Goal: Task Accomplishment & Management: Use online tool/utility

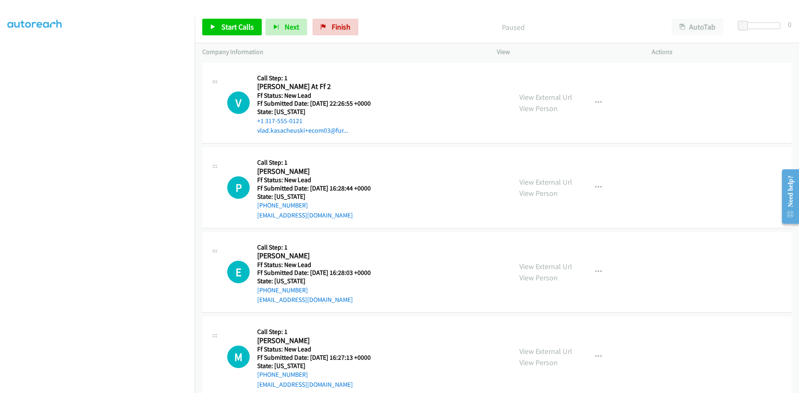
scroll to position [73, 0]
click at [421, 113] on div "V Callback Scheduled Call Step: 1 Vlad At Ff 2 America/New_York Ff Status: New …" at bounding box center [365, 103] width 277 height 66
click at [222, 25] on span "Start Calls" at bounding box center [237, 27] width 32 height 10
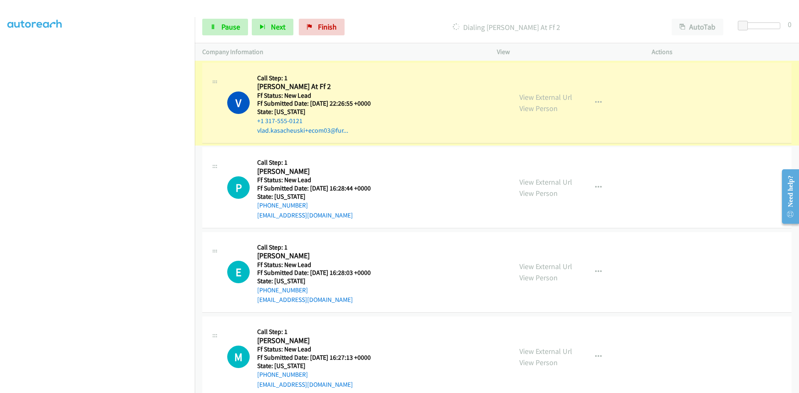
click at [564, 99] on link "View External Url" at bounding box center [545, 97] width 53 height 10
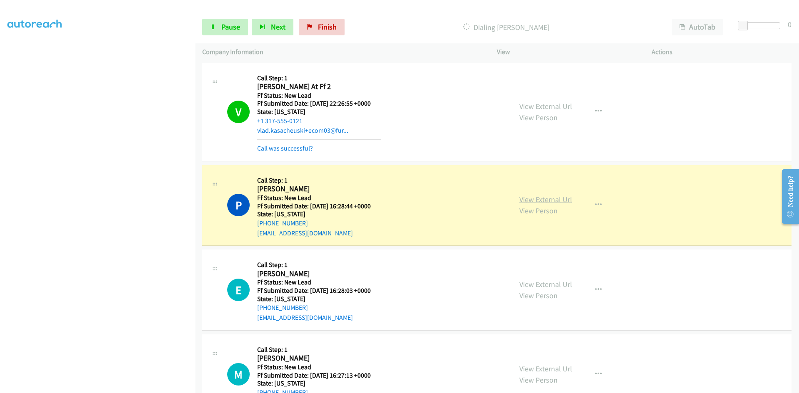
click at [525, 202] on link "View External Url" at bounding box center [545, 200] width 53 height 10
click at [595, 109] on icon "button" at bounding box center [598, 111] width 7 height 7
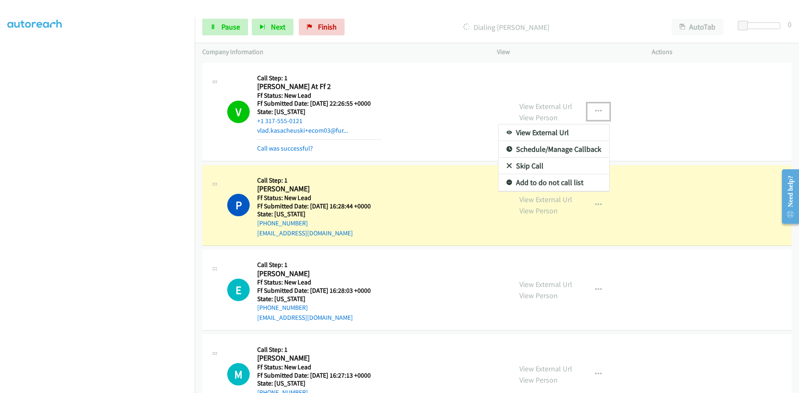
click at [548, 185] on link "Add to do not call list" at bounding box center [553, 182] width 111 height 17
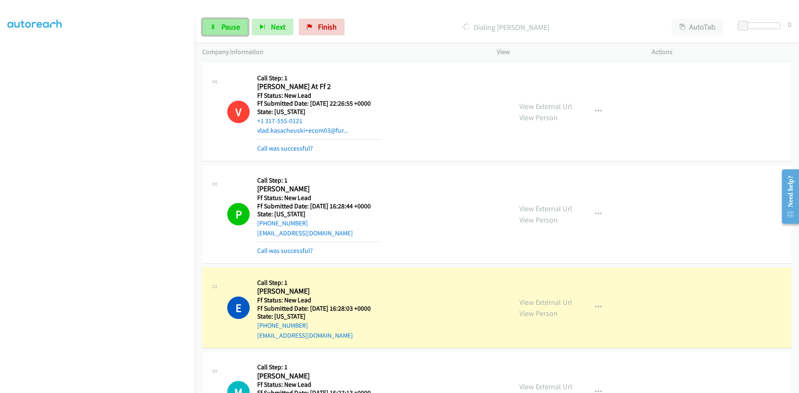
click at [213, 27] on icon at bounding box center [213, 28] width 6 height 6
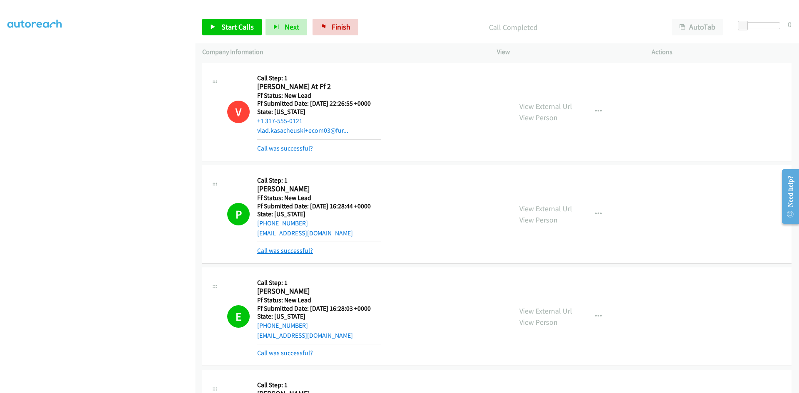
click at [295, 251] on link "Call was successful?" at bounding box center [285, 251] width 56 height 8
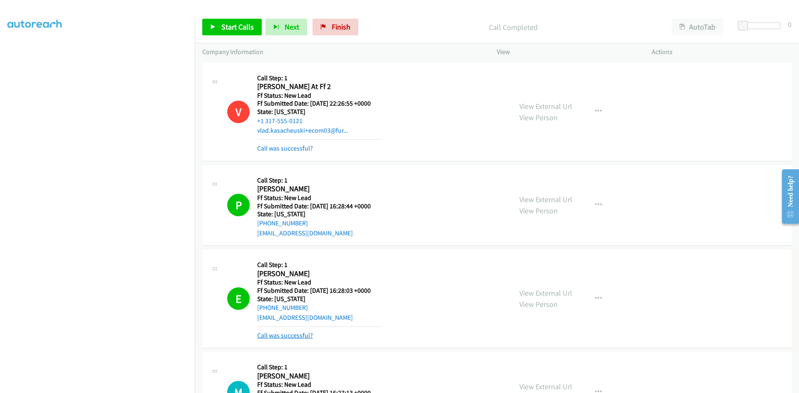
click at [290, 336] on link "Call was successful?" at bounding box center [285, 335] width 56 height 8
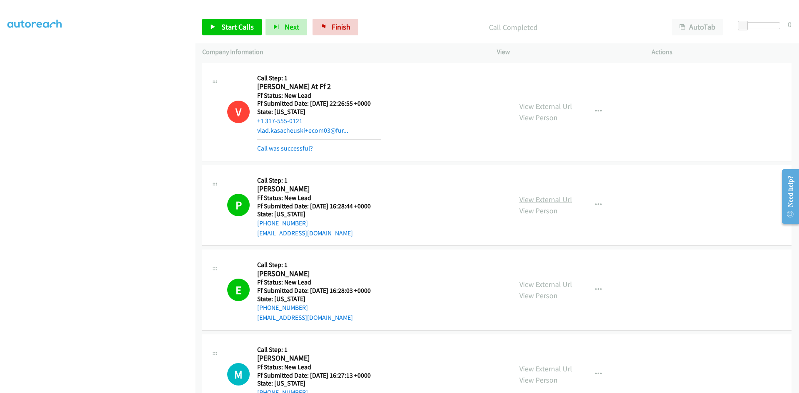
click at [541, 200] on link "View External Url" at bounding box center [545, 200] width 53 height 10
click at [551, 285] on link "View External Url" at bounding box center [545, 285] width 53 height 10
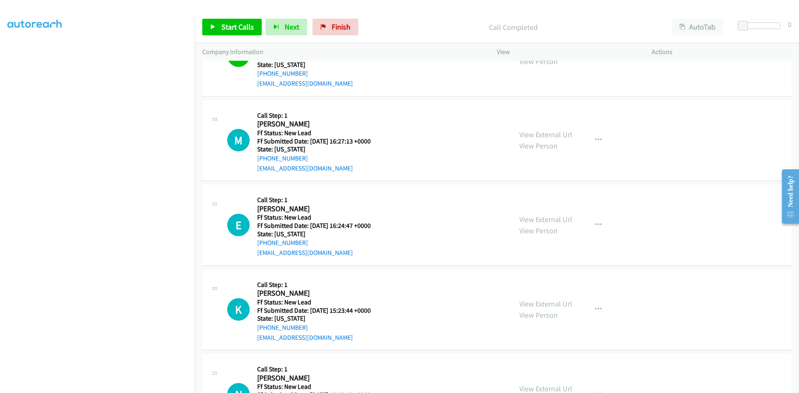
scroll to position [250, 0]
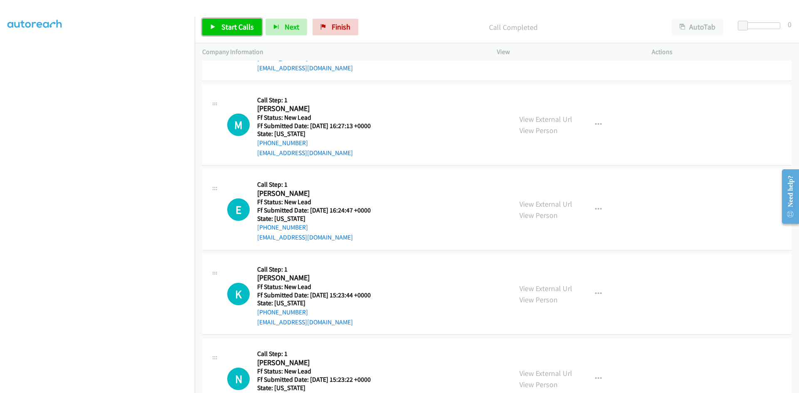
click at [226, 25] on span "Start Calls" at bounding box center [237, 27] width 32 height 10
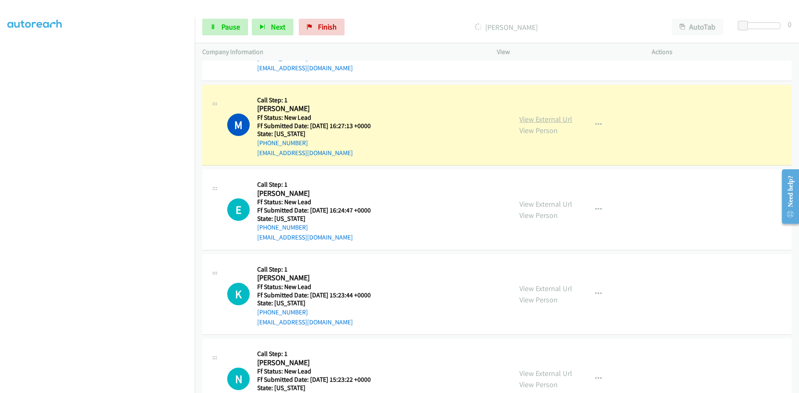
click at [563, 115] on link "View External Url" at bounding box center [545, 119] width 53 height 10
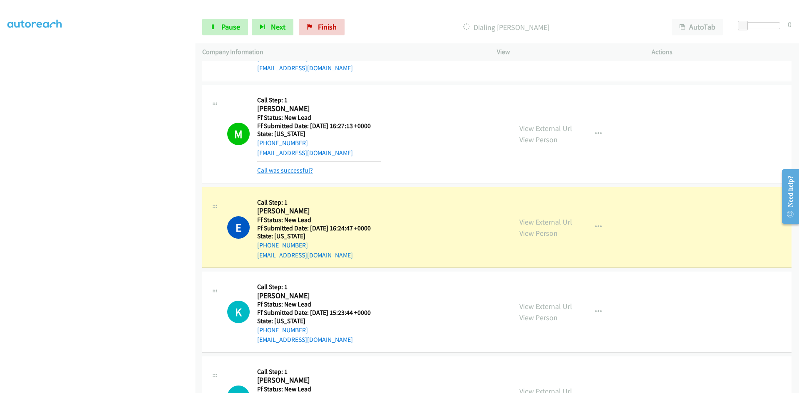
click at [301, 169] on link "Call was successful?" at bounding box center [285, 170] width 56 height 8
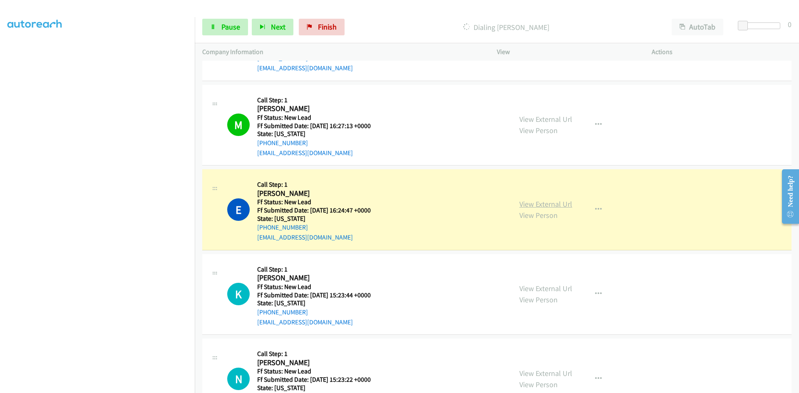
click at [563, 205] on link "View External Url" at bounding box center [545, 204] width 53 height 10
click at [524, 203] on link "View External Url" at bounding box center [545, 204] width 53 height 10
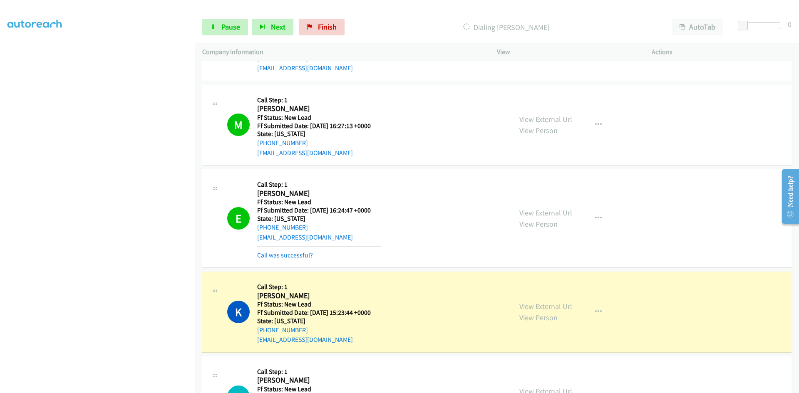
click at [297, 257] on link "Call was successful?" at bounding box center [285, 255] width 56 height 8
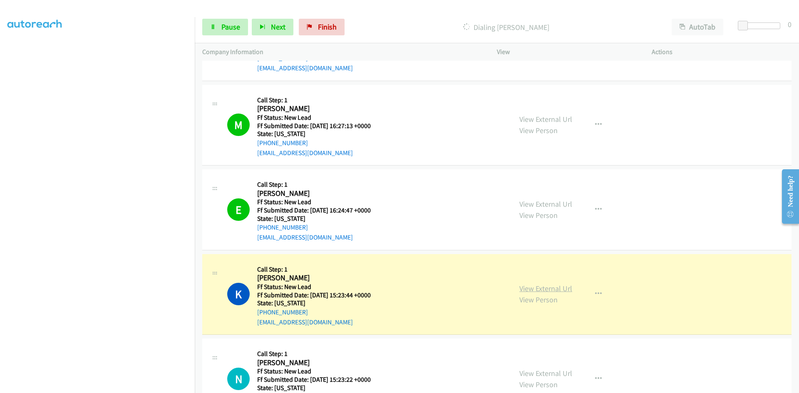
click at [563, 289] on link "View External Url" at bounding box center [545, 289] width 53 height 10
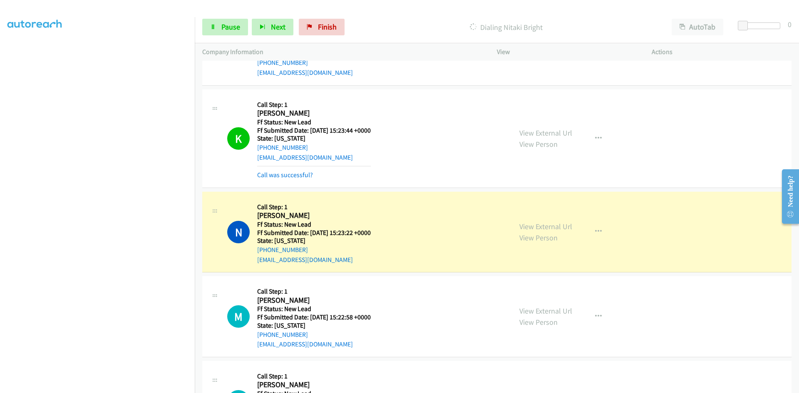
scroll to position [416, 0]
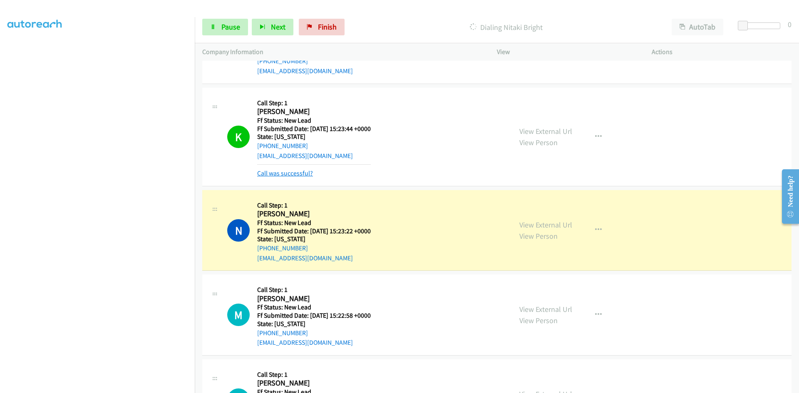
click at [309, 171] on link "Call was successful?" at bounding box center [285, 173] width 56 height 8
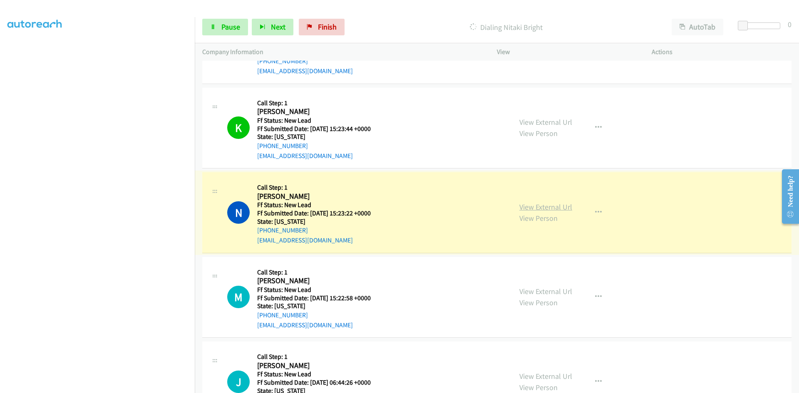
click at [529, 211] on link "View External Url" at bounding box center [545, 207] width 53 height 10
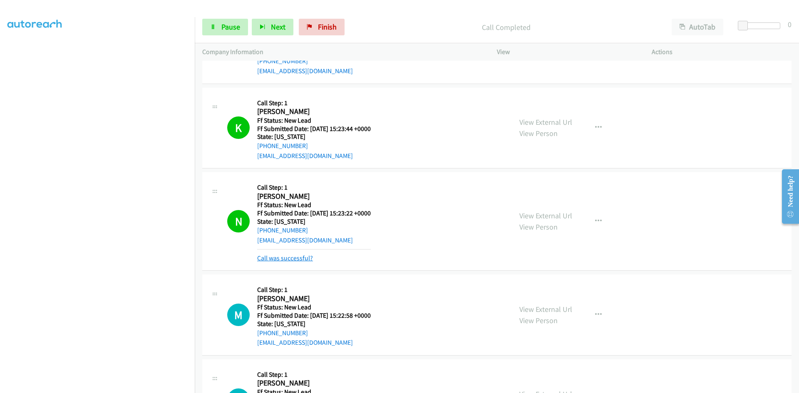
click at [280, 254] on link "Call was successful?" at bounding box center [285, 258] width 56 height 8
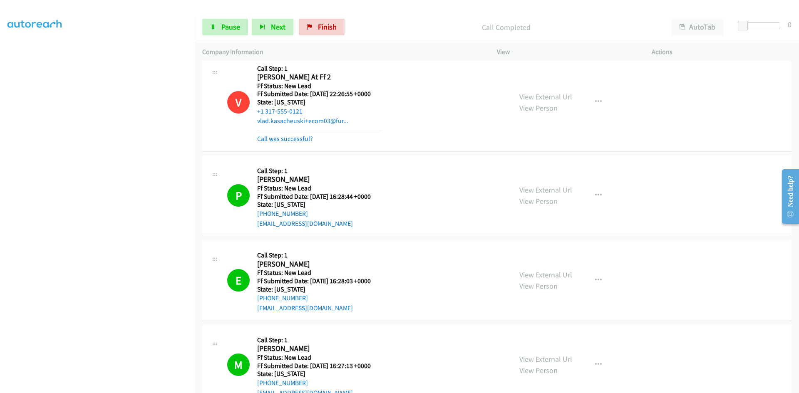
scroll to position [0, 0]
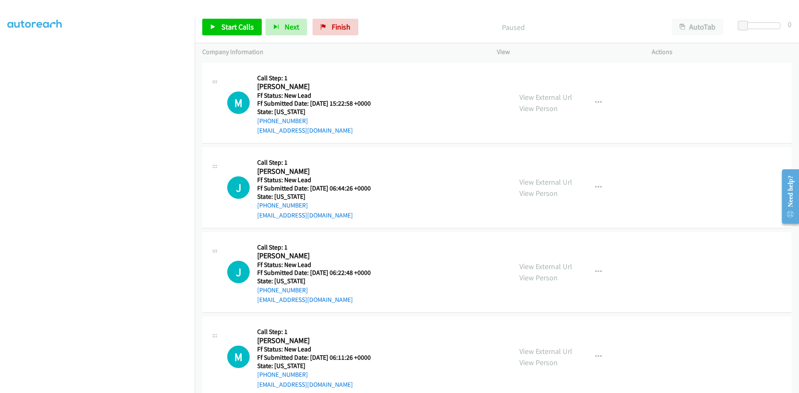
scroll to position [73, 0]
click at [228, 30] on span "Start Calls" at bounding box center [237, 27] width 32 height 10
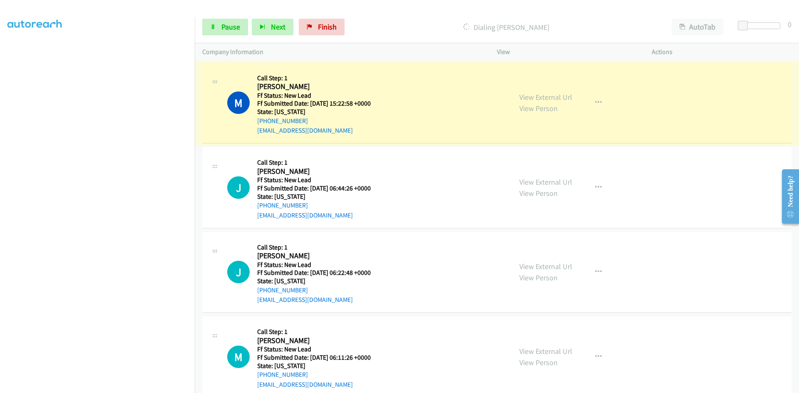
click at [547, 96] on link "View External Url" at bounding box center [545, 97] width 53 height 10
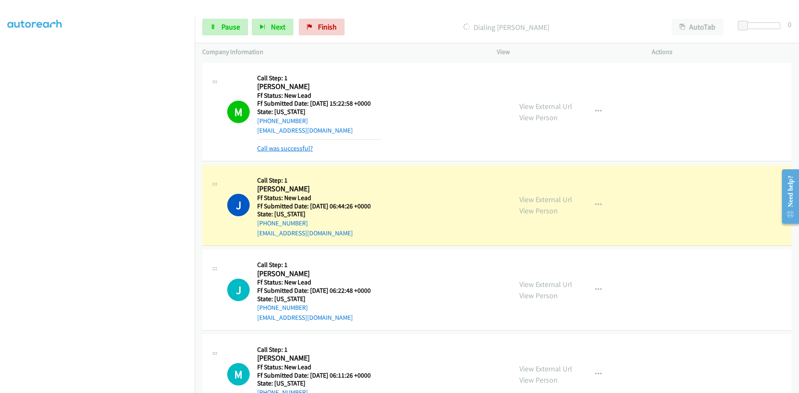
click at [287, 149] on link "Call was successful?" at bounding box center [285, 148] width 56 height 8
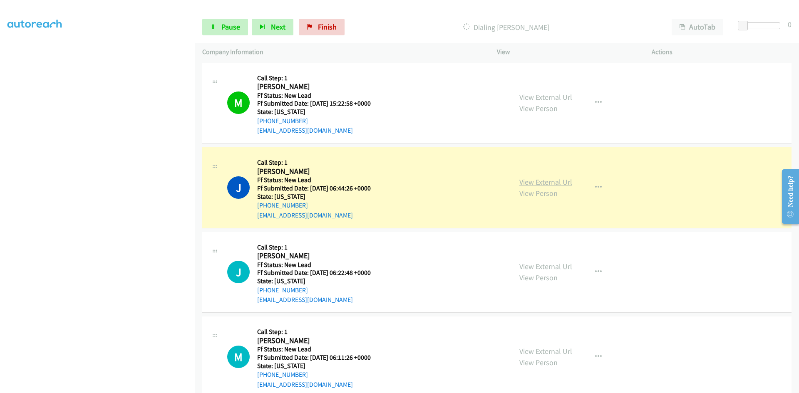
click at [537, 183] on link "View External Url" at bounding box center [545, 182] width 53 height 10
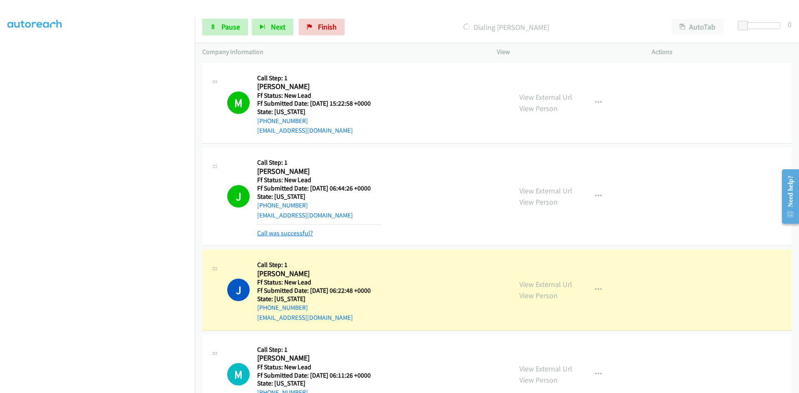
click at [302, 233] on link "Call was successful?" at bounding box center [285, 233] width 56 height 8
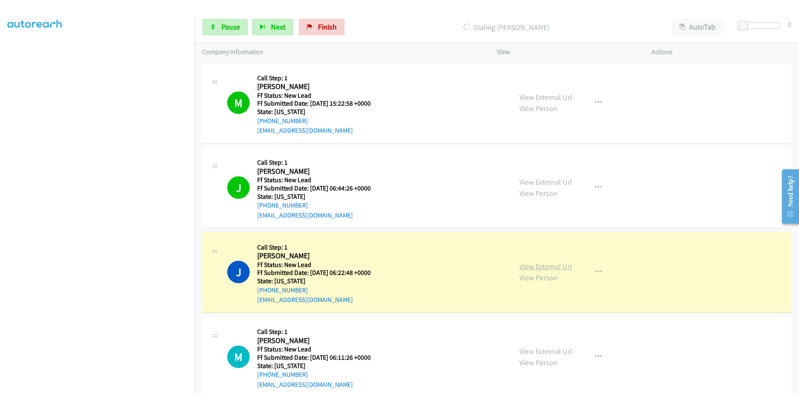
click at [566, 269] on link "View External Url" at bounding box center [545, 267] width 53 height 10
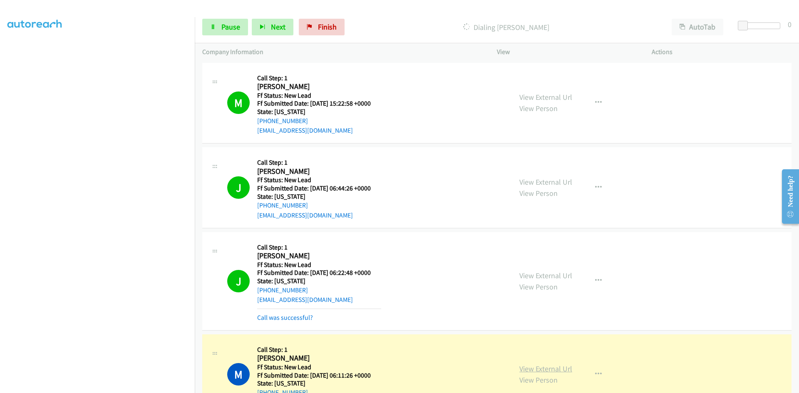
click at [538, 370] on link "View External Url" at bounding box center [545, 369] width 53 height 10
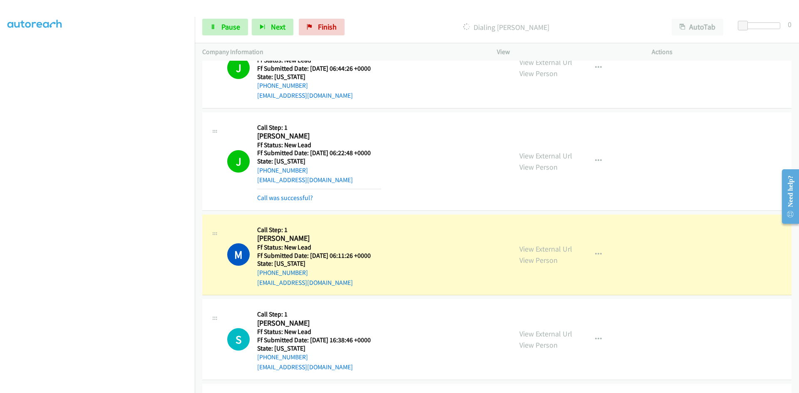
scroll to position [166, 0]
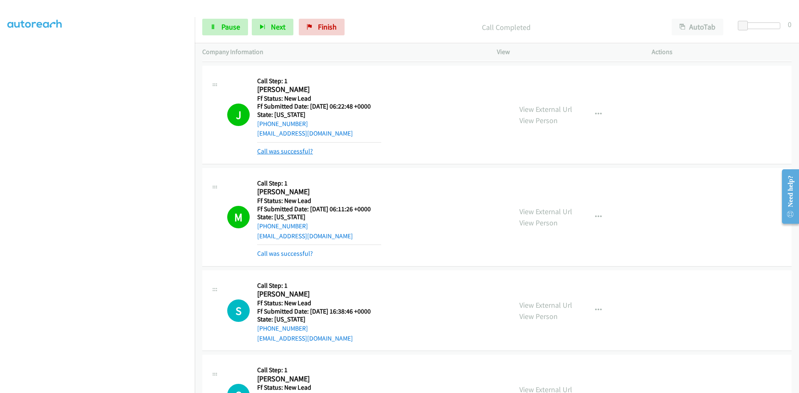
click at [300, 151] on link "Call was successful?" at bounding box center [285, 151] width 56 height 8
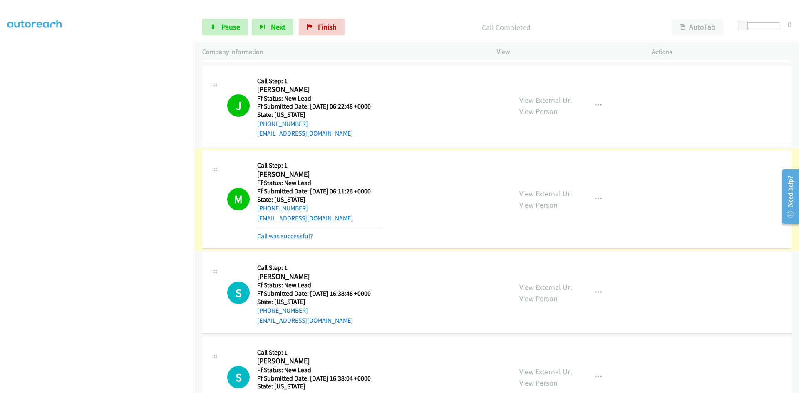
click at [279, 235] on link "Call was successful?" at bounding box center [285, 236] width 56 height 8
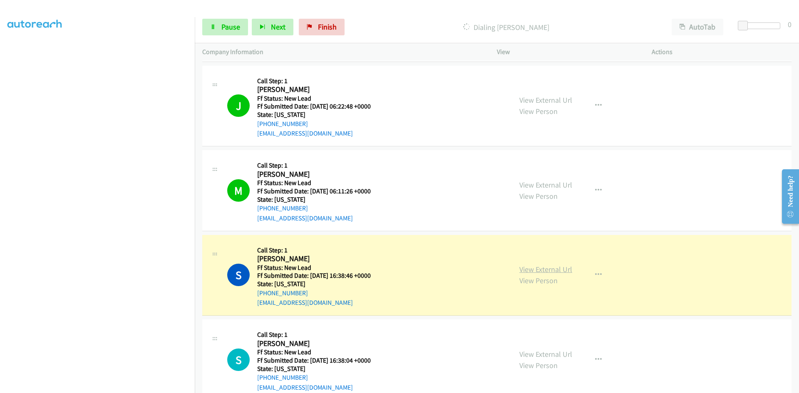
click at [539, 270] on link "View External Url" at bounding box center [545, 270] width 53 height 10
click at [235, 24] on span "Pause" at bounding box center [230, 27] width 19 height 10
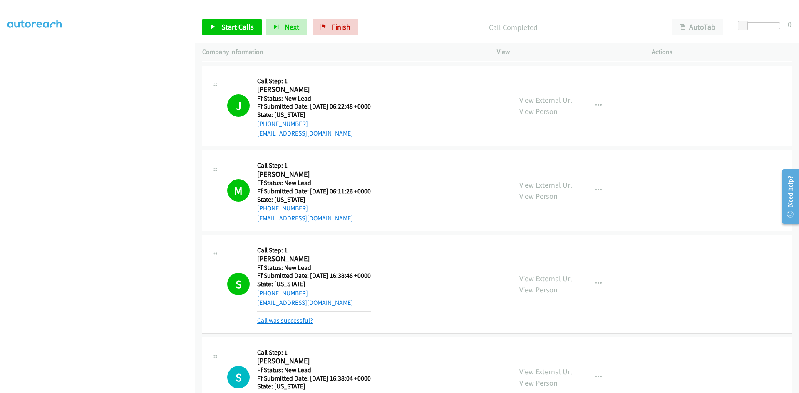
click at [289, 323] on link "Call was successful?" at bounding box center [285, 321] width 56 height 8
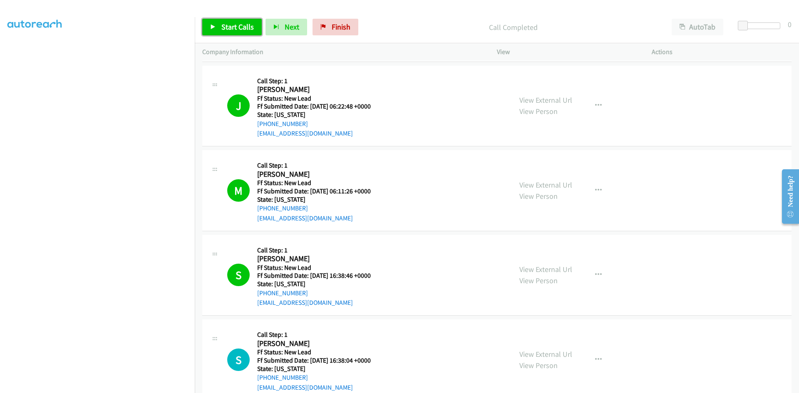
click at [245, 32] on link "Start Calls" at bounding box center [231, 27] width 59 height 17
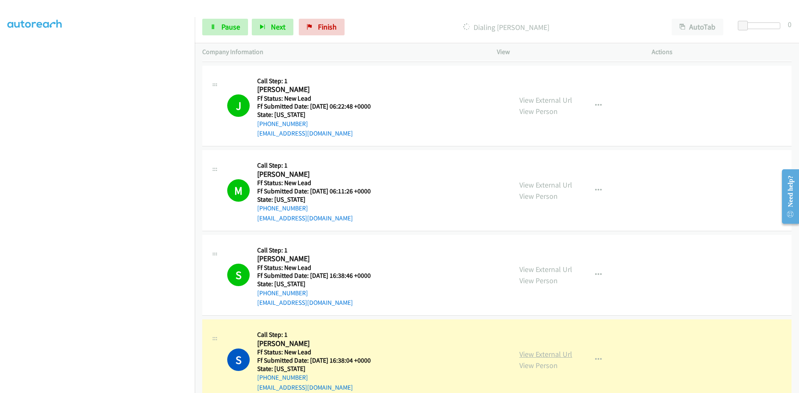
click at [539, 352] on link "View External Url" at bounding box center [545, 354] width 53 height 10
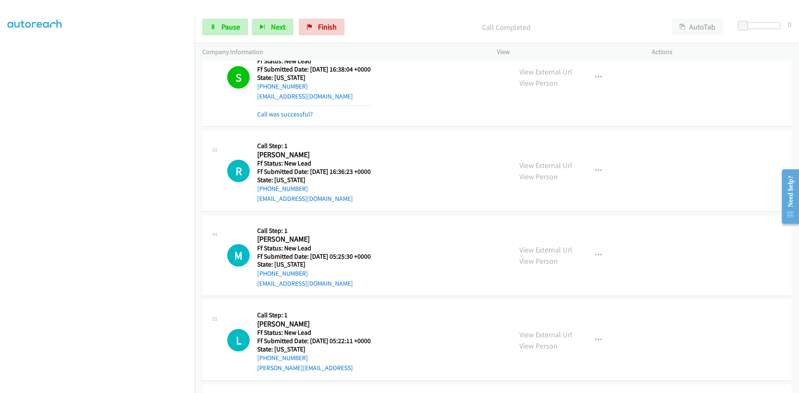
scroll to position [466, 0]
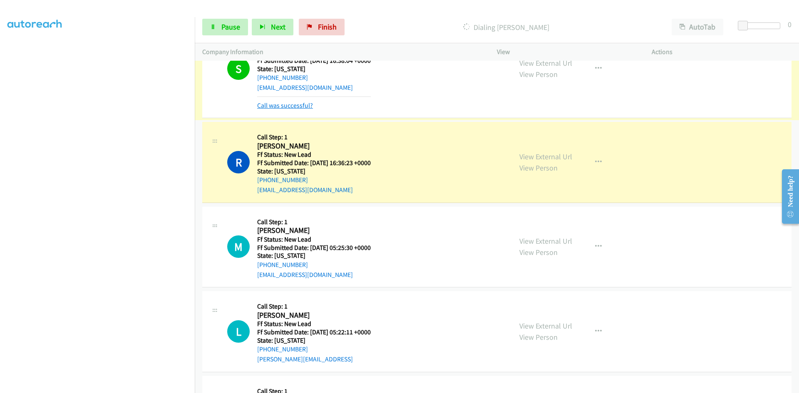
click at [292, 104] on link "Call was successful?" at bounding box center [285, 105] width 56 height 8
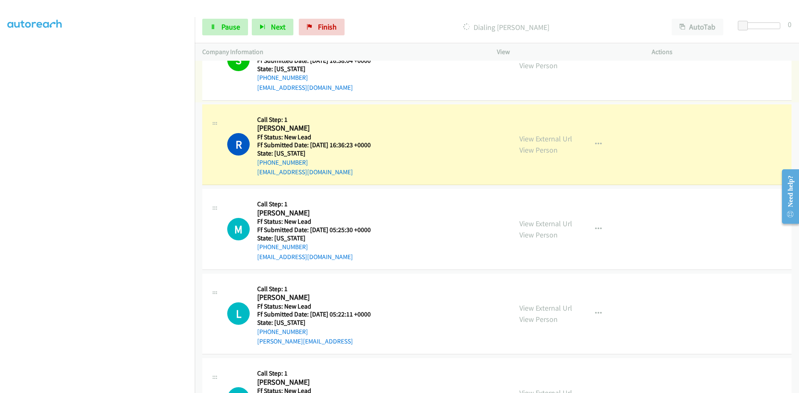
scroll to position [448, 0]
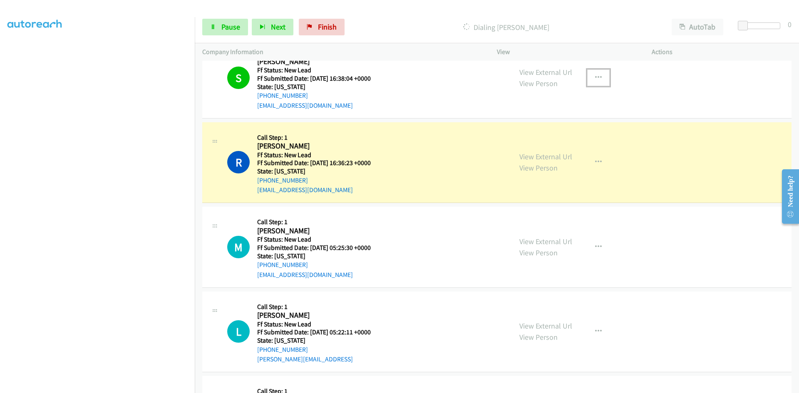
click at [595, 74] on icon "button" at bounding box center [598, 77] width 7 height 7
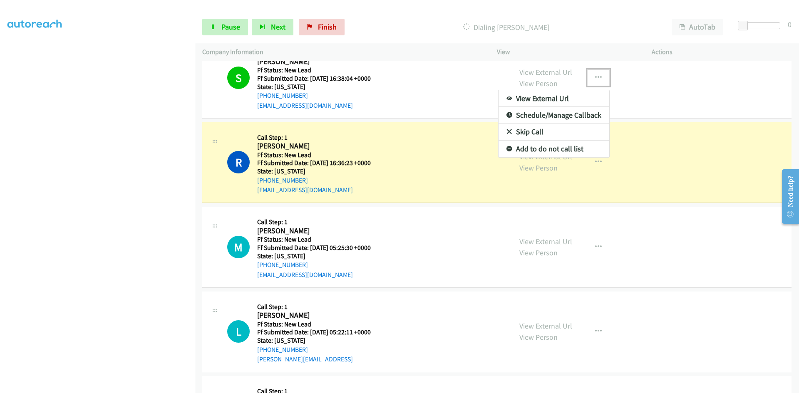
click at [536, 148] on link "Add to do not call list" at bounding box center [553, 149] width 111 height 17
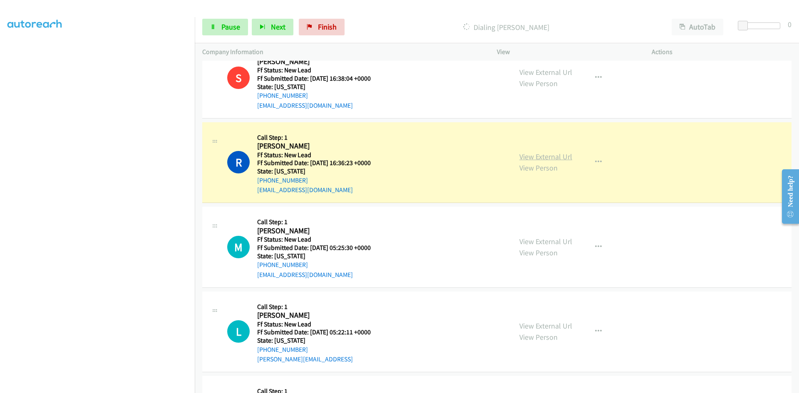
click at [564, 159] on link "View External Url" at bounding box center [545, 157] width 53 height 10
click at [231, 18] on div "Start Calls Pause Next Finish Dialing Richard Trudeau AutoTab AutoTab 0" at bounding box center [497, 27] width 604 height 32
click at [228, 26] on span "Pause" at bounding box center [230, 27] width 19 height 10
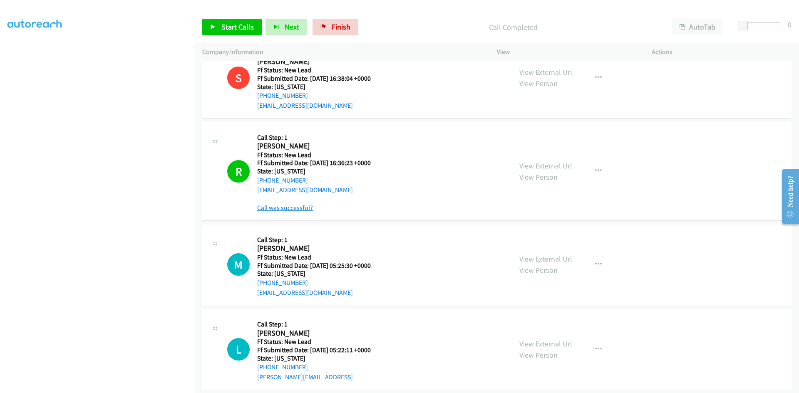
click at [290, 206] on link "Call was successful?" at bounding box center [285, 208] width 56 height 8
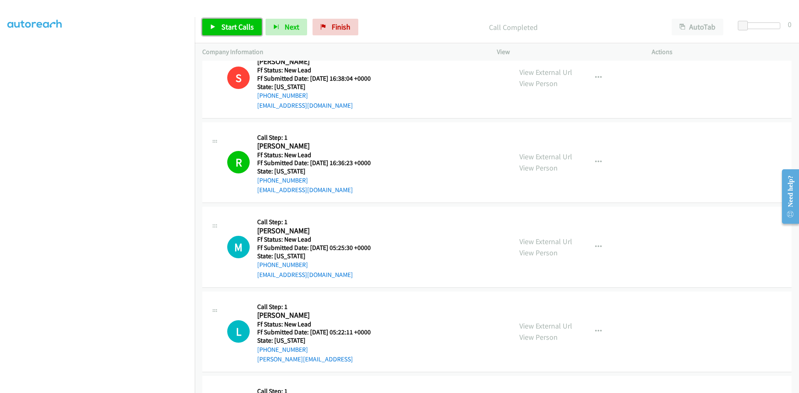
click at [245, 27] on span "Start Calls" at bounding box center [237, 27] width 32 height 10
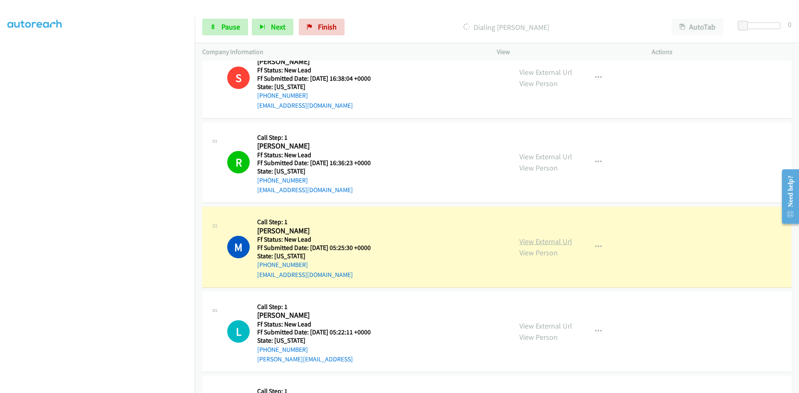
click at [565, 244] on link "View External Url" at bounding box center [545, 242] width 53 height 10
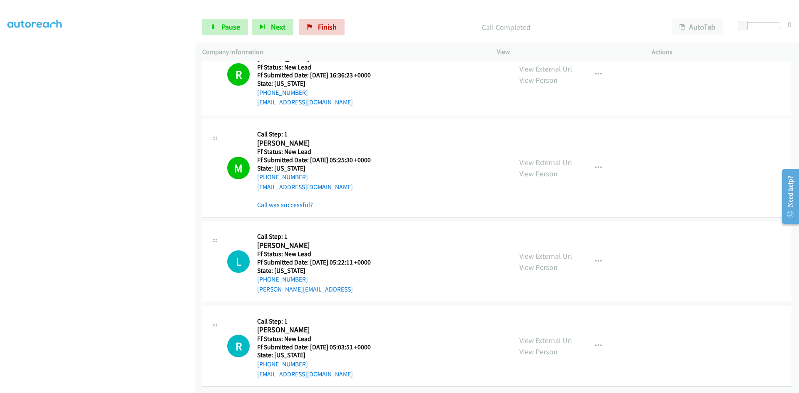
scroll to position [542, 0]
click at [306, 201] on link "Call was successful?" at bounding box center [285, 205] width 56 height 8
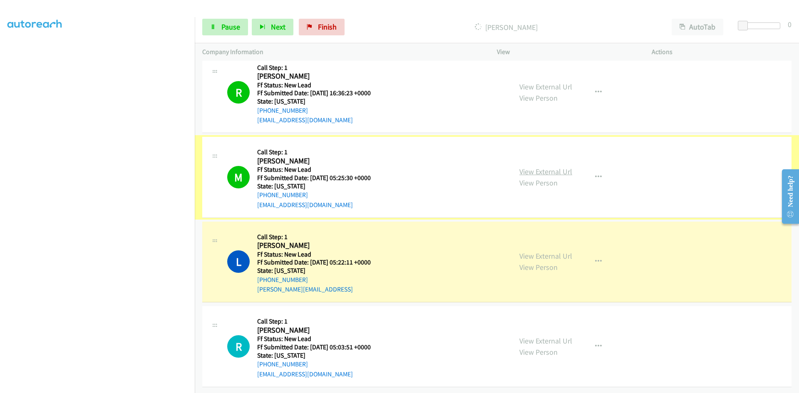
scroll to position [524, 0]
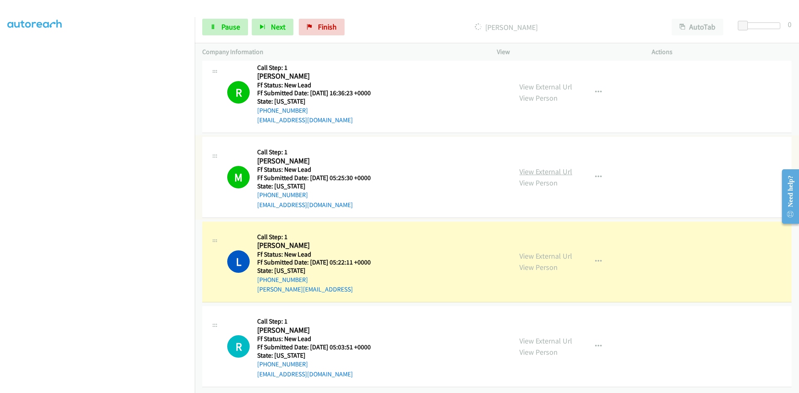
click at [562, 168] on link "View External Url" at bounding box center [545, 172] width 53 height 10
click at [526, 251] on link "View External Url" at bounding box center [545, 256] width 53 height 10
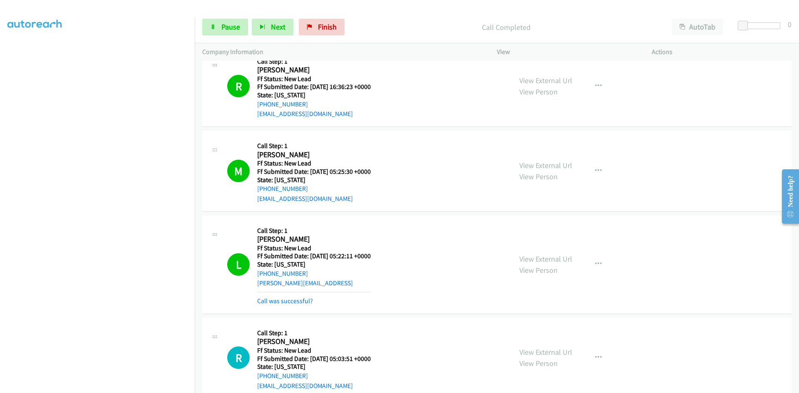
scroll to position [542, 0]
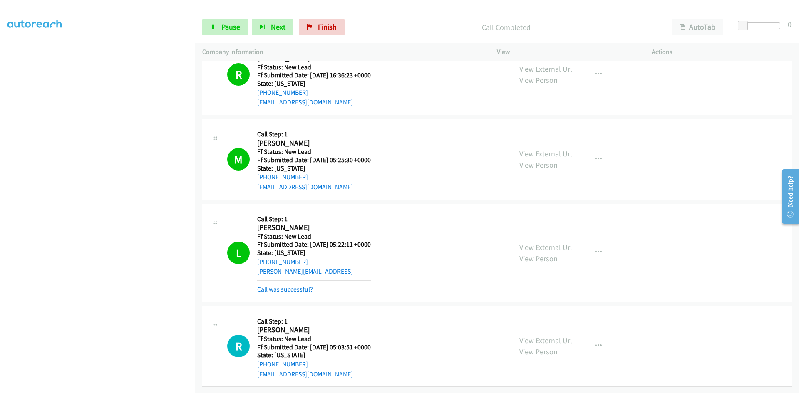
click at [285, 285] on link "Call was successful?" at bounding box center [285, 289] width 56 height 8
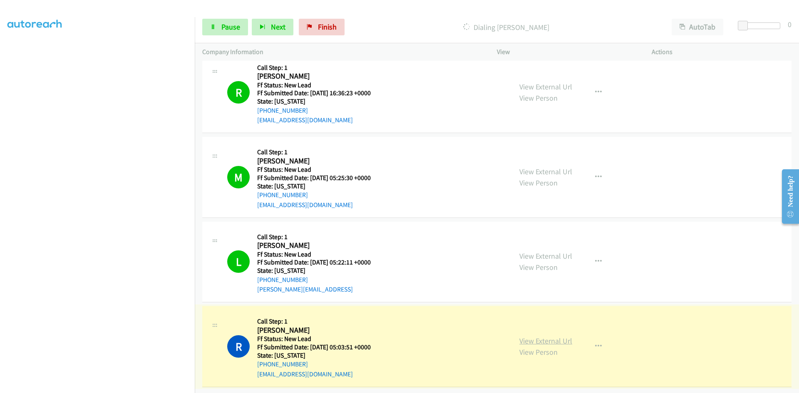
scroll to position [524, 0]
click at [537, 336] on link "View External Url" at bounding box center [545, 341] width 53 height 10
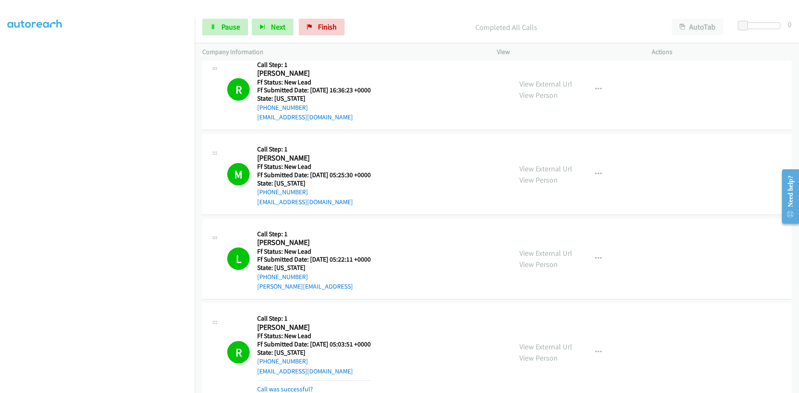
scroll to position [569, 0]
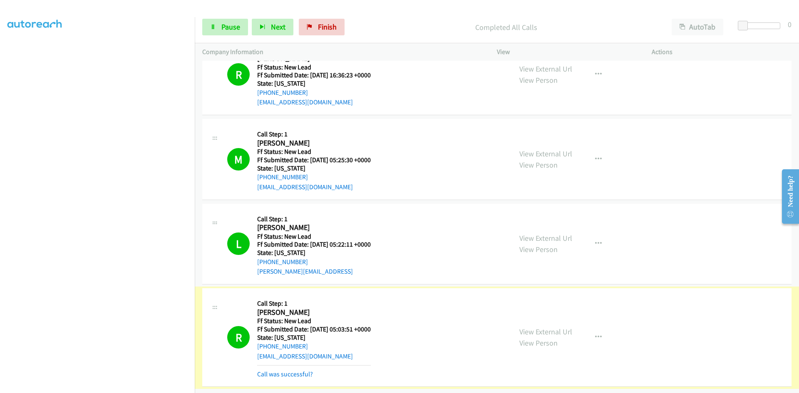
click at [296, 370] on link "Call was successful?" at bounding box center [285, 374] width 56 height 8
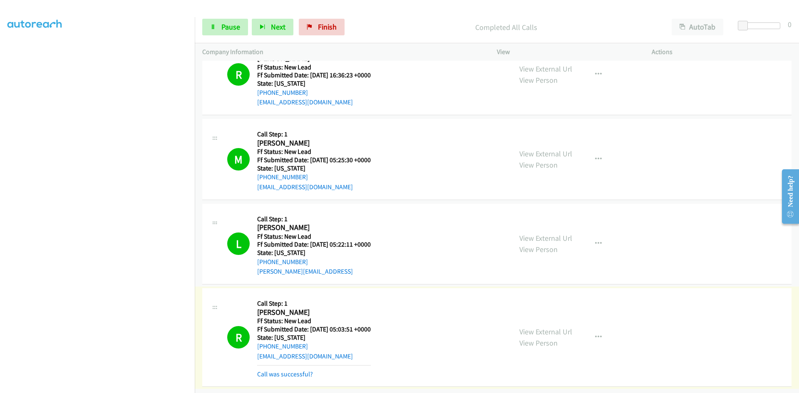
scroll to position [551, 0]
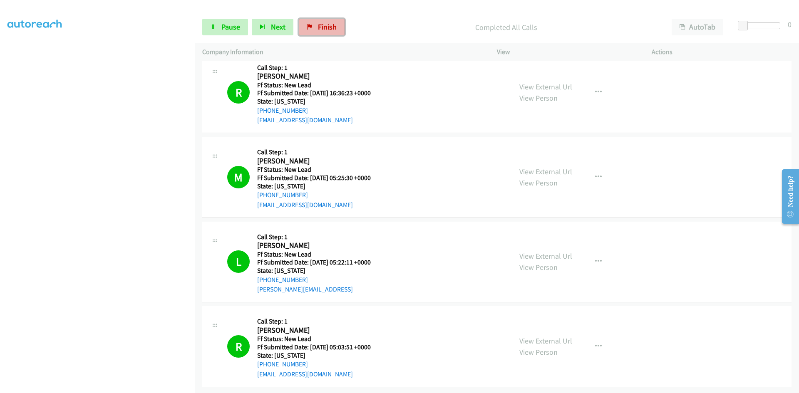
click at [312, 29] on link "Finish" at bounding box center [322, 27] width 46 height 17
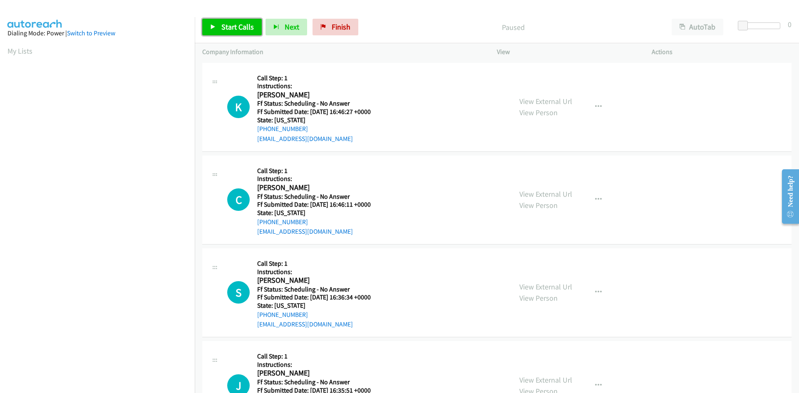
click at [214, 27] on icon at bounding box center [213, 28] width 6 height 6
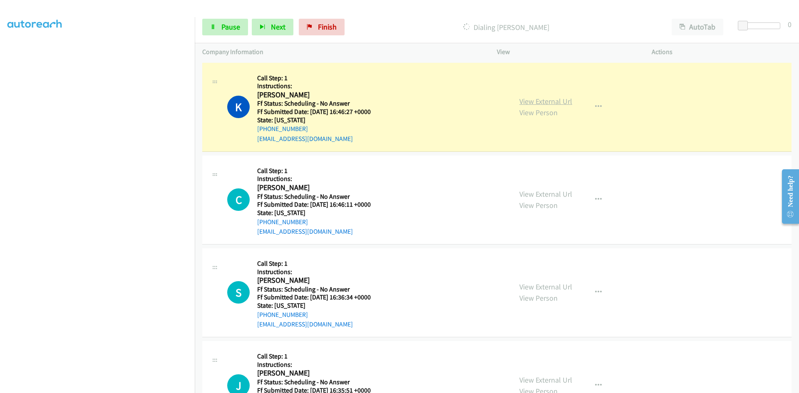
click at [555, 101] on link "View External Url" at bounding box center [545, 101] width 53 height 10
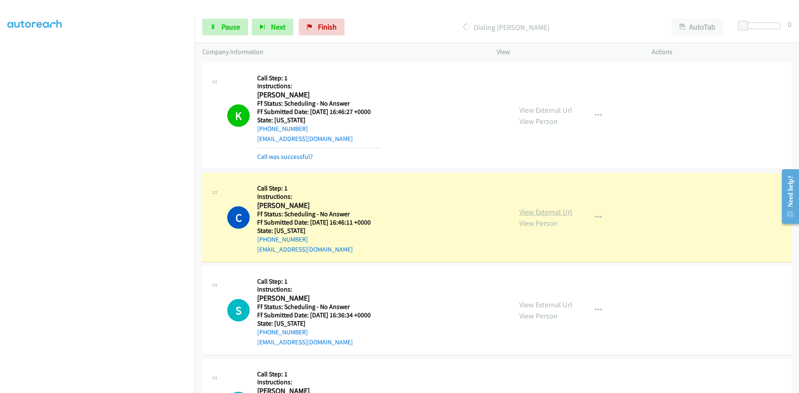
click at [523, 210] on link "View External Url" at bounding box center [545, 212] width 53 height 10
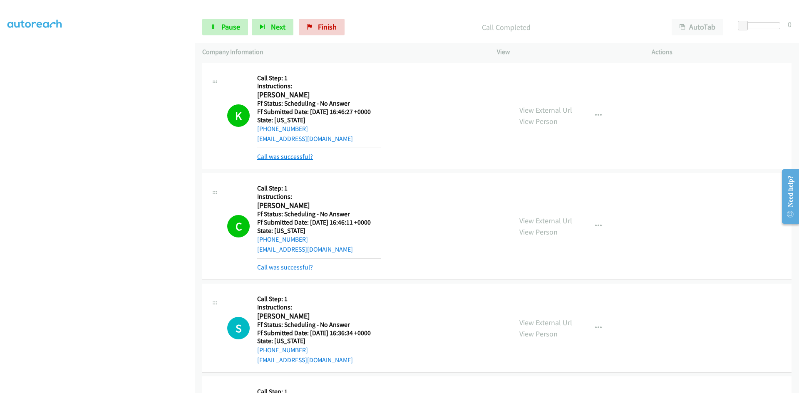
click at [301, 155] on link "Call was successful?" at bounding box center [285, 157] width 56 height 8
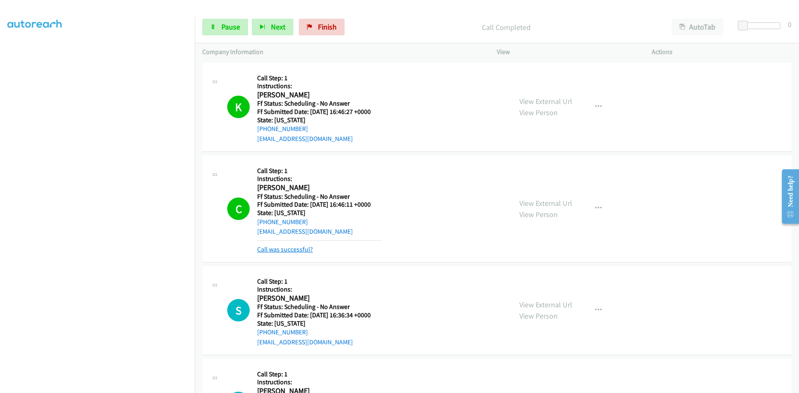
click at [282, 251] on link "Call was successful?" at bounding box center [285, 249] width 56 height 8
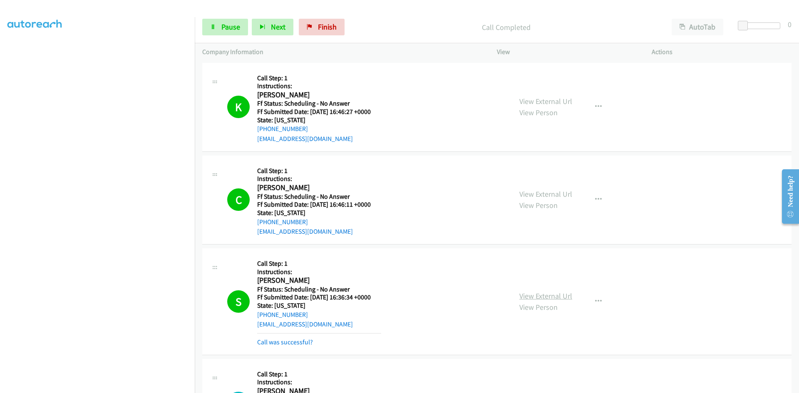
click at [558, 294] on link "View External Url" at bounding box center [545, 296] width 53 height 10
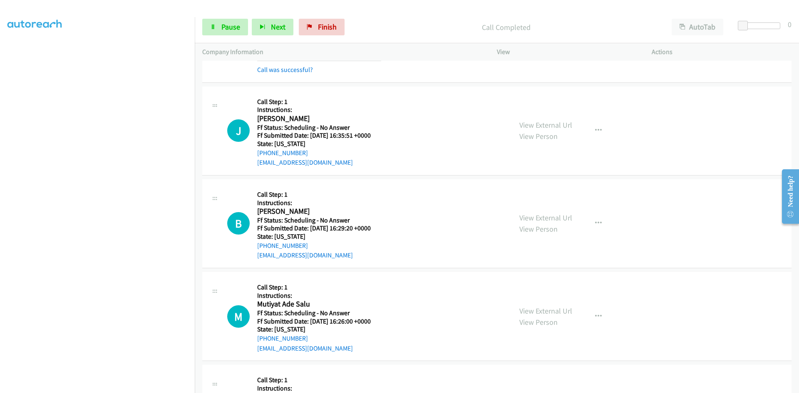
scroll to position [291, 0]
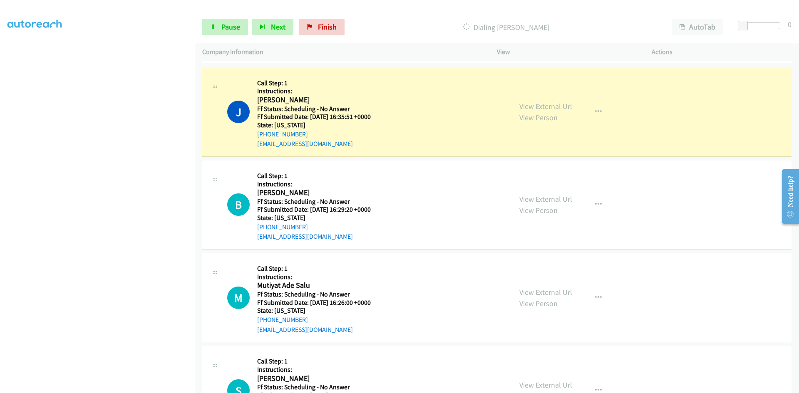
click at [557, 106] on div "View External Url View Person View External Url Email Schedule/Manage Callback …" at bounding box center [593, 112] width 162 height 74
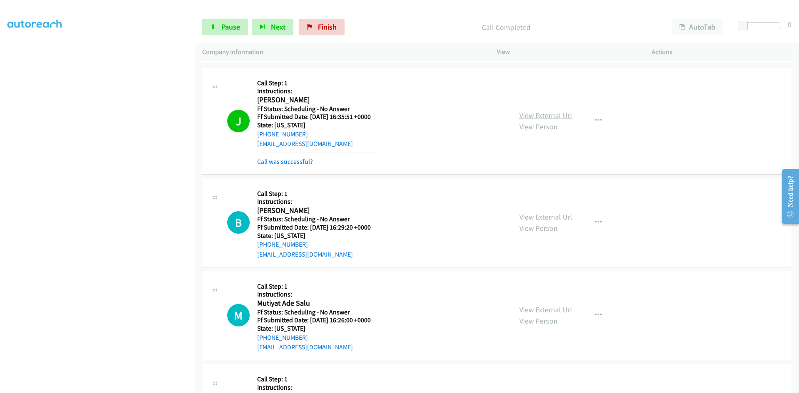
click at [556, 119] on link "View External Url" at bounding box center [545, 116] width 53 height 10
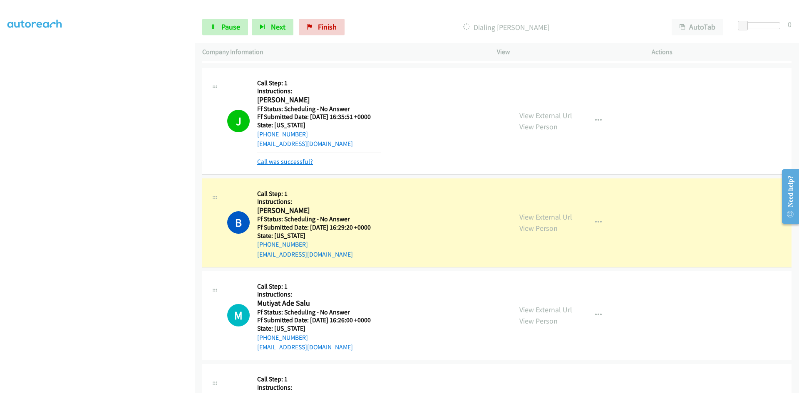
click at [298, 159] on link "Call was successful?" at bounding box center [285, 162] width 56 height 8
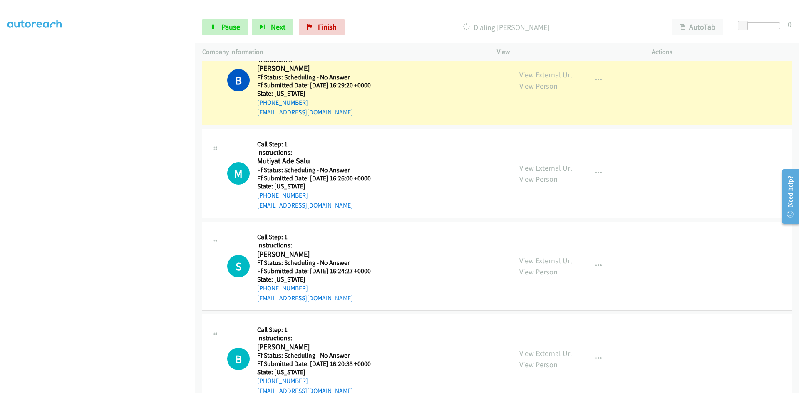
scroll to position [416, 0]
click at [542, 70] on link "View External Url" at bounding box center [545, 74] width 53 height 10
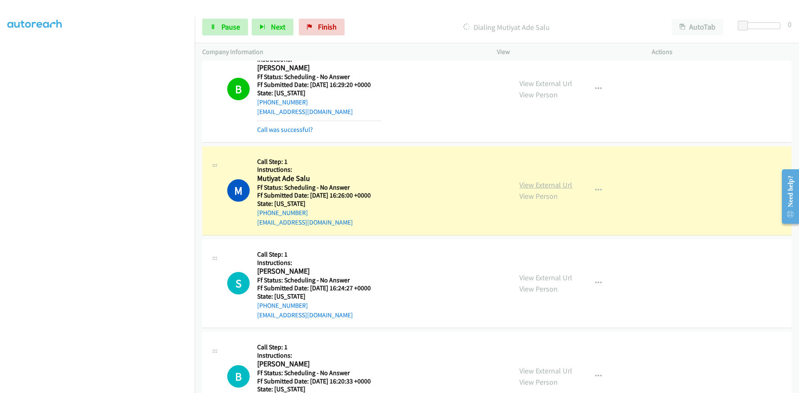
click at [548, 185] on link "View External Url" at bounding box center [545, 185] width 53 height 10
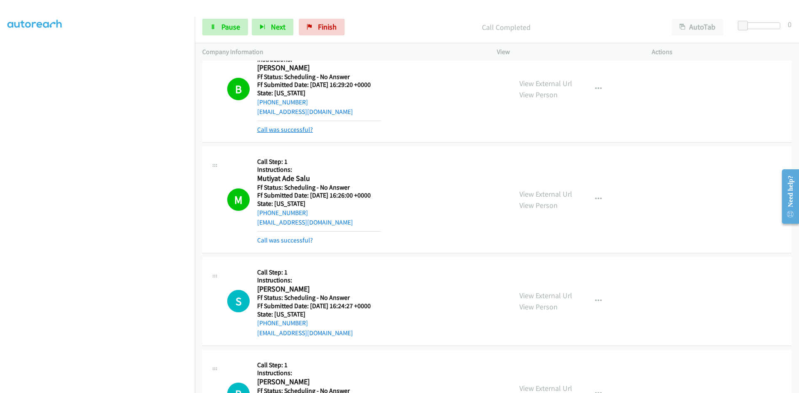
click at [297, 131] on link "Call was successful?" at bounding box center [285, 130] width 56 height 8
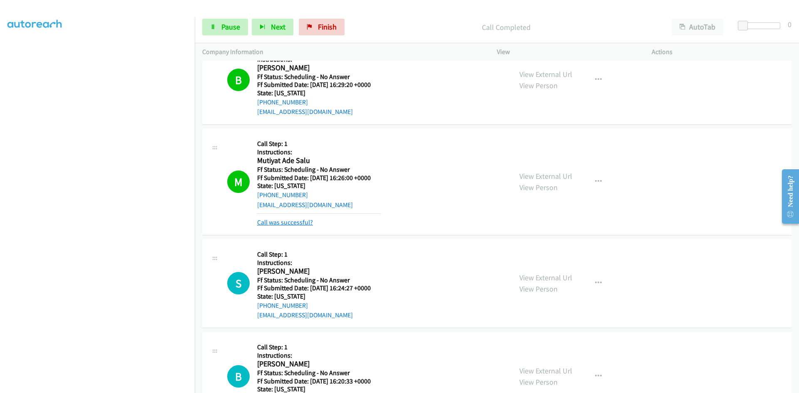
click at [289, 220] on link "Call was successful?" at bounding box center [285, 222] width 56 height 8
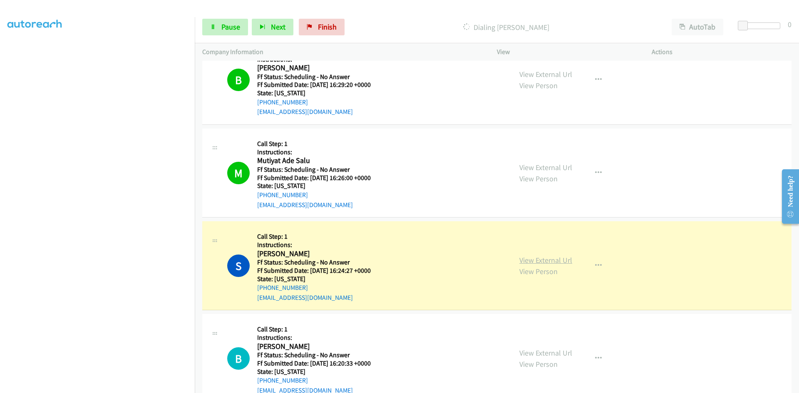
click at [537, 261] on link "View External Url" at bounding box center [545, 260] width 53 height 10
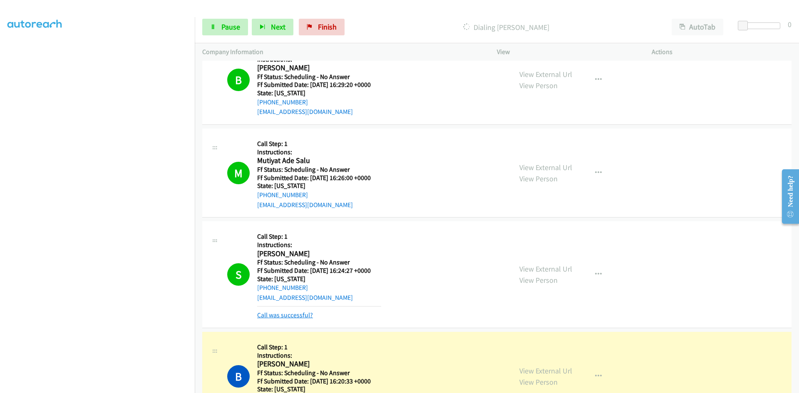
click at [302, 315] on link "Call was successful?" at bounding box center [285, 315] width 56 height 8
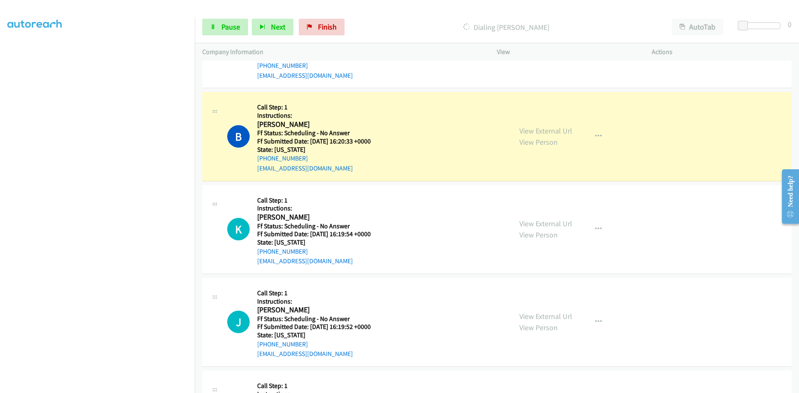
scroll to position [665, 0]
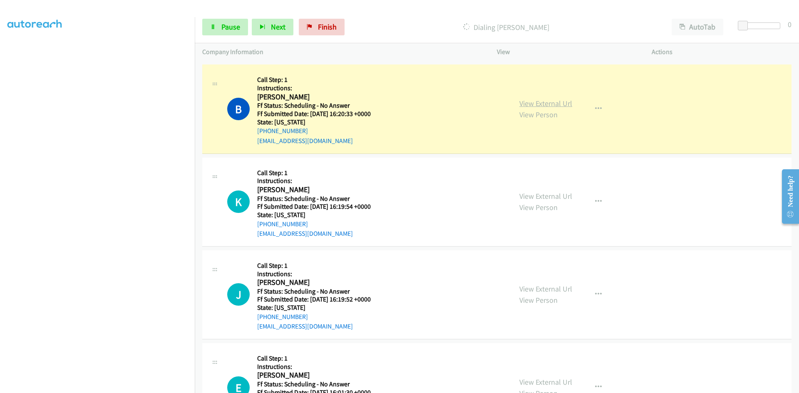
click at [558, 104] on link "View External Url" at bounding box center [545, 104] width 53 height 10
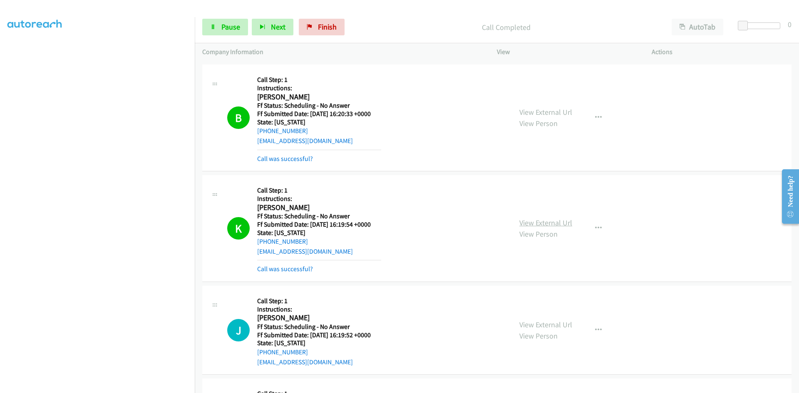
click at [566, 224] on link "View External Url" at bounding box center [545, 223] width 53 height 10
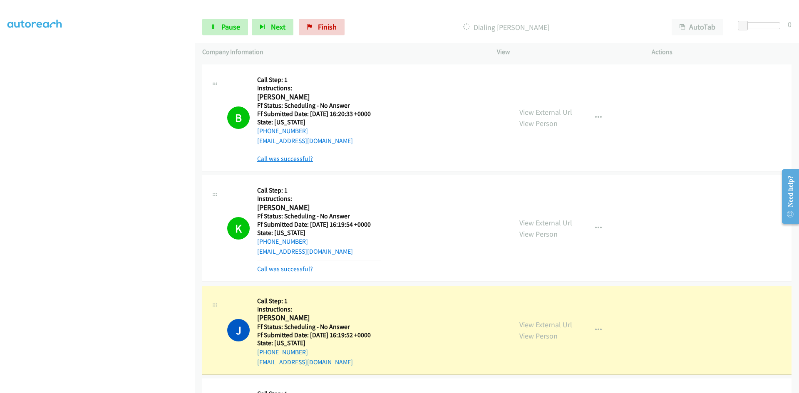
click at [303, 160] on link "Call was successful?" at bounding box center [285, 159] width 56 height 8
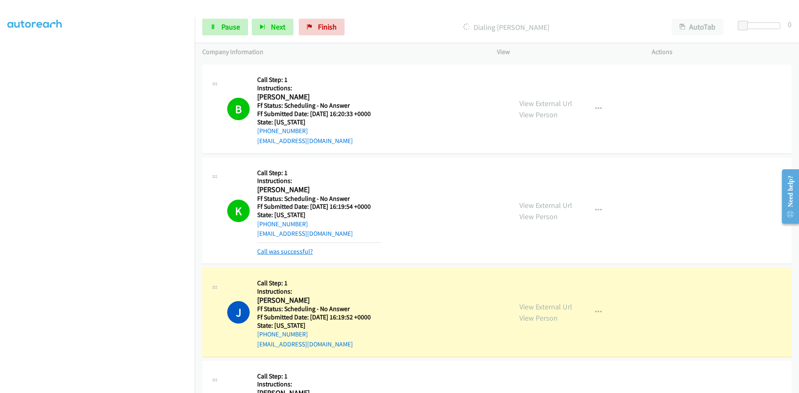
click at [284, 253] on link "Call was successful?" at bounding box center [285, 251] width 56 height 8
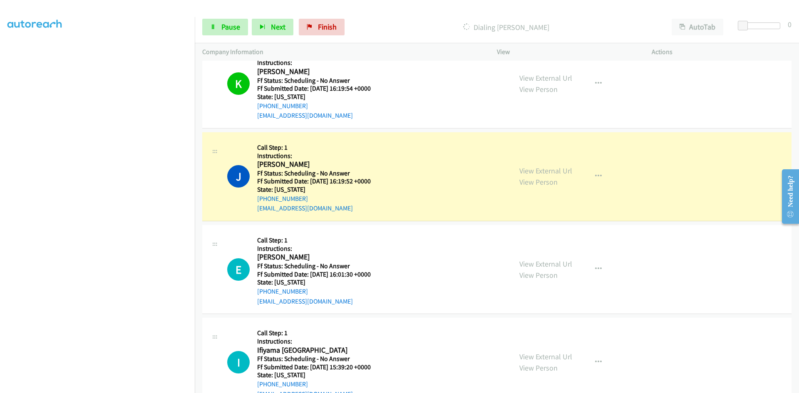
scroll to position [832, 0]
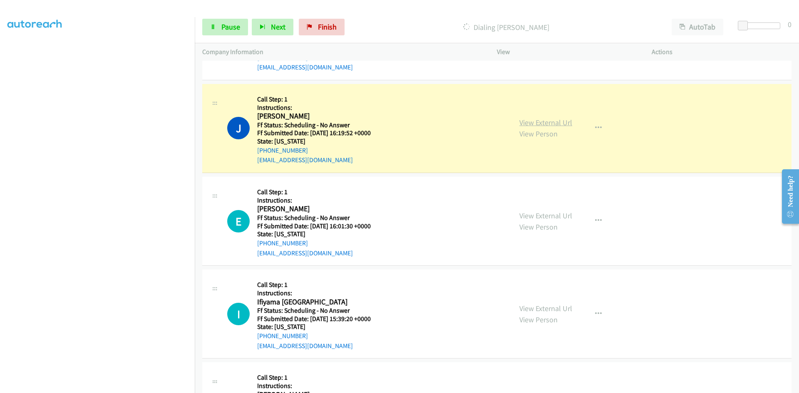
click at [538, 124] on link "View External Url" at bounding box center [545, 123] width 53 height 10
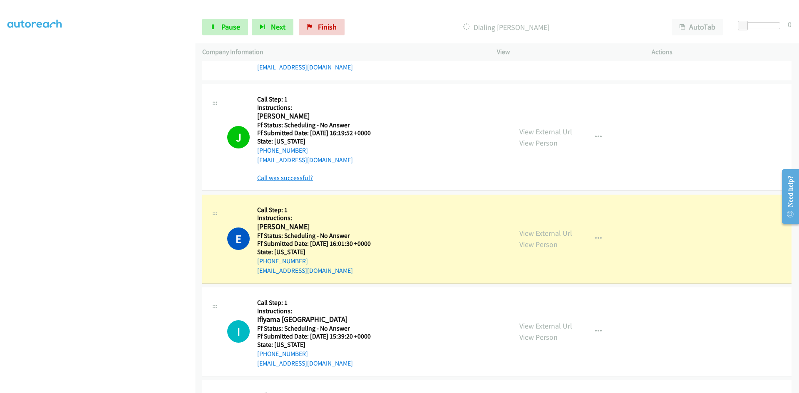
click at [300, 178] on link "Call was successful?" at bounding box center [285, 178] width 56 height 8
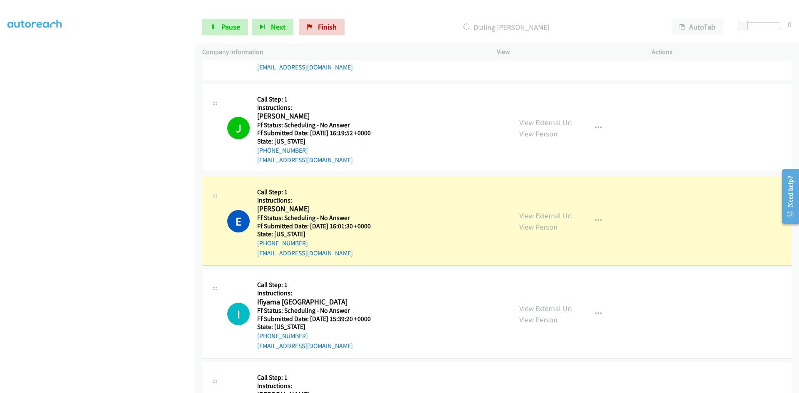
click at [545, 213] on link "View External Url" at bounding box center [545, 216] width 53 height 10
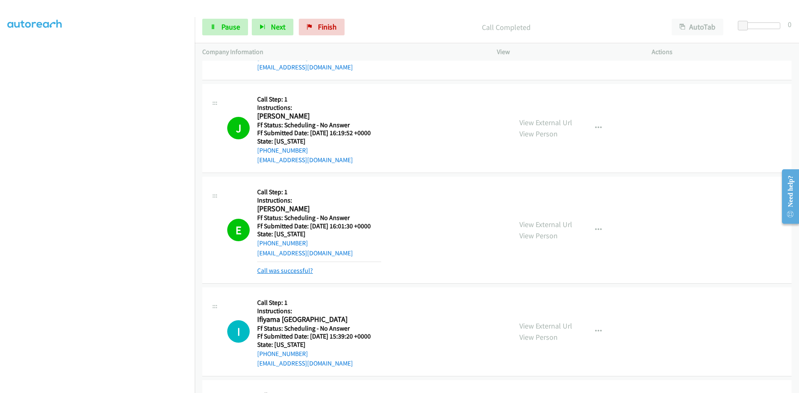
click at [298, 270] on link "Call was successful?" at bounding box center [285, 271] width 56 height 8
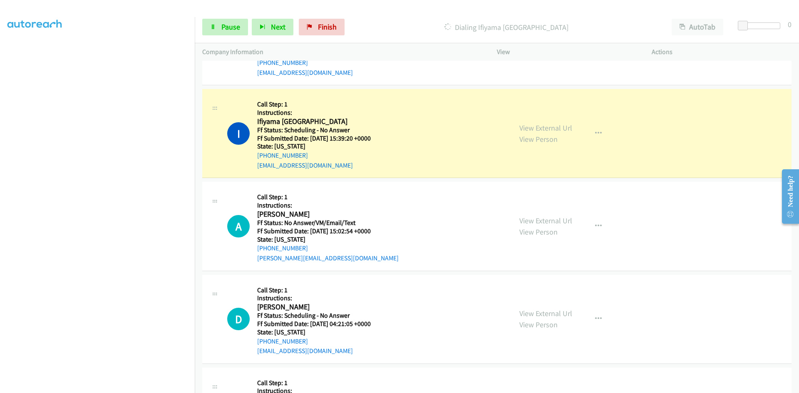
scroll to position [1040, 0]
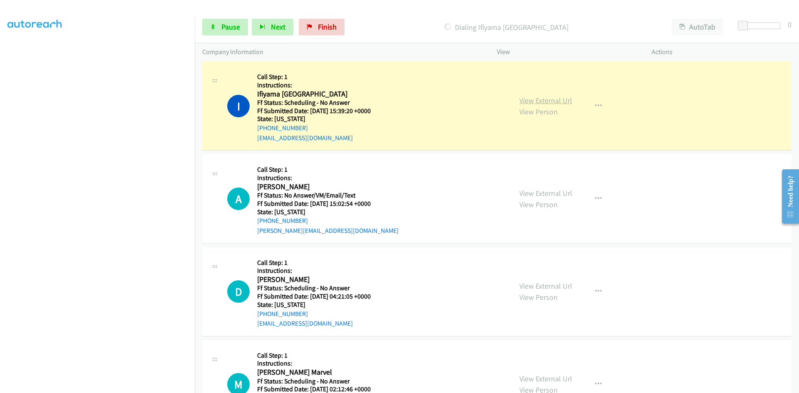
click at [564, 99] on link "View External Url" at bounding box center [545, 101] width 53 height 10
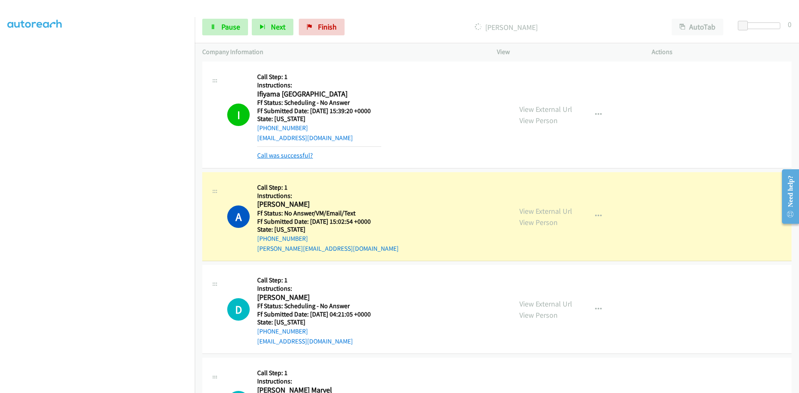
click at [287, 153] on link "Call was successful?" at bounding box center [285, 155] width 56 height 8
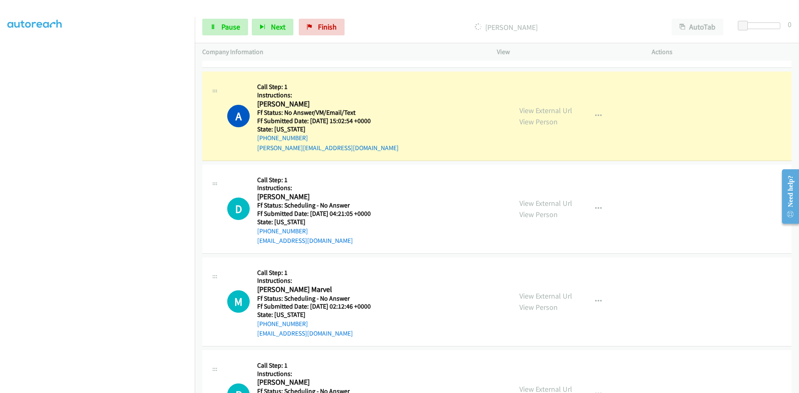
scroll to position [1123, 0]
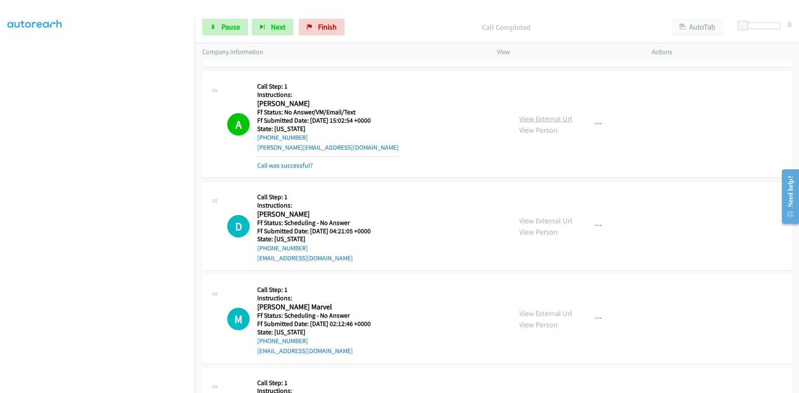
click at [566, 121] on link "View External Url" at bounding box center [545, 119] width 53 height 10
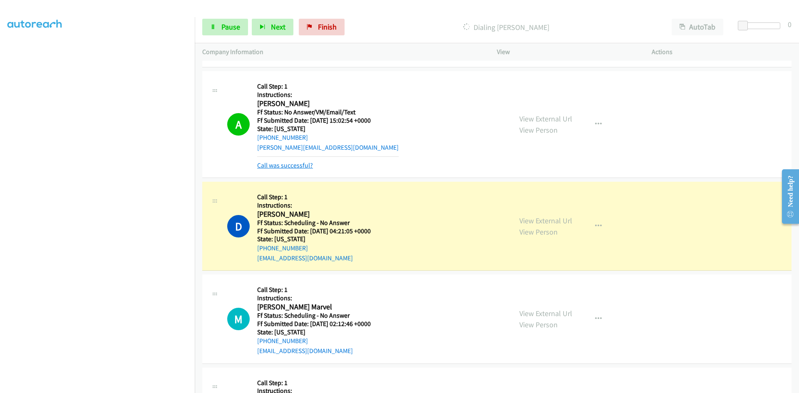
click at [289, 168] on link "Call was successful?" at bounding box center [285, 165] width 56 height 8
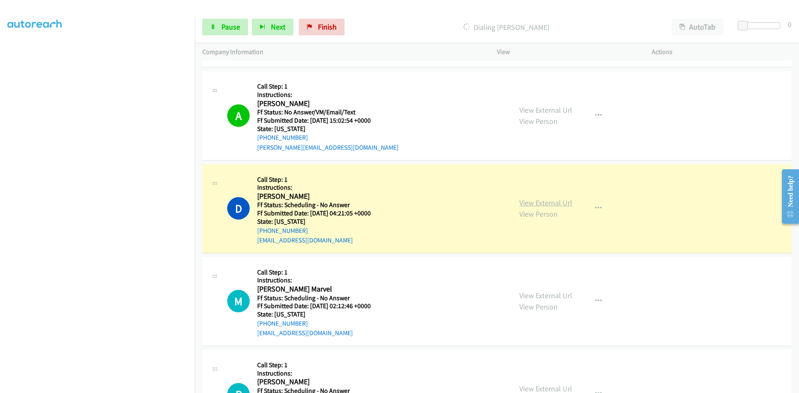
click at [564, 207] on link "View External Url" at bounding box center [545, 203] width 53 height 10
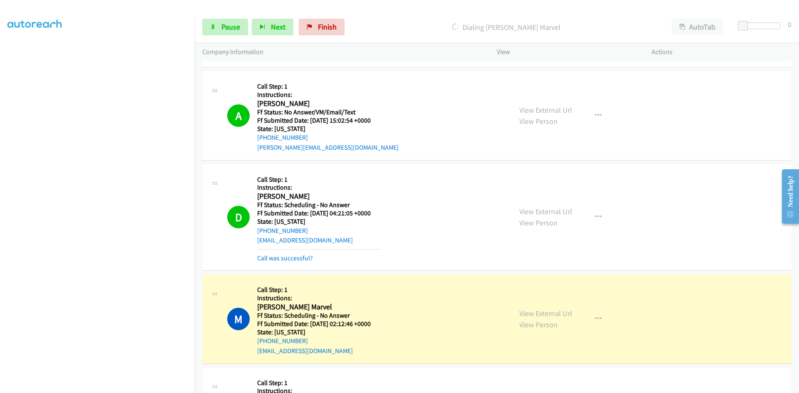
click at [613, 305] on div "View External Url View Person View External Url Email Schedule/Manage Callback …" at bounding box center [593, 319] width 162 height 74
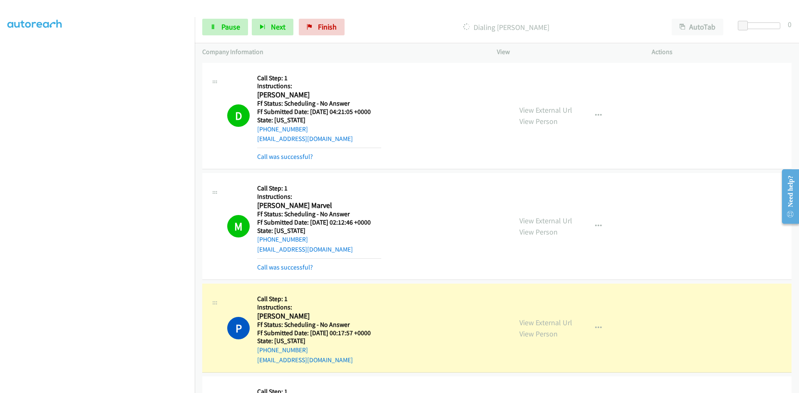
scroll to position [1289, 0]
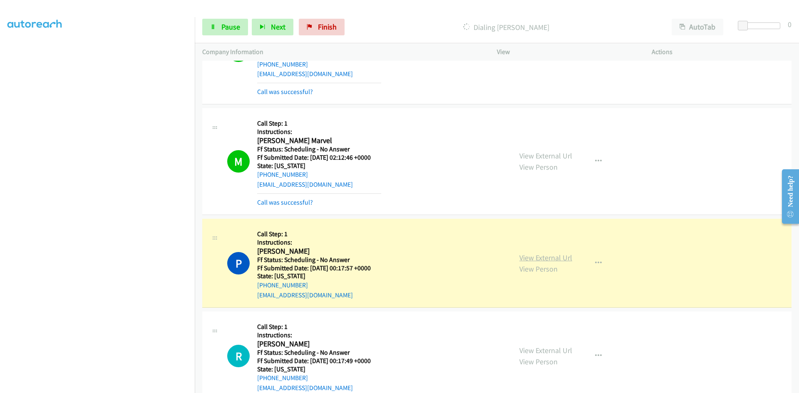
click at [550, 257] on link "View External Url" at bounding box center [545, 258] width 53 height 10
click at [282, 94] on link "Call was successful?" at bounding box center [285, 92] width 56 height 8
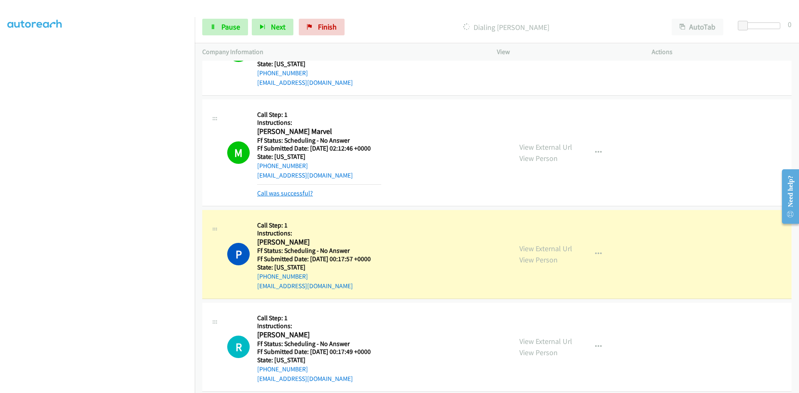
click at [286, 193] on link "Call was successful?" at bounding box center [285, 193] width 56 height 8
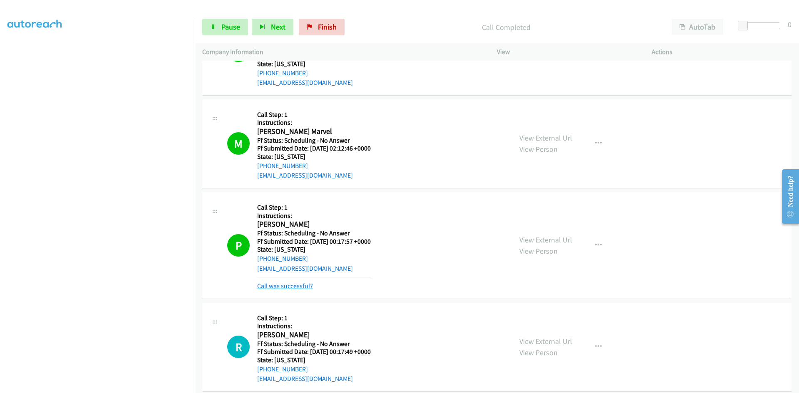
click at [282, 285] on link "Call was successful?" at bounding box center [285, 286] width 56 height 8
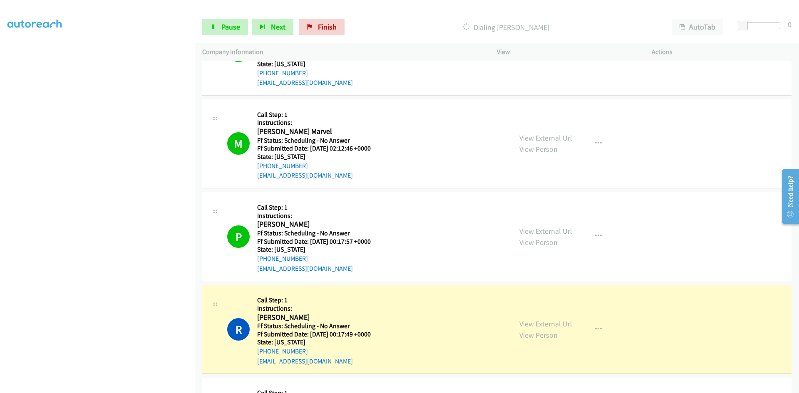
click at [560, 324] on link "View External Url" at bounding box center [545, 324] width 53 height 10
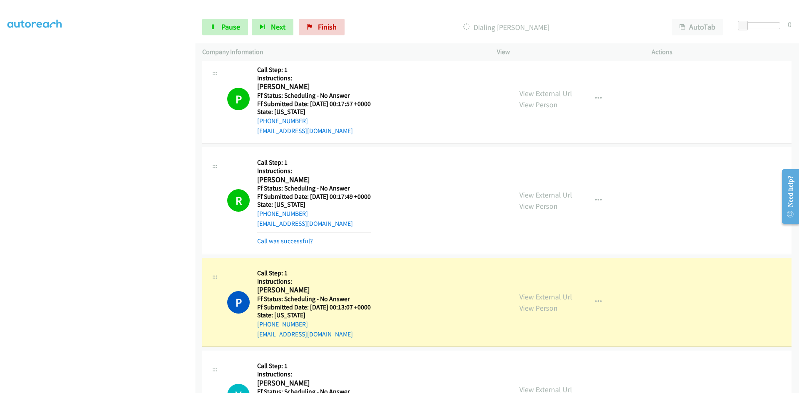
scroll to position [1447, 0]
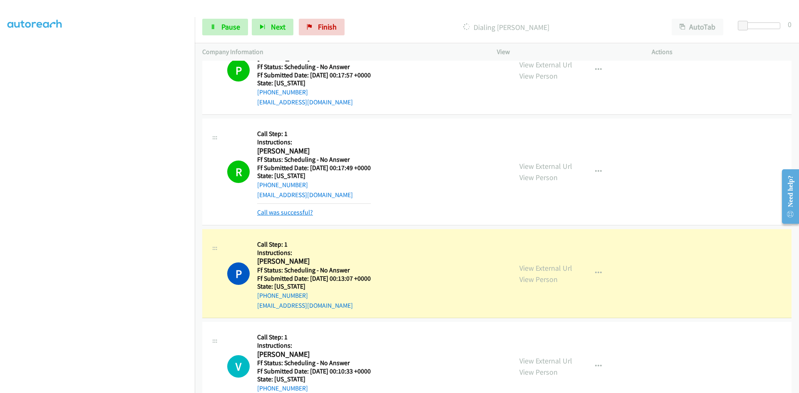
click at [295, 215] on link "Call was successful?" at bounding box center [285, 212] width 56 height 8
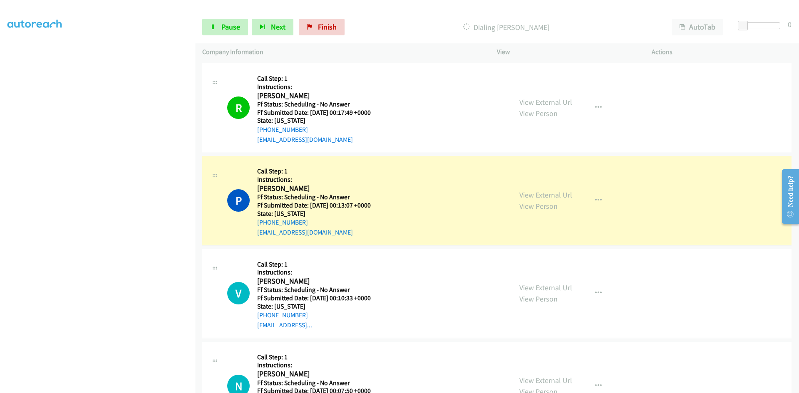
scroll to position [1572, 0]
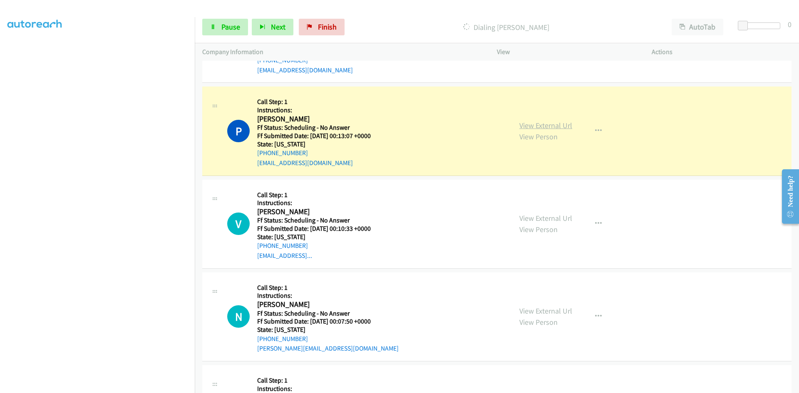
click at [559, 124] on link "View External Url" at bounding box center [545, 126] width 53 height 10
click at [228, 29] on span "Pause" at bounding box center [230, 27] width 19 height 10
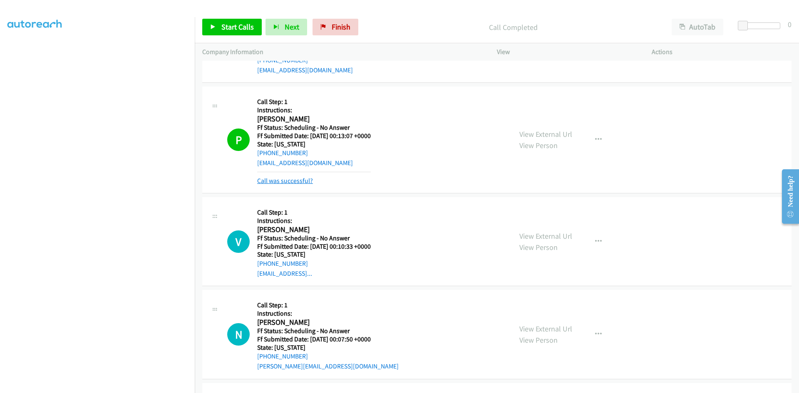
click at [296, 181] on link "Call was successful?" at bounding box center [285, 181] width 56 height 8
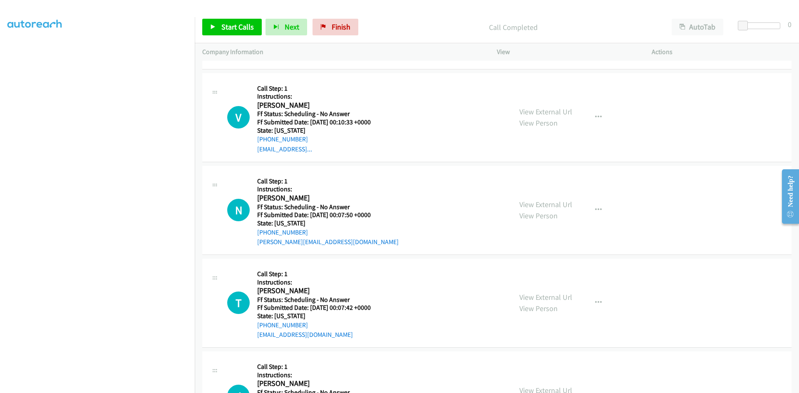
scroll to position [1697, 0]
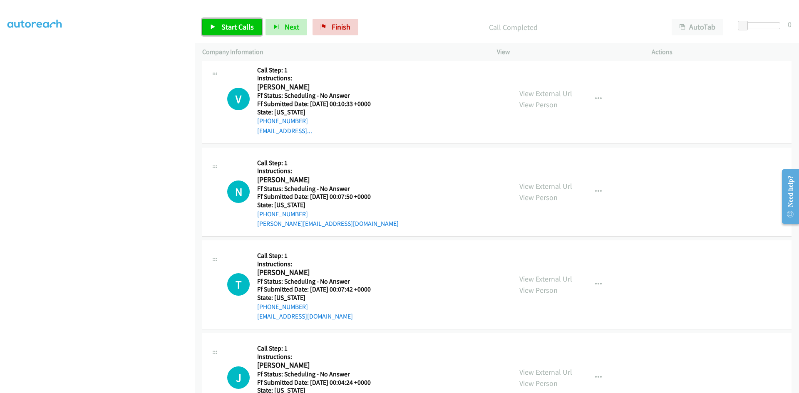
click at [242, 32] on link "Start Calls" at bounding box center [231, 27] width 59 height 17
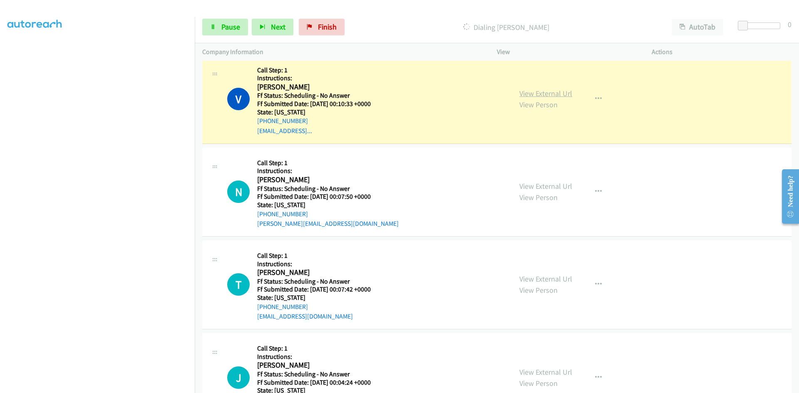
click at [549, 94] on link "View External Url" at bounding box center [545, 94] width 53 height 10
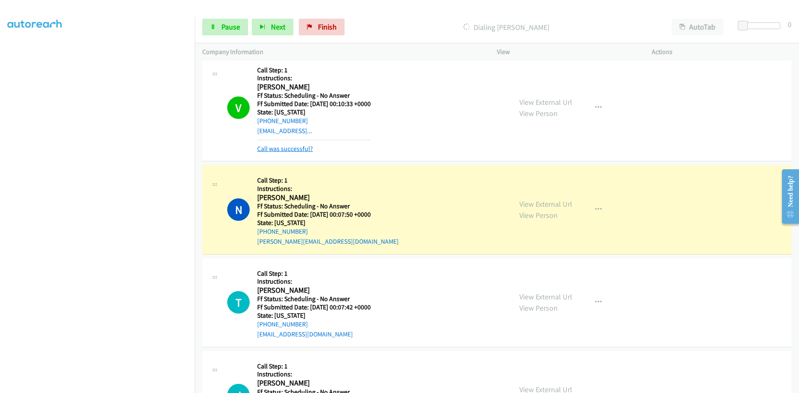
click at [297, 148] on link "Call was successful?" at bounding box center [285, 149] width 56 height 8
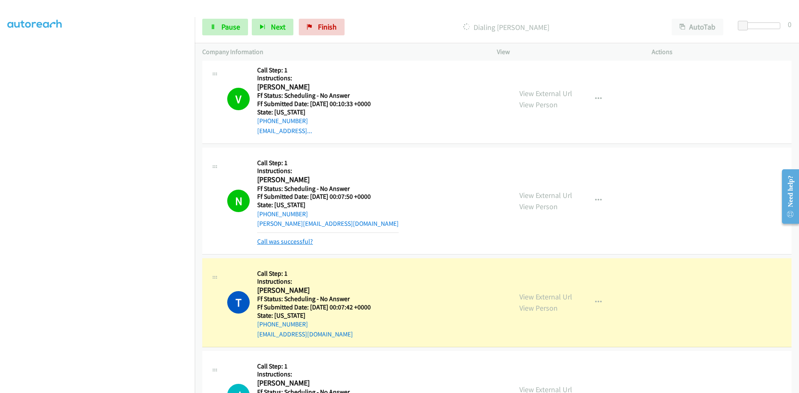
click at [292, 241] on link "Call was successful?" at bounding box center [285, 241] width 56 height 8
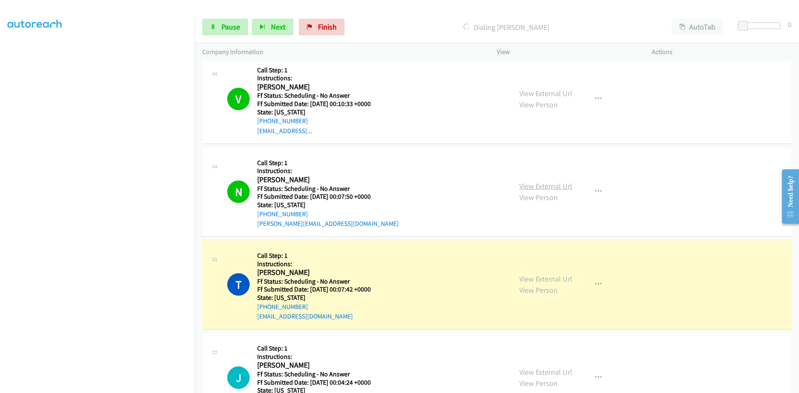
click at [531, 189] on link "View External Url" at bounding box center [545, 186] width 53 height 10
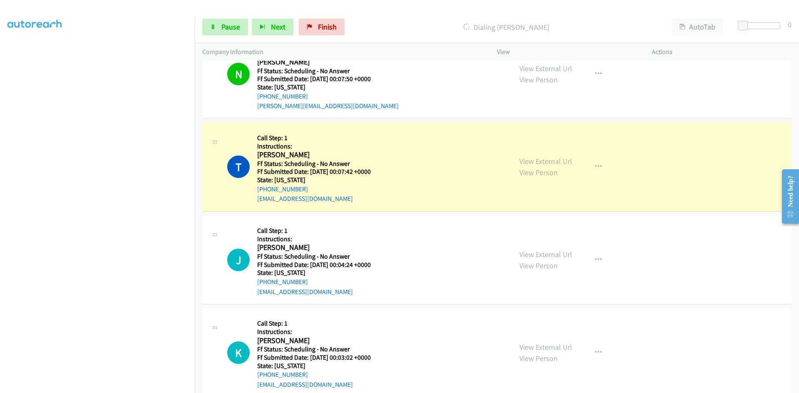
scroll to position [1863, 0]
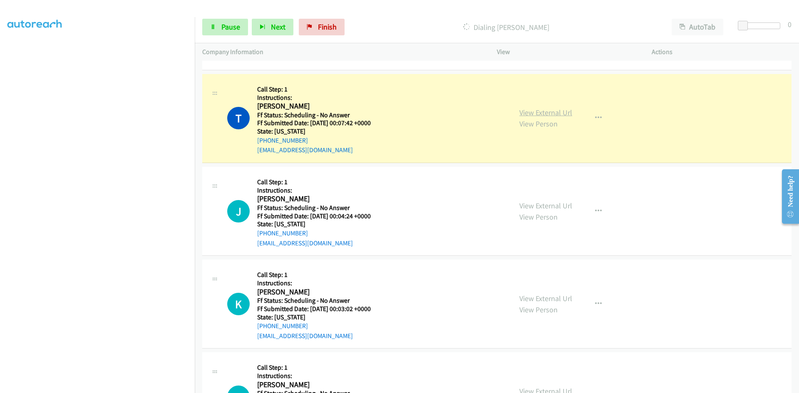
click at [554, 109] on link "View External Url" at bounding box center [545, 113] width 53 height 10
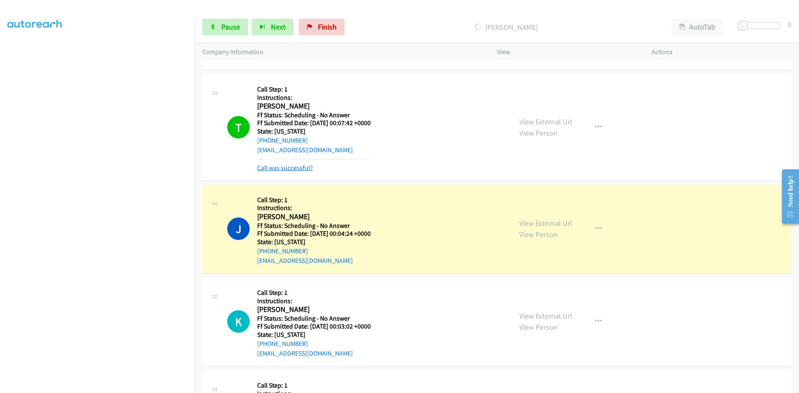
click at [265, 167] on link "Call was successful?" at bounding box center [285, 168] width 56 height 8
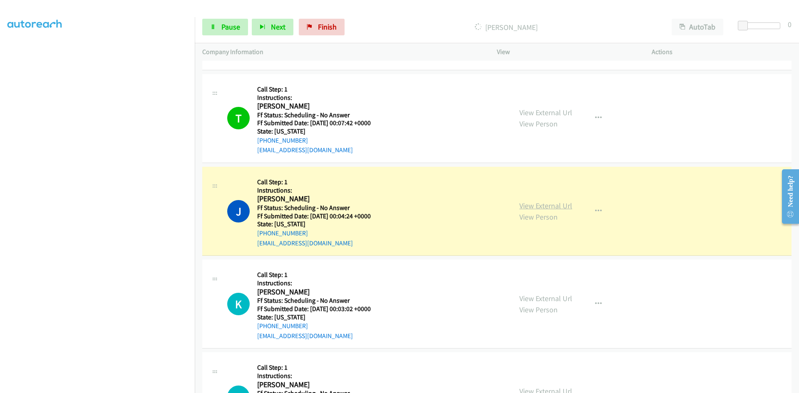
click at [554, 204] on link "View External Url" at bounding box center [545, 206] width 53 height 10
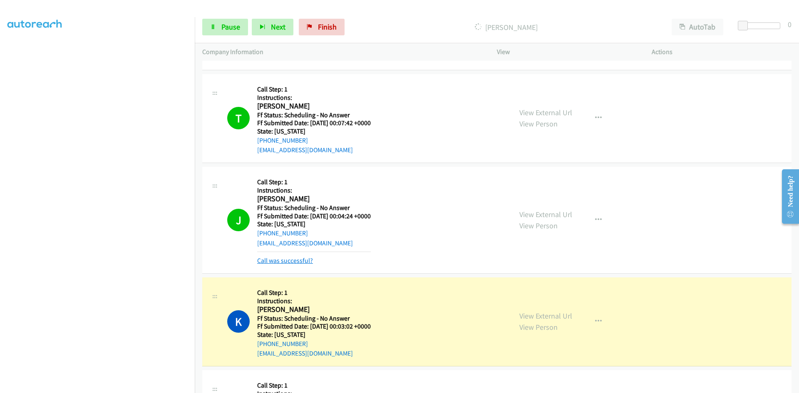
click at [301, 264] on link "Call was successful?" at bounding box center [285, 261] width 56 height 8
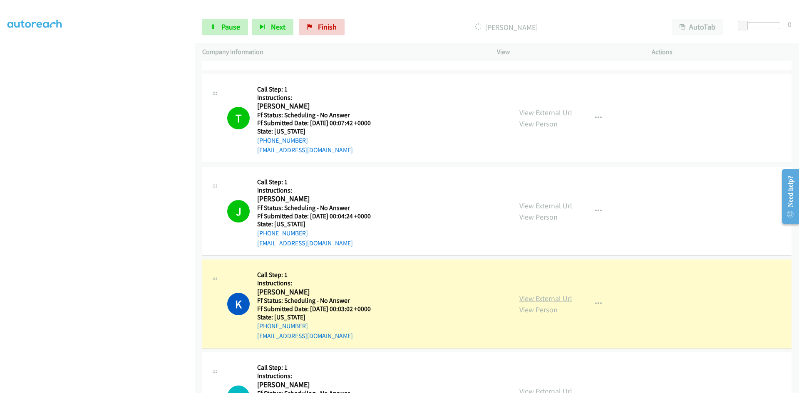
click at [555, 300] on link "View External Url" at bounding box center [545, 299] width 53 height 10
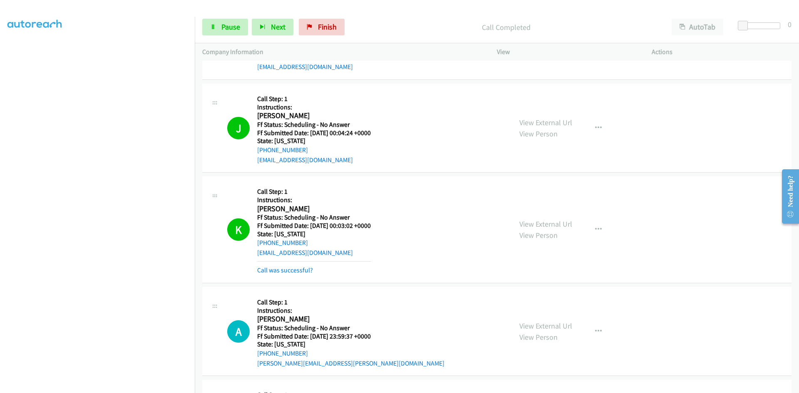
scroll to position [1988, 0]
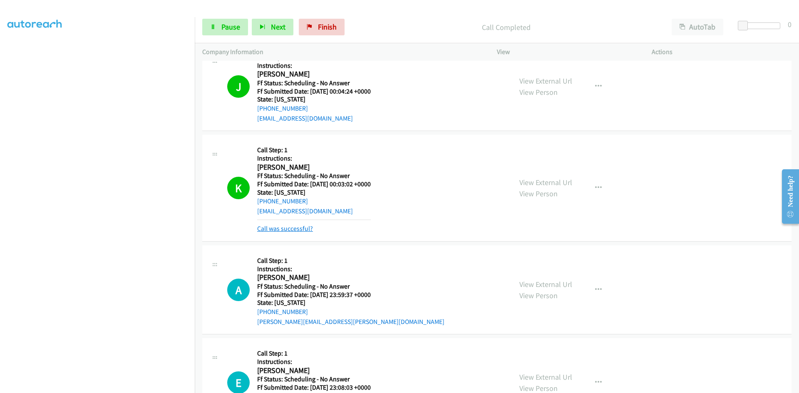
click at [296, 231] on link "Call was successful?" at bounding box center [285, 229] width 56 height 8
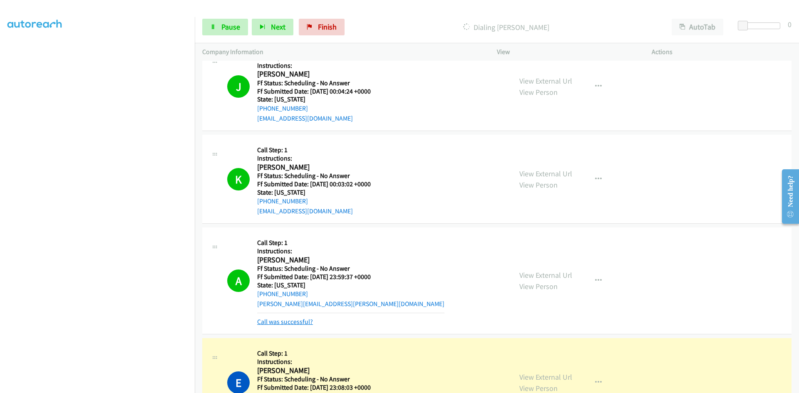
click at [293, 324] on link "Call was successful?" at bounding box center [285, 322] width 56 height 8
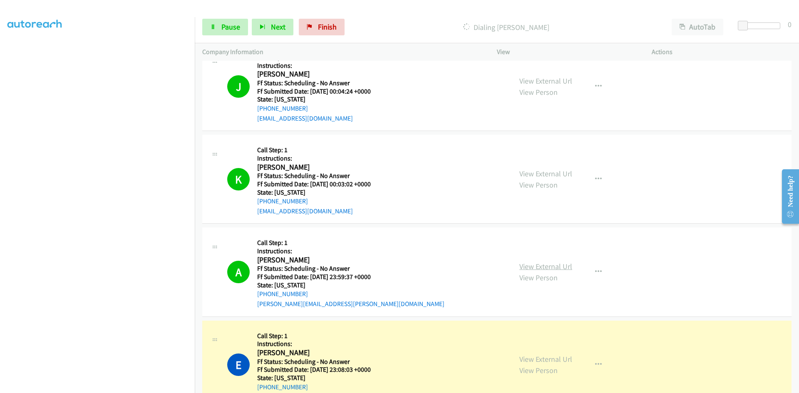
click at [562, 265] on link "View External Url" at bounding box center [545, 267] width 53 height 10
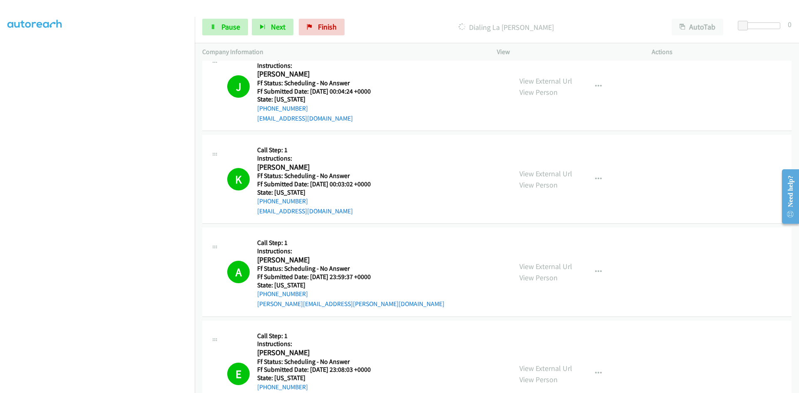
click at [218, 16] on div "Start Calls Pause Next Finish Dialing La Toya Campbell AutoTab AutoTab 0" at bounding box center [497, 27] width 604 height 32
click at [215, 31] on link "Pause" at bounding box center [225, 27] width 46 height 17
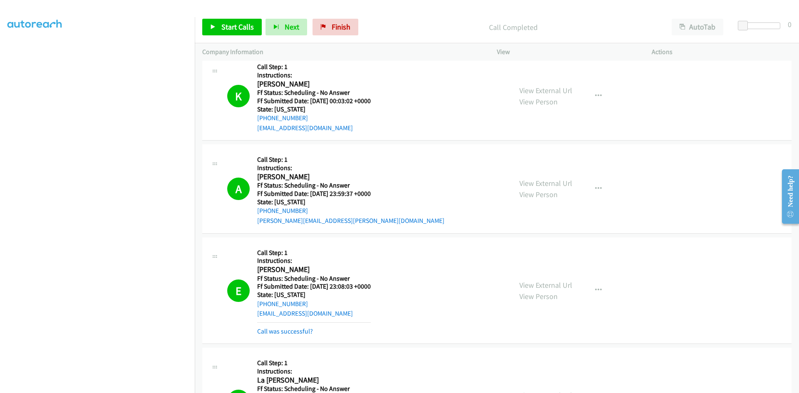
scroll to position [2029, 0]
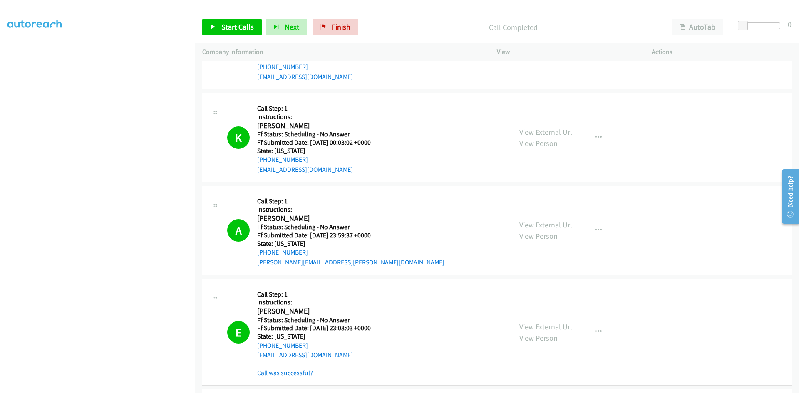
click at [534, 226] on link "View External Url" at bounding box center [545, 225] width 53 height 10
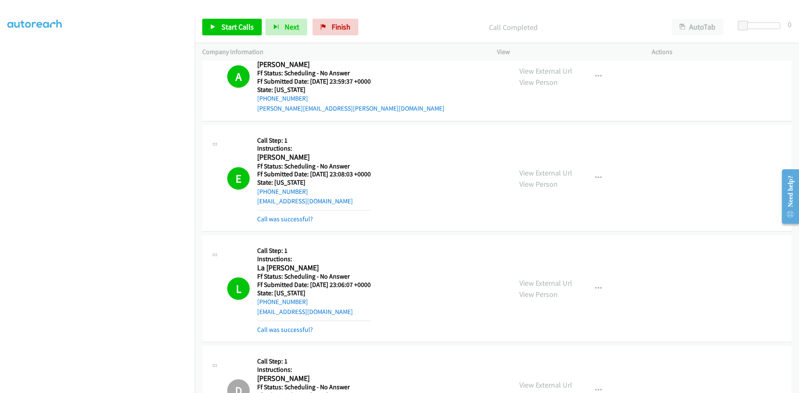
scroll to position [2196, 0]
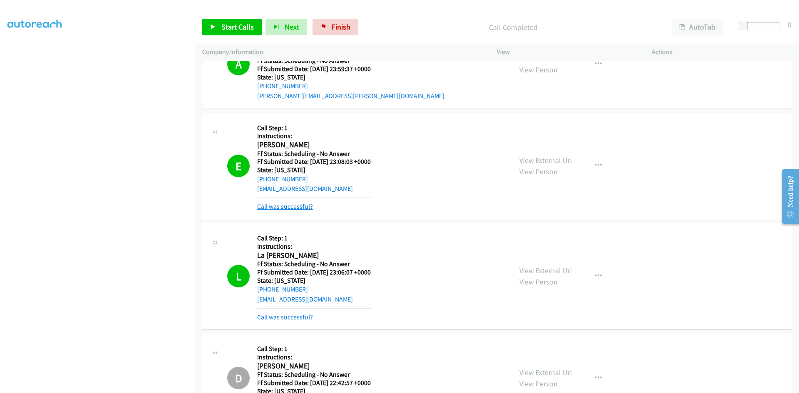
click at [271, 206] on link "Call was successful?" at bounding box center [285, 207] width 56 height 8
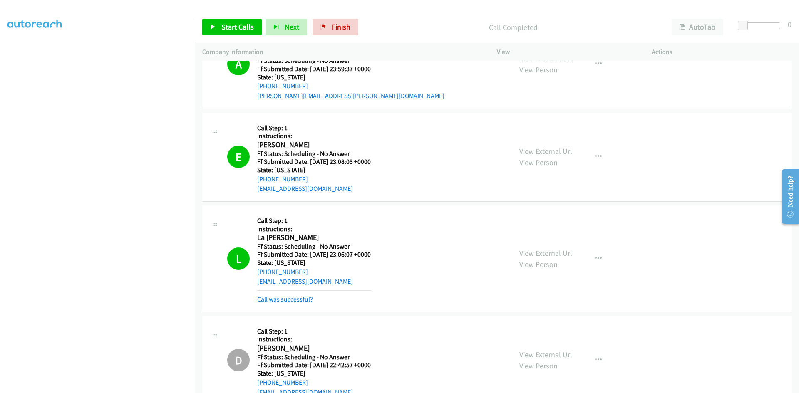
click at [293, 302] on link "Call was successful?" at bounding box center [285, 299] width 56 height 8
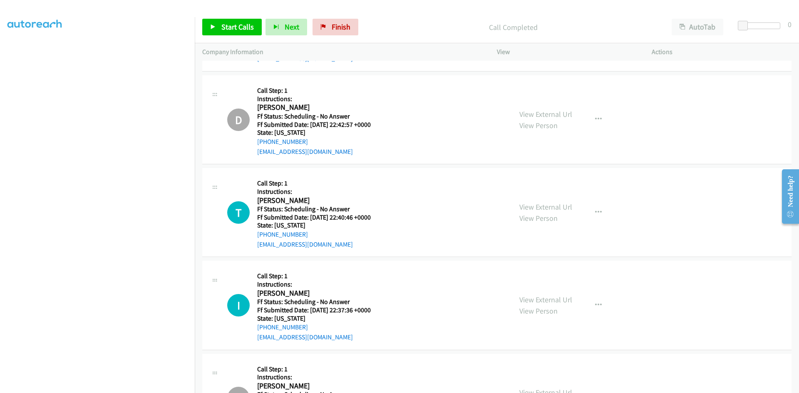
scroll to position [2445, 0]
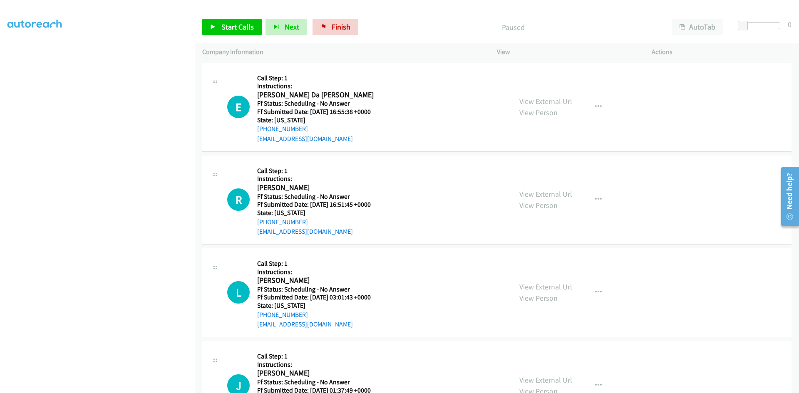
scroll to position [73, 0]
click at [230, 29] on span "Start Calls" at bounding box center [237, 27] width 32 height 10
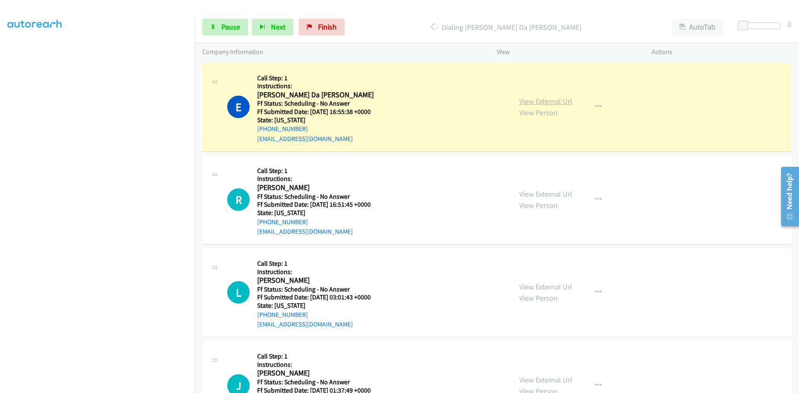
click at [560, 102] on link "View External Url" at bounding box center [545, 101] width 53 height 10
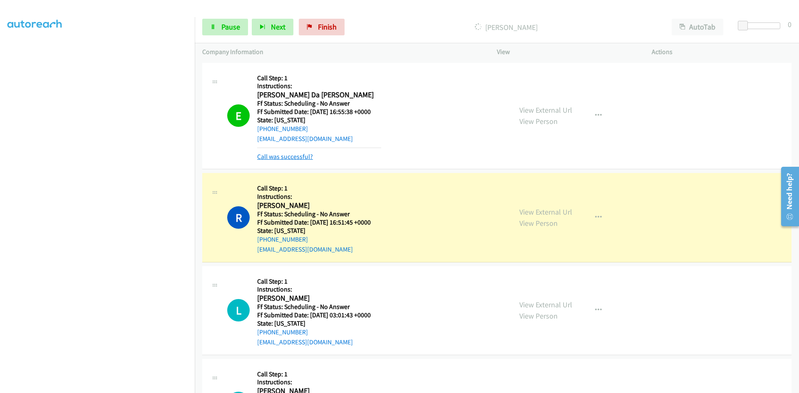
click at [290, 156] on link "Call was successful?" at bounding box center [285, 157] width 56 height 8
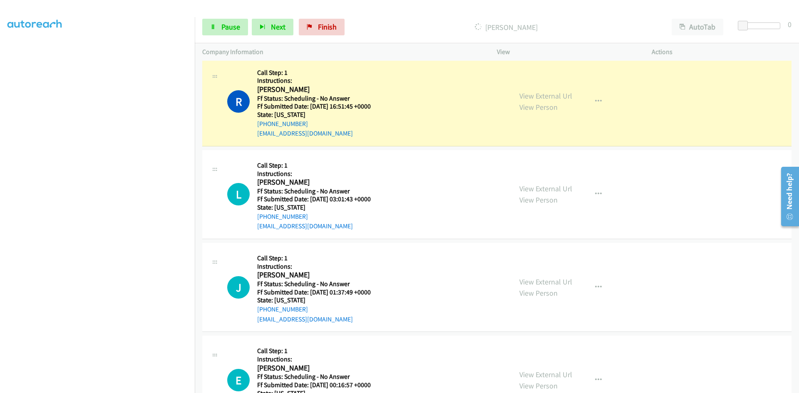
scroll to position [83, 0]
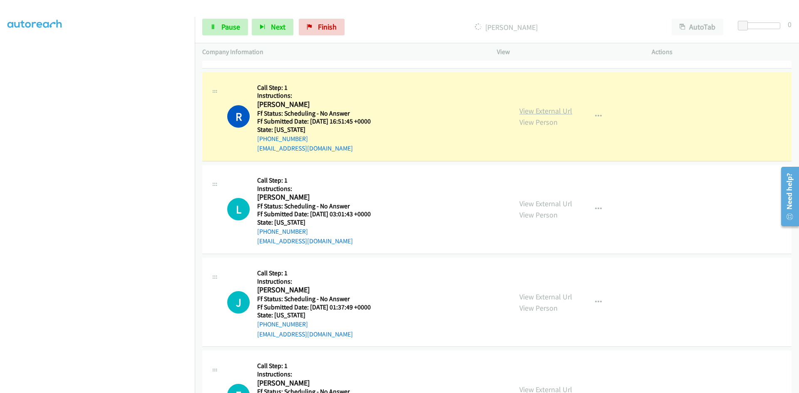
click at [564, 110] on link "View External Url" at bounding box center [545, 111] width 53 height 10
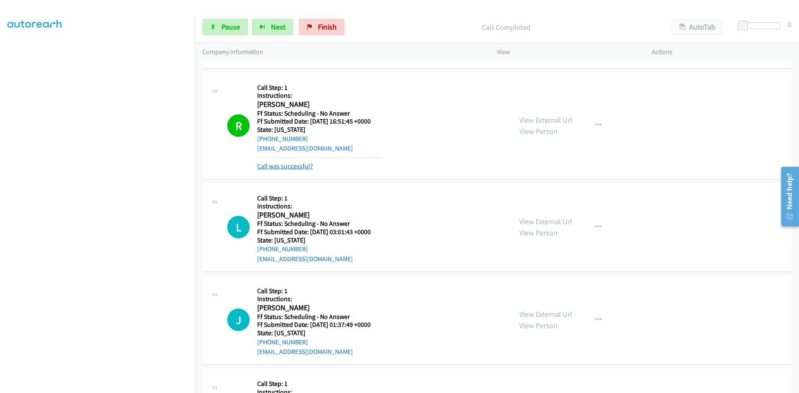
click at [266, 168] on link "Call was successful?" at bounding box center [285, 166] width 56 height 8
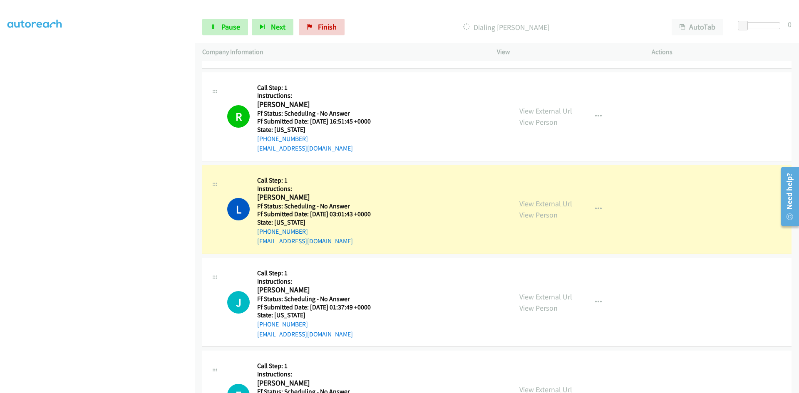
click at [559, 203] on link "View External Url" at bounding box center [545, 204] width 53 height 10
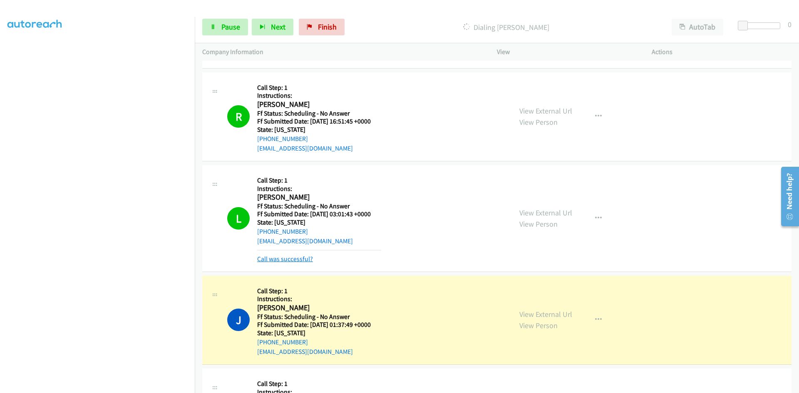
click at [296, 261] on link "Call was successful?" at bounding box center [285, 259] width 56 height 8
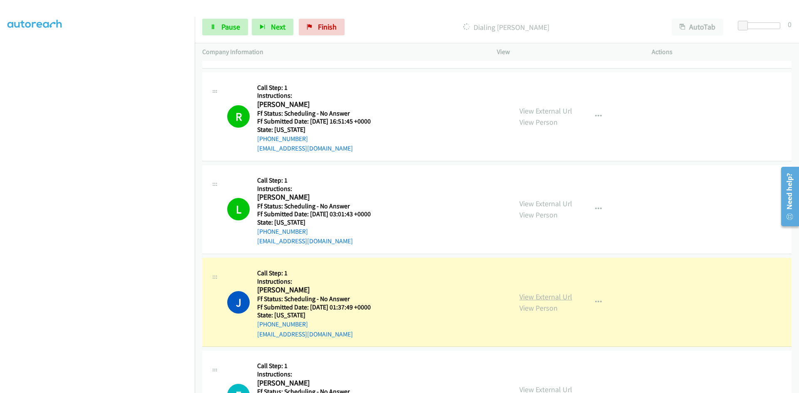
click at [541, 297] on link "View External Url" at bounding box center [545, 297] width 53 height 10
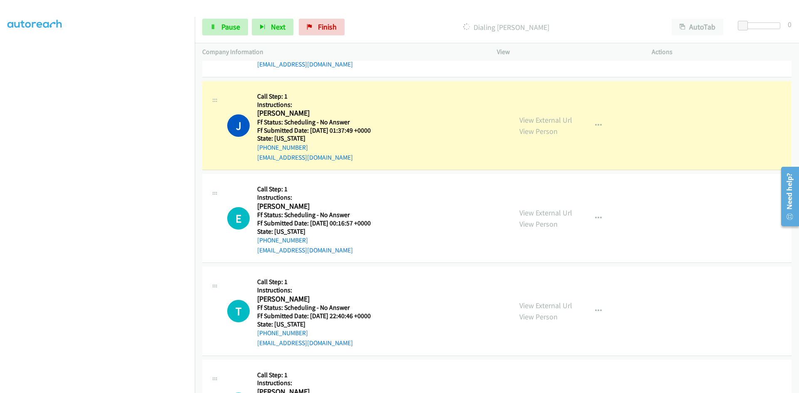
scroll to position [291, 0]
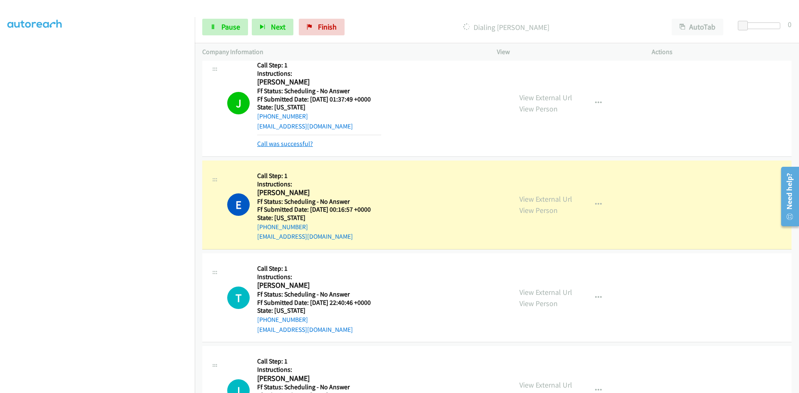
click at [302, 144] on link "Call was successful?" at bounding box center [285, 144] width 56 height 8
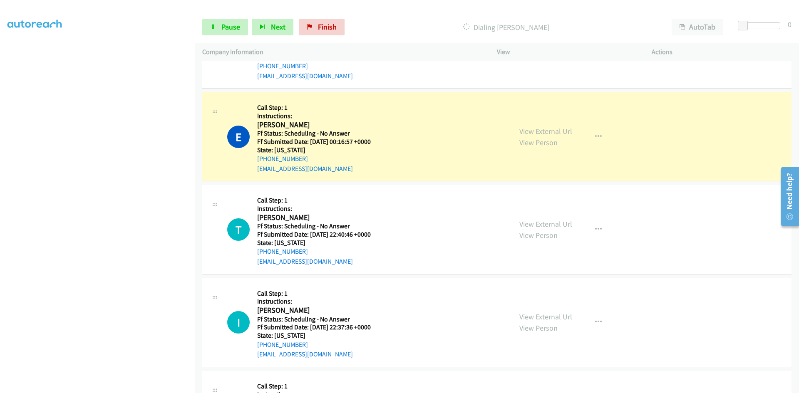
scroll to position [374, 0]
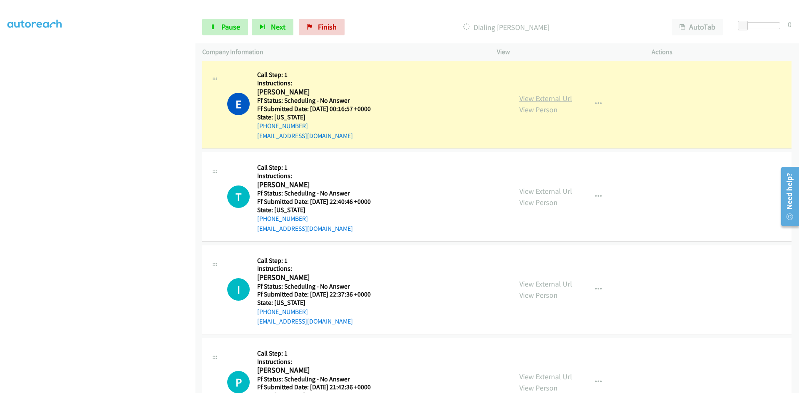
click at [535, 99] on link "View External Url" at bounding box center [545, 99] width 53 height 10
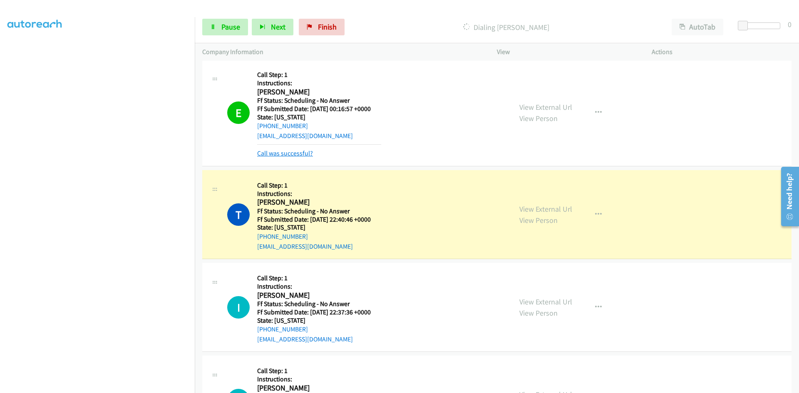
click at [288, 154] on link "Call was successful?" at bounding box center [285, 153] width 56 height 8
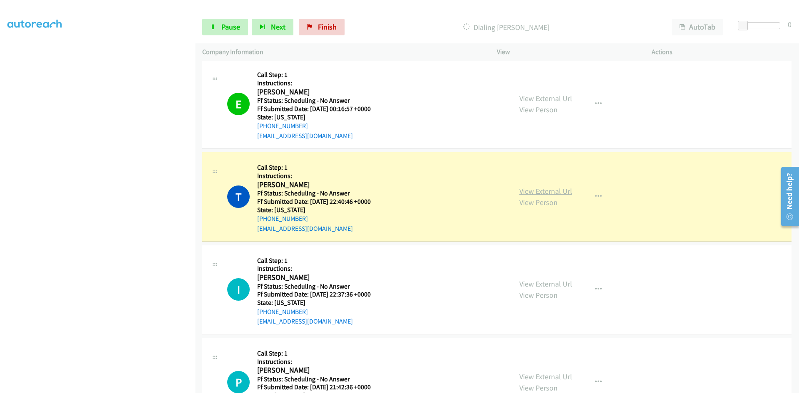
click at [541, 190] on link "View External Url" at bounding box center [545, 191] width 53 height 10
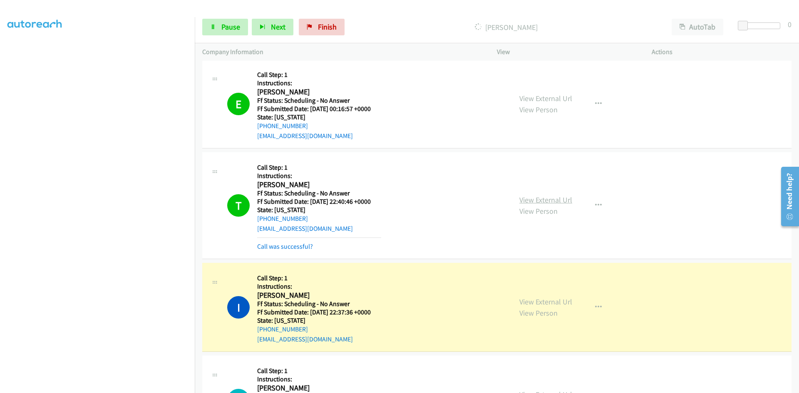
click at [536, 201] on link "View External Url" at bounding box center [545, 200] width 53 height 10
click at [305, 246] on link "Call was successful?" at bounding box center [285, 246] width 56 height 8
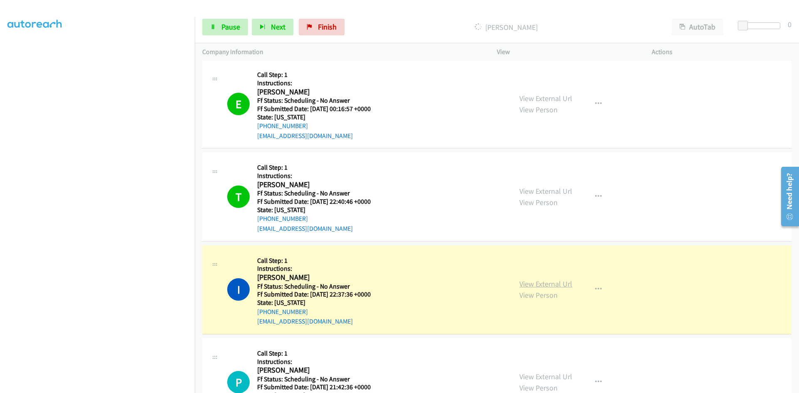
click at [542, 286] on link "View External Url" at bounding box center [545, 284] width 53 height 10
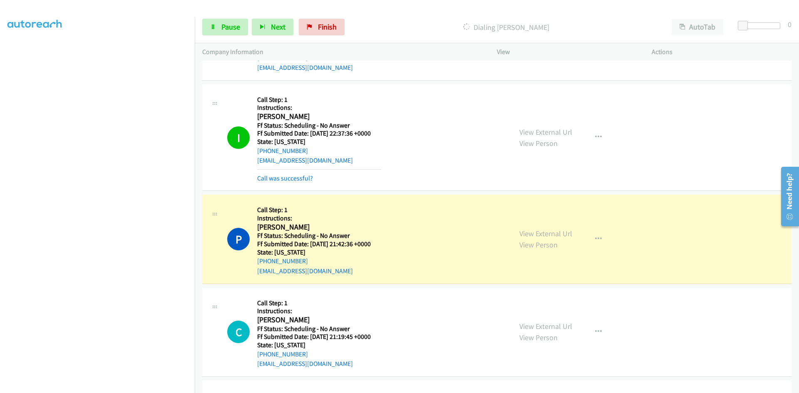
scroll to position [541, 0]
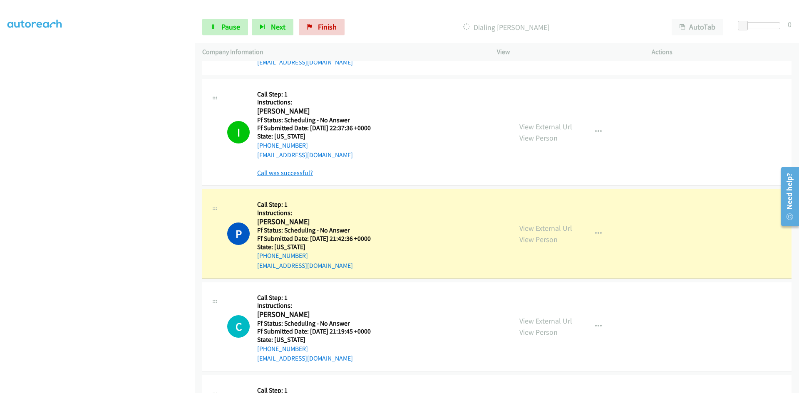
click at [301, 174] on link "Call was successful?" at bounding box center [285, 173] width 56 height 8
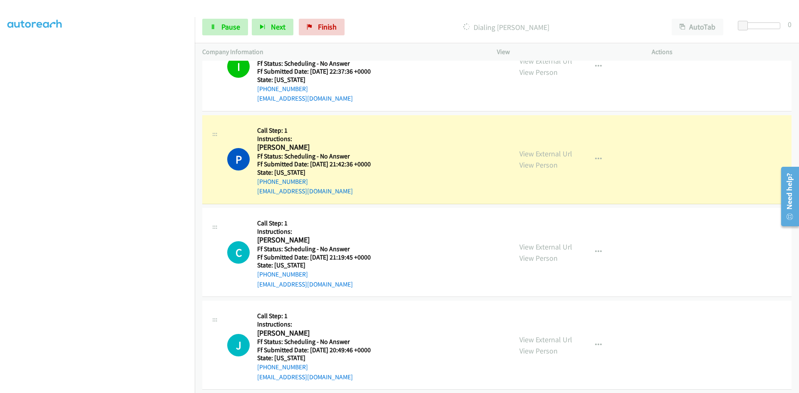
scroll to position [624, 0]
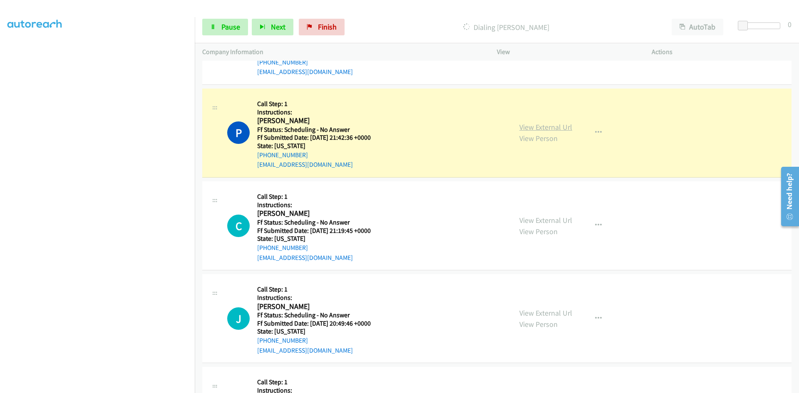
click at [554, 126] on link "View External Url" at bounding box center [545, 127] width 53 height 10
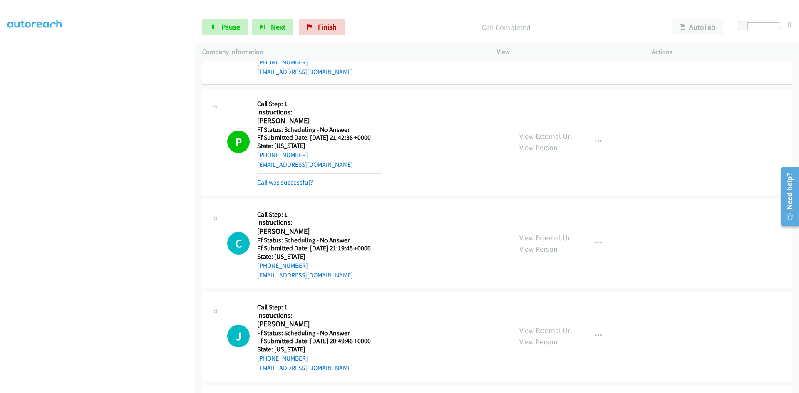
click at [296, 183] on link "Call was successful?" at bounding box center [285, 182] width 56 height 8
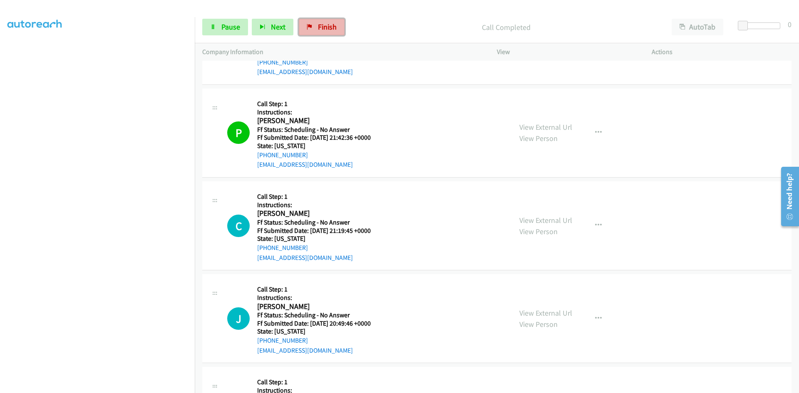
click at [331, 28] on span "Finish" at bounding box center [327, 27] width 19 height 10
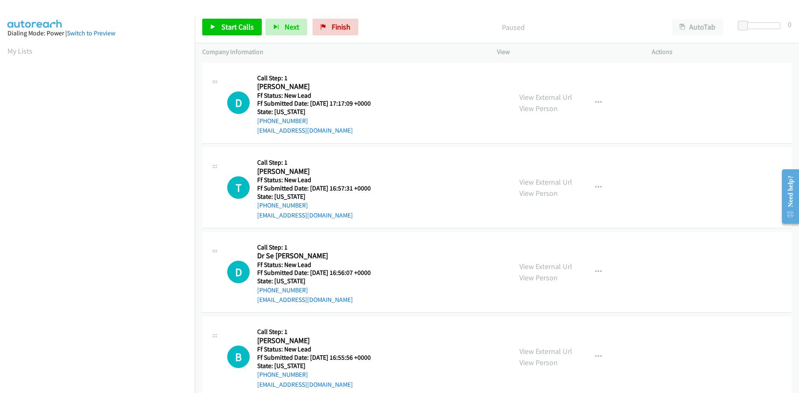
click at [402, 26] on p "Paused" at bounding box center [512, 27] width 287 height 11
click at [234, 30] on span "Start Calls" at bounding box center [237, 27] width 32 height 10
click at [195, 87] on nav "Dialing Mode: Power | Switch to Preview My Lists" at bounding box center [97, 213] width 195 height 393
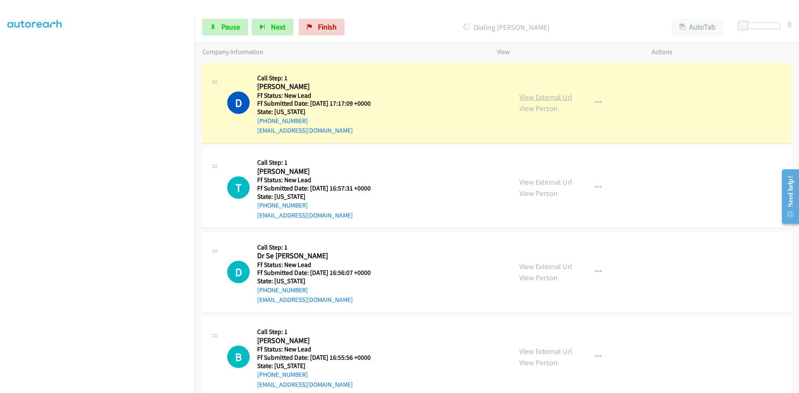
click at [561, 99] on link "View External Url" at bounding box center [545, 97] width 53 height 10
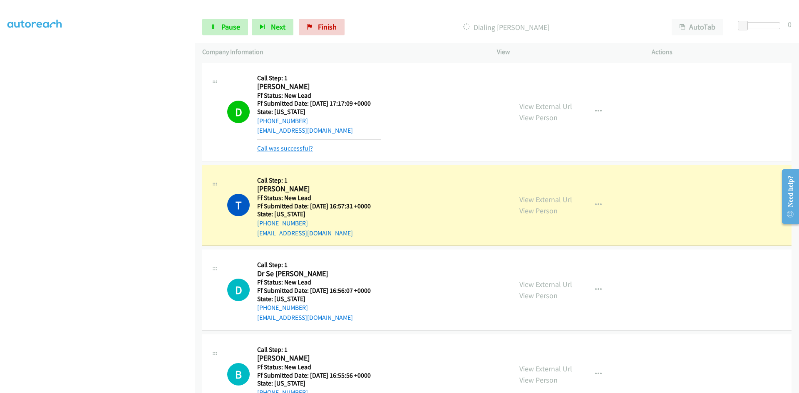
click at [288, 147] on link "Call was successful?" at bounding box center [285, 148] width 56 height 8
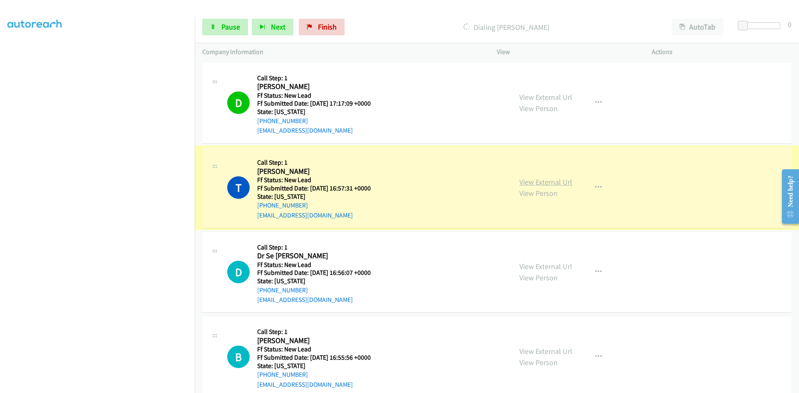
click at [538, 182] on link "View External Url" at bounding box center [545, 182] width 53 height 10
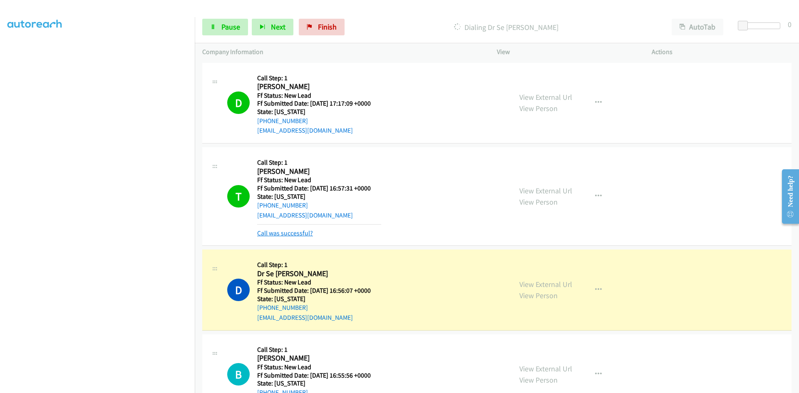
click at [273, 233] on link "Call was successful?" at bounding box center [285, 233] width 56 height 8
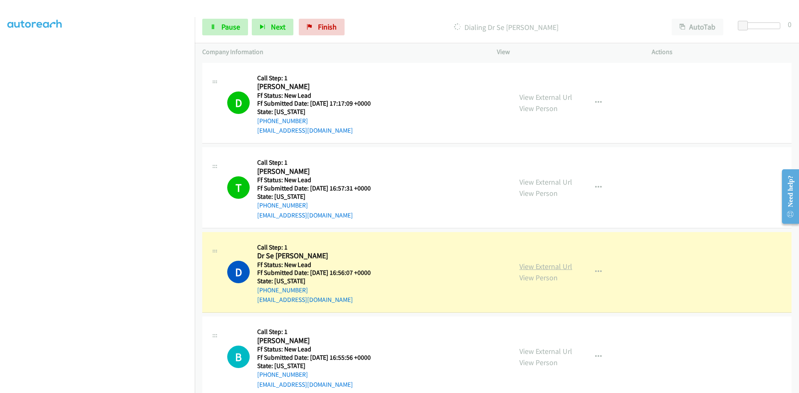
click at [566, 268] on link "View External Url" at bounding box center [545, 267] width 53 height 10
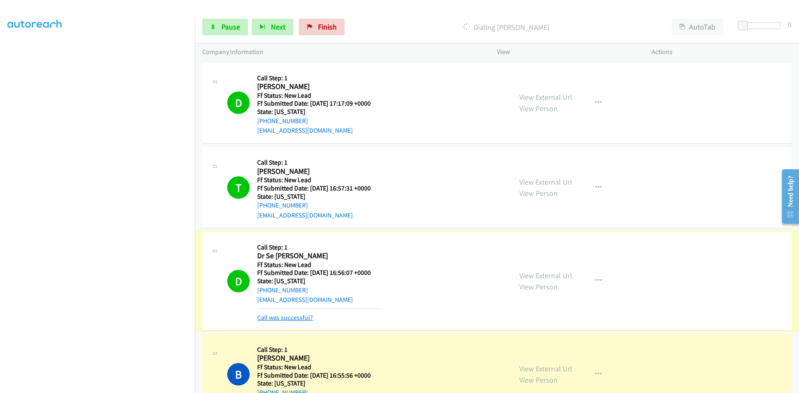
click at [297, 319] on link "Call was successful?" at bounding box center [285, 318] width 56 height 8
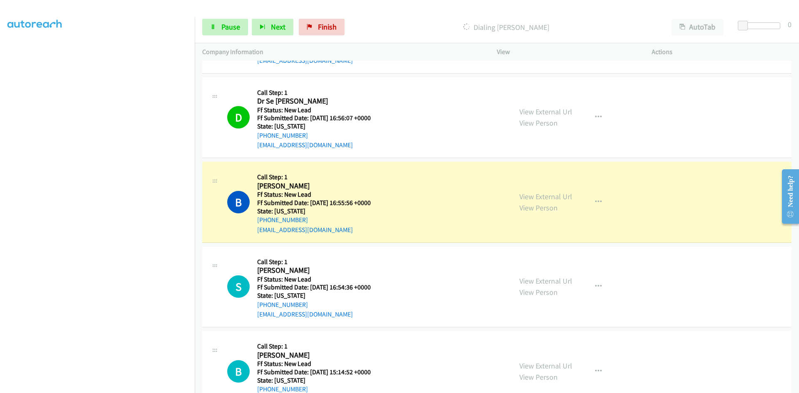
scroll to position [166, 0]
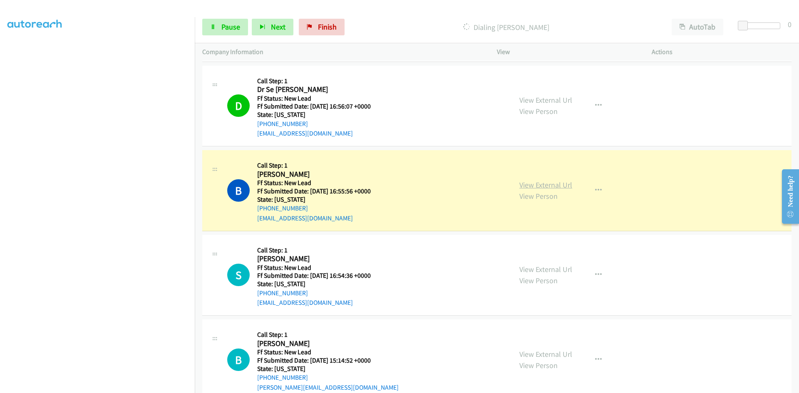
click at [545, 186] on link "View External Url" at bounding box center [545, 185] width 53 height 10
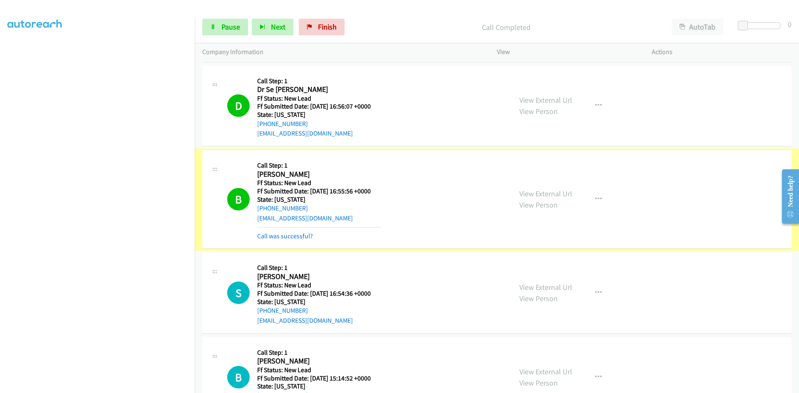
click at [544, 195] on link "View External Url" at bounding box center [545, 194] width 53 height 10
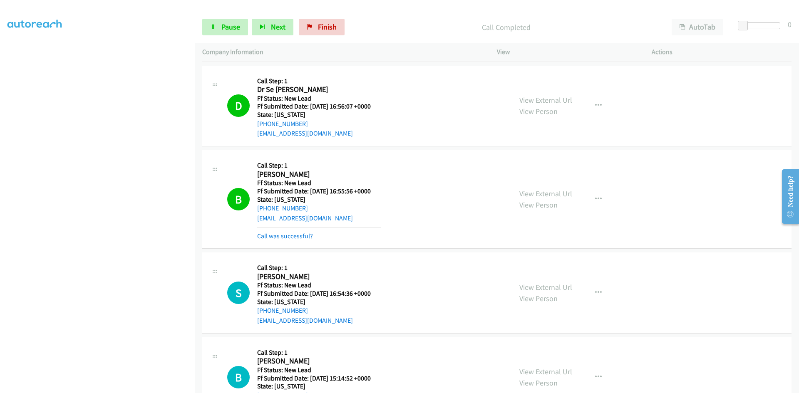
click at [300, 235] on link "Call was successful?" at bounding box center [285, 236] width 56 height 8
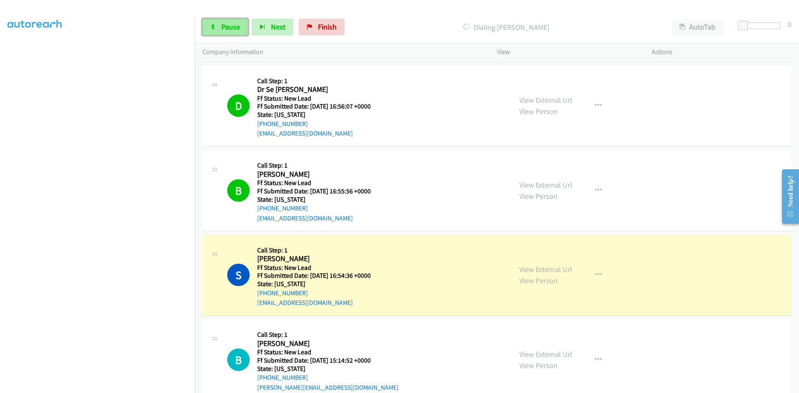
click at [226, 28] on span "Pause" at bounding box center [230, 27] width 19 height 10
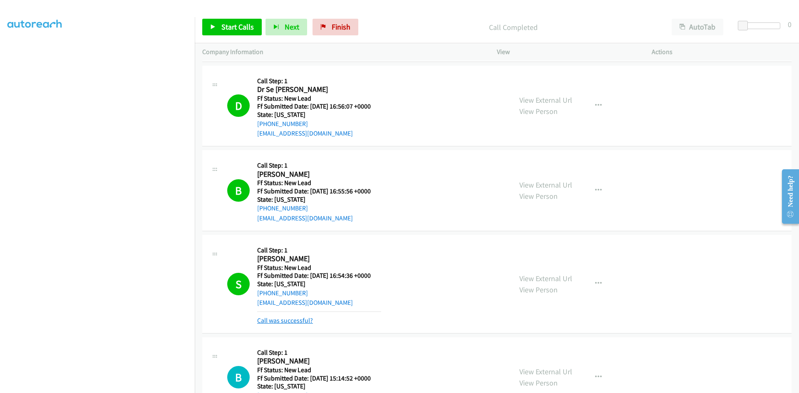
click at [277, 319] on link "Call was successful?" at bounding box center [285, 321] width 56 height 8
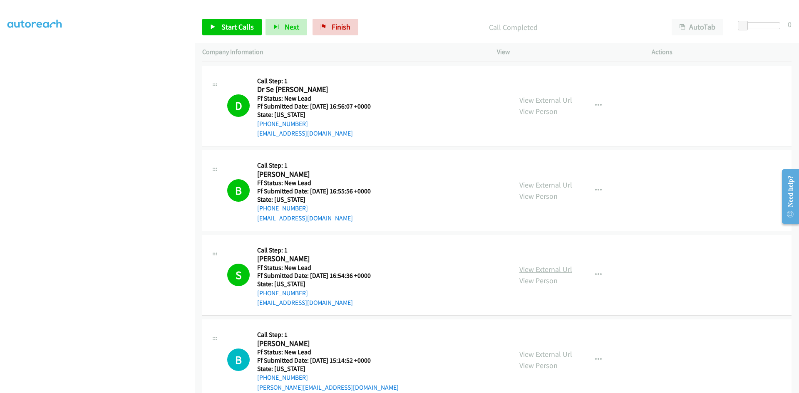
click at [547, 271] on link "View External Url" at bounding box center [545, 270] width 53 height 10
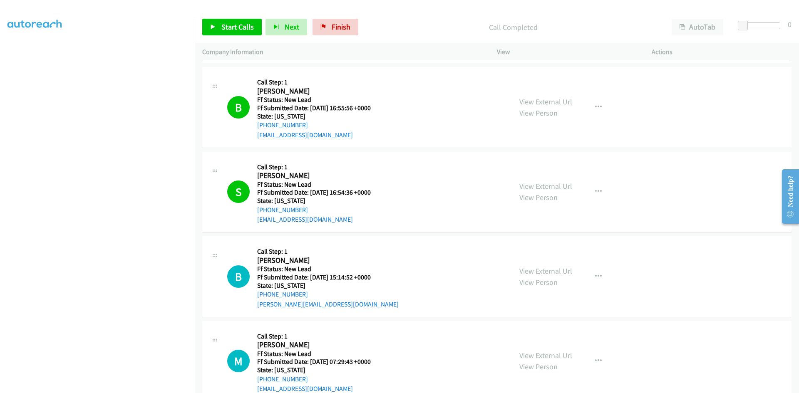
scroll to position [333, 0]
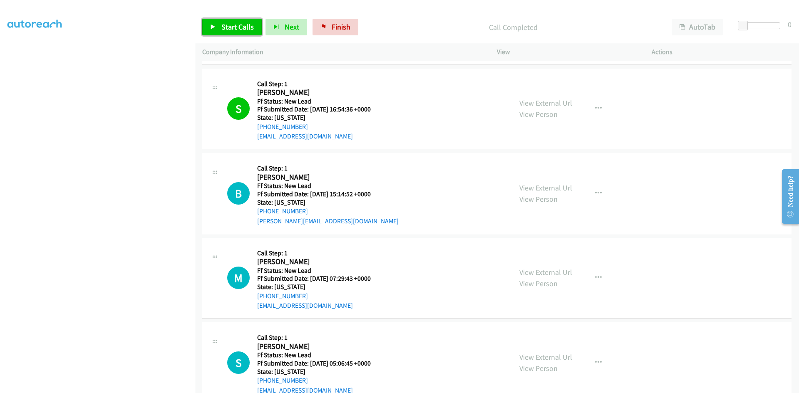
click at [236, 26] on span "Start Calls" at bounding box center [237, 27] width 32 height 10
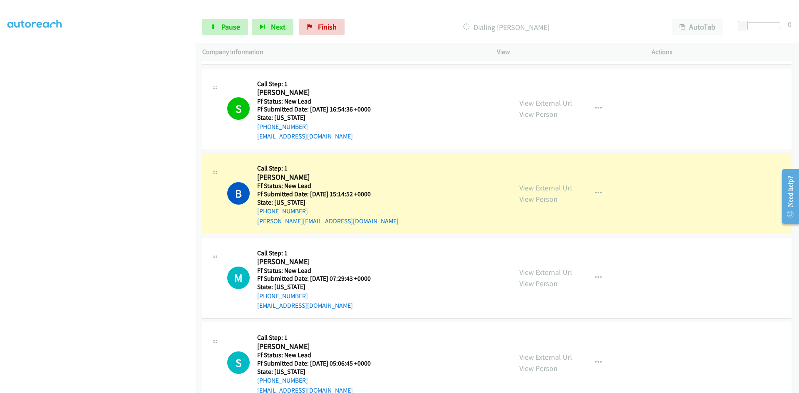
click at [547, 187] on link "View External Url" at bounding box center [545, 188] width 53 height 10
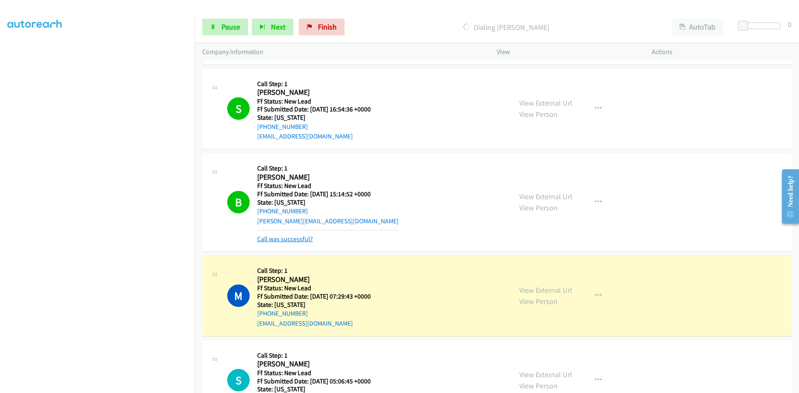
click at [269, 242] on link "Call was successful?" at bounding box center [285, 239] width 56 height 8
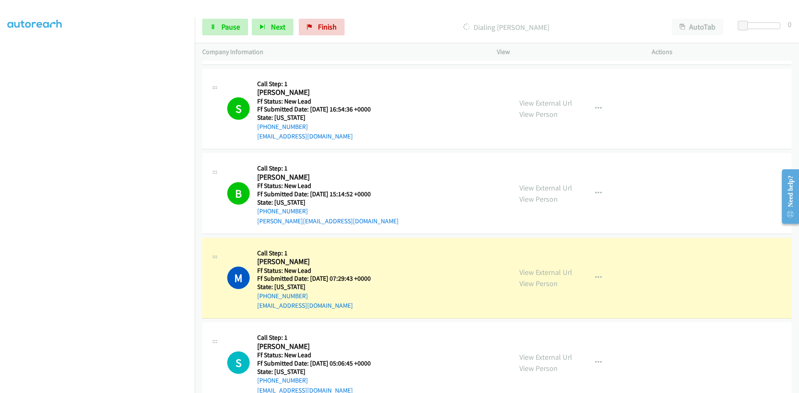
click at [542, 271] on link "View External Url" at bounding box center [545, 272] width 53 height 10
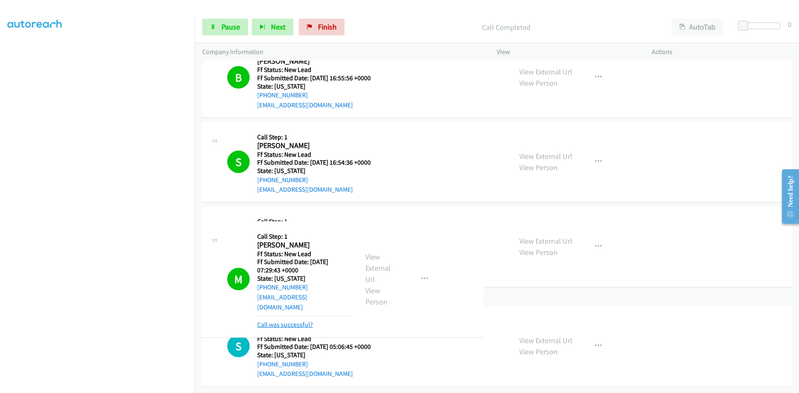
scroll to position [355, 0]
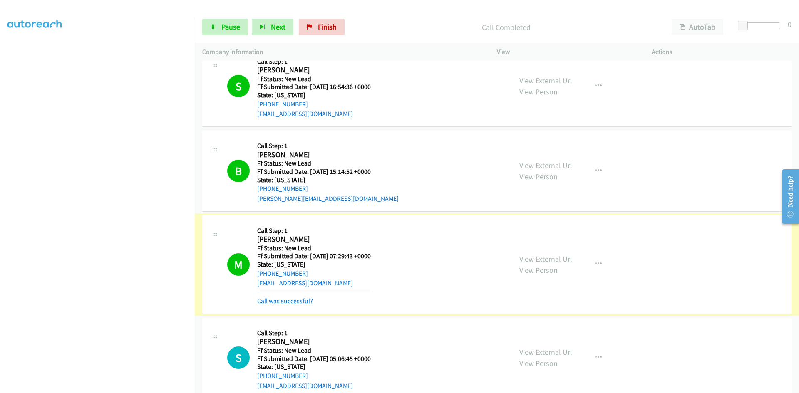
click at [278, 302] on link "Call was successful?" at bounding box center [285, 301] width 56 height 8
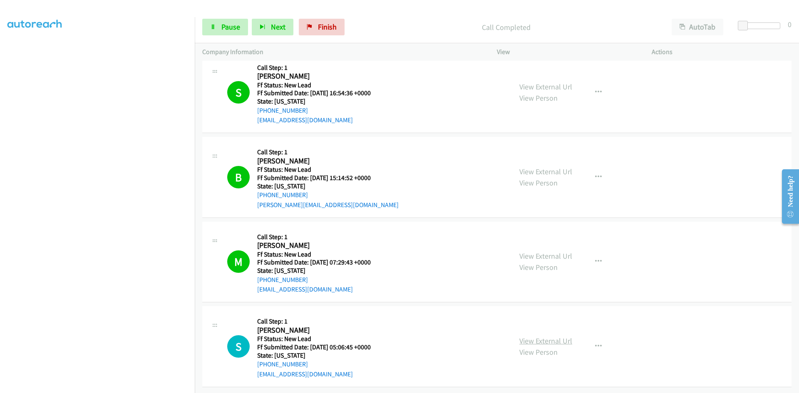
click at [538, 336] on link "View External Url" at bounding box center [545, 341] width 53 height 10
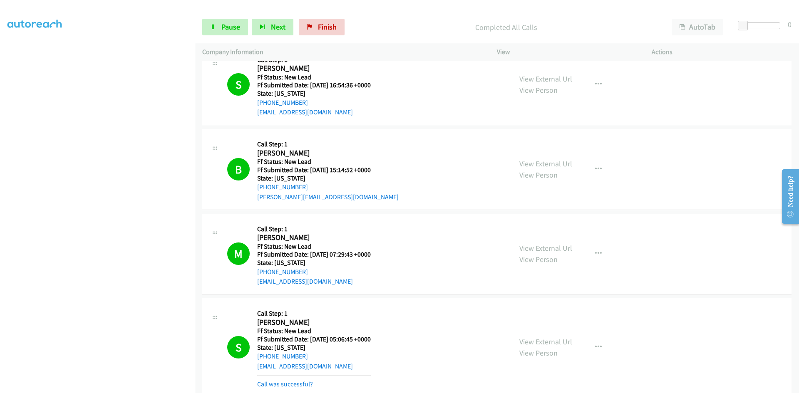
scroll to position [400, 0]
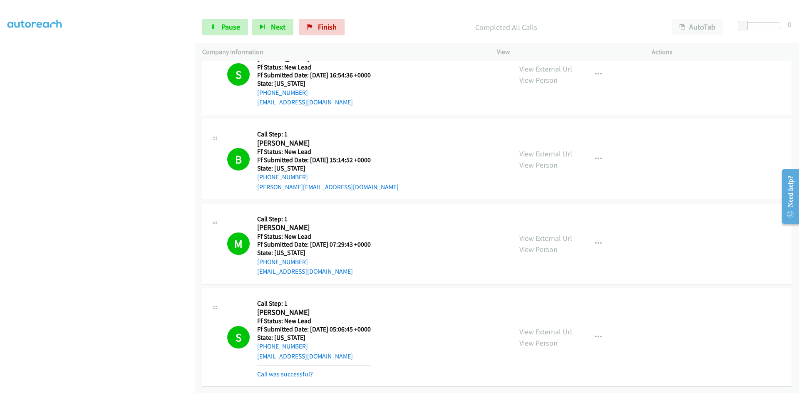
click at [282, 370] on link "Call was successful?" at bounding box center [285, 374] width 56 height 8
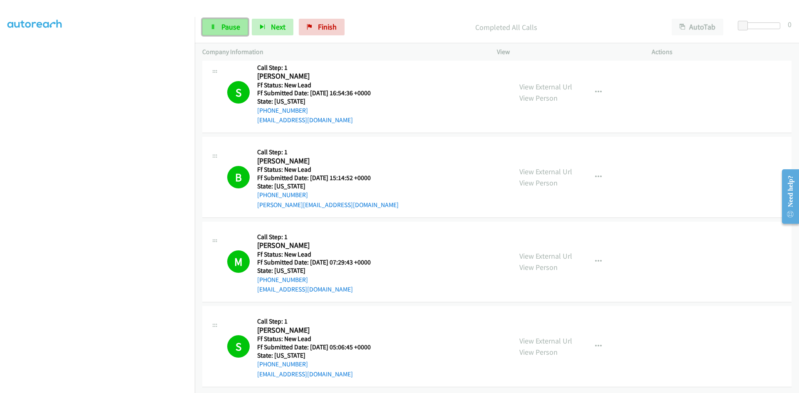
click at [229, 25] on span "Pause" at bounding box center [230, 27] width 19 height 10
drag, startPoint x: 335, startPoint y: 24, endPoint x: 438, endPoint y: 43, distance: 104.9
click at [335, 24] on span "Finish" at bounding box center [340, 27] width 19 height 10
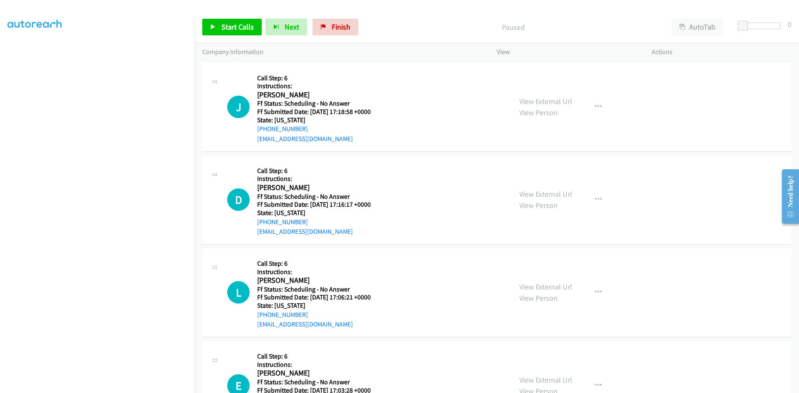
scroll to position [73, 0]
click at [223, 31] on span "Start Calls" at bounding box center [237, 27] width 32 height 10
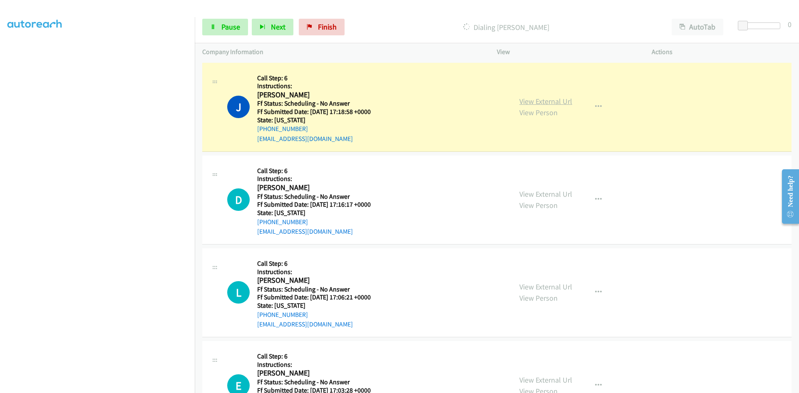
click at [547, 99] on link "View External Url" at bounding box center [545, 101] width 53 height 10
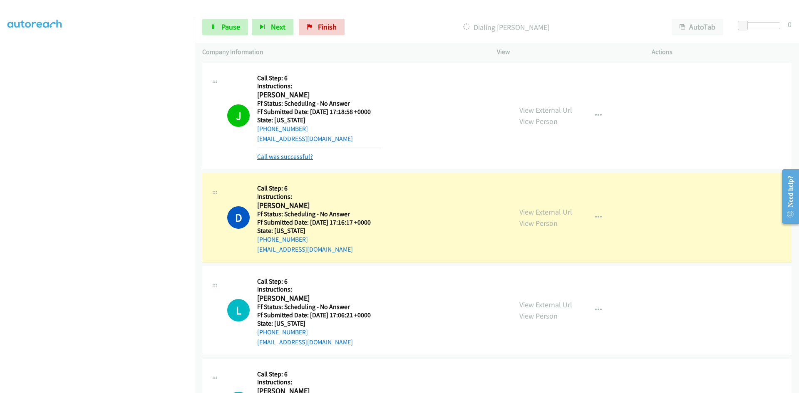
click at [292, 157] on link "Call was successful?" at bounding box center [285, 157] width 56 height 8
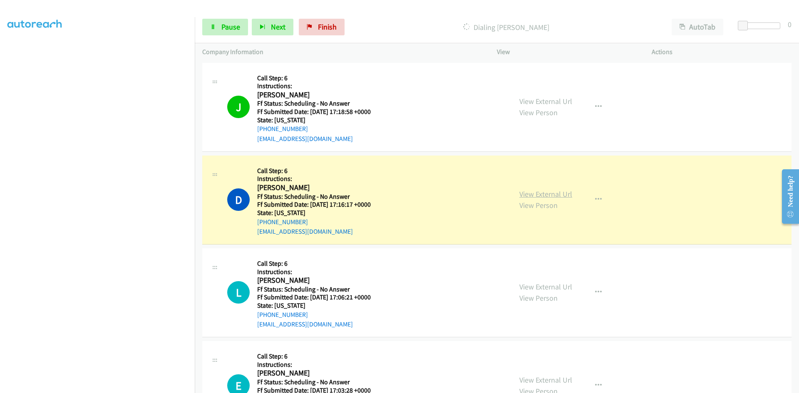
click at [560, 193] on link "View External Url" at bounding box center [545, 194] width 53 height 10
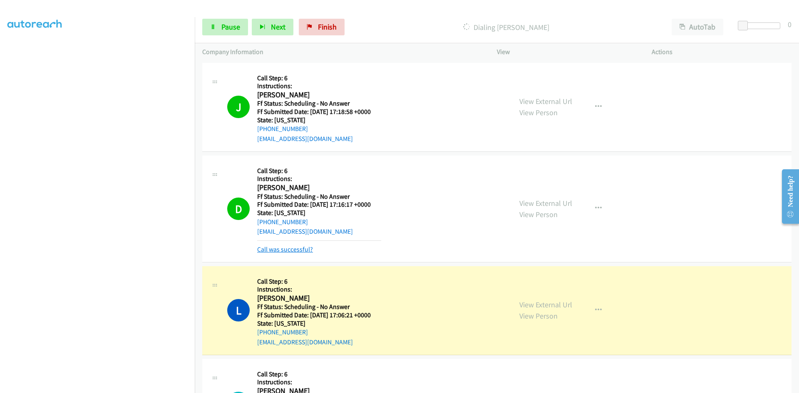
click at [268, 247] on link "Call was successful?" at bounding box center [285, 249] width 56 height 8
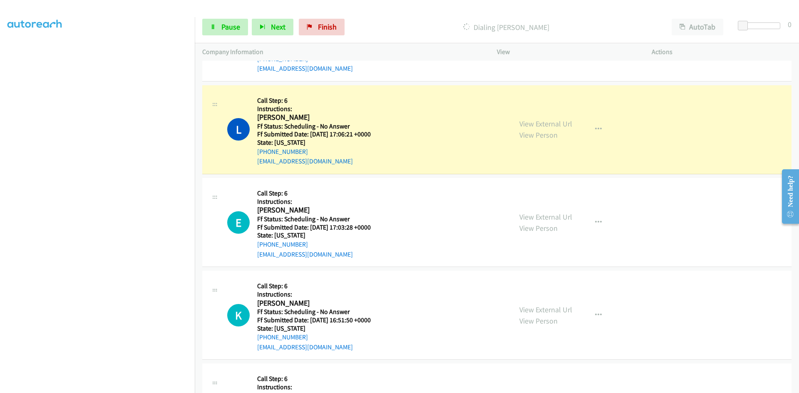
scroll to position [166, 0]
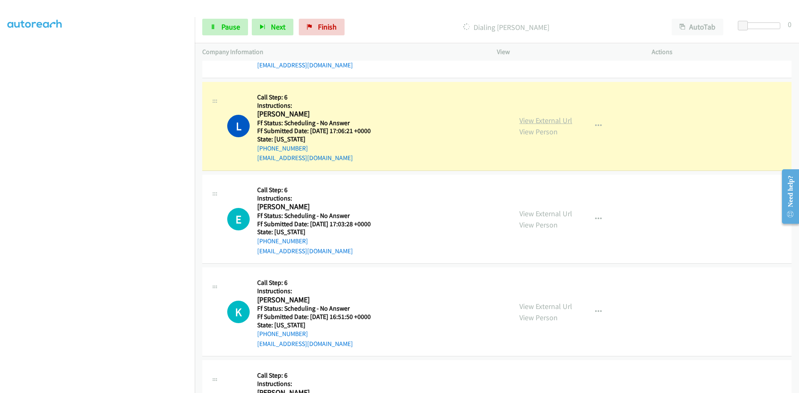
click at [566, 123] on link "View External Url" at bounding box center [545, 121] width 53 height 10
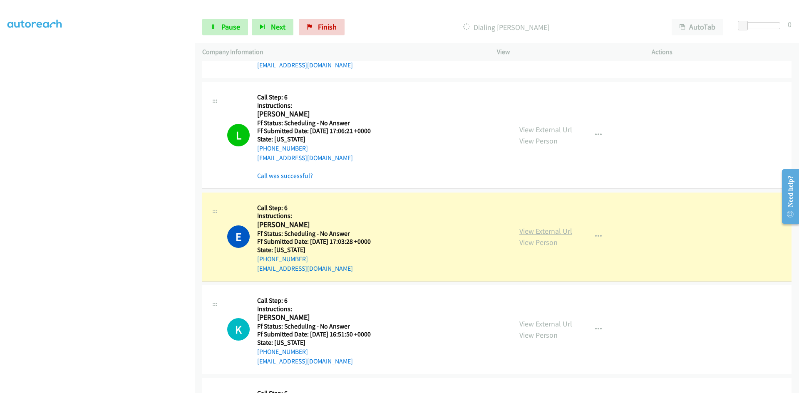
click at [538, 233] on link "View External Url" at bounding box center [545, 231] width 53 height 10
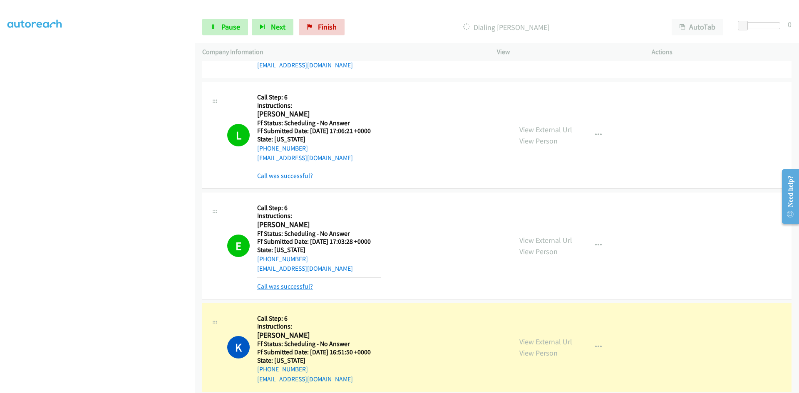
click at [303, 288] on link "Call was successful?" at bounding box center [285, 286] width 56 height 8
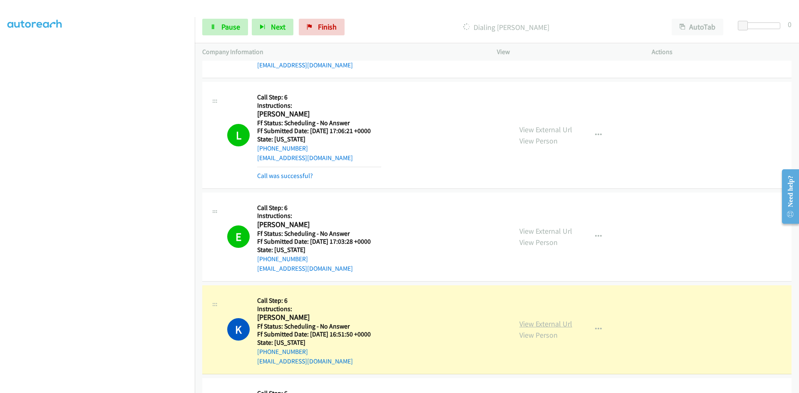
click at [552, 325] on link "View External Url" at bounding box center [545, 324] width 53 height 10
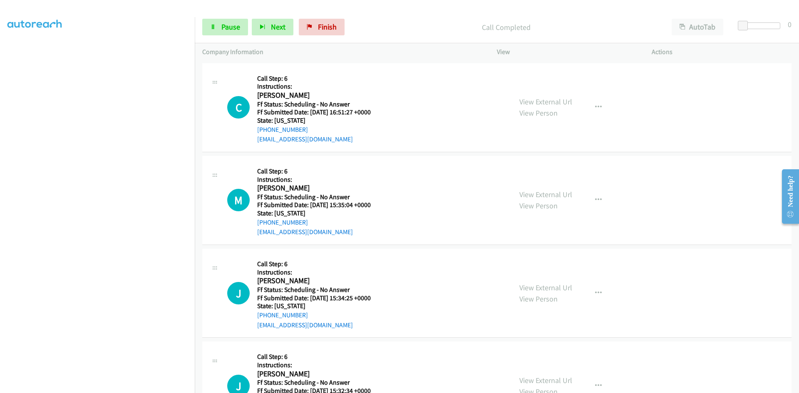
scroll to position [458, 0]
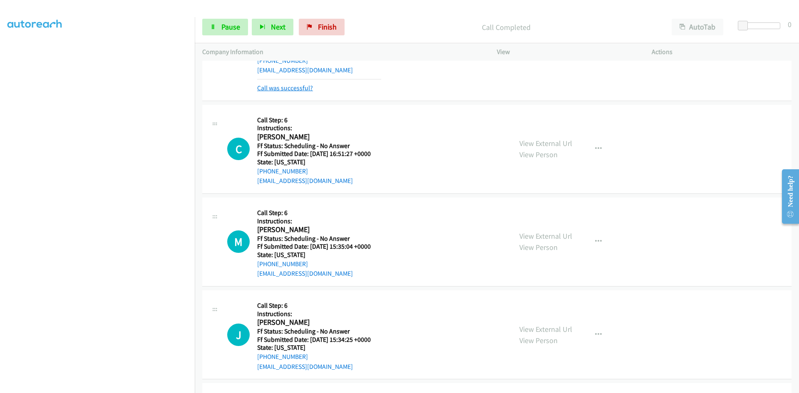
click at [300, 86] on link "Call was successful?" at bounding box center [285, 88] width 56 height 8
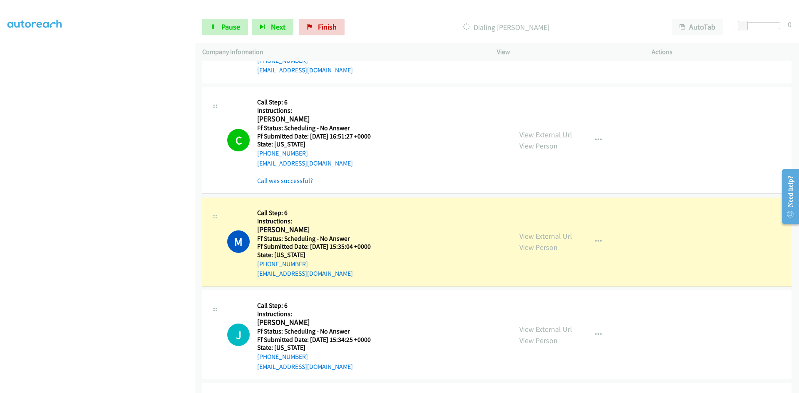
click at [562, 136] on link "View External Url" at bounding box center [545, 135] width 53 height 10
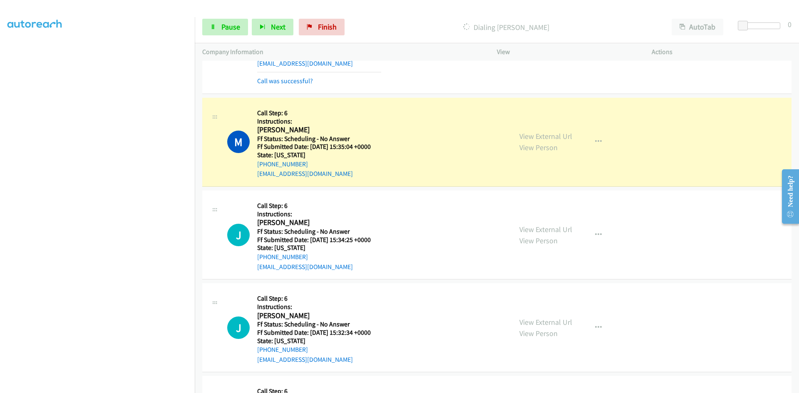
scroll to position [582, 0]
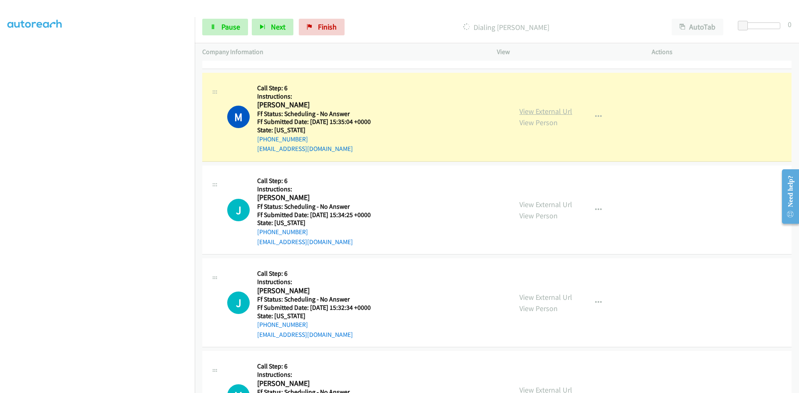
click at [559, 109] on link "View External Url" at bounding box center [545, 111] width 53 height 10
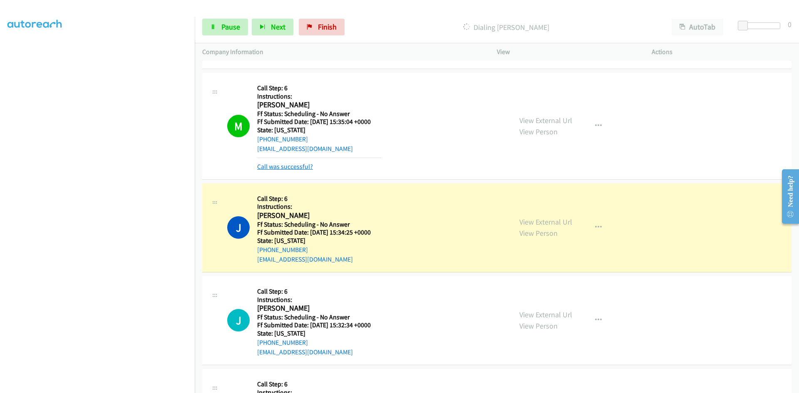
click at [296, 168] on link "Call was successful?" at bounding box center [285, 167] width 56 height 8
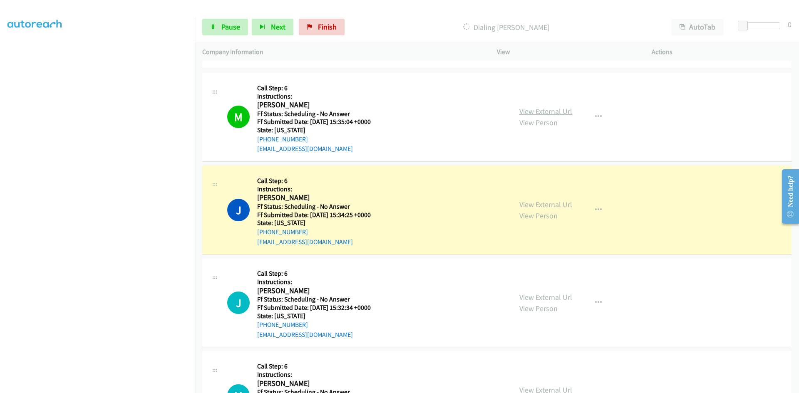
click at [559, 111] on link "View External Url" at bounding box center [545, 111] width 53 height 10
click at [553, 205] on link "View External Url" at bounding box center [545, 205] width 53 height 10
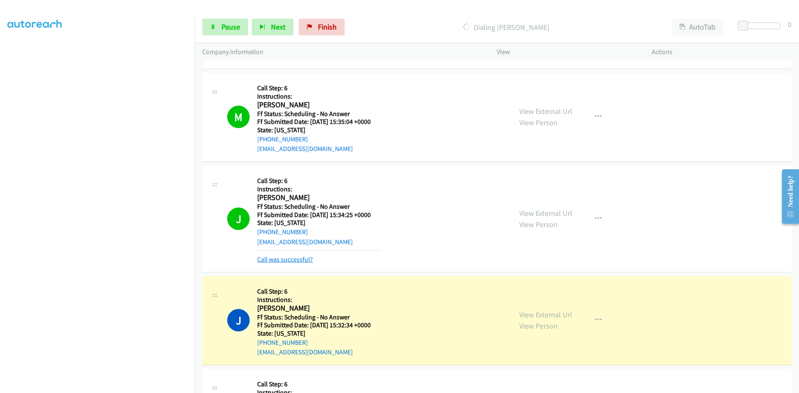
click at [306, 261] on link "Call was successful?" at bounding box center [285, 259] width 56 height 8
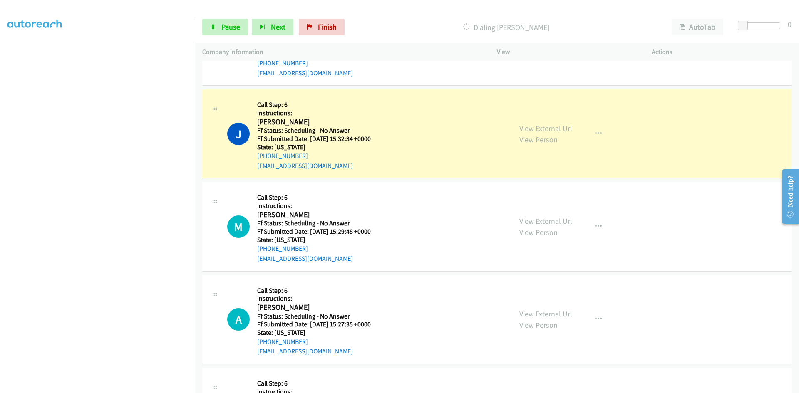
scroll to position [790, 0]
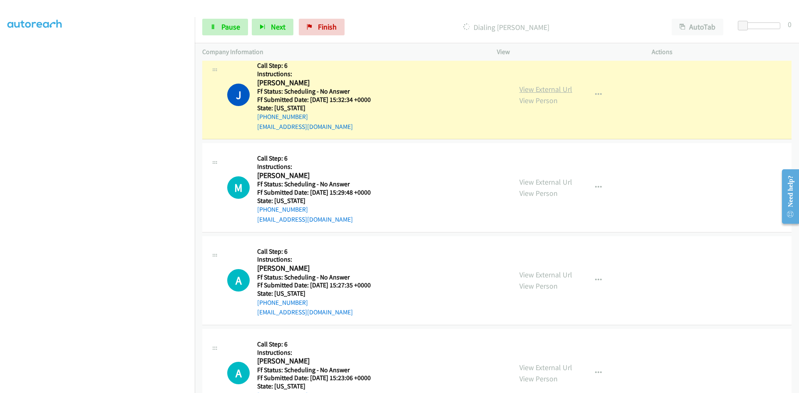
click at [558, 89] on link "View External Url" at bounding box center [545, 89] width 53 height 10
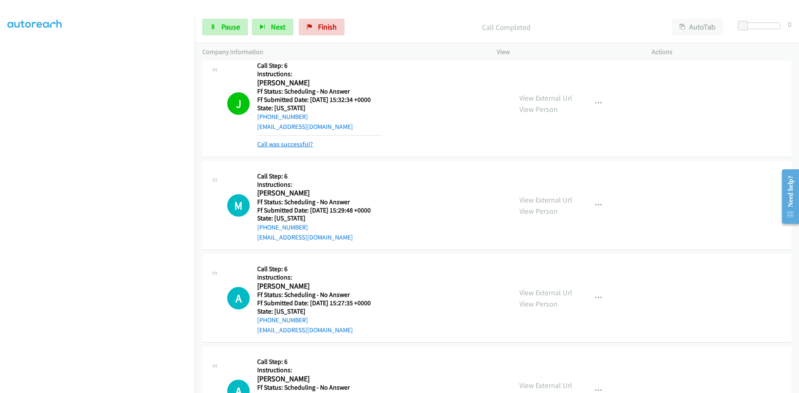
click at [297, 145] on link "Call was successful?" at bounding box center [285, 144] width 56 height 8
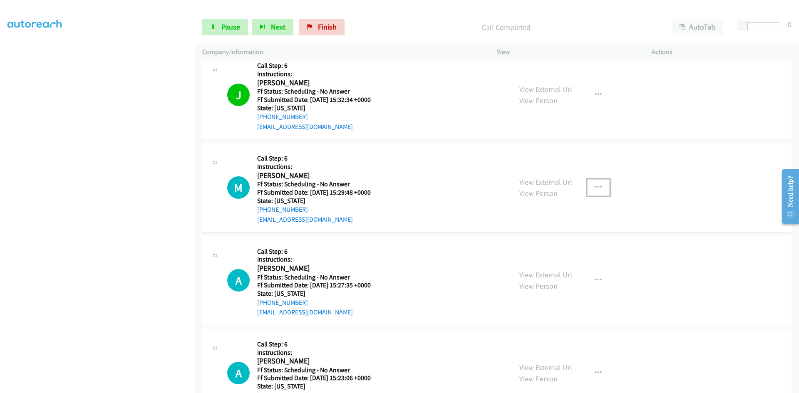
click at [595, 185] on icon "button" at bounding box center [598, 187] width 7 height 7
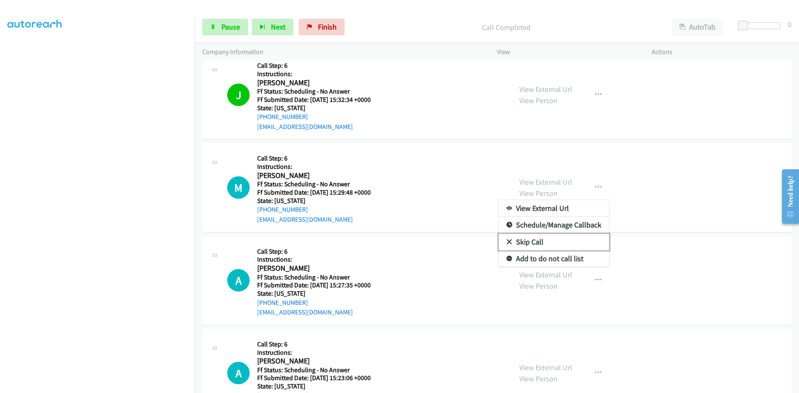
click at [541, 237] on link "Skip Call" at bounding box center [553, 242] width 111 height 17
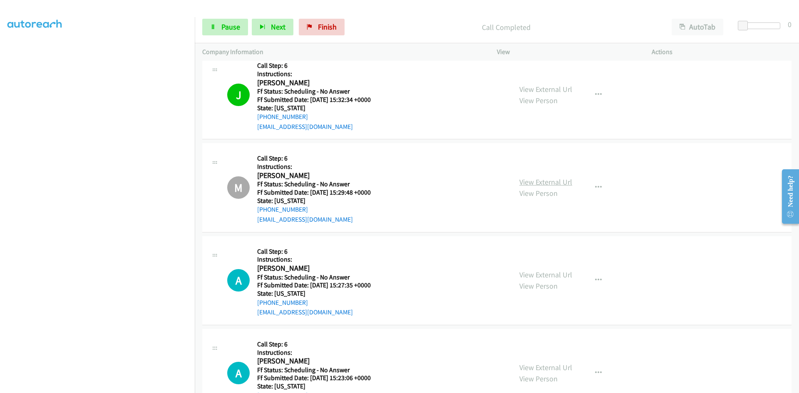
click at [541, 180] on link "View External Url" at bounding box center [545, 182] width 53 height 10
click at [220, 31] on link "Pause" at bounding box center [225, 27] width 46 height 17
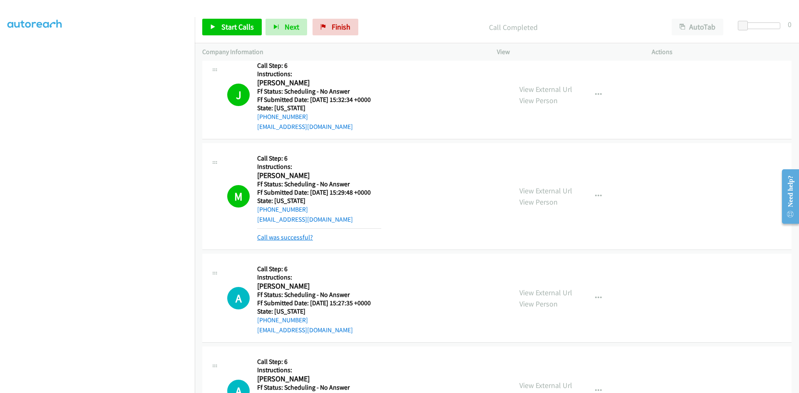
click at [301, 240] on link "Call was successful?" at bounding box center [285, 237] width 56 height 8
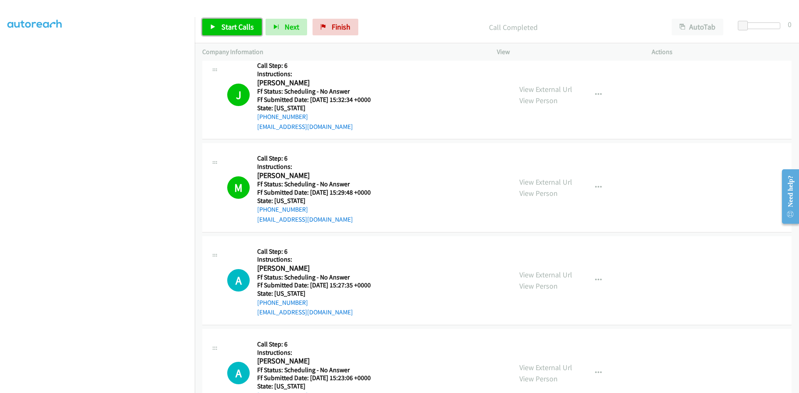
click at [231, 30] on span "Start Calls" at bounding box center [237, 27] width 32 height 10
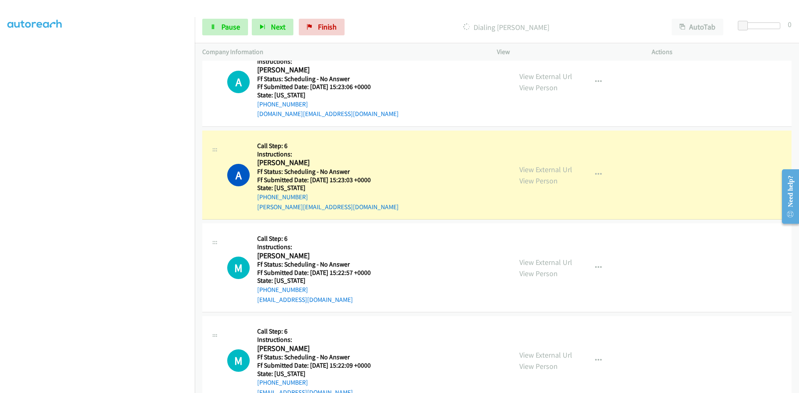
scroll to position [1123, 0]
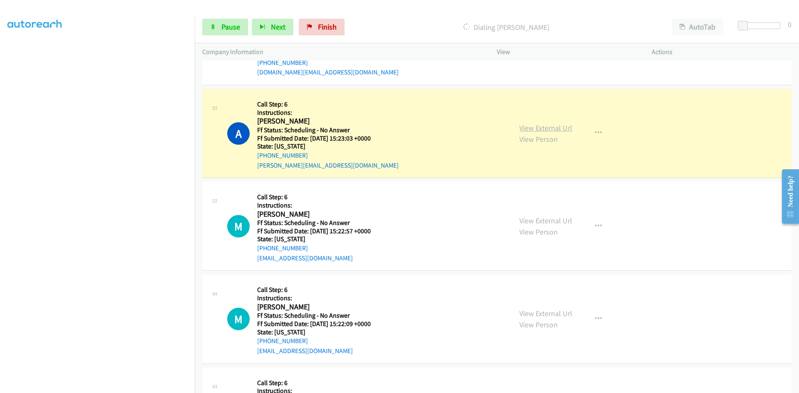
click at [564, 125] on link "View External Url" at bounding box center [545, 128] width 53 height 10
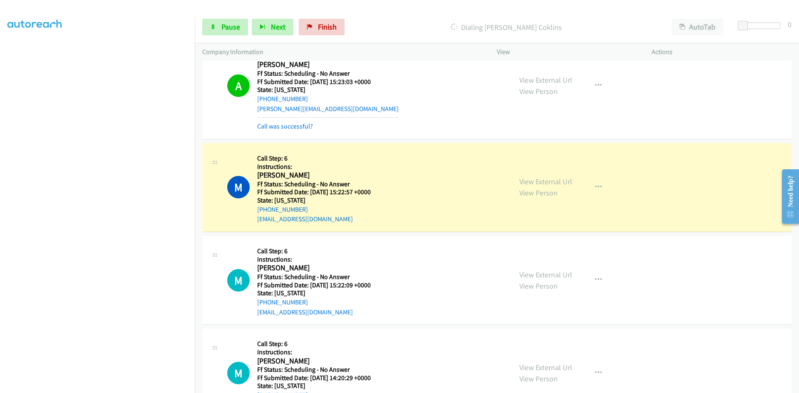
scroll to position [1165, 0]
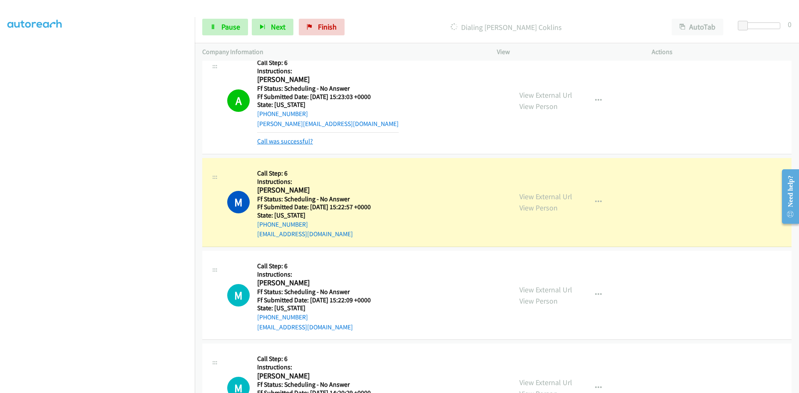
click at [310, 144] on link "Call was successful?" at bounding box center [285, 141] width 56 height 8
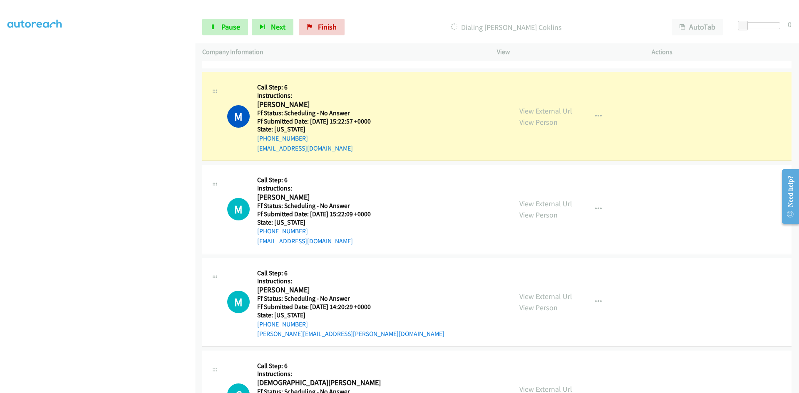
scroll to position [1248, 0]
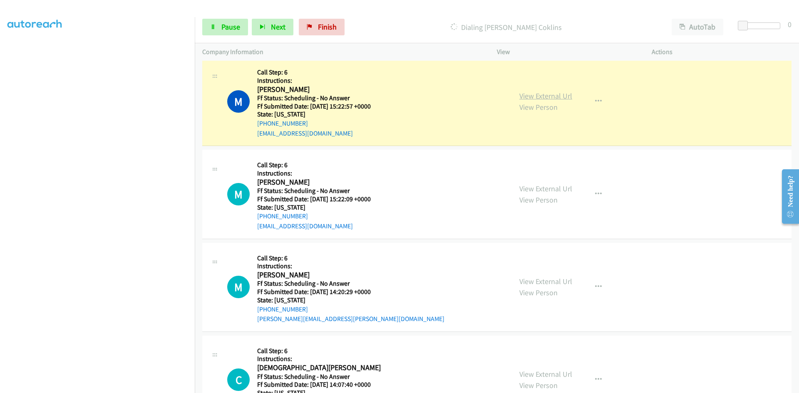
click at [547, 96] on link "View External Url" at bounding box center [545, 96] width 53 height 10
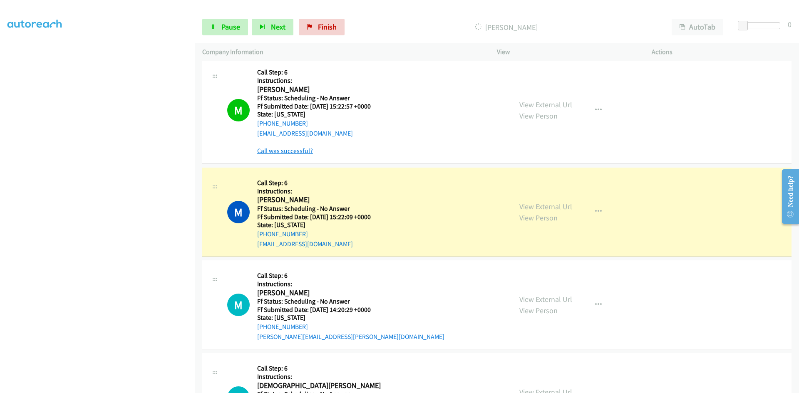
click at [291, 151] on link "Call was successful?" at bounding box center [285, 151] width 56 height 8
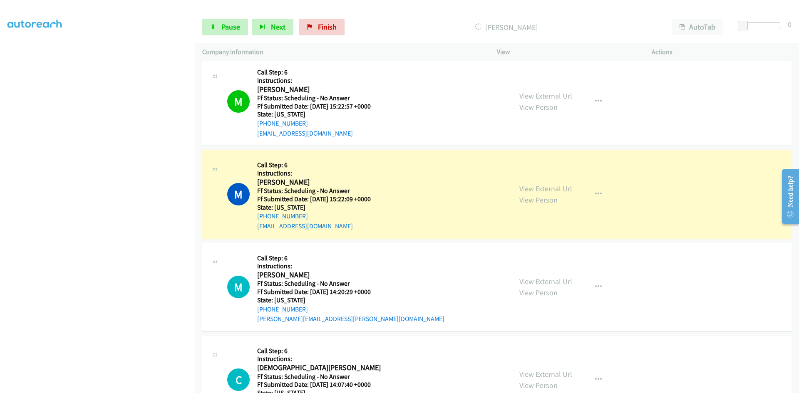
click at [546, 193] on div "View External Url View Person" at bounding box center [545, 194] width 53 height 22
click at [546, 192] on link "View External Url" at bounding box center [545, 189] width 53 height 10
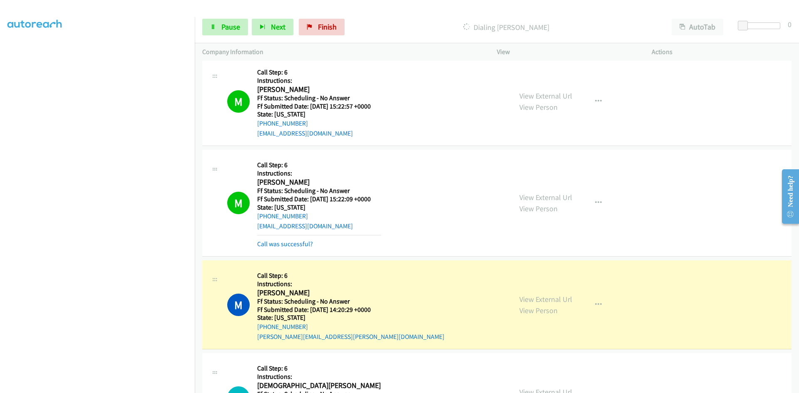
click at [300, 249] on div "M Callback Scheduled Call Step: 6 Instructions: Marcela Torres America/Los_Ange…" at bounding box center [496, 203] width 589 height 107
click at [299, 245] on link "Call was successful?" at bounding box center [285, 244] width 56 height 8
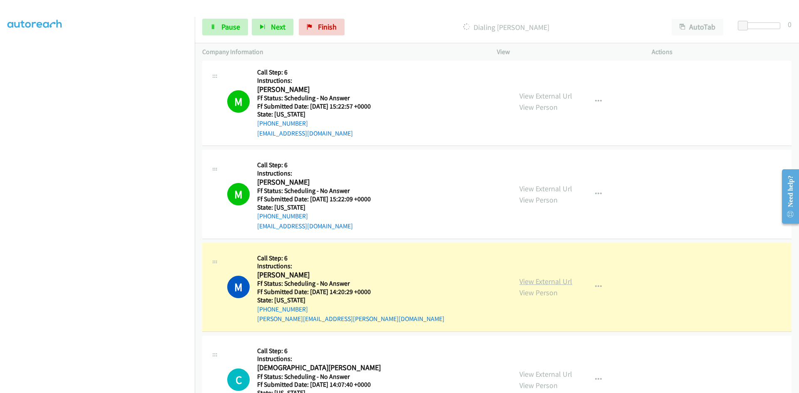
click at [527, 284] on link "View External Url" at bounding box center [545, 282] width 53 height 10
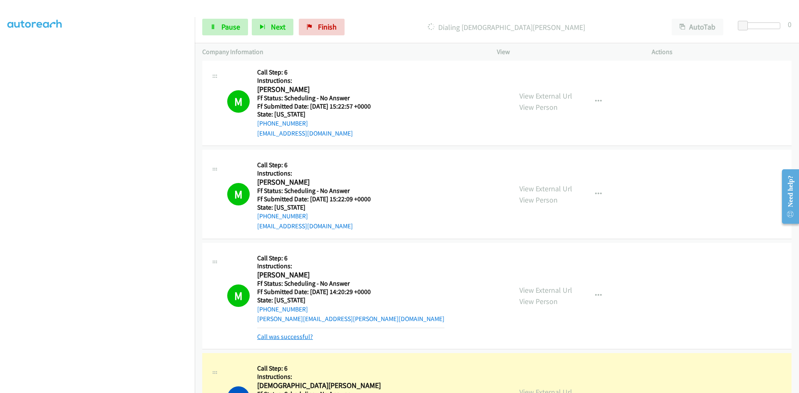
click at [306, 335] on link "Call was successful?" at bounding box center [285, 337] width 56 height 8
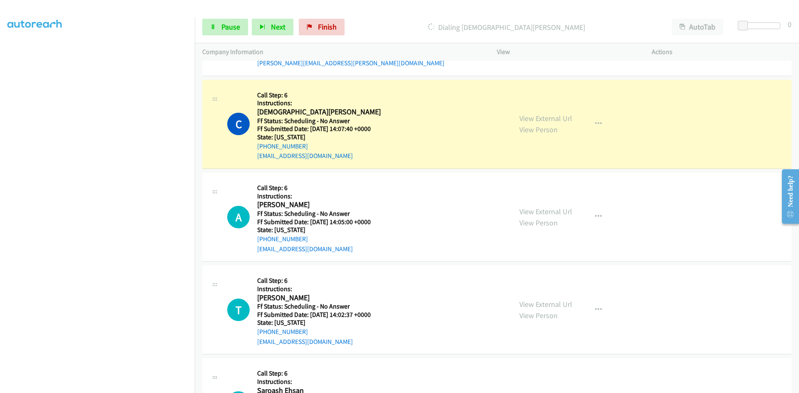
scroll to position [1539, 0]
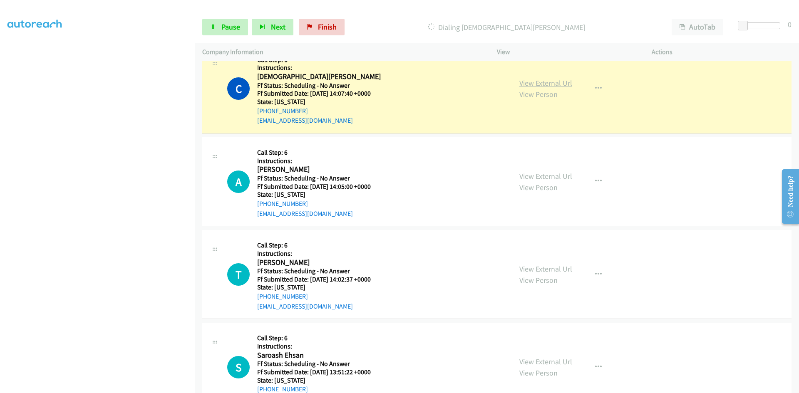
click at [539, 80] on link "View External Url" at bounding box center [545, 83] width 53 height 10
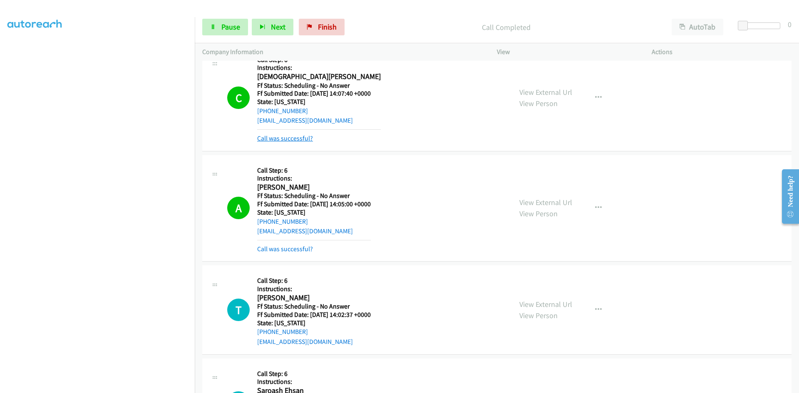
click at [297, 140] on link "Call was successful?" at bounding box center [285, 138] width 56 height 8
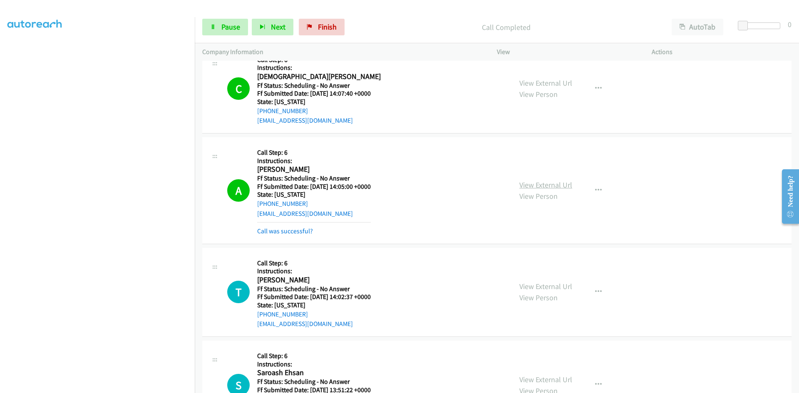
click at [562, 181] on link "View External Url" at bounding box center [545, 185] width 53 height 10
click at [262, 233] on link "Call was successful?" at bounding box center [285, 231] width 56 height 8
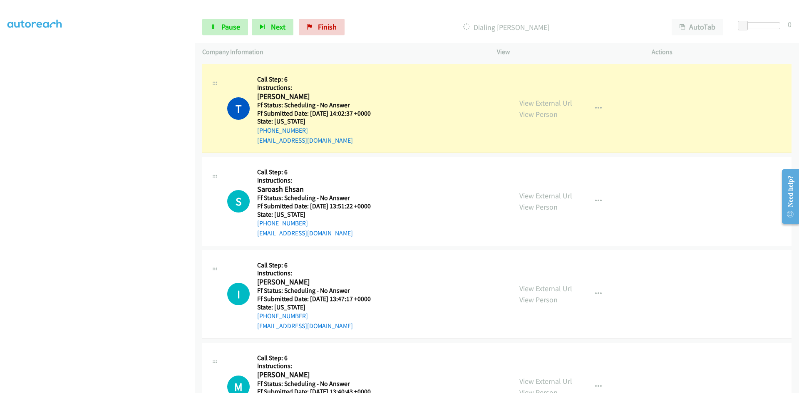
scroll to position [1705, 0]
click at [541, 105] on link "View External Url" at bounding box center [545, 103] width 53 height 10
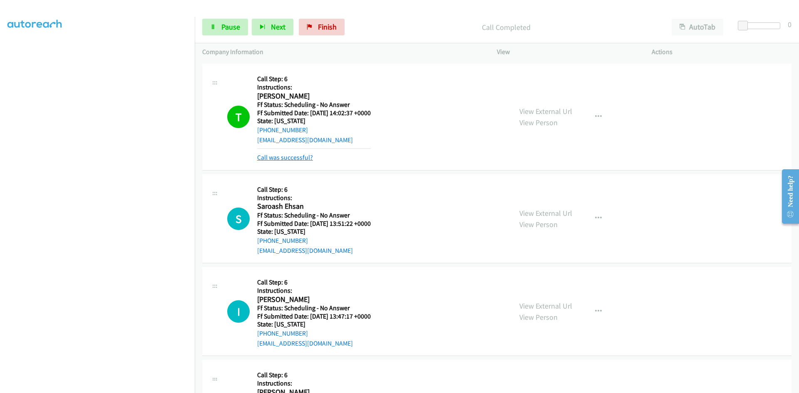
click at [290, 154] on link "Call was successful?" at bounding box center [285, 157] width 56 height 8
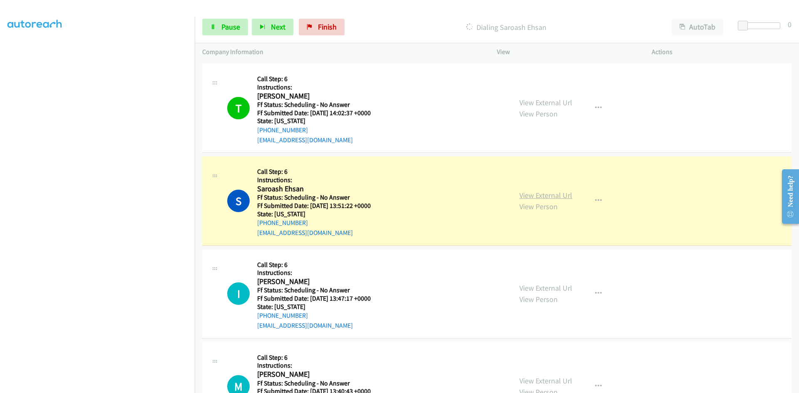
click at [528, 193] on link "View External Url" at bounding box center [545, 195] width 53 height 10
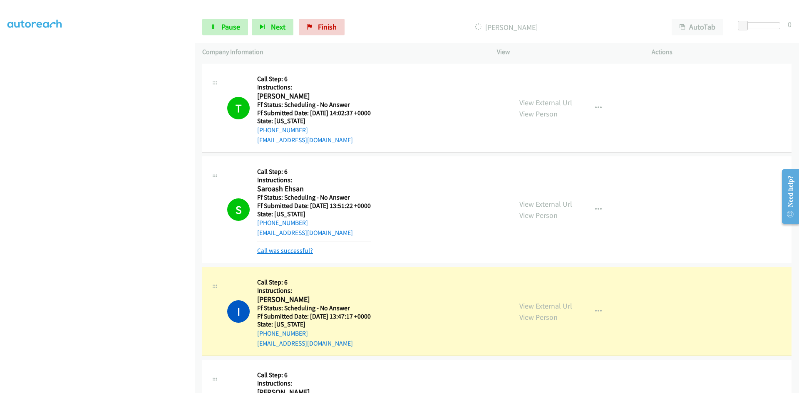
click at [288, 249] on link "Call was successful?" at bounding box center [285, 251] width 56 height 8
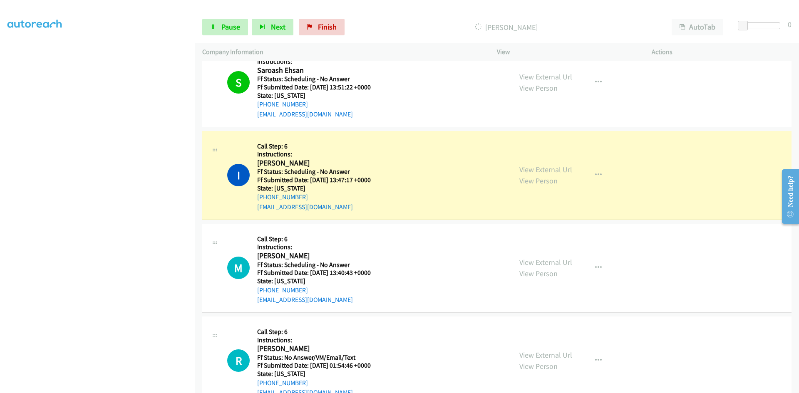
scroll to position [1830, 0]
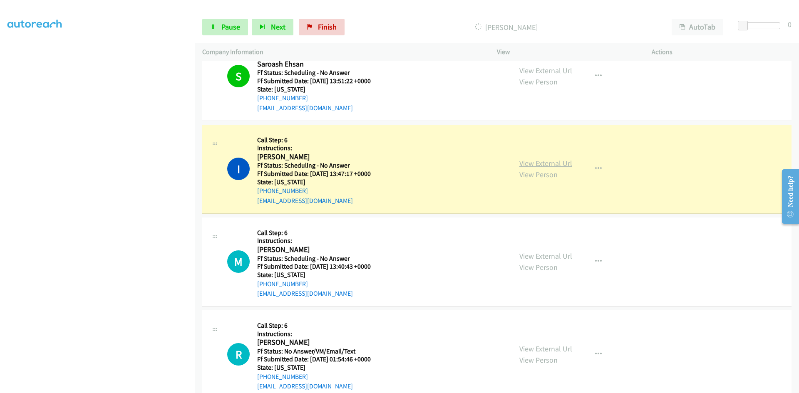
click at [542, 166] on link "View External Url" at bounding box center [545, 163] width 53 height 10
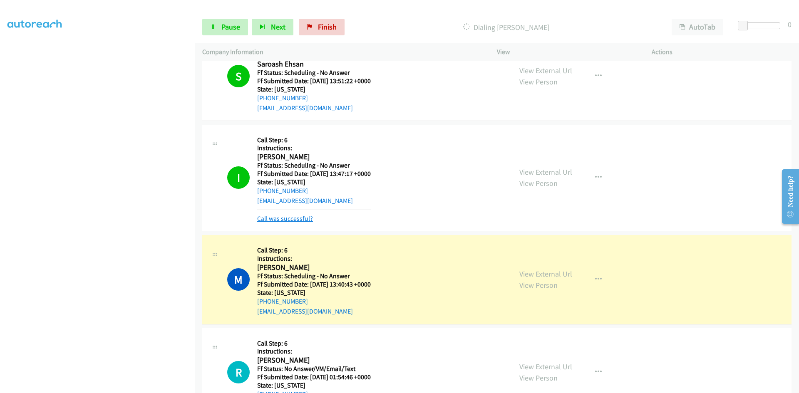
click at [289, 220] on link "Call was successful?" at bounding box center [285, 219] width 56 height 8
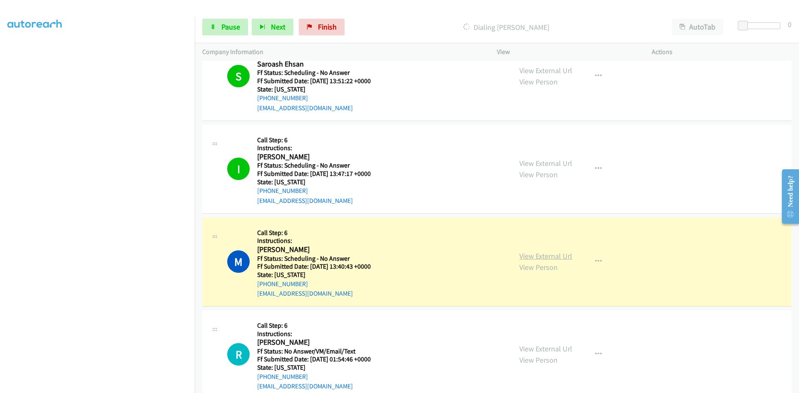
click at [557, 257] on link "View External Url" at bounding box center [545, 256] width 53 height 10
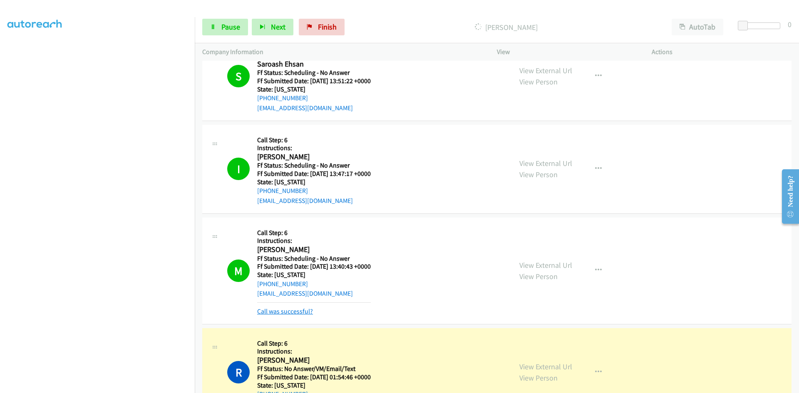
click at [282, 309] on link "Call was successful?" at bounding box center [285, 311] width 56 height 8
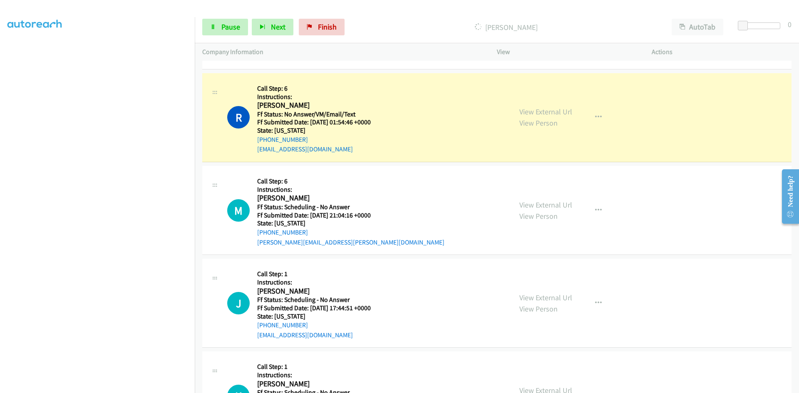
scroll to position [2080, 0]
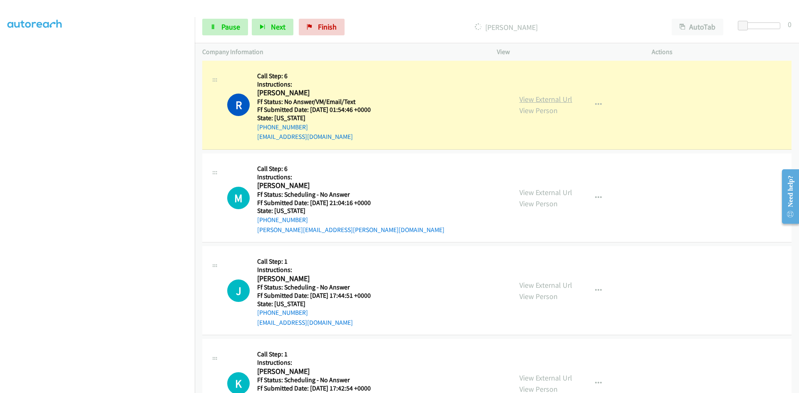
click at [562, 99] on link "View External Url" at bounding box center [545, 99] width 53 height 10
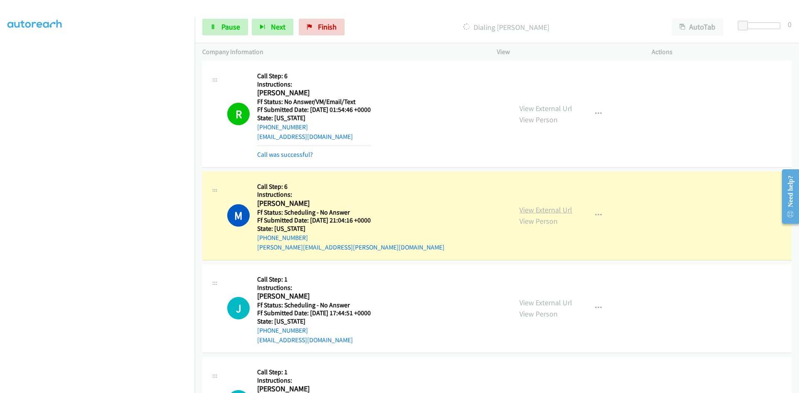
click at [547, 213] on link "View External Url" at bounding box center [545, 210] width 53 height 10
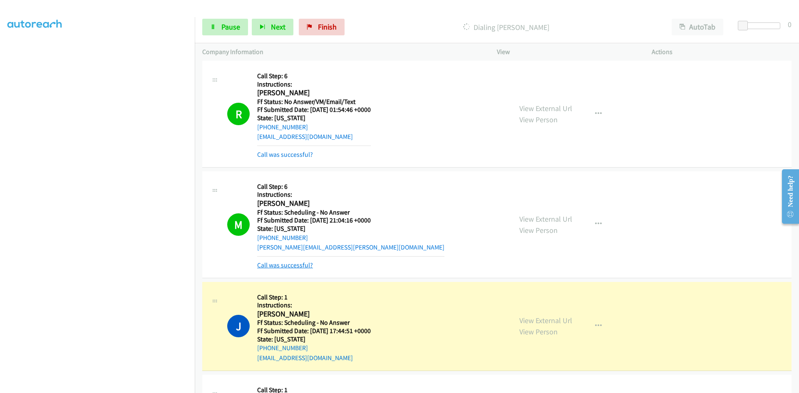
click at [296, 267] on link "Call was successful?" at bounding box center [285, 265] width 56 height 8
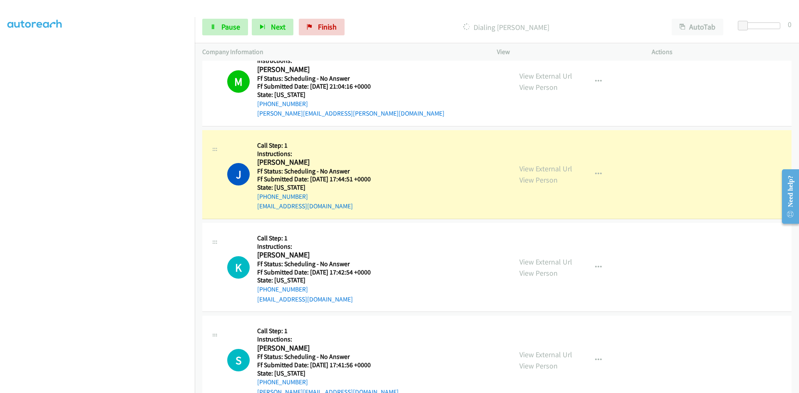
scroll to position [2246, 0]
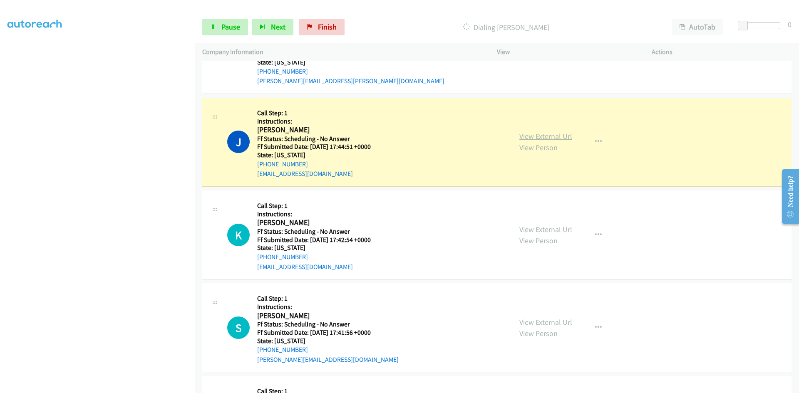
click at [554, 135] on link "View External Url" at bounding box center [545, 136] width 53 height 10
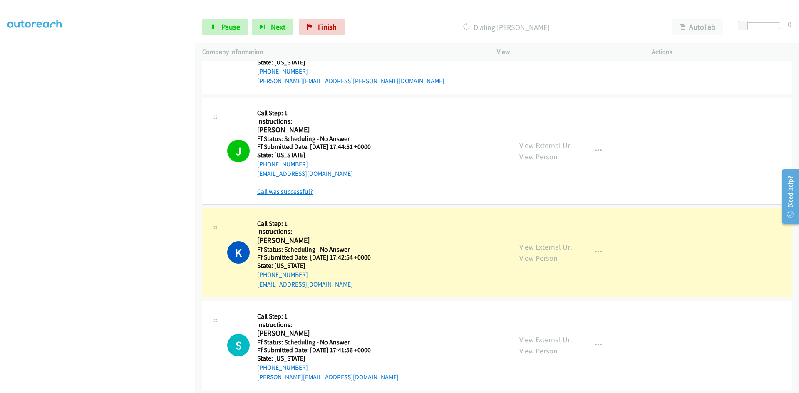
click at [296, 194] on link "Call was successful?" at bounding box center [285, 192] width 56 height 8
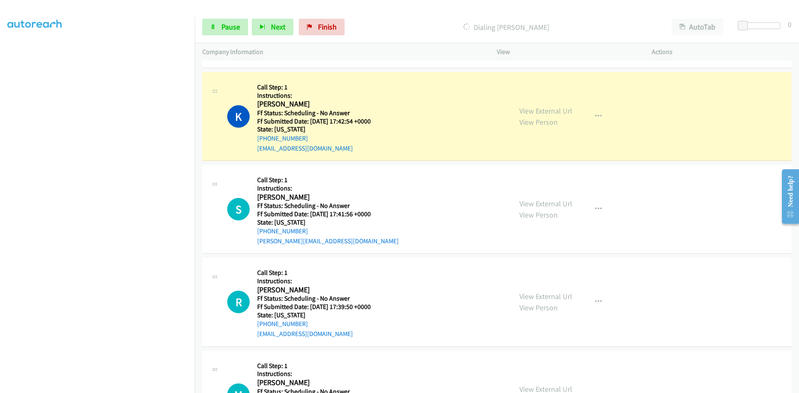
scroll to position [2371, 0]
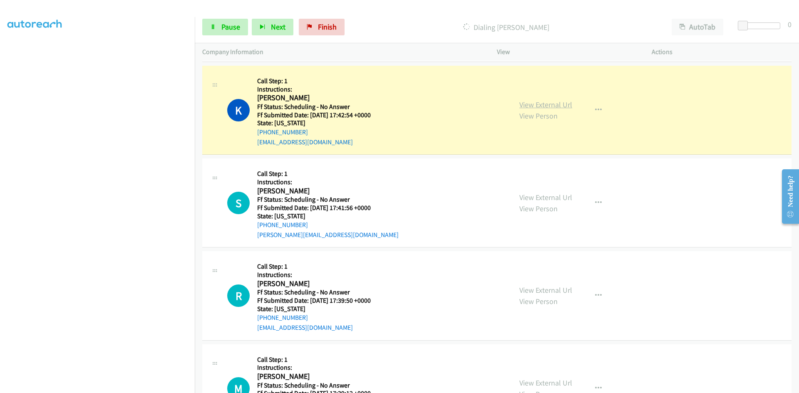
click at [567, 106] on link "View External Url" at bounding box center [545, 105] width 53 height 10
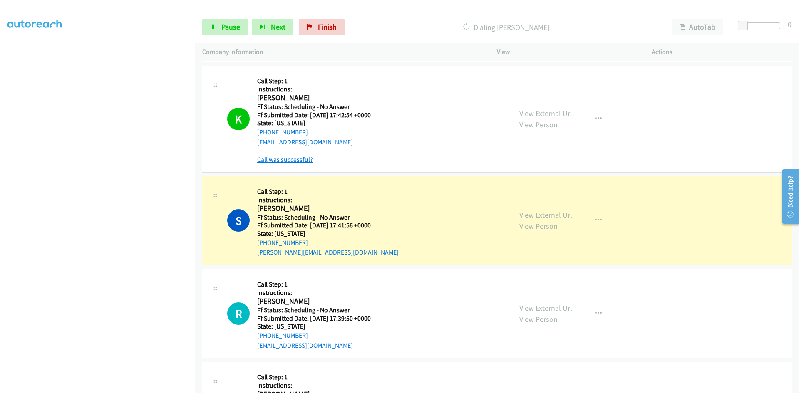
click at [284, 163] on link "Call was successful?" at bounding box center [285, 160] width 56 height 8
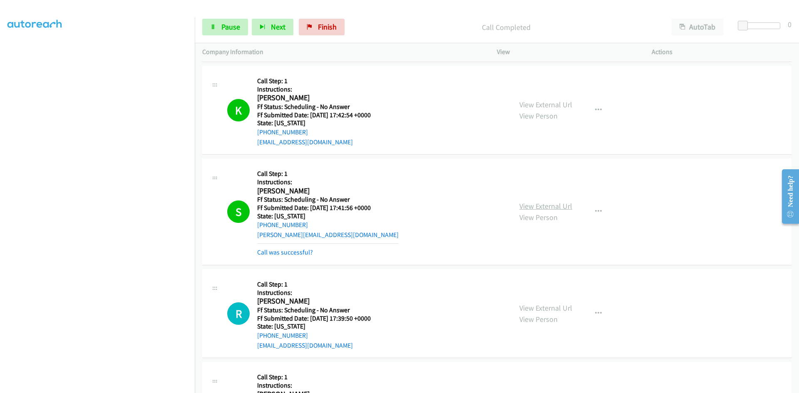
click at [538, 206] on link "View External Url" at bounding box center [545, 206] width 53 height 10
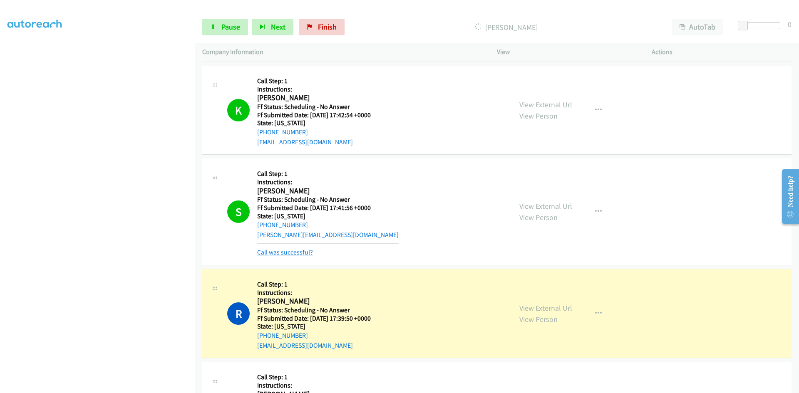
click at [276, 250] on link "Call was successful?" at bounding box center [285, 252] width 56 height 8
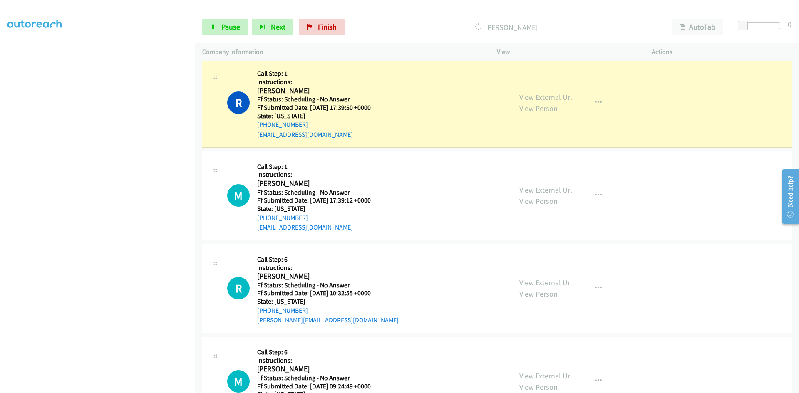
scroll to position [2579, 0]
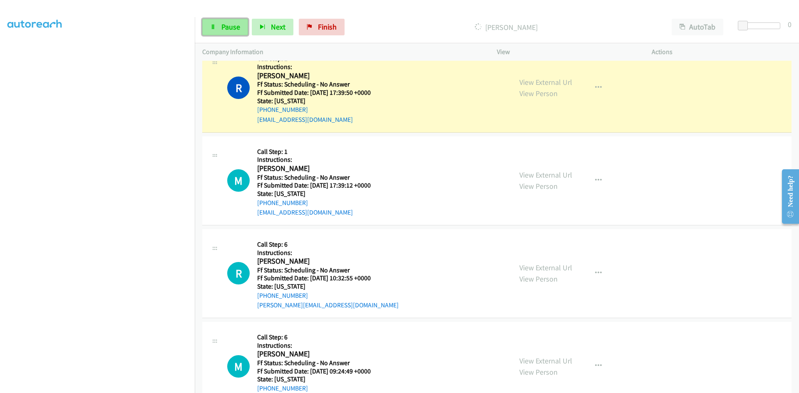
click at [233, 29] on span "Pause" at bounding box center [230, 27] width 19 height 10
click at [557, 82] on link "View External Url" at bounding box center [545, 82] width 53 height 10
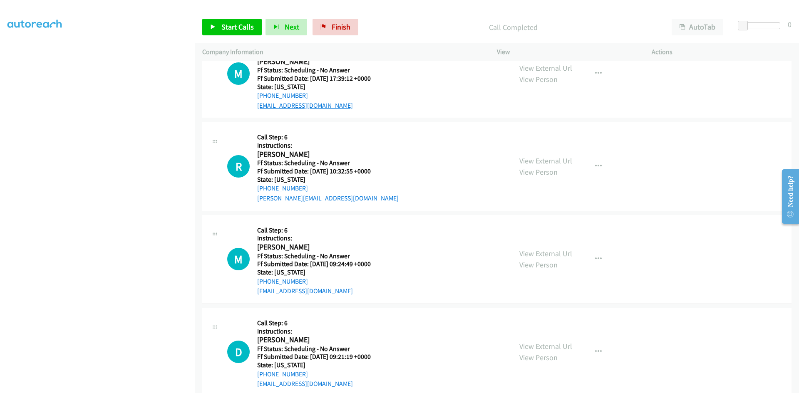
scroll to position [2662, 0]
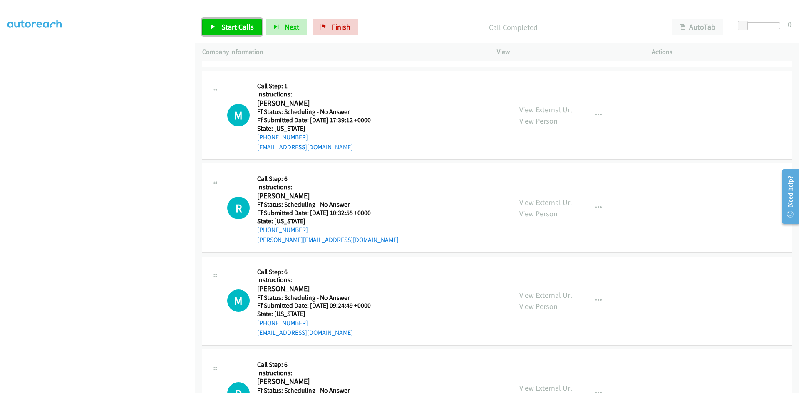
click at [244, 29] on span "Start Calls" at bounding box center [237, 27] width 32 height 10
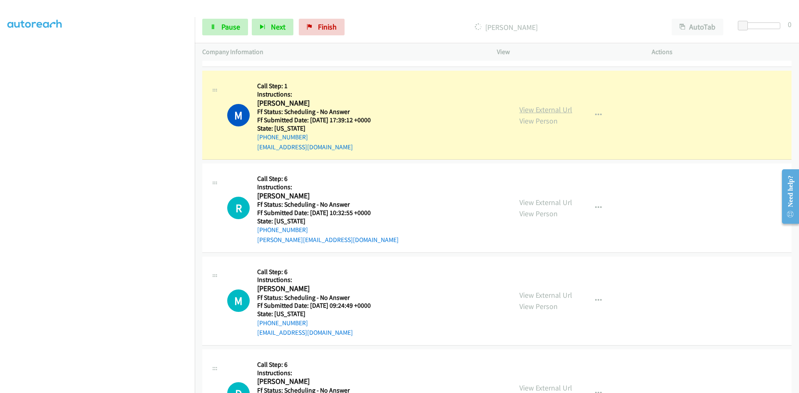
click at [536, 108] on link "View External Url" at bounding box center [545, 110] width 53 height 10
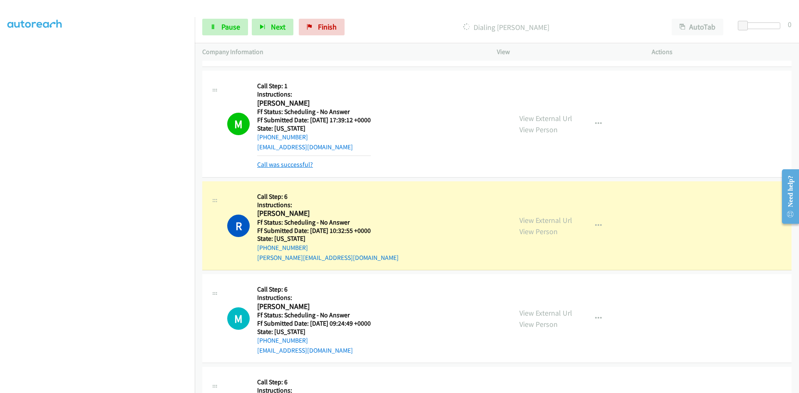
click at [261, 166] on link "Call was successful?" at bounding box center [285, 165] width 56 height 8
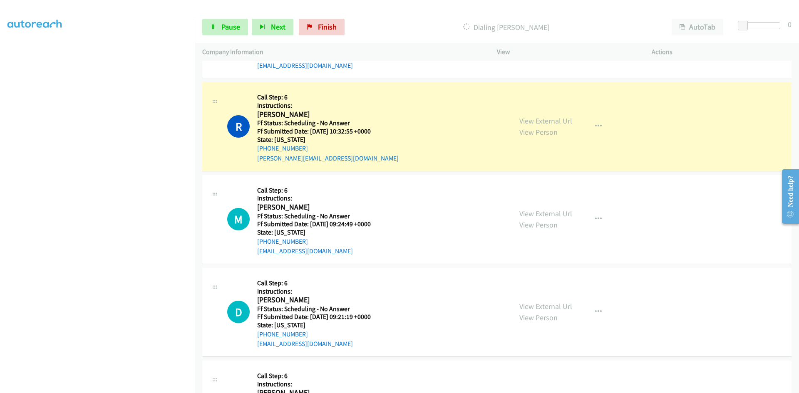
scroll to position [2745, 0]
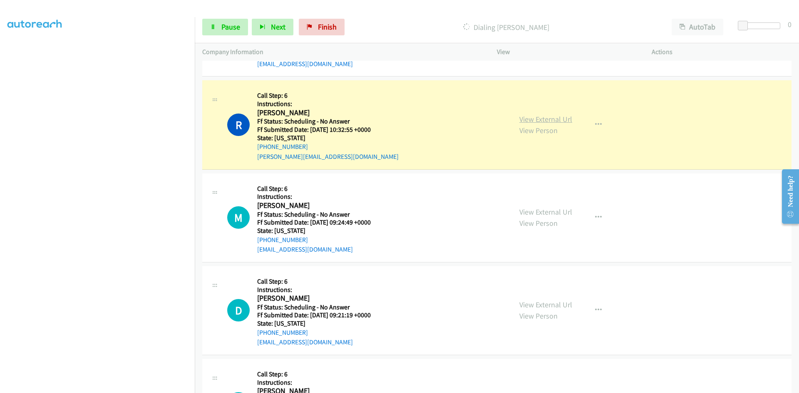
click at [564, 121] on link "View External Url" at bounding box center [545, 119] width 53 height 10
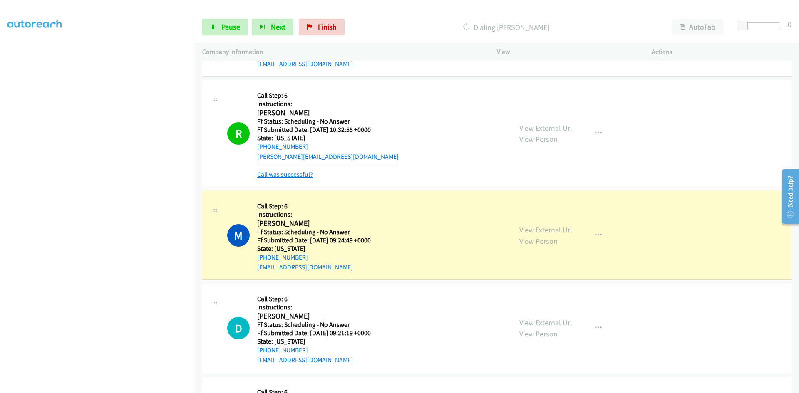
click at [270, 177] on link "Call was successful?" at bounding box center [285, 175] width 56 height 8
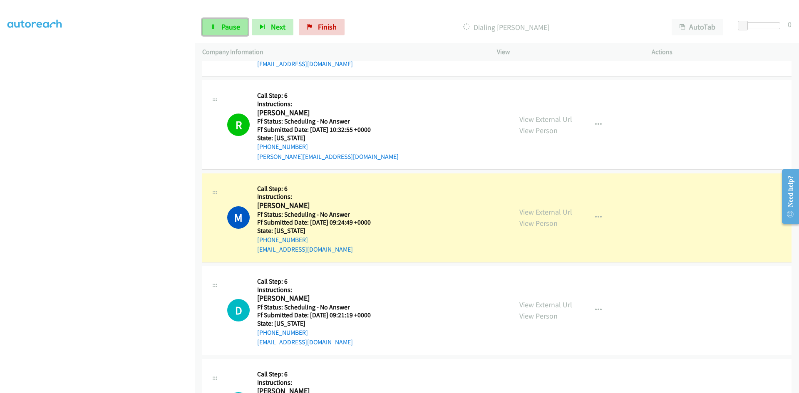
click at [213, 28] on icon at bounding box center [213, 28] width 6 height 6
click at [526, 213] on link "View External Url" at bounding box center [545, 212] width 53 height 10
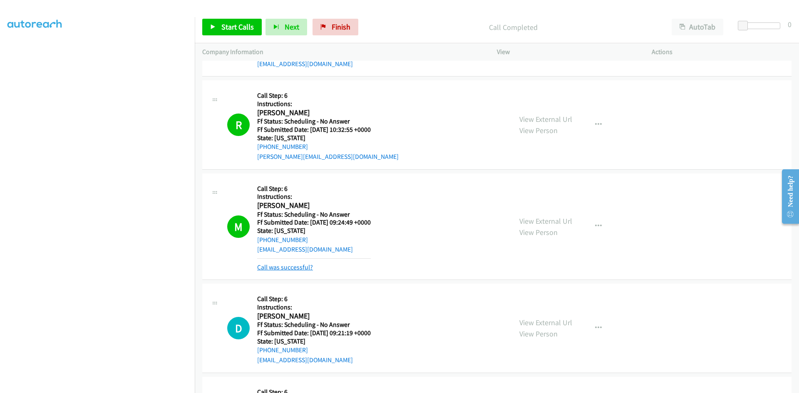
click at [270, 267] on link "Call was successful?" at bounding box center [285, 267] width 56 height 8
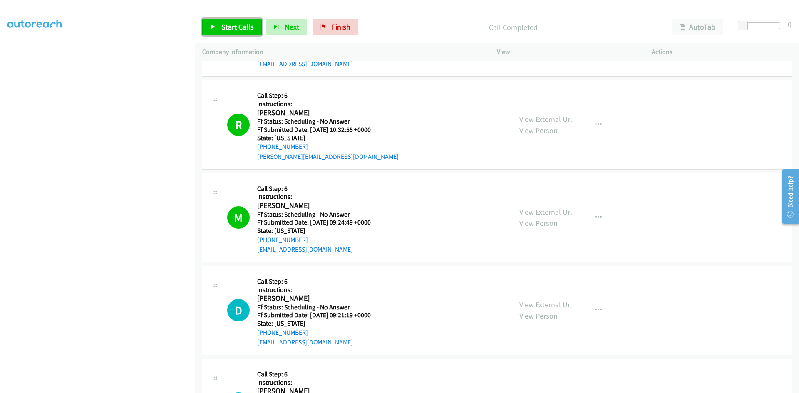
click at [228, 25] on span "Start Calls" at bounding box center [237, 27] width 32 height 10
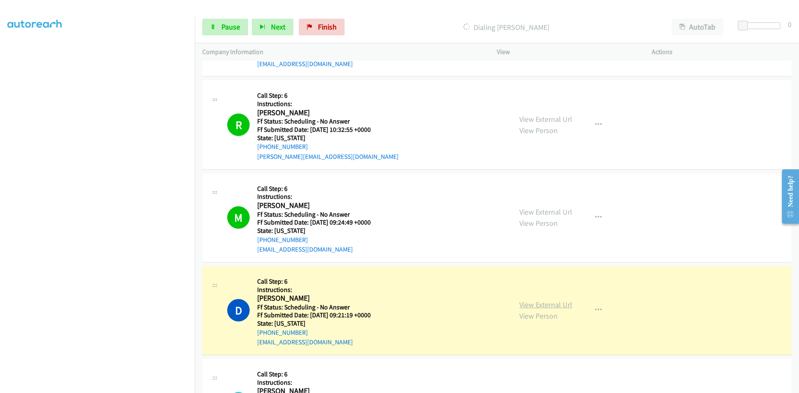
click at [539, 304] on link "View External Url" at bounding box center [545, 305] width 53 height 10
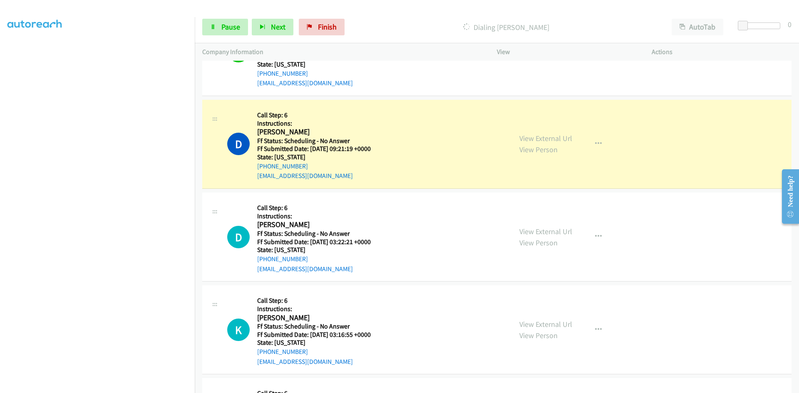
scroll to position [2953, 0]
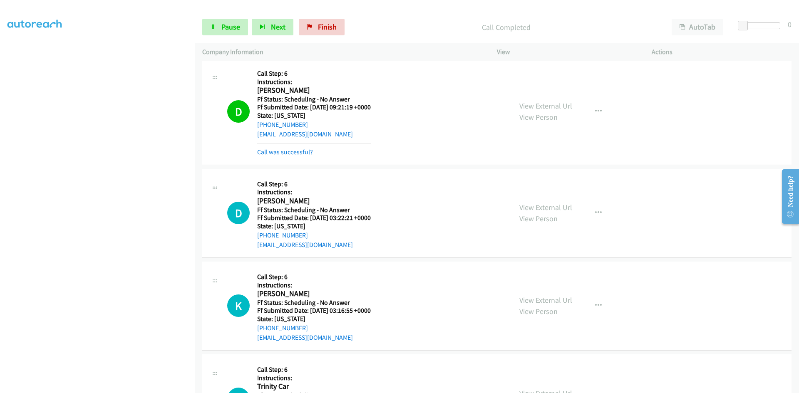
click at [275, 152] on link "Call was successful?" at bounding box center [285, 152] width 56 height 8
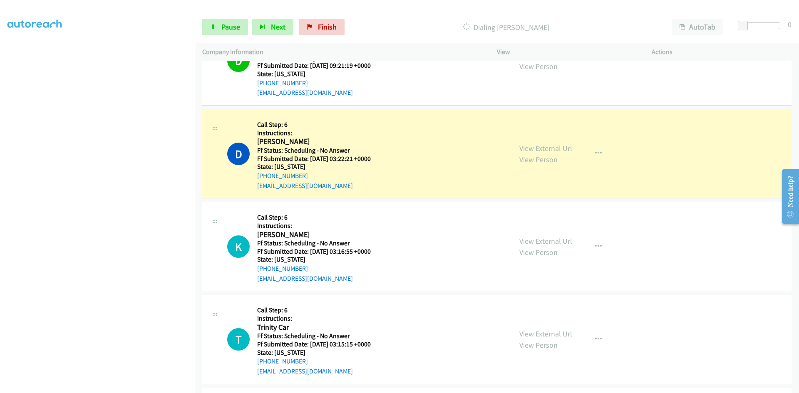
scroll to position [3036, 0]
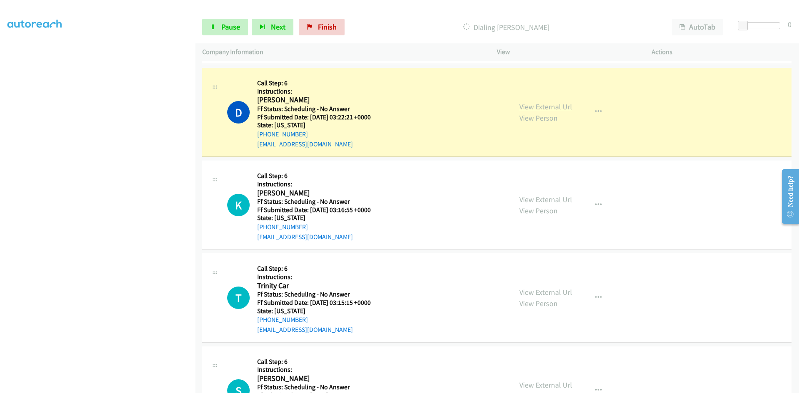
click at [560, 108] on link "View External Url" at bounding box center [545, 107] width 53 height 10
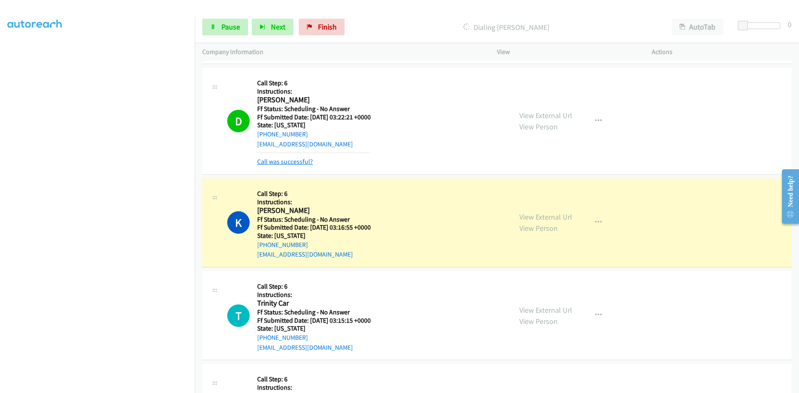
click at [304, 162] on link "Call was successful?" at bounding box center [285, 162] width 56 height 8
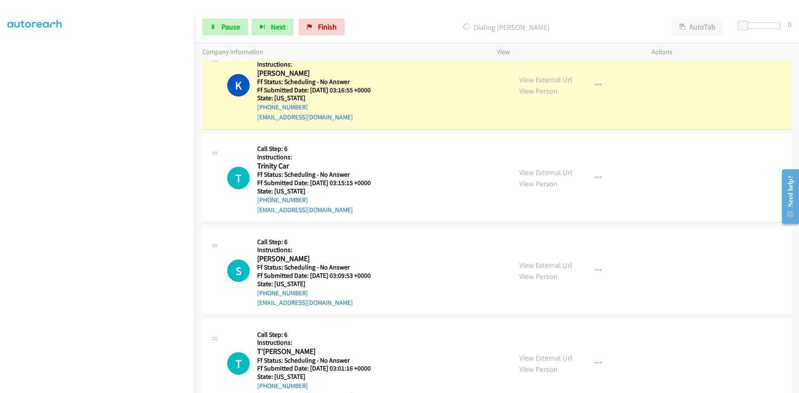
scroll to position [3161, 0]
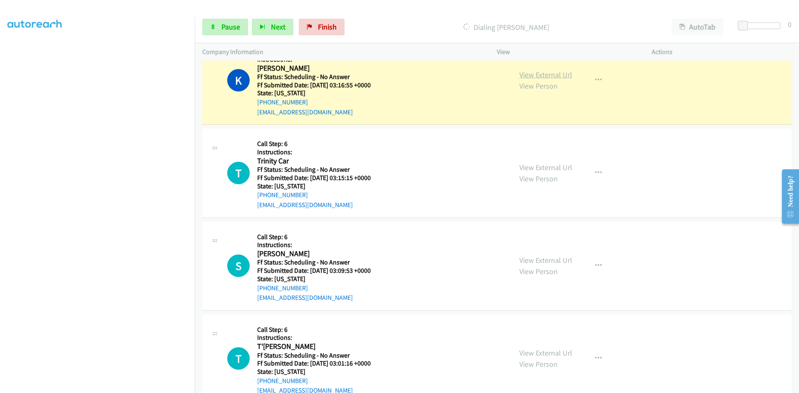
click at [558, 73] on link "View External Url" at bounding box center [545, 75] width 53 height 10
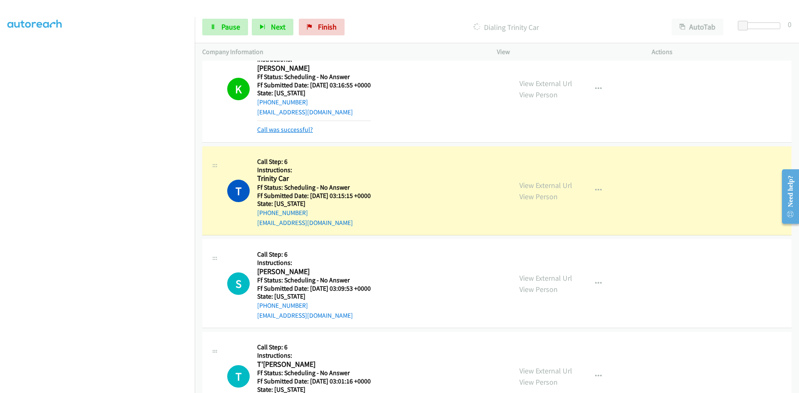
click at [285, 127] on link "Call was successful?" at bounding box center [285, 130] width 56 height 8
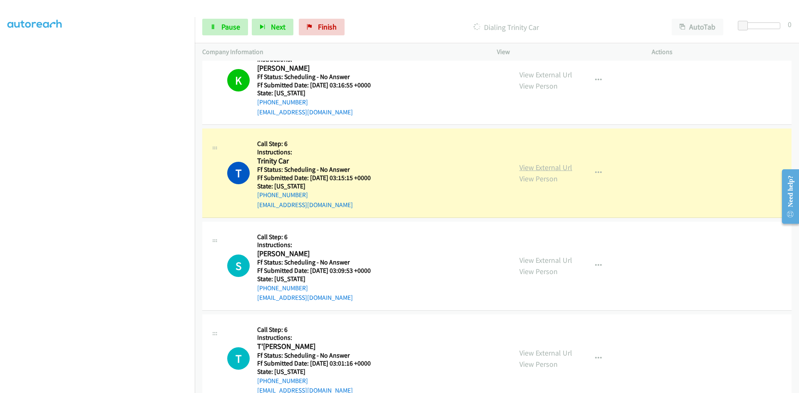
click at [542, 171] on link "View External Url" at bounding box center [545, 168] width 53 height 10
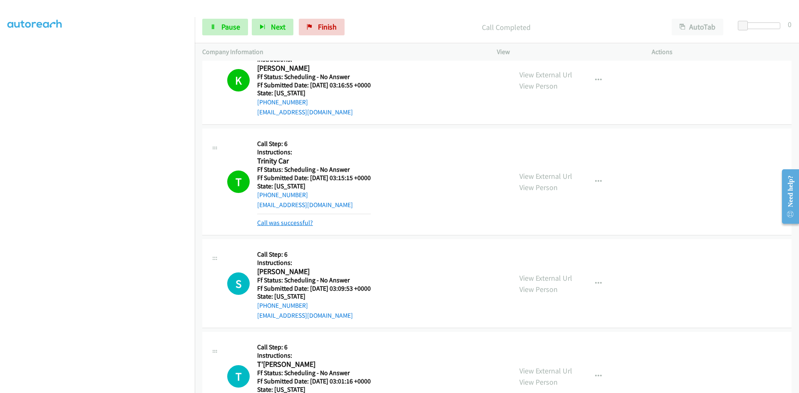
click at [284, 223] on link "Call was successful?" at bounding box center [285, 223] width 56 height 8
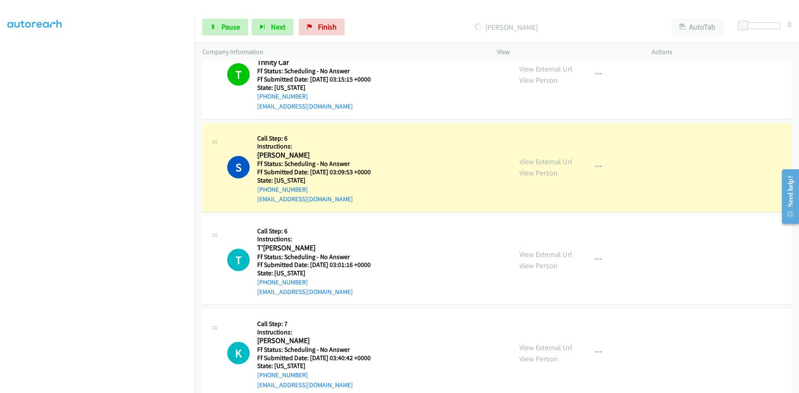
scroll to position [3286, 0]
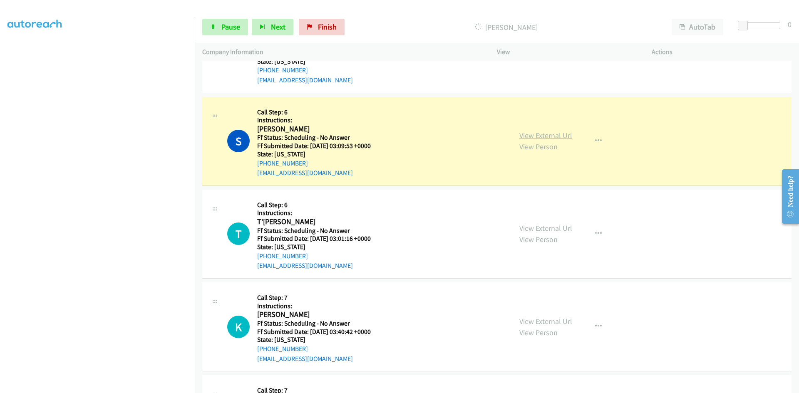
click at [565, 137] on link "View External Url" at bounding box center [545, 136] width 53 height 10
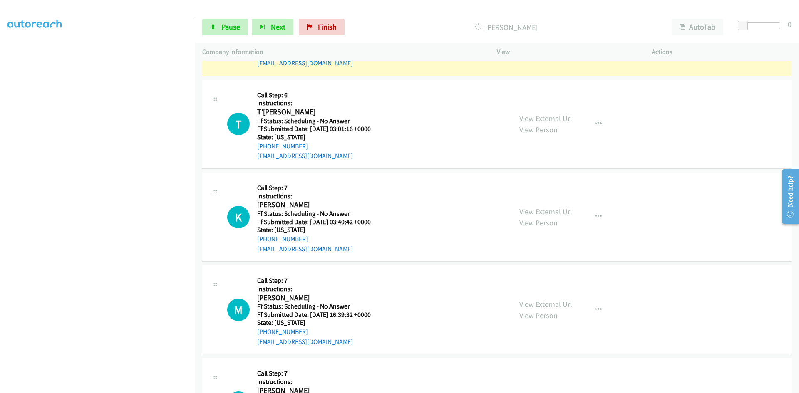
scroll to position [3411, 0]
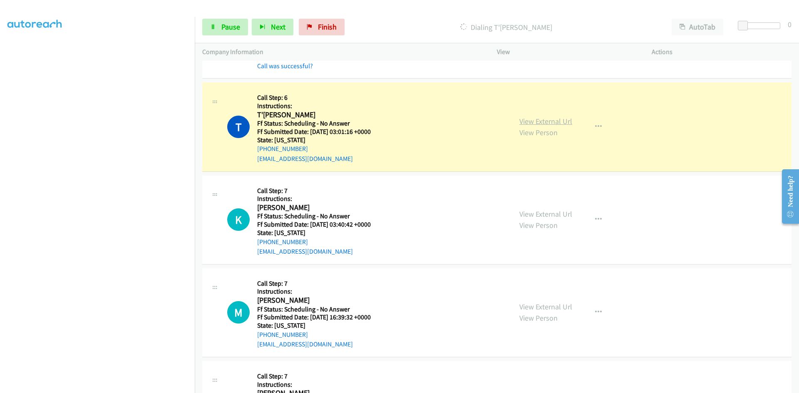
click at [558, 120] on link "View External Url" at bounding box center [545, 121] width 53 height 10
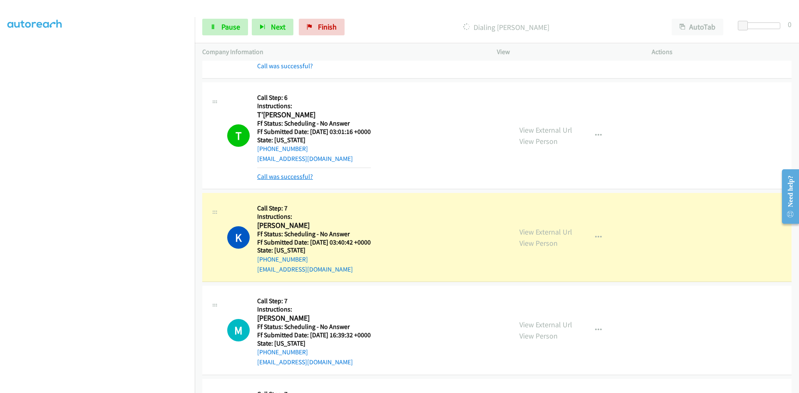
click at [301, 176] on link "Call was successful?" at bounding box center [285, 177] width 56 height 8
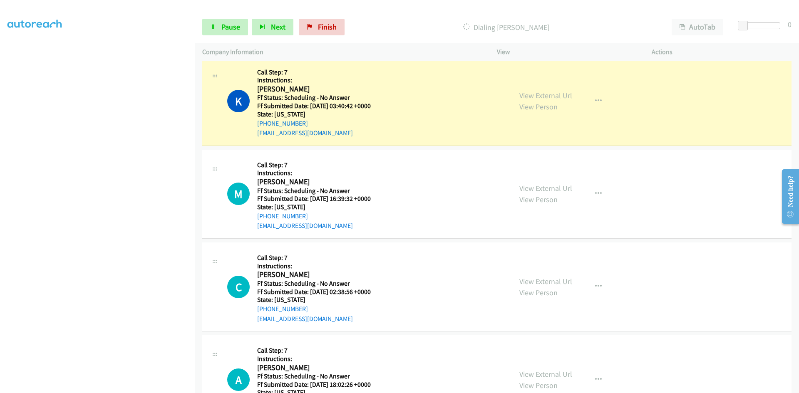
scroll to position [3535, 0]
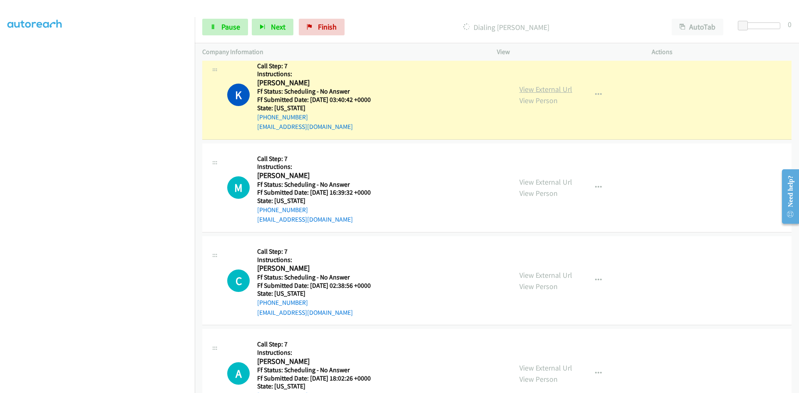
click at [549, 90] on link "View External Url" at bounding box center [545, 89] width 53 height 10
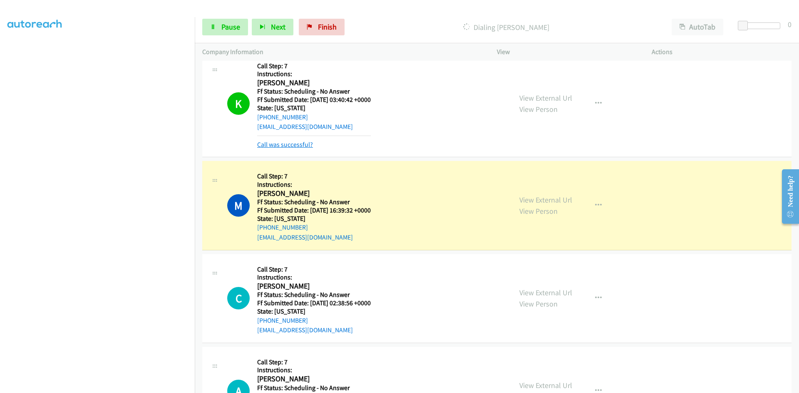
click at [305, 146] on link "Call was successful?" at bounding box center [285, 145] width 56 height 8
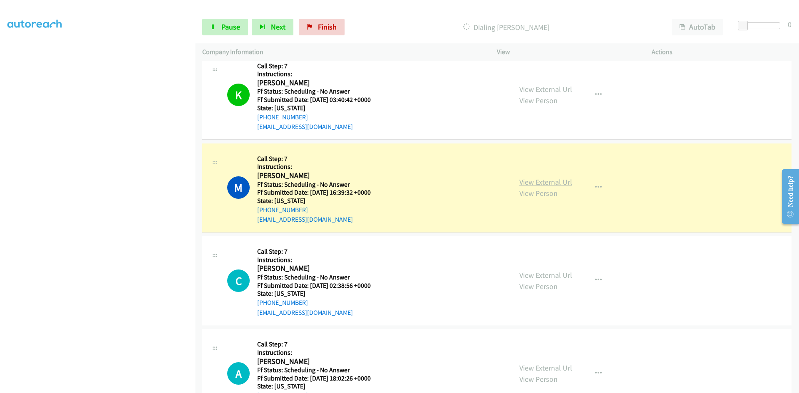
click at [551, 181] on link "View External Url" at bounding box center [545, 182] width 53 height 10
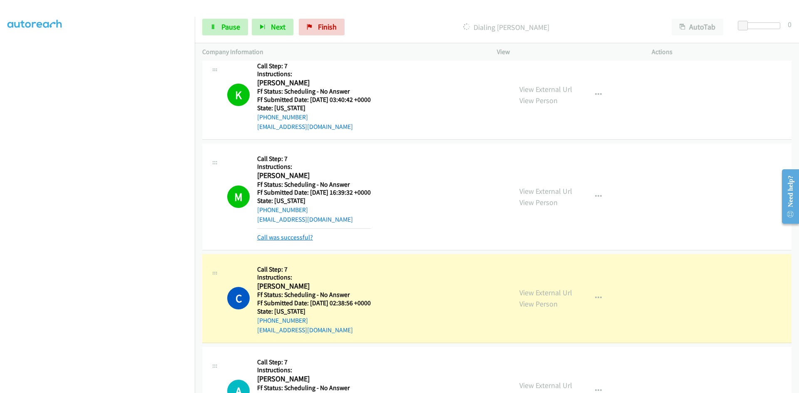
click at [279, 237] on link "Call was successful?" at bounding box center [285, 237] width 56 height 8
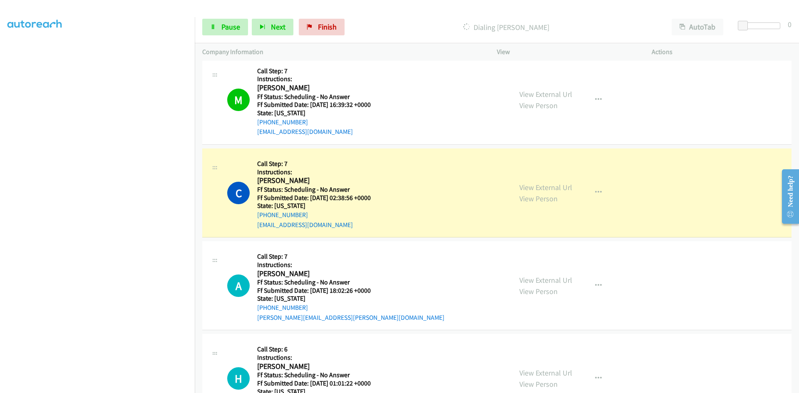
scroll to position [3702, 0]
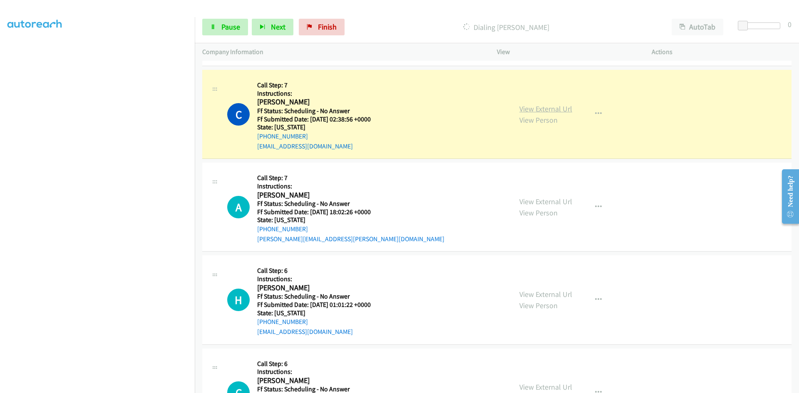
click at [566, 109] on link "View External Url" at bounding box center [545, 109] width 53 height 10
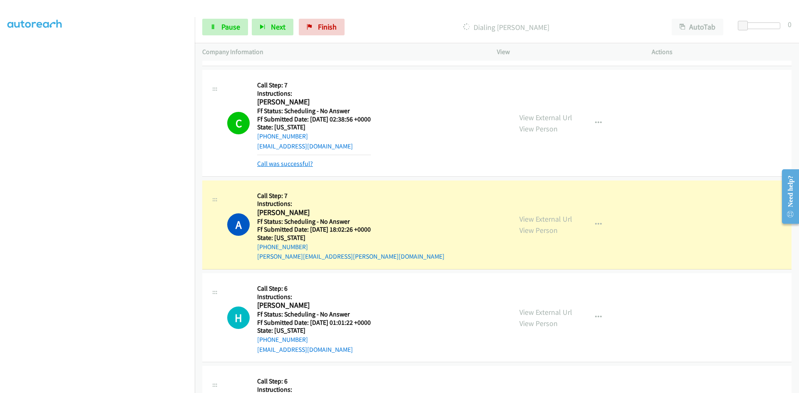
click at [302, 166] on link "Call was successful?" at bounding box center [285, 164] width 56 height 8
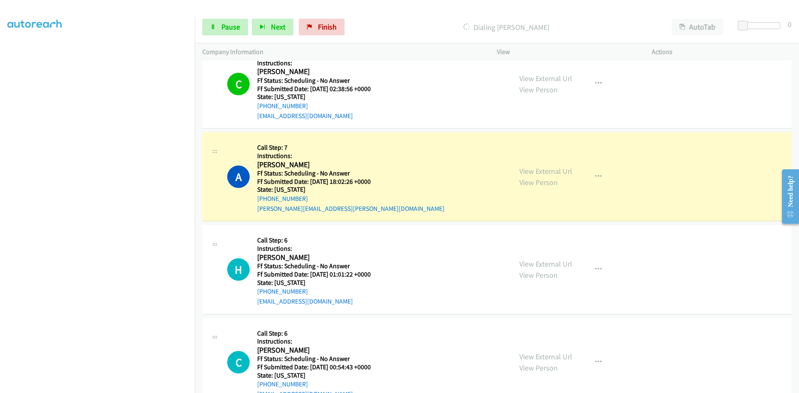
scroll to position [3827, 0]
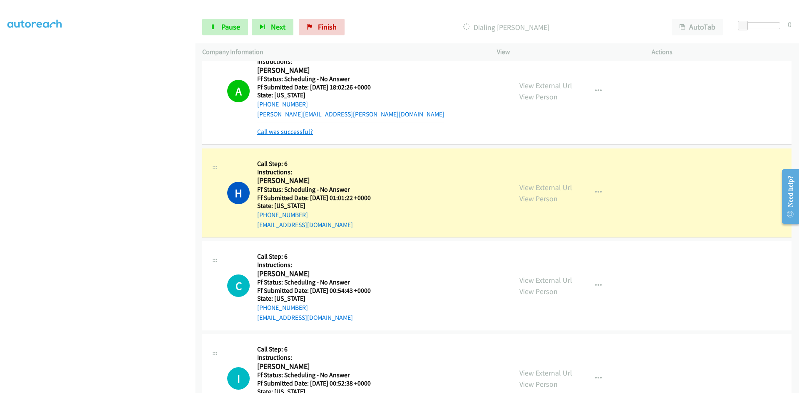
click at [302, 129] on link "Call was successful?" at bounding box center [285, 132] width 56 height 8
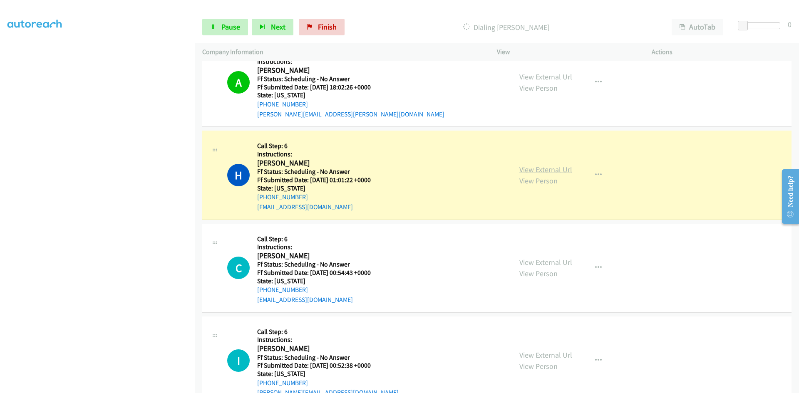
click at [544, 171] on link "View External Url" at bounding box center [545, 170] width 53 height 10
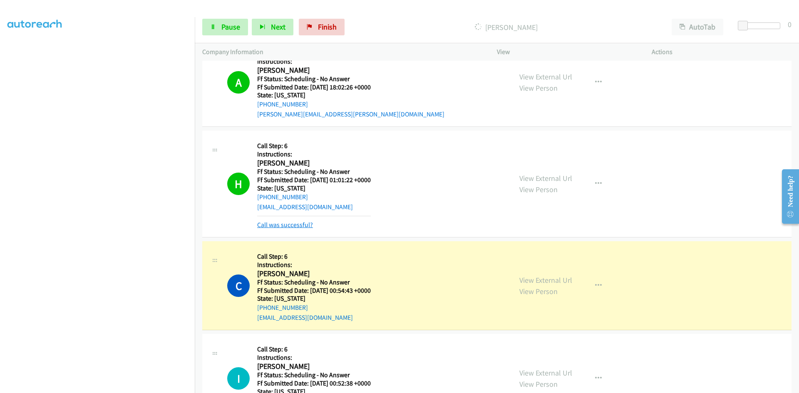
click at [299, 223] on link "Call was successful?" at bounding box center [285, 225] width 56 height 8
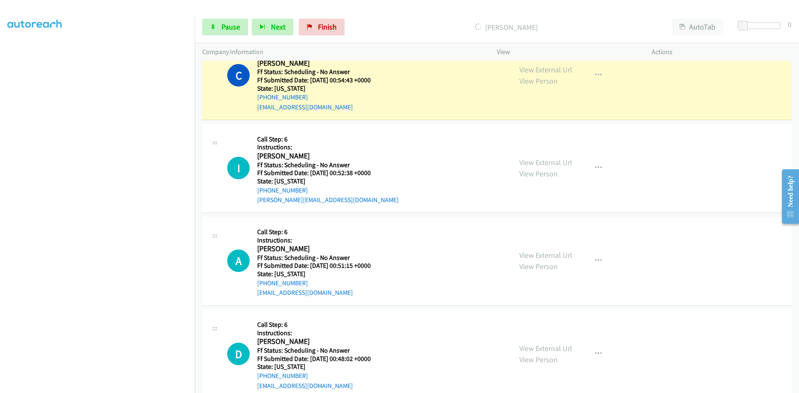
scroll to position [3993, 0]
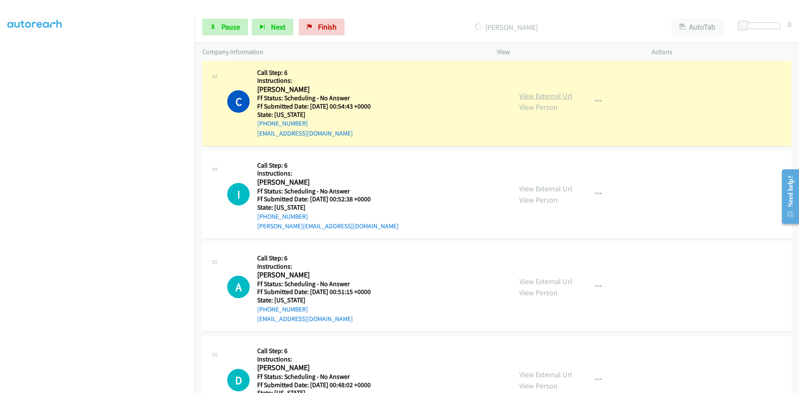
click at [567, 97] on link "View External Url" at bounding box center [545, 96] width 53 height 10
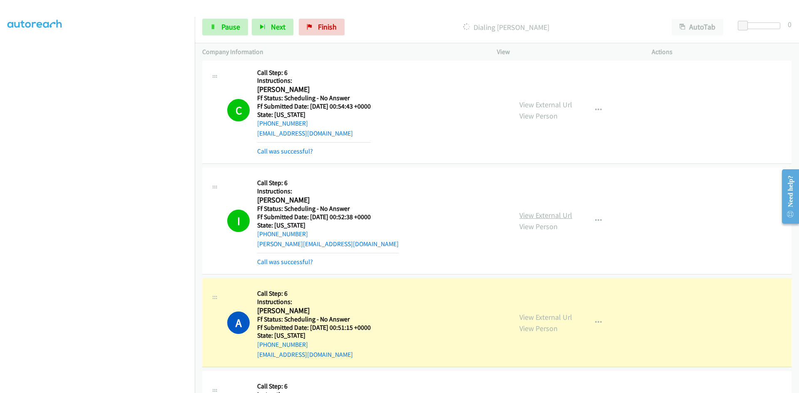
click at [561, 218] on link "View External Url" at bounding box center [545, 215] width 53 height 10
click at [296, 154] on link "Call was successful?" at bounding box center [285, 151] width 56 height 8
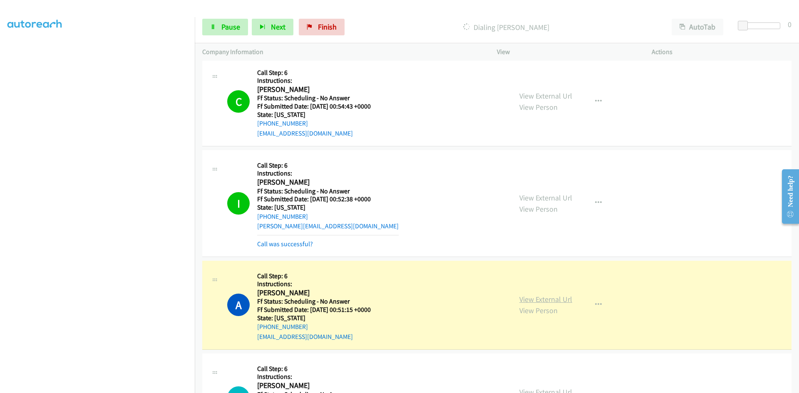
click at [529, 297] on link "View External Url" at bounding box center [545, 299] width 53 height 10
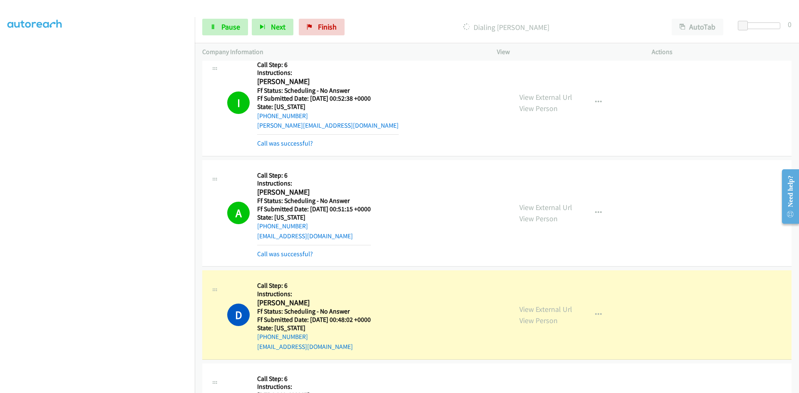
scroll to position [4118, 0]
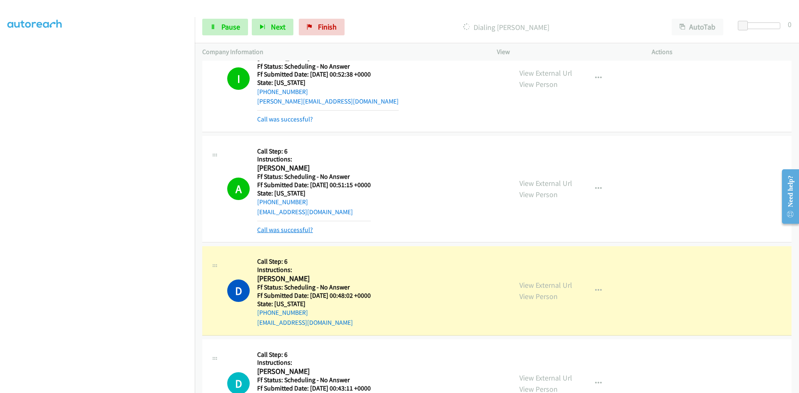
click at [306, 228] on link "Call was successful?" at bounding box center [285, 230] width 56 height 8
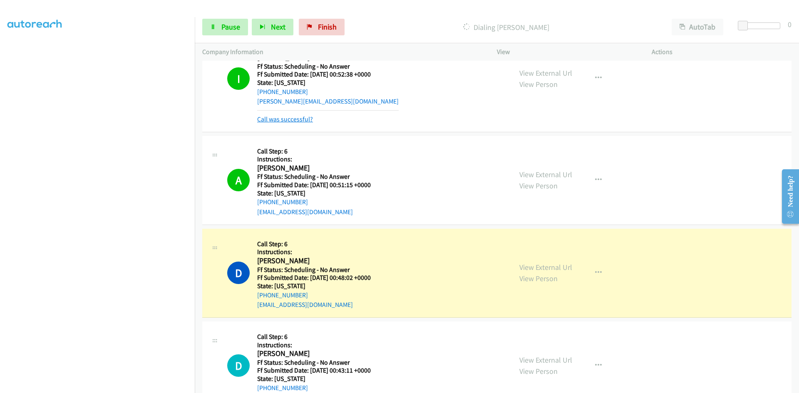
click at [304, 119] on link "Call was successful?" at bounding box center [285, 119] width 56 height 8
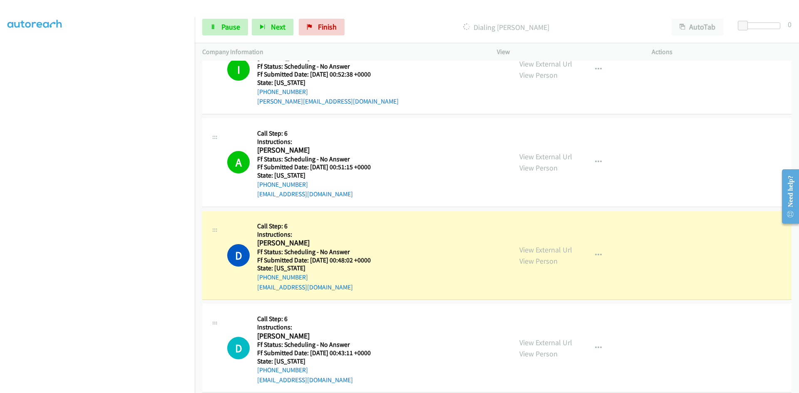
scroll to position [4109, 0]
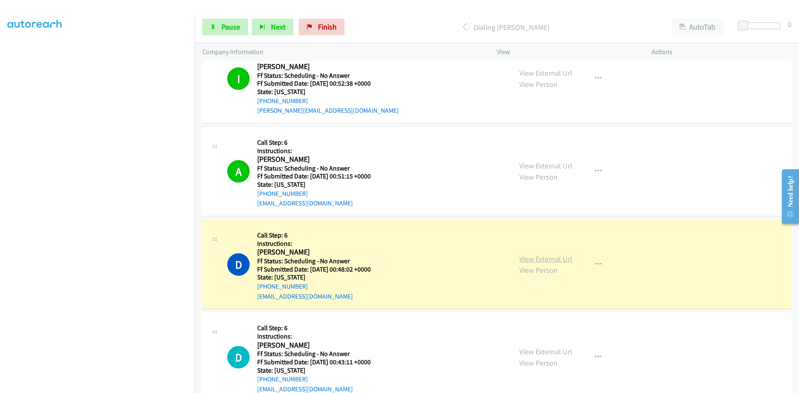
click at [554, 261] on link "View External Url" at bounding box center [545, 259] width 53 height 10
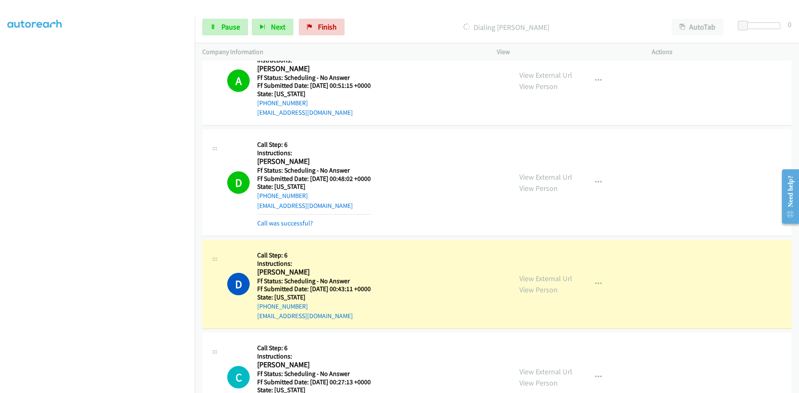
scroll to position [4233, 0]
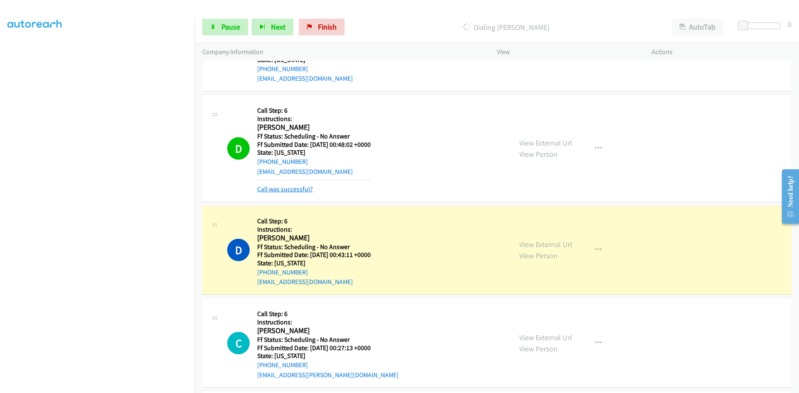
click at [285, 190] on link "Call was successful?" at bounding box center [285, 189] width 56 height 8
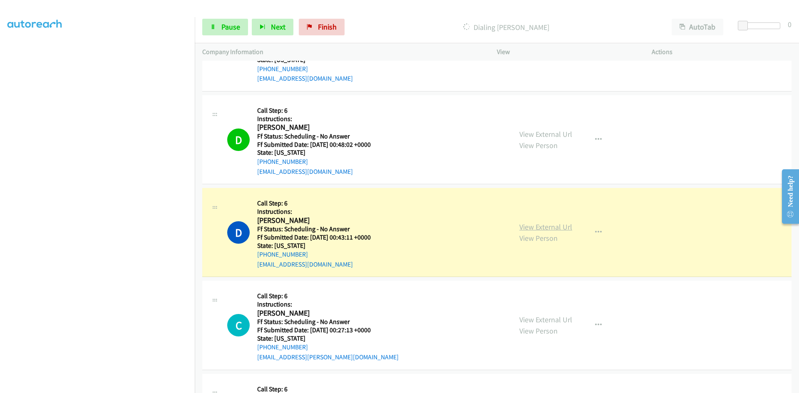
click at [556, 230] on link "View External Url" at bounding box center [545, 227] width 53 height 10
click at [555, 135] on link "View External Url" at bounding box center [545, 134] width 53 height 10
click at [226, 25] on span "Pause" at bounding box center [230, 27] width 19 height 10
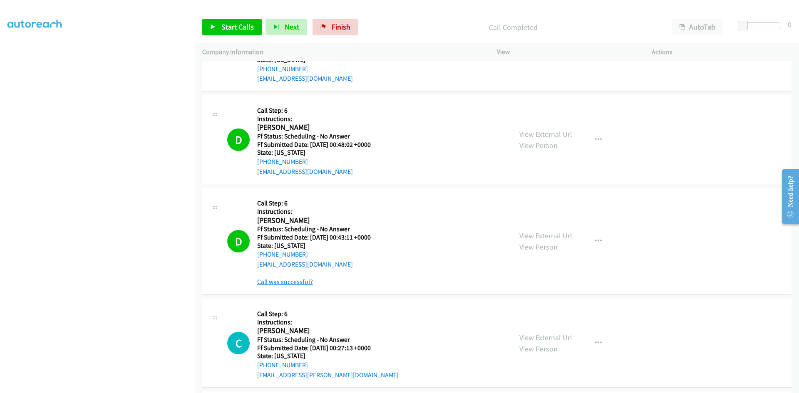
click at [300, 282] on link "Call was successful?" at bounding box center [285, 282] width 56 height 8
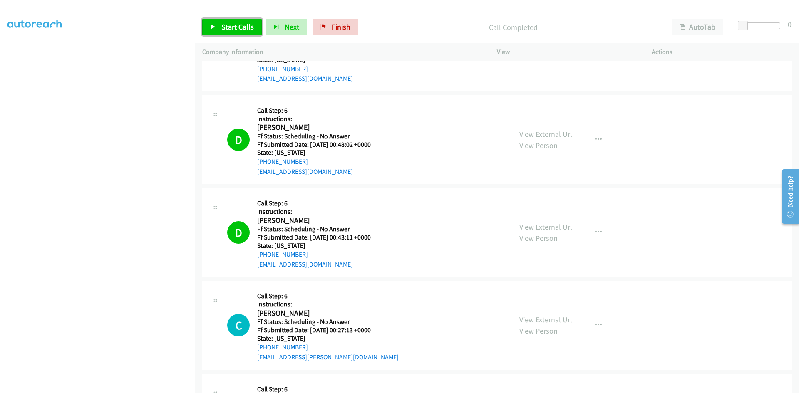
click at [222, 26] on span "Start Calls" at bounding box center [237, 27] width 32 height 10
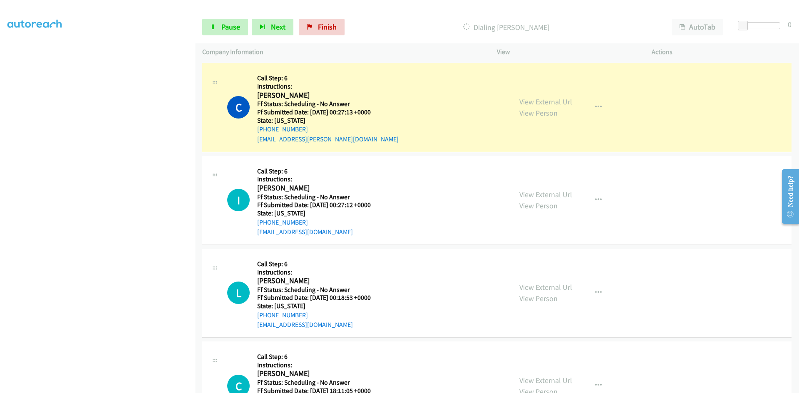
scroll to position [4483, 0]
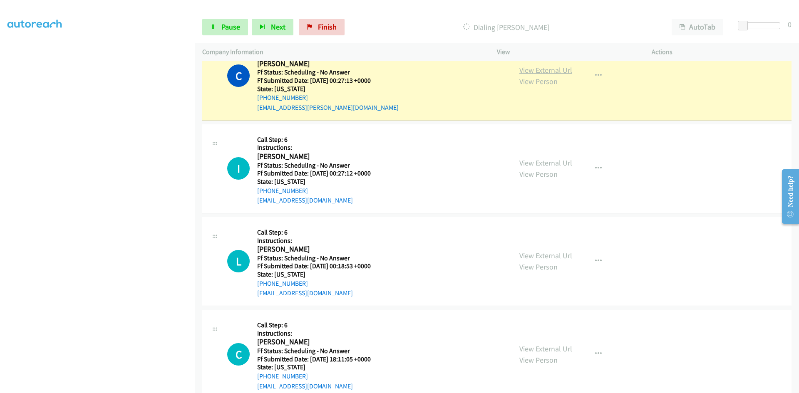
click at [537, 68] on link "View External Url" at bounding box center [545, 70] width 53 height 10
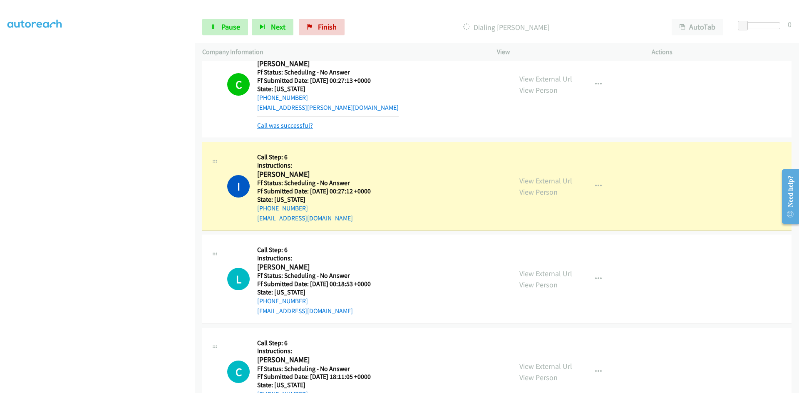
click at [281, 126] on link "Call was successful?" at bounding box center [285, 125] width 56 height 8
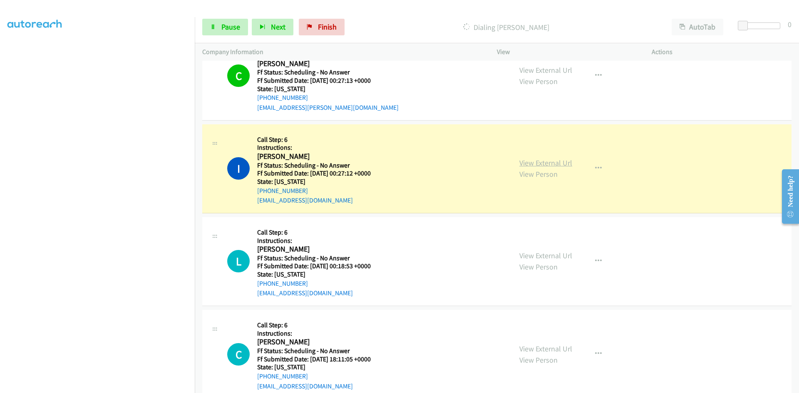
click at [557, 163] on link "View External Url" at bounding box center [545, 163] width 53 height 10
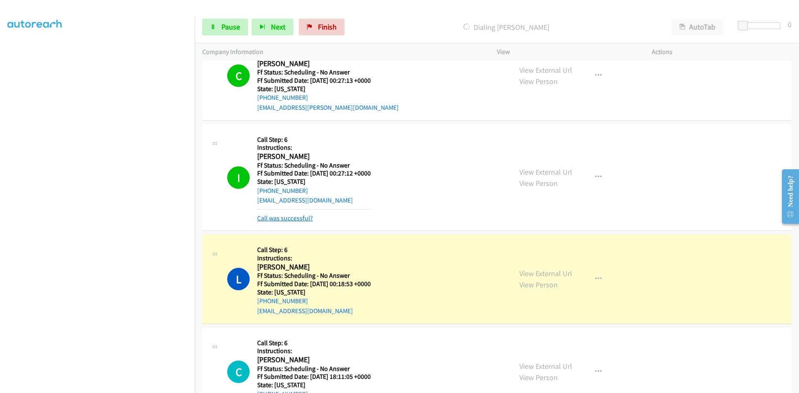
click at [271, 217] on link "Call was successful?" at bounding box center [285, 218] width 56 height 8
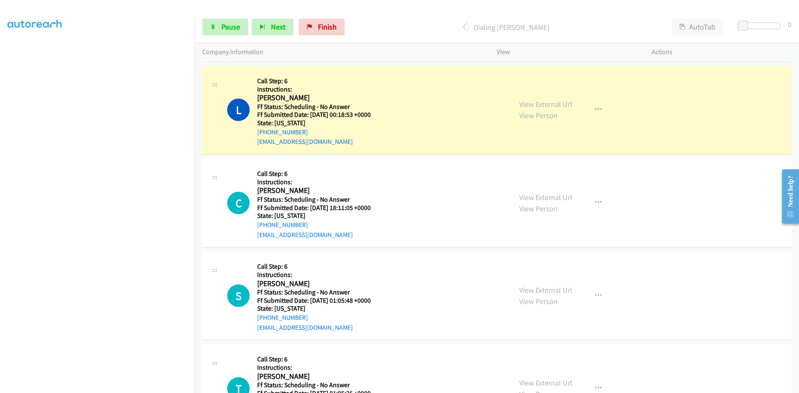
scroll to position [4649, 0]
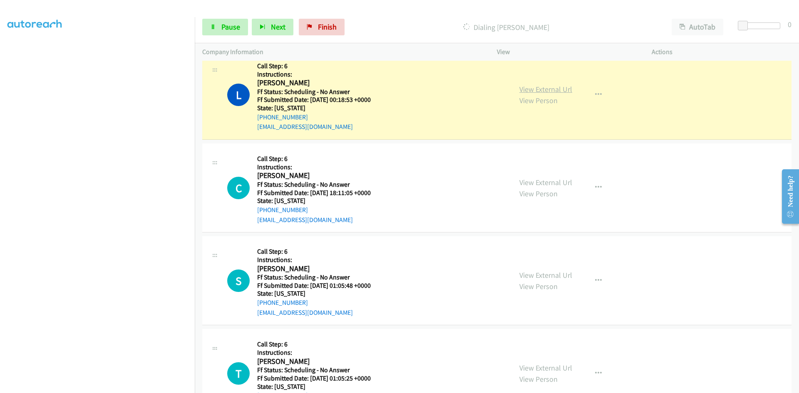
click at [552, 90] on link "View External Url" at bounding box center [545, 89] width 53 height 10
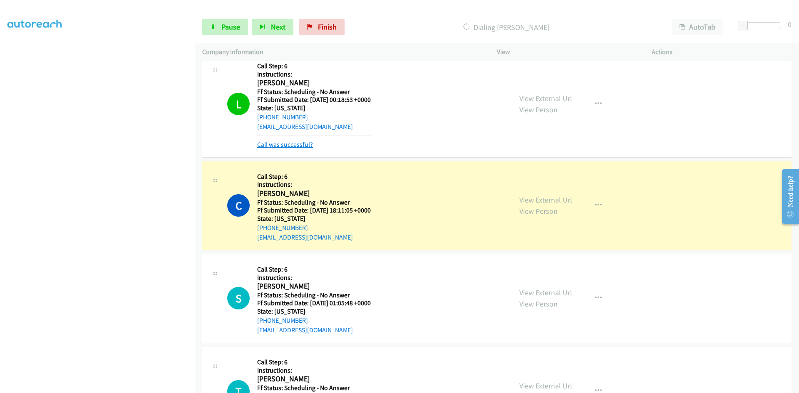
click at [307, 146] on link "Call was successful?" at bounding box center [285, 145] width 56 height 8
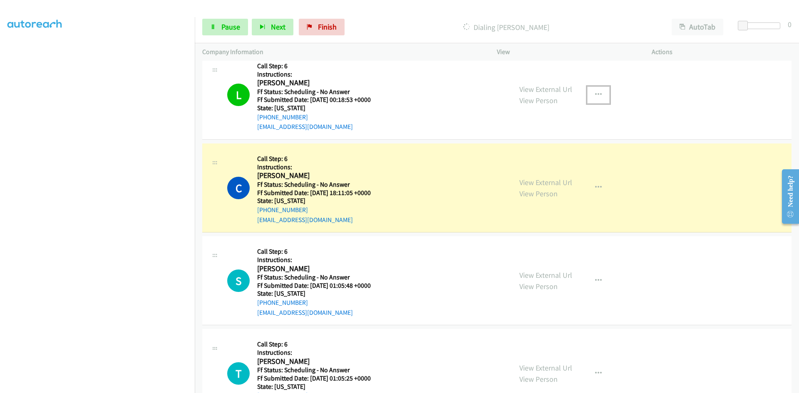
click at [598, 93] on icon "button" at bounding box center [598, 95] width 7 height 7
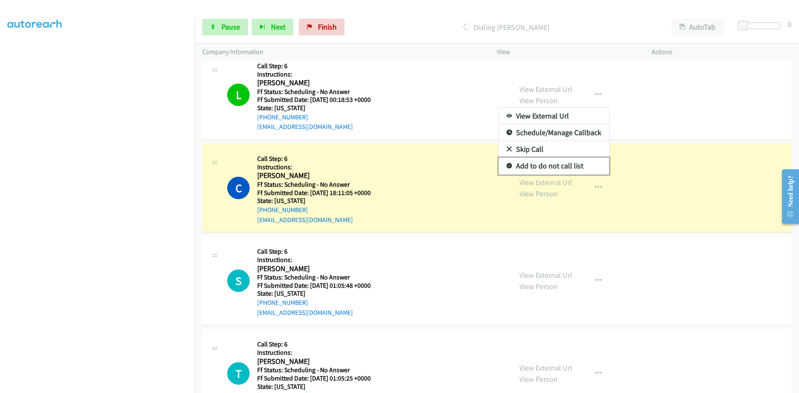
click at [531, 168] on link "Add to do not call list" at bounding box center [553, 166] width 111 height 17
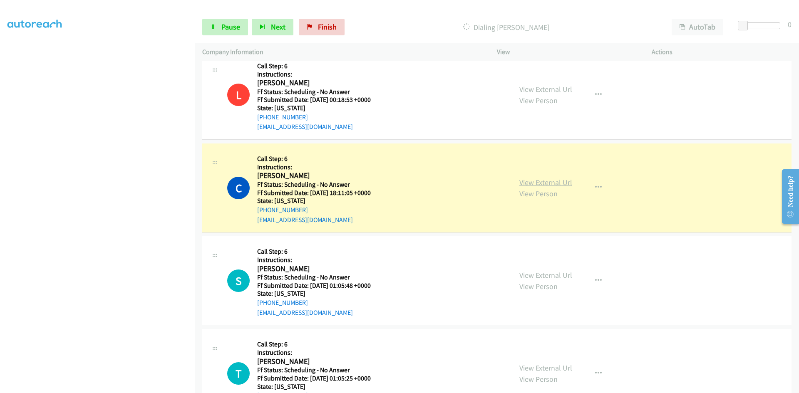
click at [544, 183] on link "View External Url" at bounding box center [545, 183] width 53 height 10
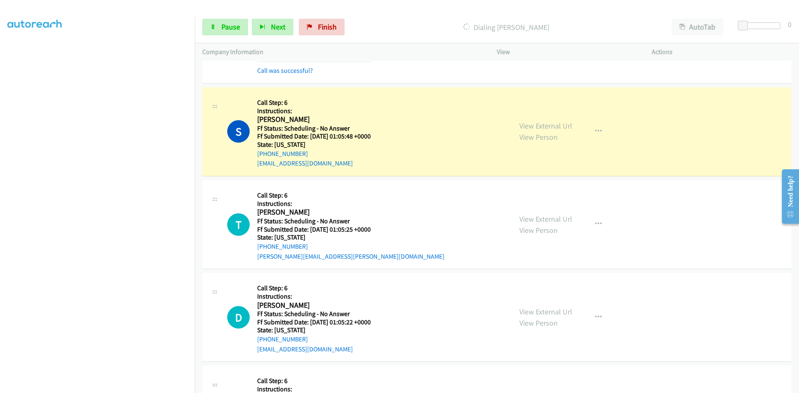
scroll to position [4857, 0]
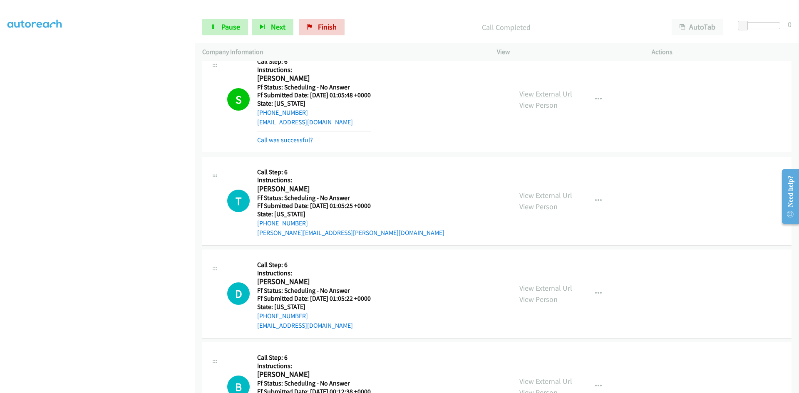
click at [554, 94] on link "View External Url" at bounding box center [545, 94] width 53 height 10
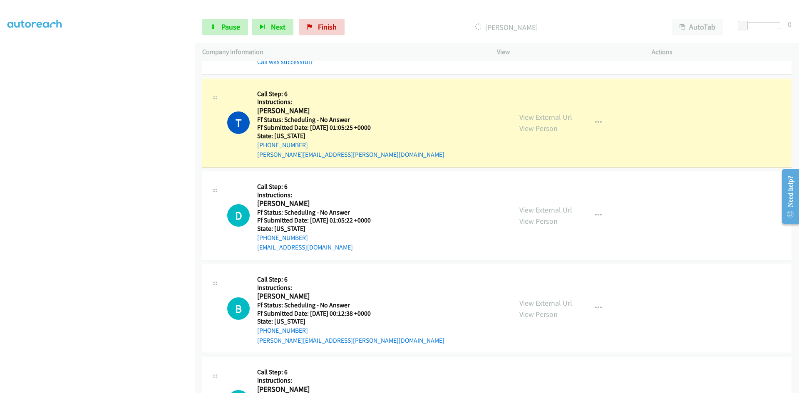
scroll to position [4940, 0]
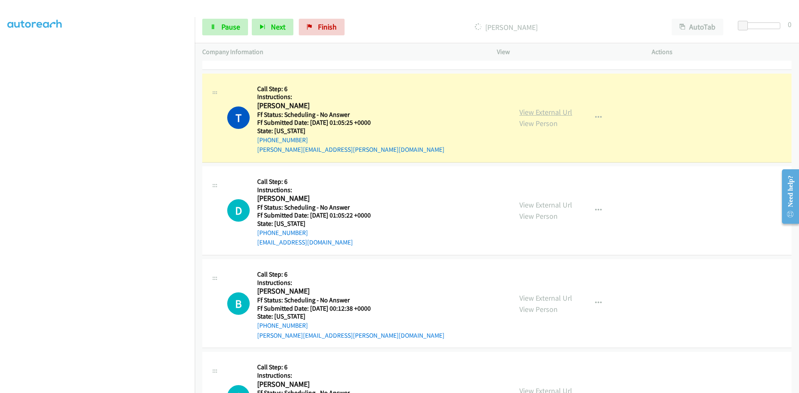
click at [542, 112] on link "View External Url" at bounding box center [545, 112] width 53 height 10
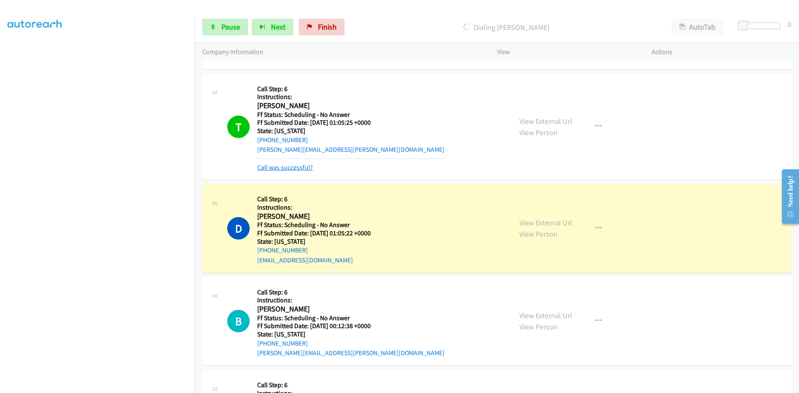
click at [299, 168] on link "Call was successful?" at bounding box center [285, 167] width 56 height 8
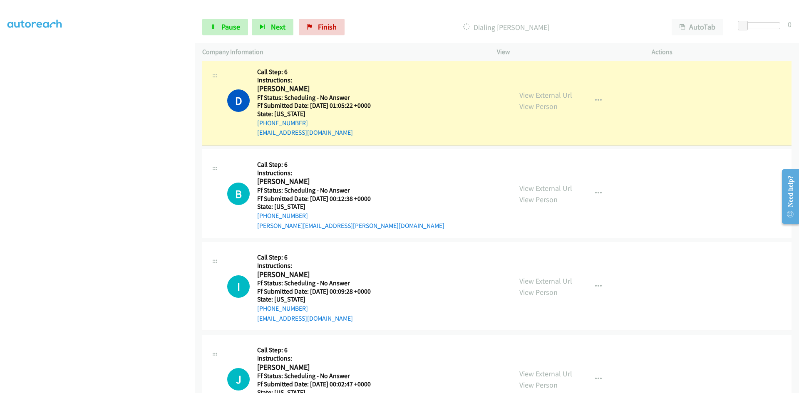
scroll to position [5065, 0]
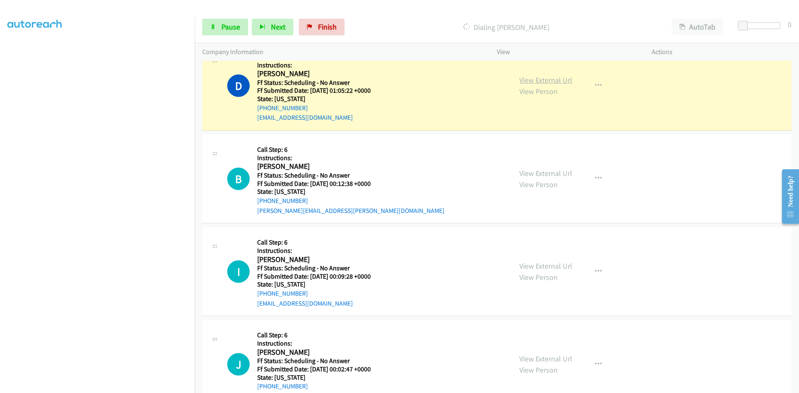
click at [546, 79] on link "View External Url" at bounding box center [545, 80] width 53 height 10
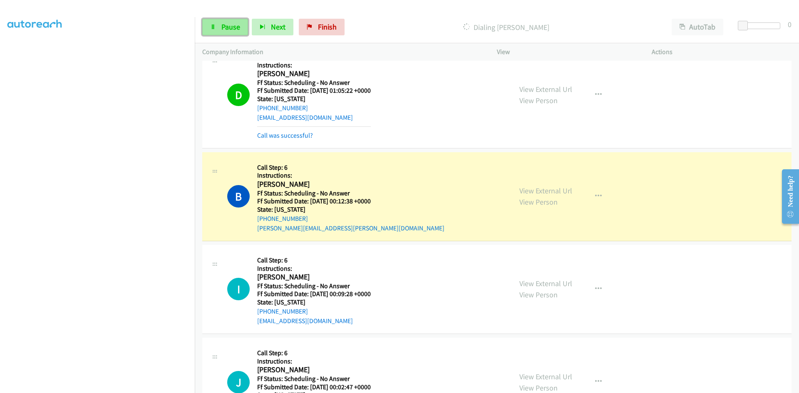
click at [222, 31] on span "Pause" at bounding box center [230, 27] width 19 height 10
click at [430, 22] on p "Paused" at bounding box center [512, 27] width 287 height 11
click at [540, 194] on link "View External Url" at bounding box center [545, 191] width 53 height 10
click at [294, 134] on link "Call was successful?" at bounding box center [285, 135] width 56 height 8
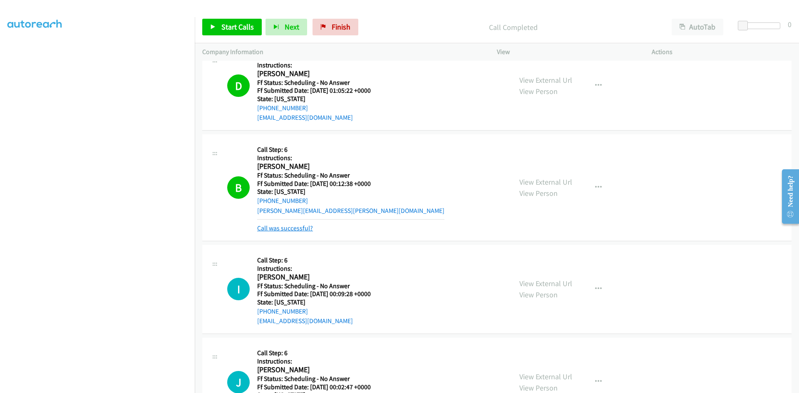
click at [290, 225] on link "Call was successful?" at bounding box center [285, 228] width 56 height 8
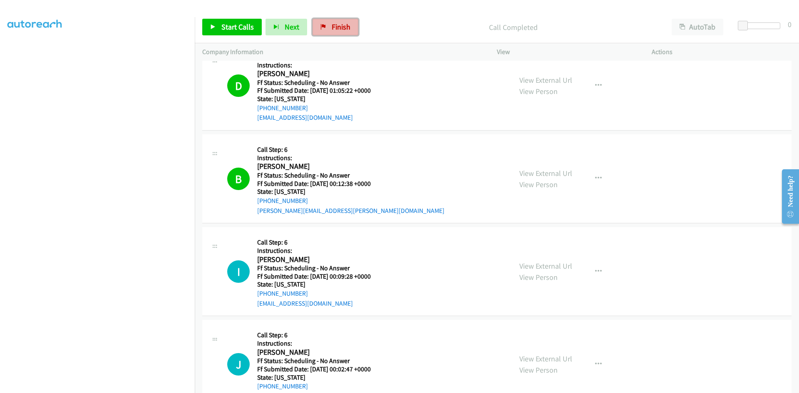
click at [342, 27] on span "Finish" at bounding box center [340, 27] width 19 height 10
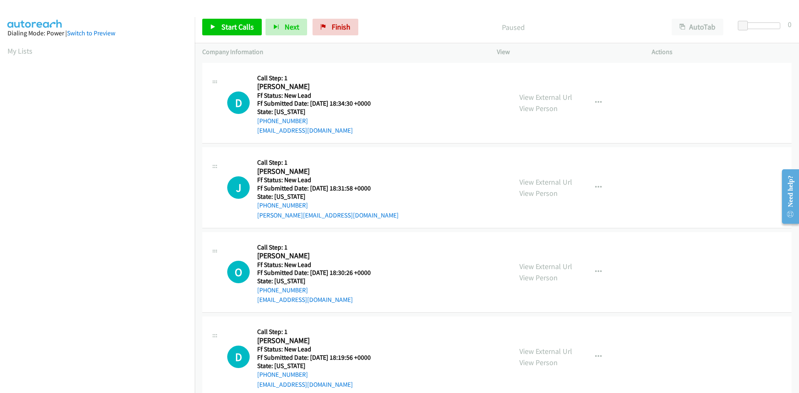
drag, startPoint x: 416, startPoint y: 23, endPoint x: 403, endPoint y: 24, distance: 13.8
click at [416, 23] on p "Paused" at bounding box center [512, 27] width 287 height 11
click at [222, 19] on link "Start Calls" at bounding box center [231, 27] width 59 height 17
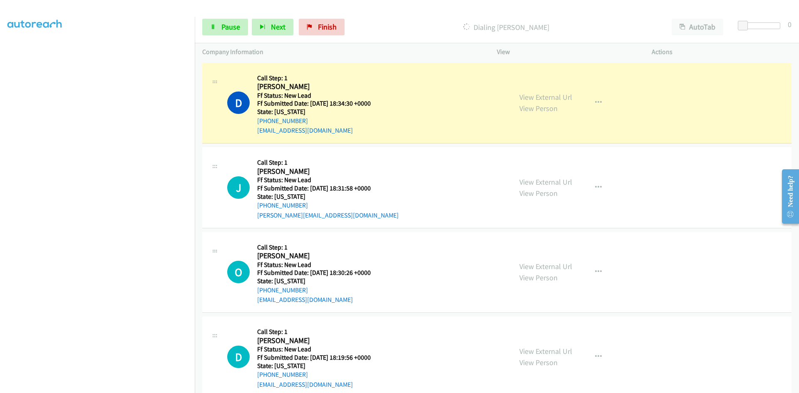
click at [530, 97] on link "View External Url" at bounding box center [545, 97] width 53 height 10
click at [233, 30] on span "Pause" at bounding box center [230, 27] width 19 height 10
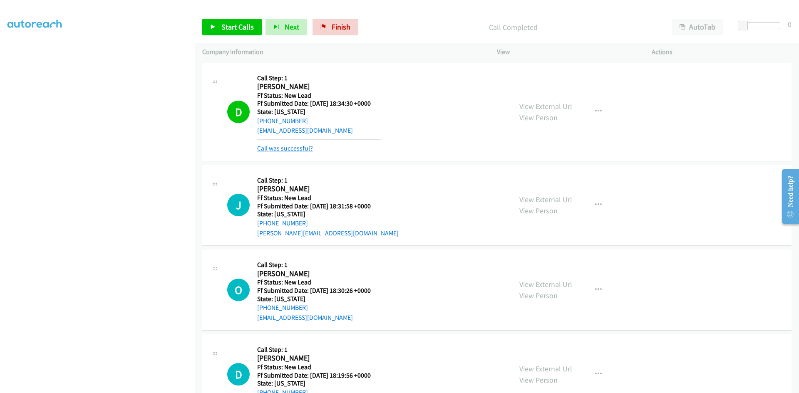
click at [298, 145] on link "Call was successful?" at bounding box center [285, 148] width 56 height 8
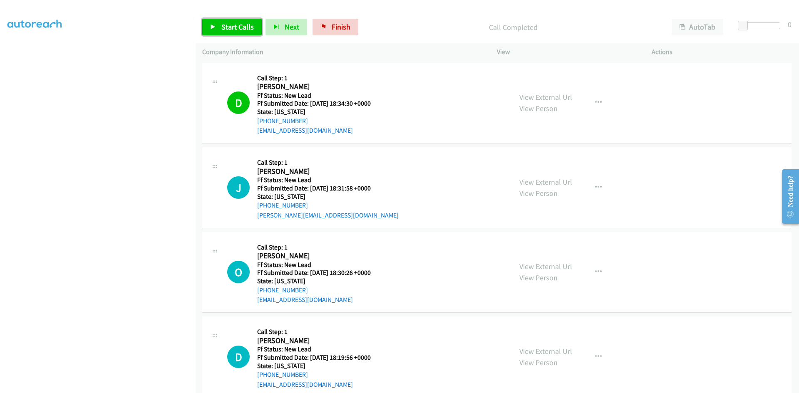
click at [242, 30] on span "Start Calls" at bounding box center [237, 27] width 32 height 10
click at [124, 388] on section at bounding box center [97, 196] width 180 height 398
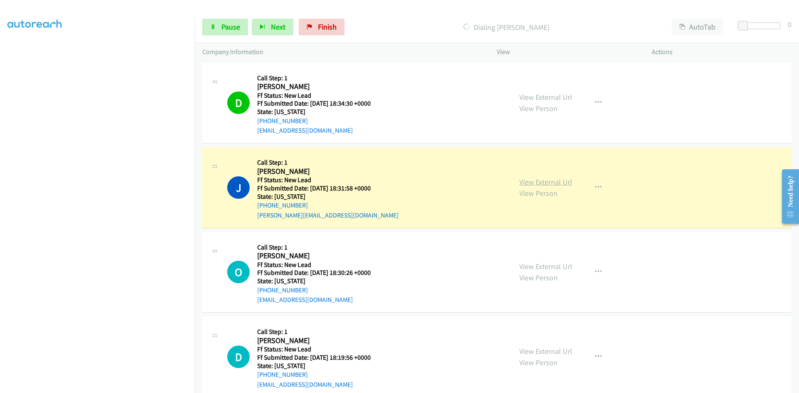
click at [547, 182] on link "View External Url" at bounding box center [545, 182] width 53 height 10
click at [227, 26] on span "Pause" at bounding box center [230, 27] width 19 height 10
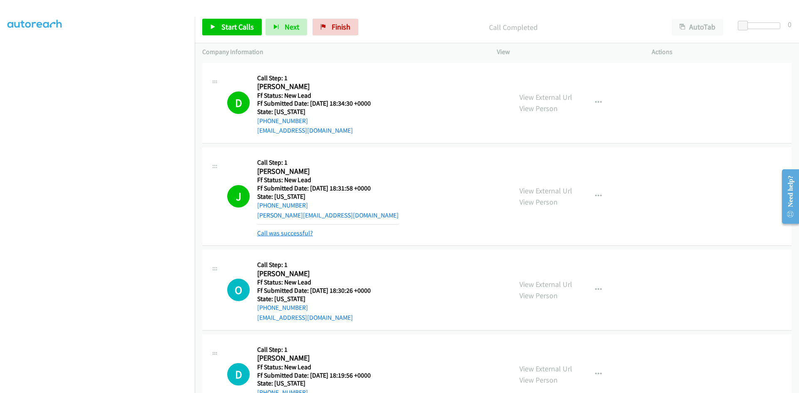
click at [300, 234] on link "Call was successful?" at bounding box center [285, 233] width 56 height 8
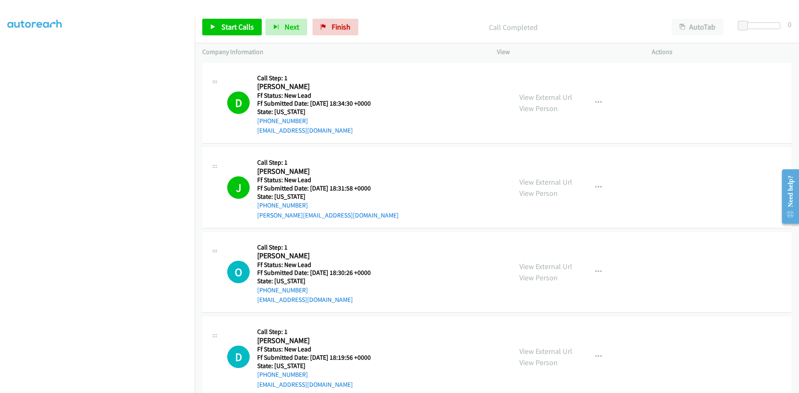
click at [407, 15] on div "Start Calls Pause Next Finish Call Completed AutoTab AutoTab 0" at bounding box center [497, 27] width 604 height 32
click at [233, 27] on span "Start Calls" at bounding box center [237, 27] width 32 height 10
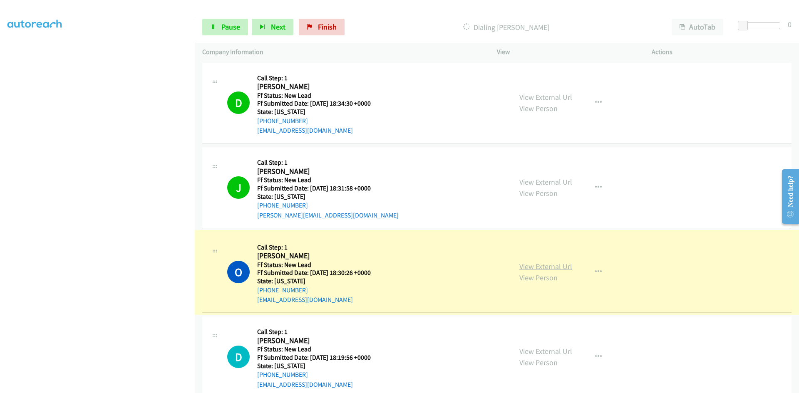
click at [531, 268] on link "View External Url" at bounding box center [545, 267] width 53 height 10
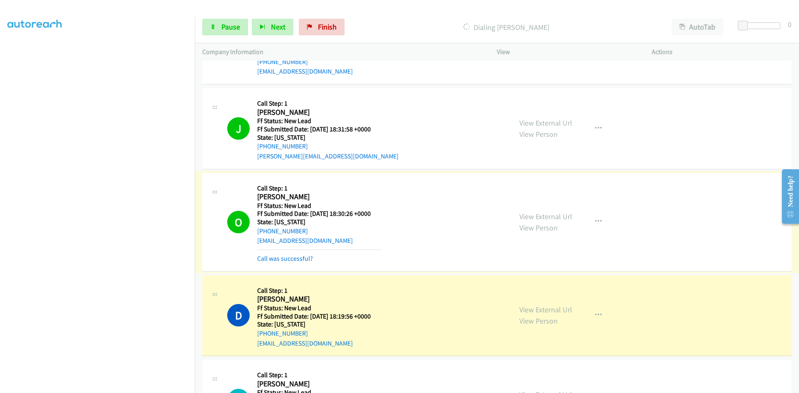
scroll to position [119, 0]
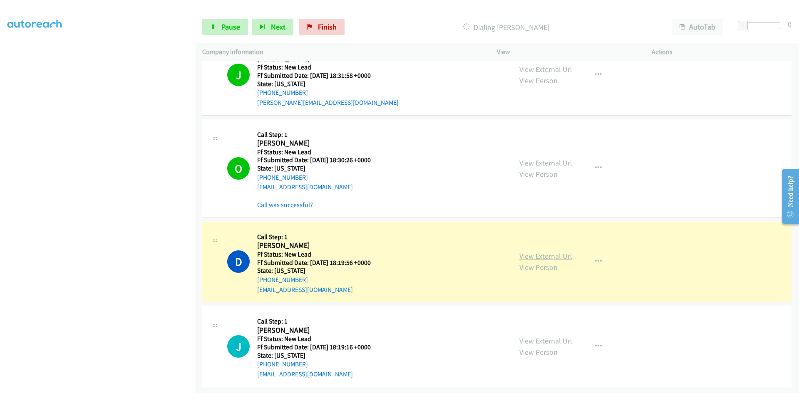
click at [542, 251] on link "View External Url" at bounding box center [545, 256] width 53 height 10
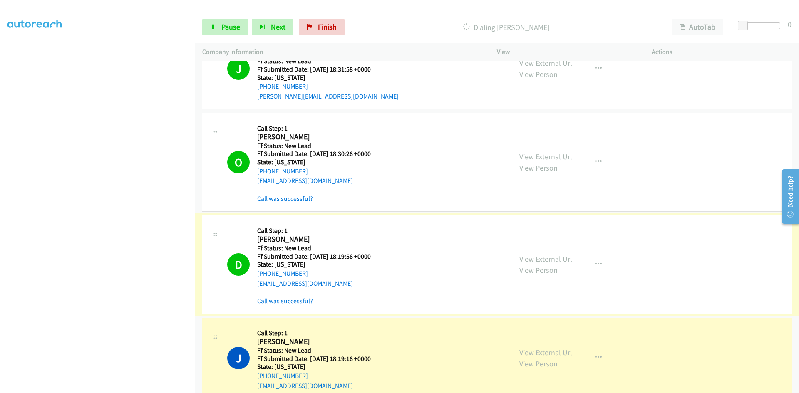
click at [301, 300] on link "Call was successful?" at bounding box center [285, 301] width 56 height 8
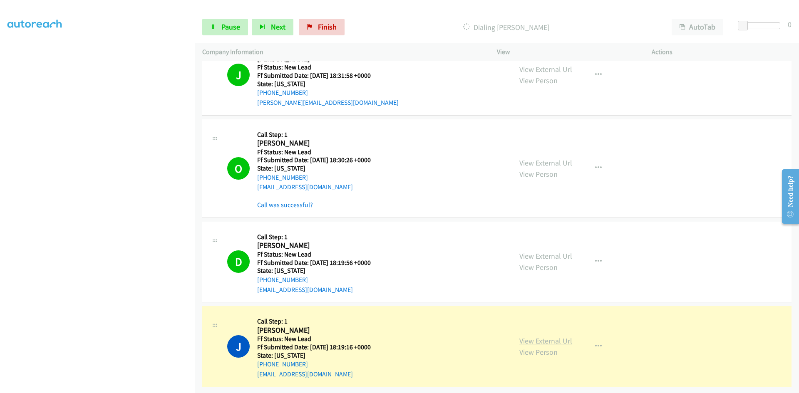
click at [534, 337] on link "View External Url" at bounding box center [545, 341] width 53 height 10
click at [550, 336] on link "View External Url" at bounding box center [545, 341] width 53 height 10
click at [220, 27] on link "Pause" at bounding box center [225, 27] width 46 height 17
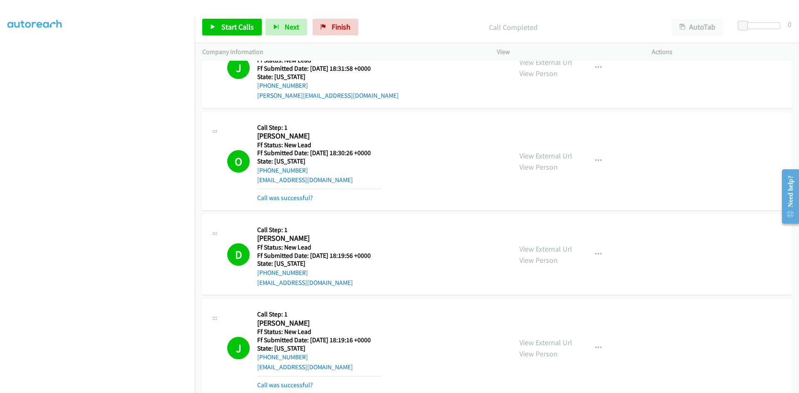
scroll to position [163, 0]
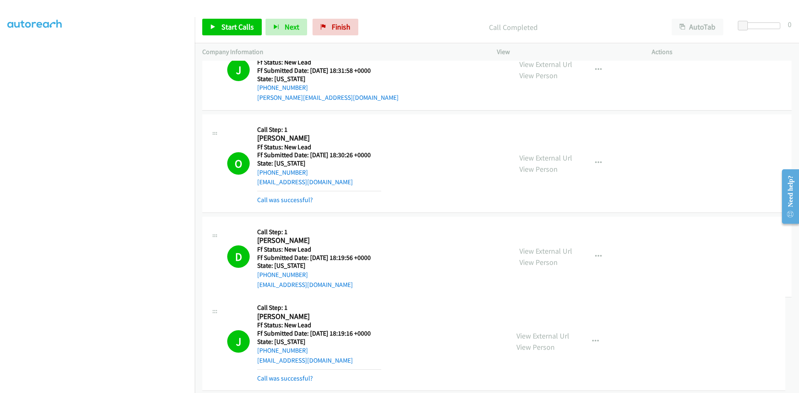
drag, startPoint x: 294, startPoint y: 368, endPoint x: 298, endPoint y: 361, distance: 8.2
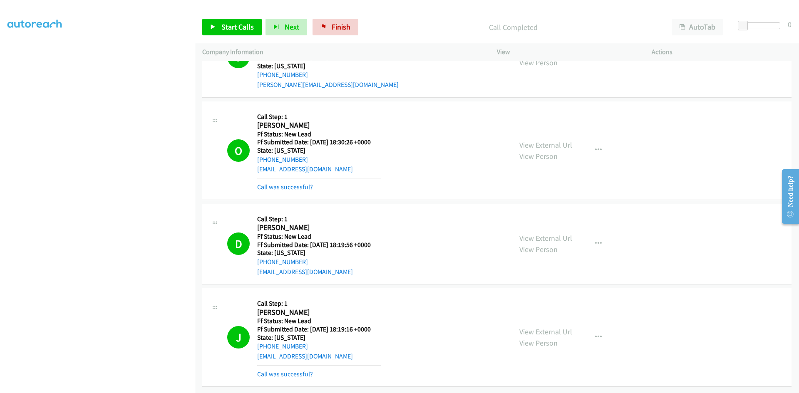
click at [305, 370] on link "Call was successful?" at bounding box center [285, 374] width 56 height 8
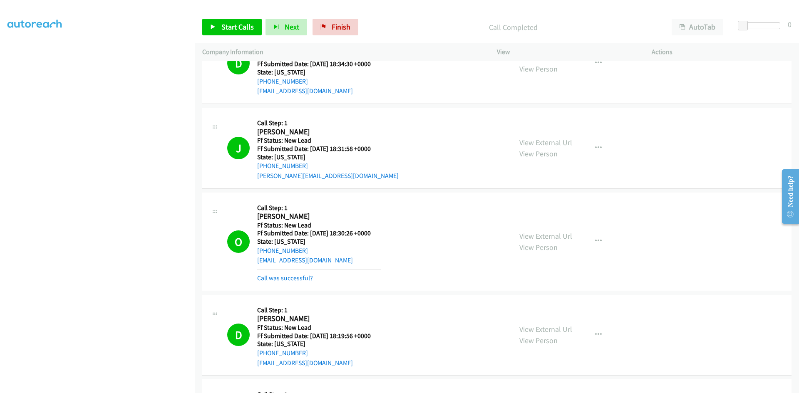
scroll to position [0, 0]
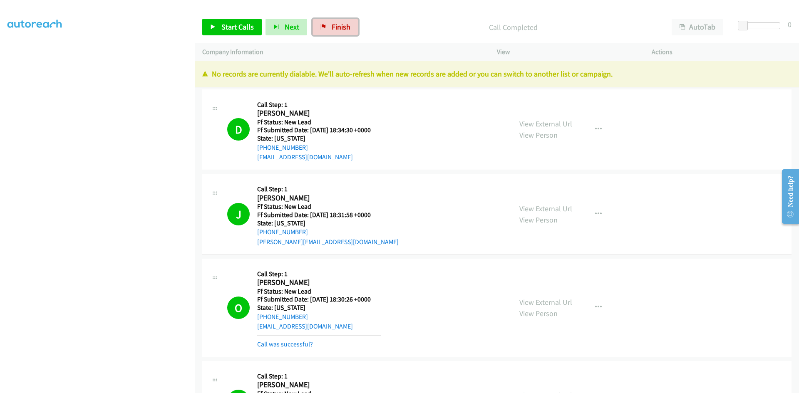
drag, startPoint x: 335, startPoint y: 20, endPoint x: 438, endPoint y: 44, distance: 105.4
click at [335, 20] on link "Finish" at bounding box center [335, 27] width 46 height 17
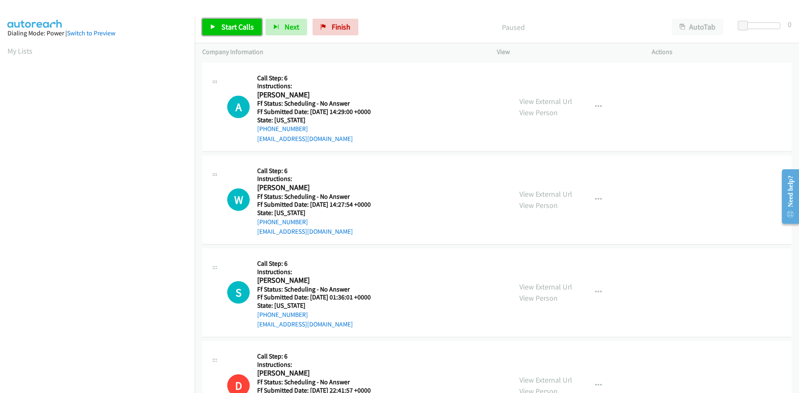
click at [228, 27] on span "Start Calls" at bounding box center [237, 27] width 32 height 10
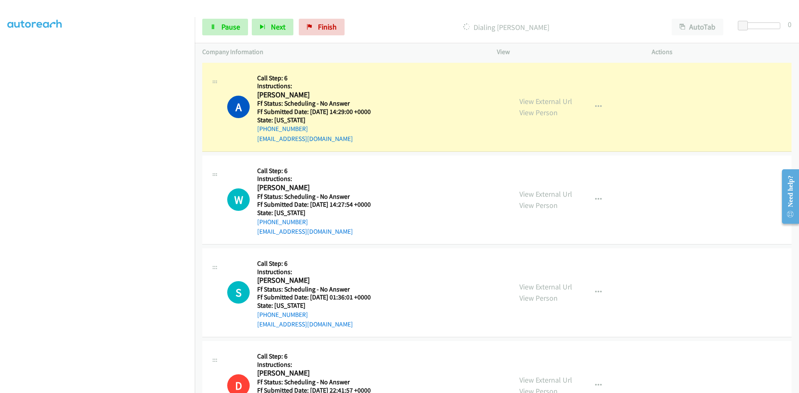
scroll to position [73, 0]
click at [559, 103] on link "View External Url" at bounding box center [545, 101] width 53 height 10
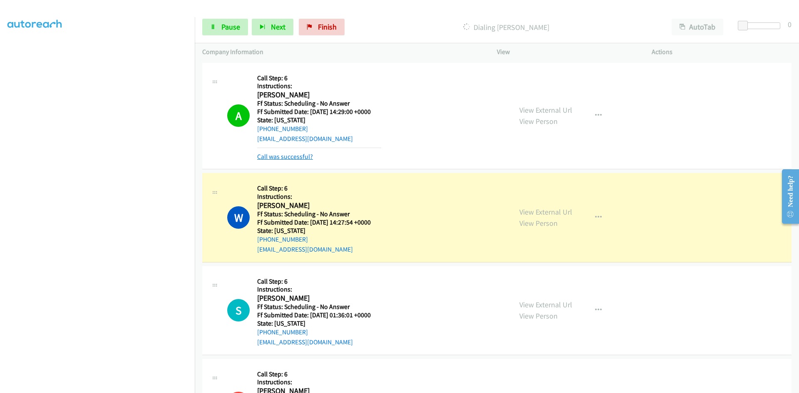
click at [299, 156] on link "Call was successful?" at bounding box center [285, 157] width 56 height 8
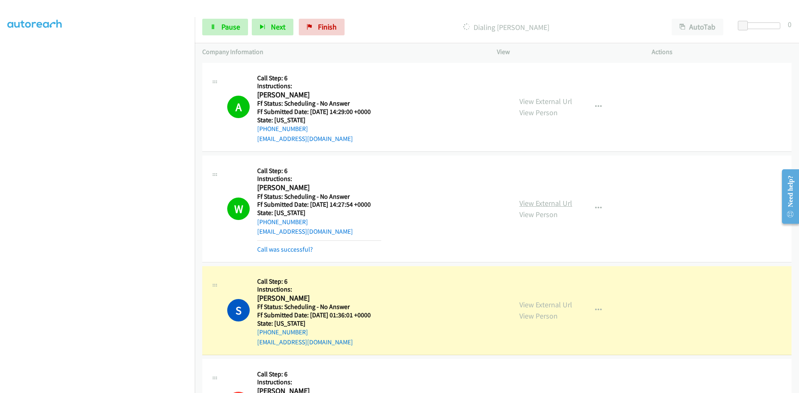
click at [545, 200] on link "View External Url" at bounding box center [545, 203] width 53 height 10
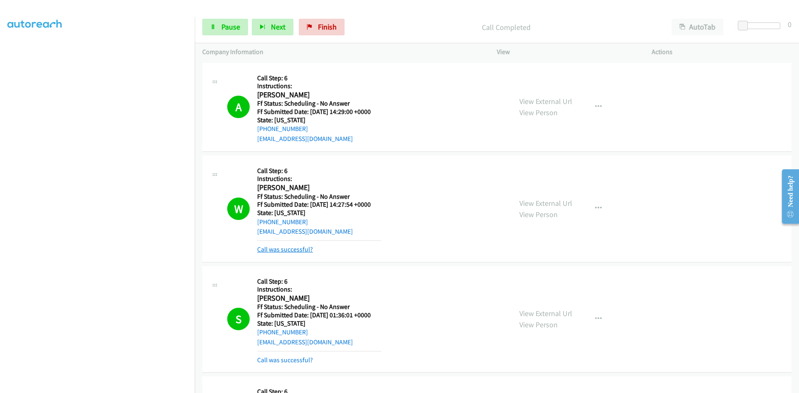
click at [298, 252] on link "Call was successful?" at bounding box center [285, 249] width 56 height 8
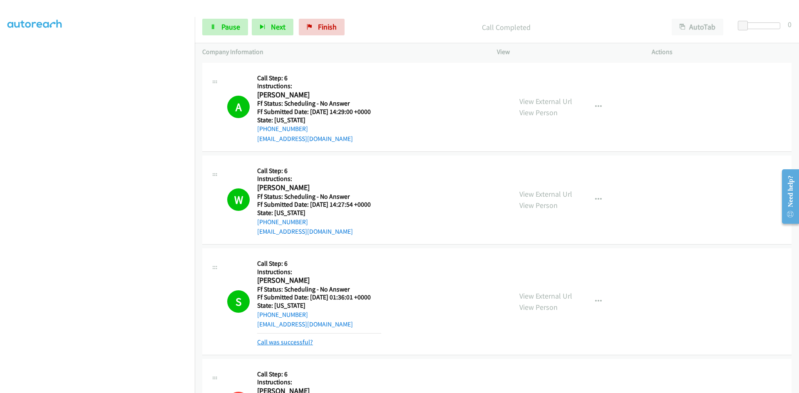
click at [308, 339] on link "Call was successful?" at bounding box center [285, 342] width 56 height 8
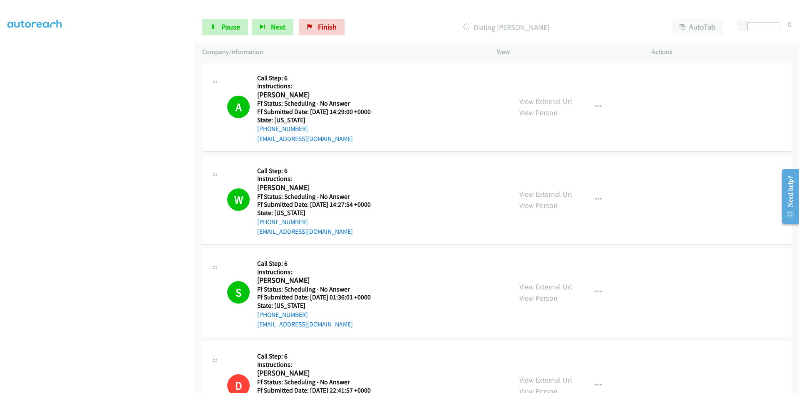
click at [552, 287] on link "View External Url" at bounding box center [545, 287] width 53 height 10
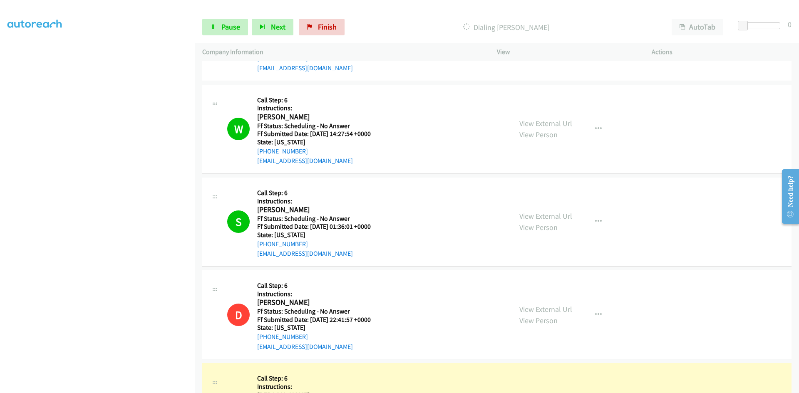
scroll to position [166, 0]
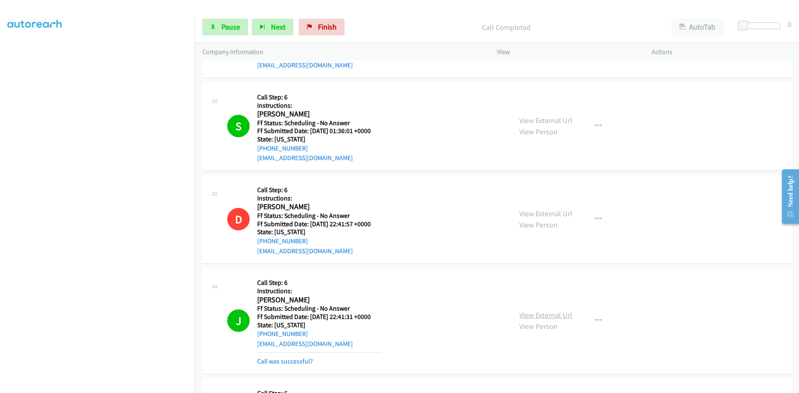
click at [563, 317] on link "View External Url" at bounding box center [545, 315] width 53 height 10
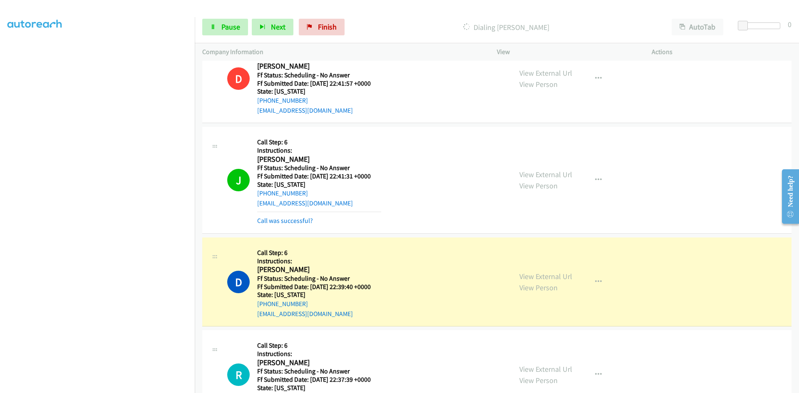
scroll to position [333, 0]
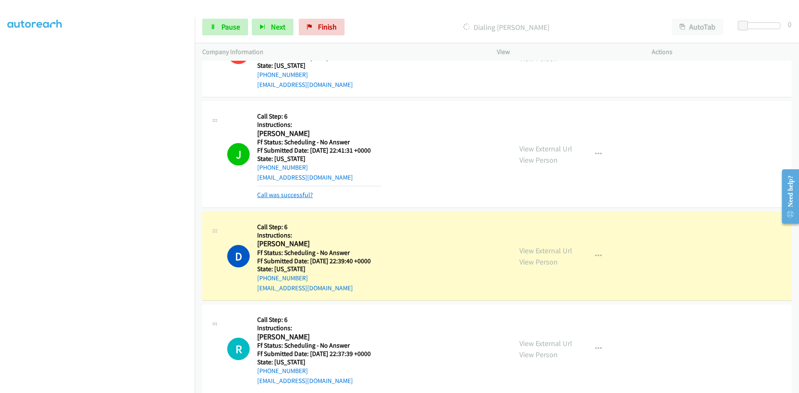
click at [262, 197] on link "Call was successful?" at bounding box center [285, 195] width 56 height 8
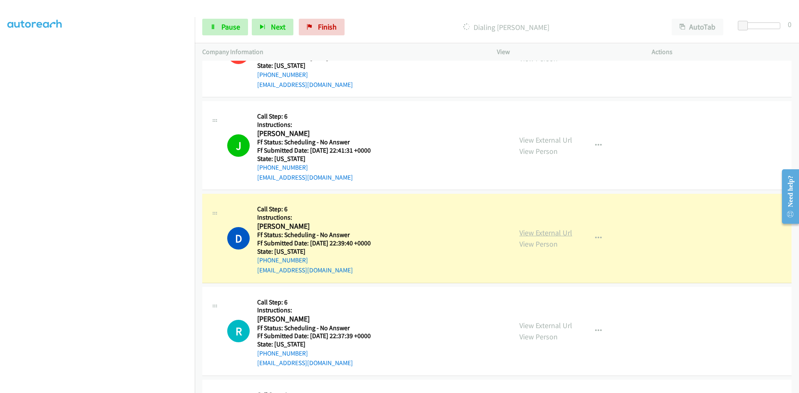
click at [552, 230] on link "View External Url" at bounding box center [545, 233] width 53 height 10
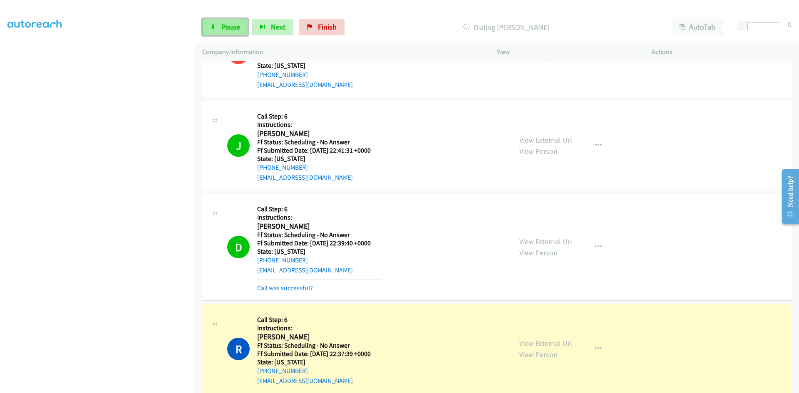
click at [237, 25] on span "Pause" at bounding box center [230, 27] width 19 height 10
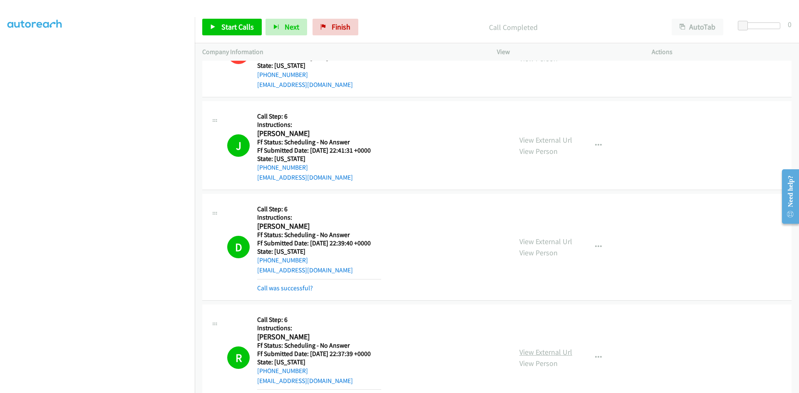
click at [557, 354] on link "View External Url" at bounding box center [545, 352] width 53 height 10
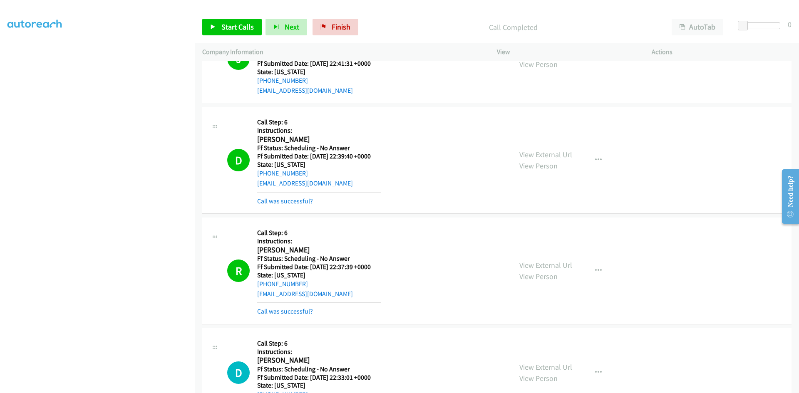
scroll to position [458, 0]
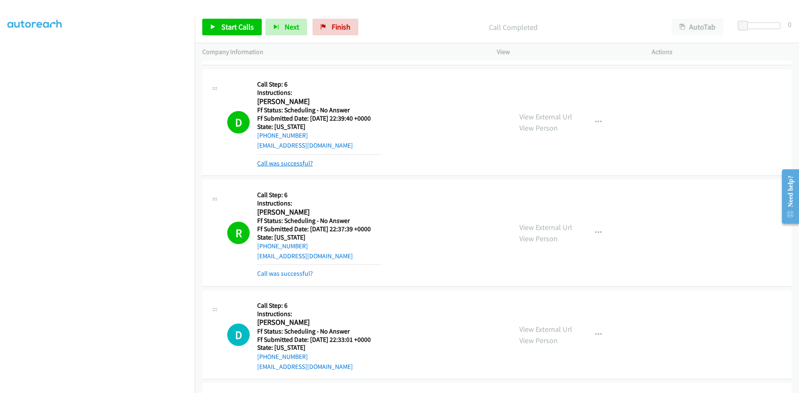
click at [273, 162] on link "Call was successful?" at bounding box center [285, 163] width 56 height 8
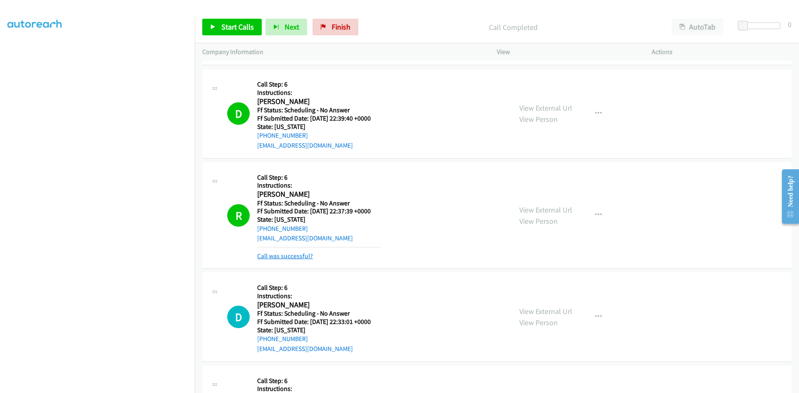
click at [286, 258] on link "Call was successful?" at bounding box center [285, 256] width 56 height 8
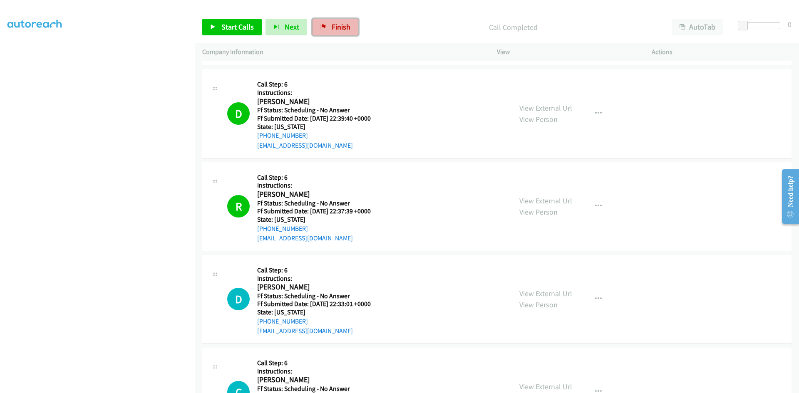
click at [333, 27] on span "Finish" at bounding box center [340, 27] width 19 height 10
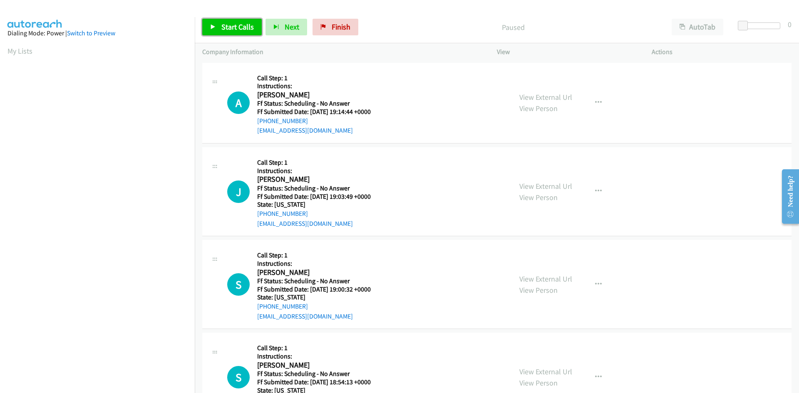
click at [229, 32] on link "Start Calls" at bounding box center [231, 27] width 59 height 17
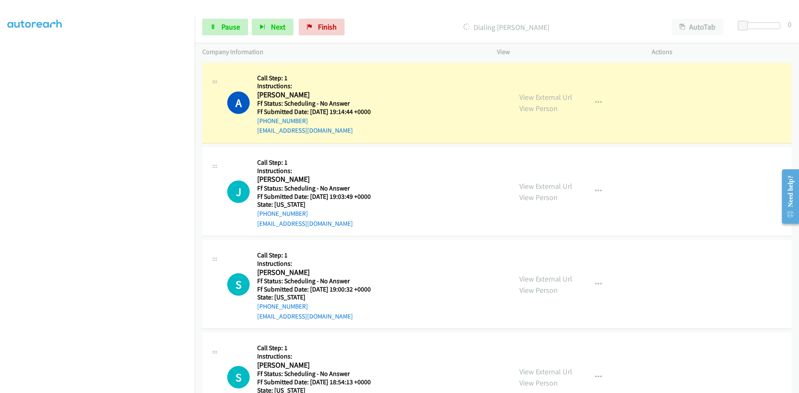
scroll to position [73, 0]
click at [553, 99] on link "View External Url" at bounding box center [545, 97] width 53 height 10
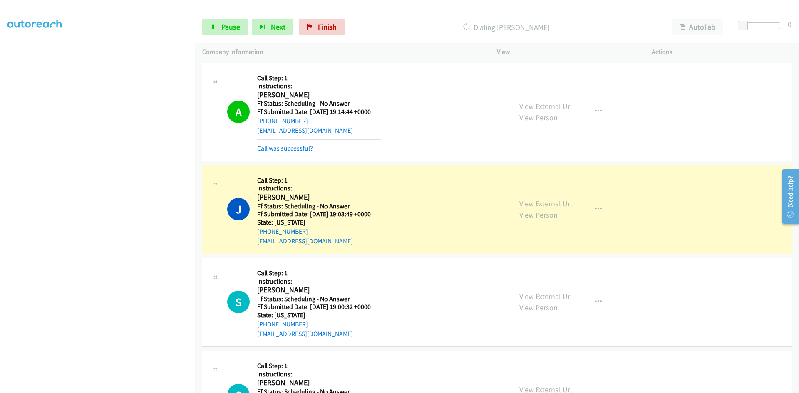
click at [306, 150] on link "Call was successful?" at bounding box center [285, 148] width 56 height 8
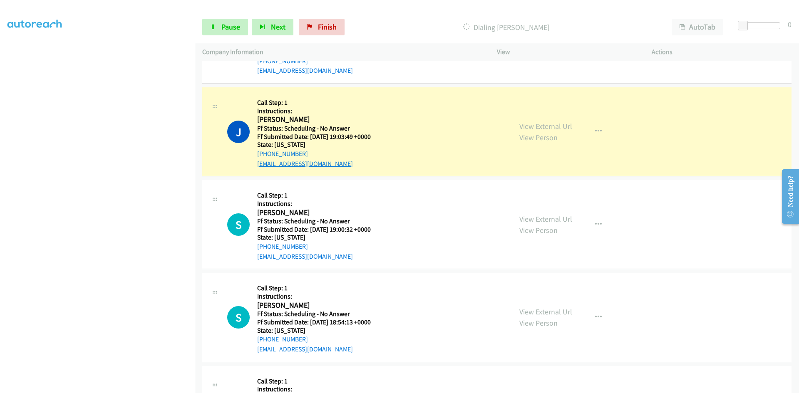
scroll to position [83, 0]
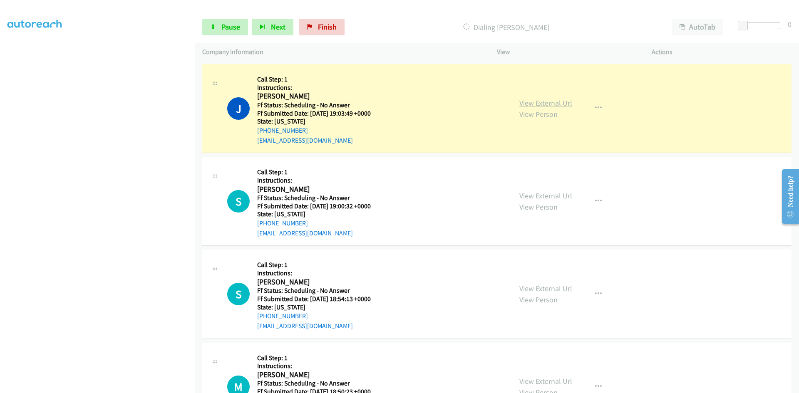
click at [537, 104] on link "View External Url" at bounding box center [545, 103] width 53 height 10
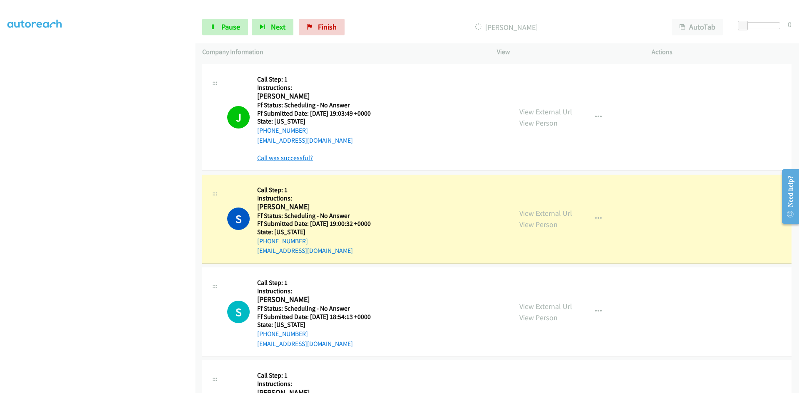
click at [307, 160] on link "Call was successful?" at bounding box center [285, 158] width 56 height 8
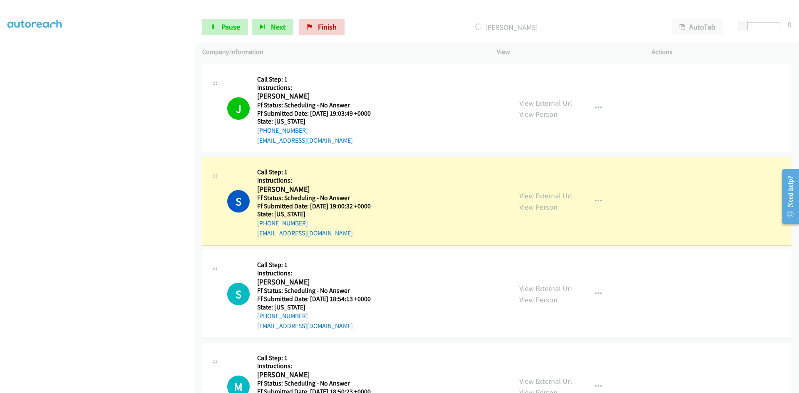
click at [528, 196] on link "View External Url" at bounding box center [545, 196] width 53 height 10
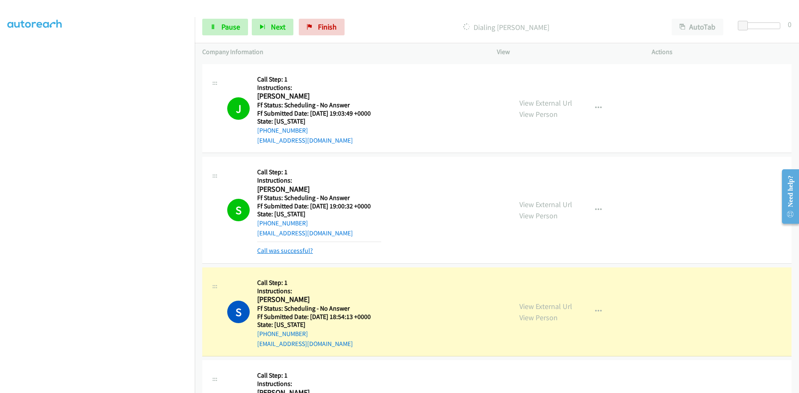
click at [301, 249] on link "Call was successful?" at bounding box center [285, 251] width 56 height 8
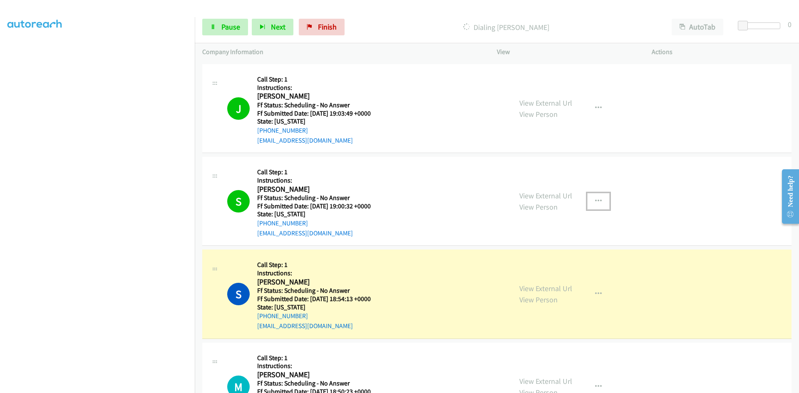
click at [598, 198] on icon "button" at bounding box center [598, 201] width 7 height 7
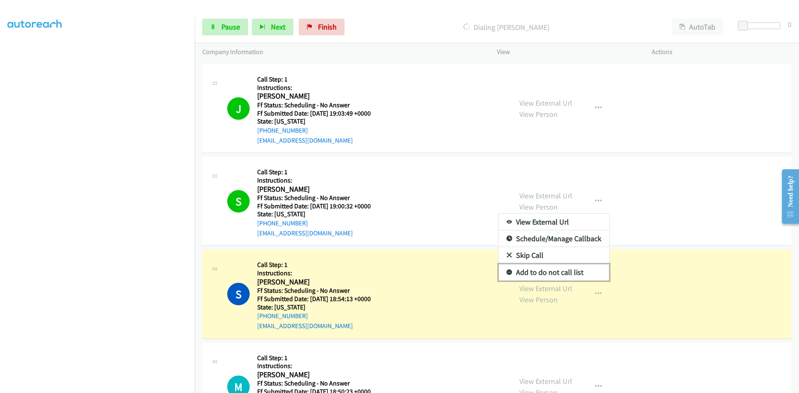
click at [539, 272] on link "Add to do not call list" at bounding box center [553, 272] width 111 height 17
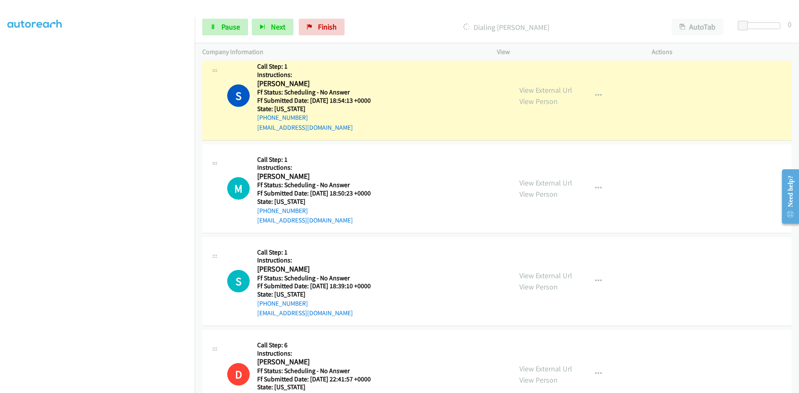
scroll to position [291, 0]
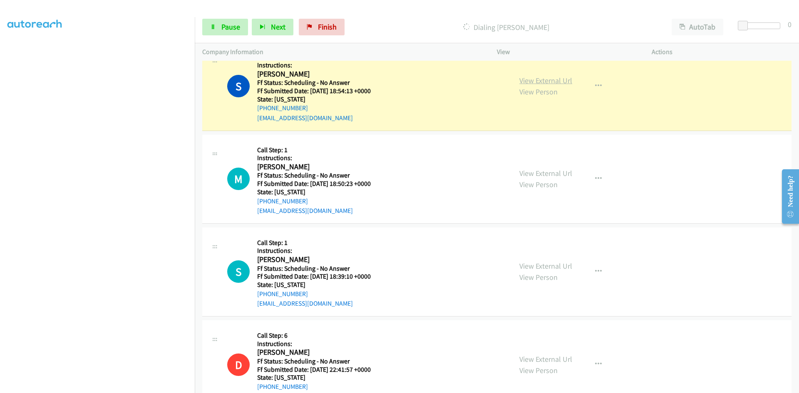
click at [559, 81] on link "View External Url" at bounding box center [545, 81] width 53 height 10
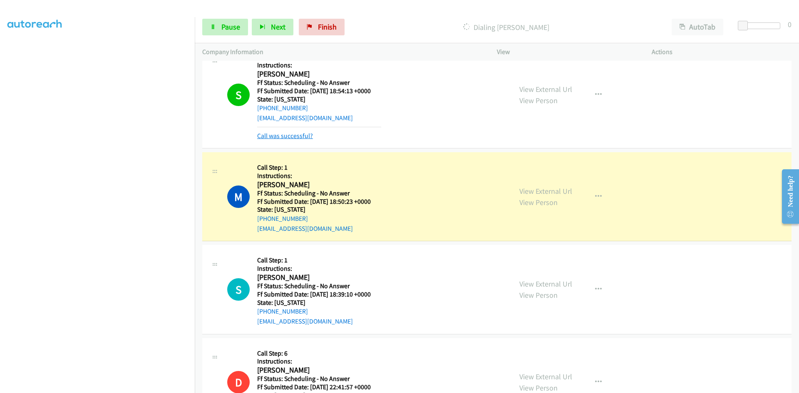
click at [296, 134] on link "Call was successful?" at bounding box center [285, 136] width 56 height 8
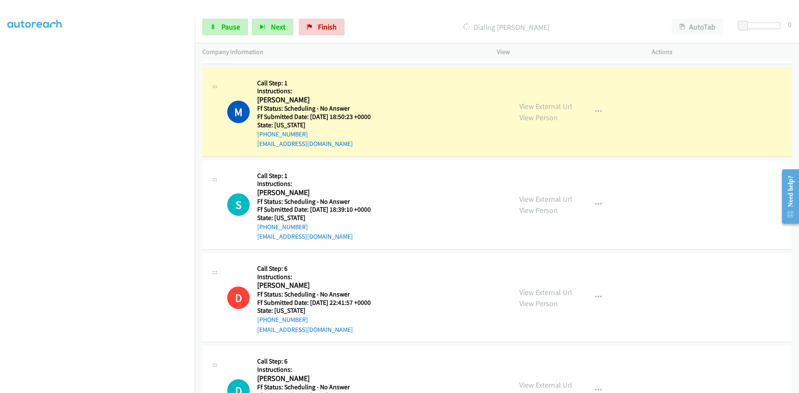
scroll to position [374, 0]
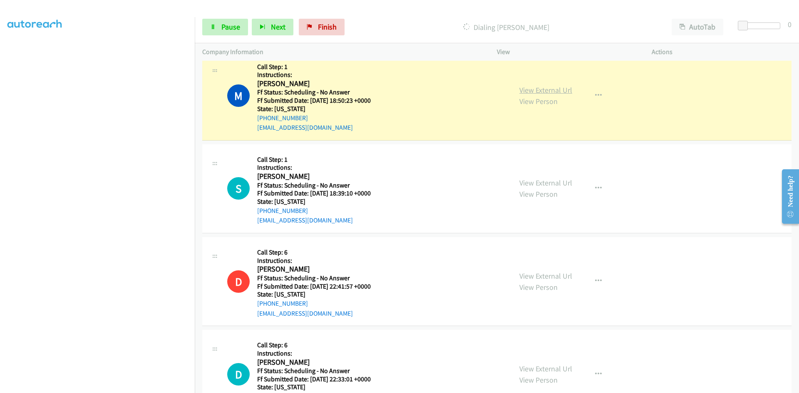
click at [546, 93] on link "View External Url" at bounding box center [545, 90] width 53 height 10
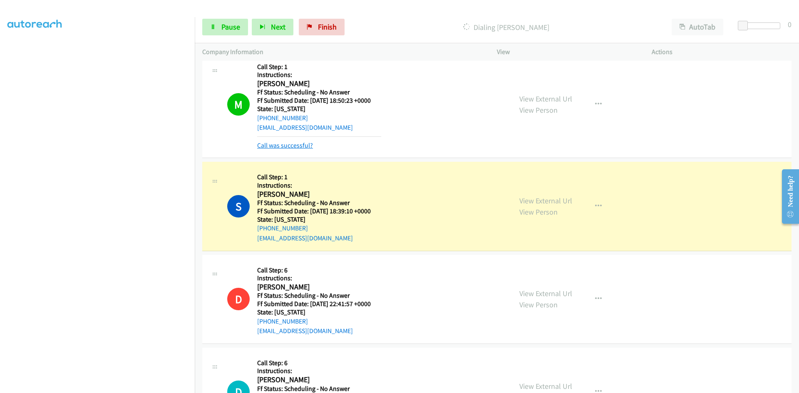
click at [269, 145] on link "Call was successful?" at bounding box center [285, 145] width 56 height 8
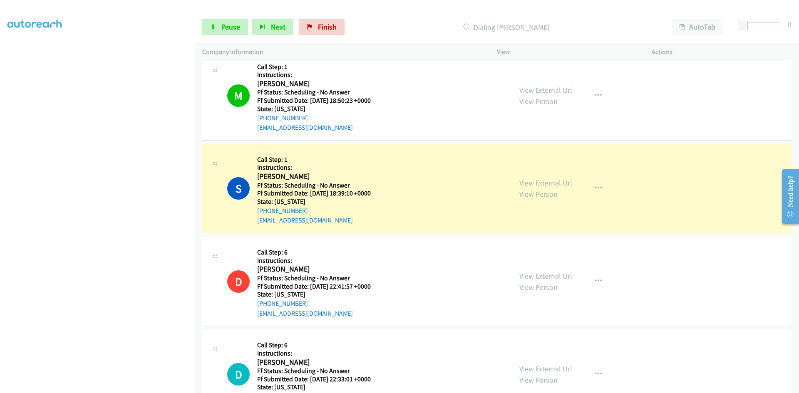
click at [550, 183] on link "View External Url" at bounding box center [545, 183] width 53 height 10
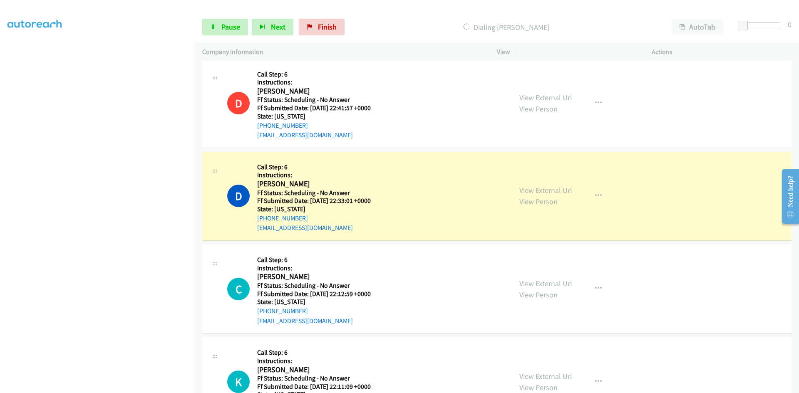
scroll to position [582, 0]
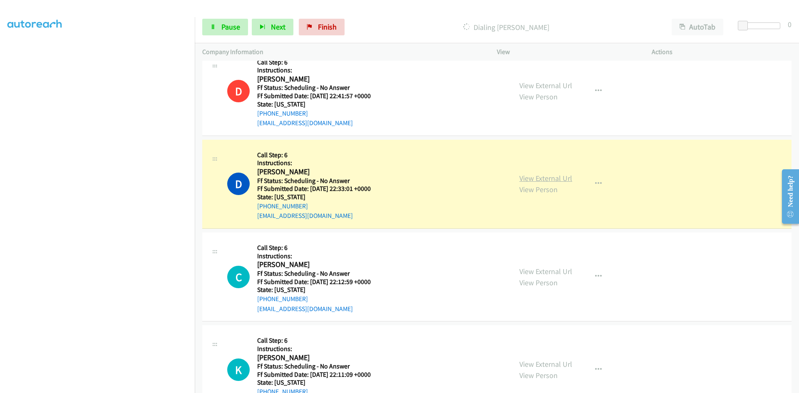
click at [551, 178] on link "View External Url" at bounding box center [545, 178] width 53 height 10
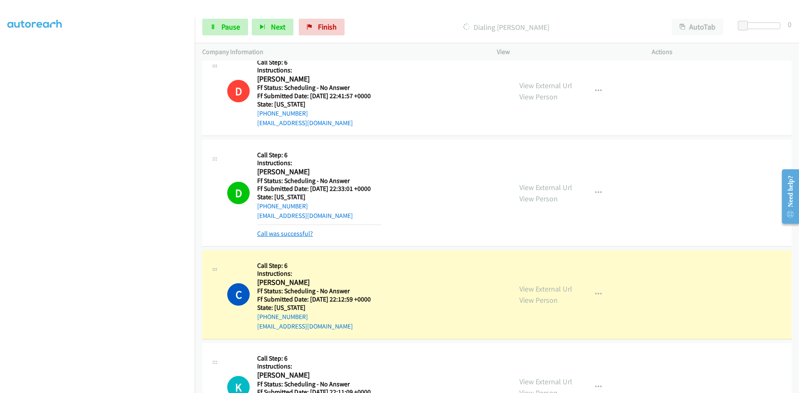
click at [295, 231] on link "Call was successful?" at bounding box center [285, 234] width 56 height 8
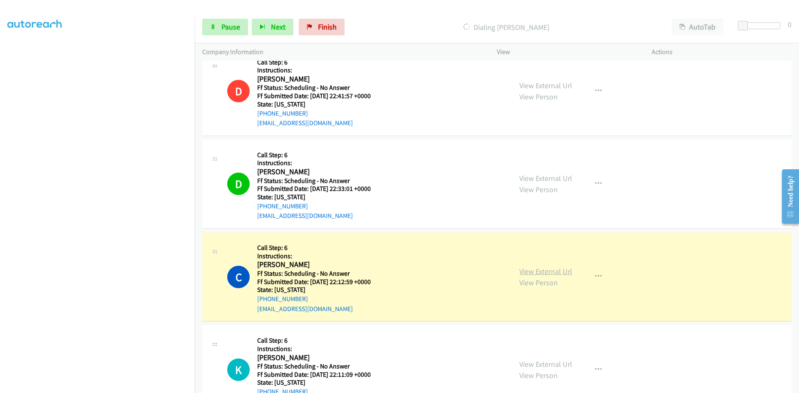
click at [561, 273] on link "View External Url" at bounding box center [545, 272] width 53 height 10
click at [224, 29] on span "Pause" at bounding box center [230, 27] width 19 height 10
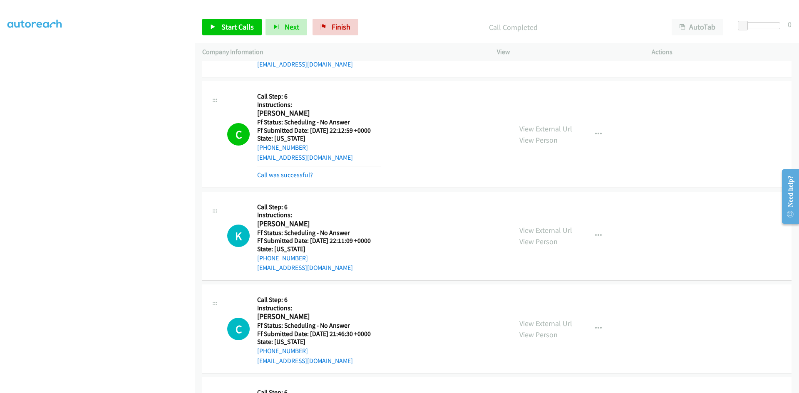
scroll to position [749, 0]
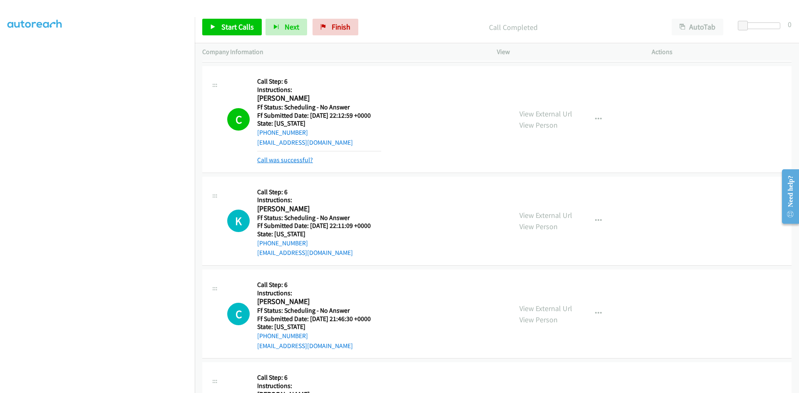
click at [274, 163] on link "Call was successful?" at bounding box center [285, 160] width 56 height 8
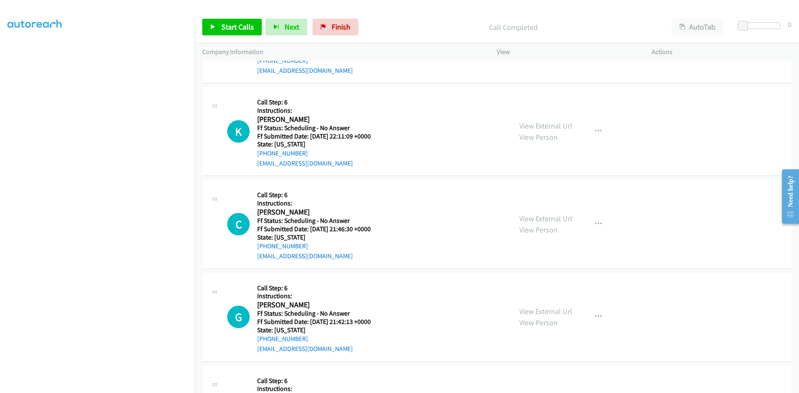
scroll to position [832, 0]
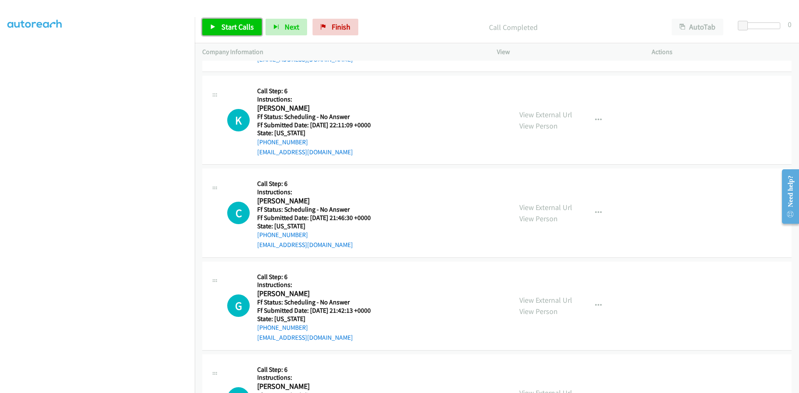
click at [218, 29] on link "Start Calls" at bounding box center [231, 27] width 59 height 17
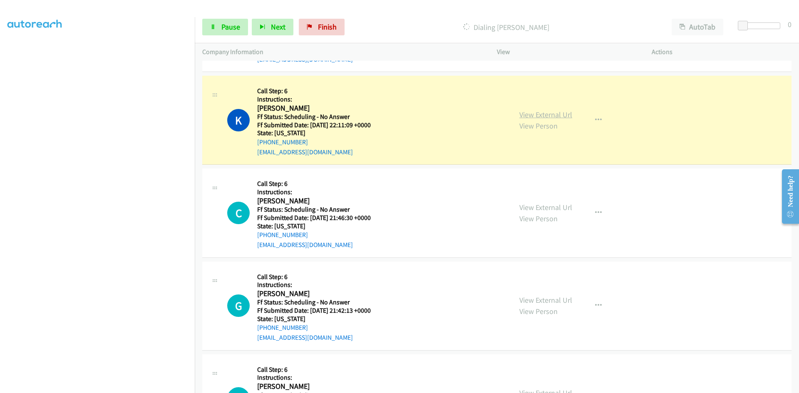
click at [544, 116] on link "View External Url" at bounding box center [545, 115] width 53 height 10
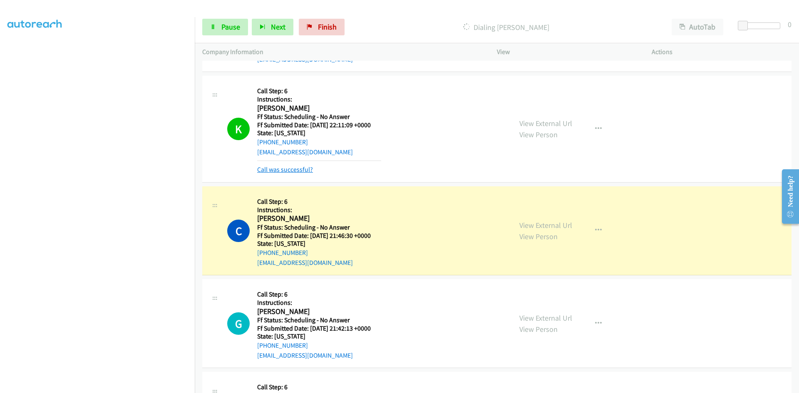
click at [287, 168] on link "Call was successful?" at bounding box center [285, 170] width 56 height 8
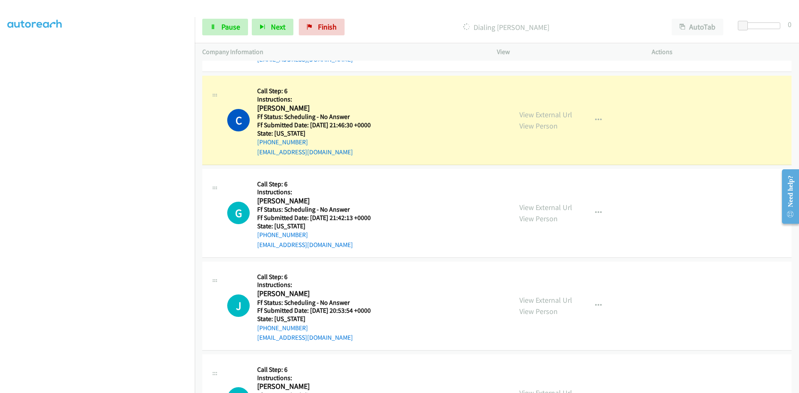
scroll to position [957, 0]
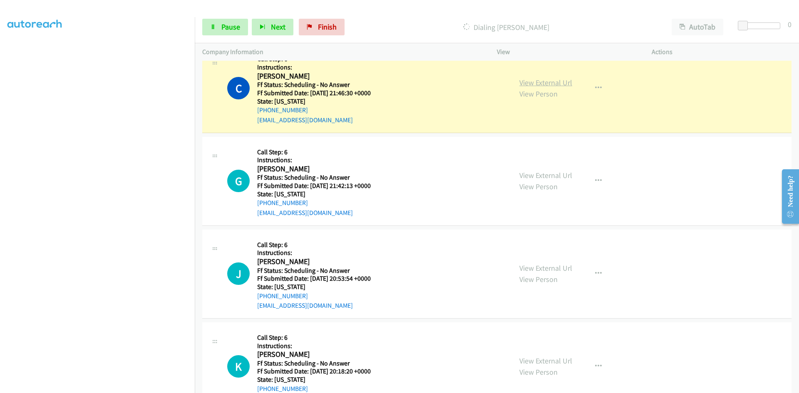
click at [561, 80] on link "View External Url" at bounding box center [545, 83] width 53 height 10
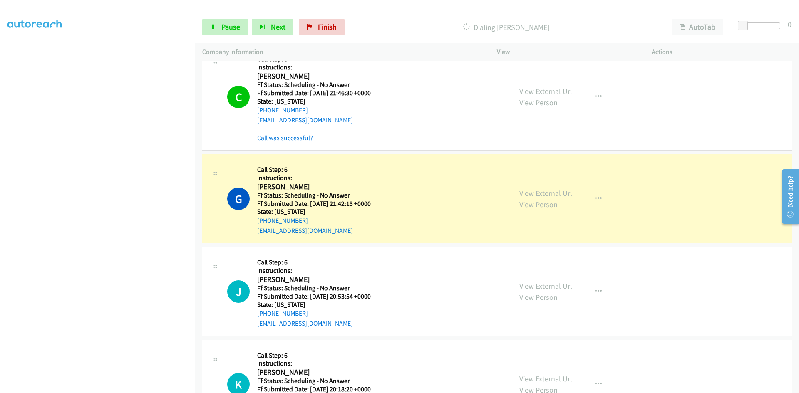
click at [302, 133] on div "Call was successful?" at bounding box center [319, 138] width 124 height 10
click at [302, 137] on link "Call was successful?" at bounding box center [285, 138] width 56 height 8
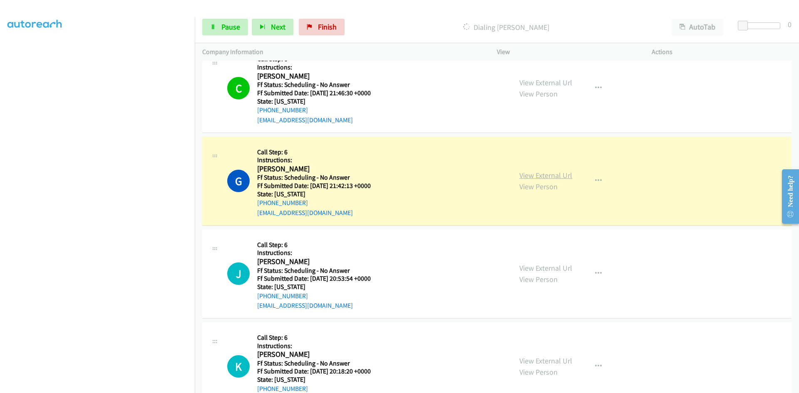
click at [547, 176] on link "View External Url" at bounding box center [545, 176] width 53 height 10
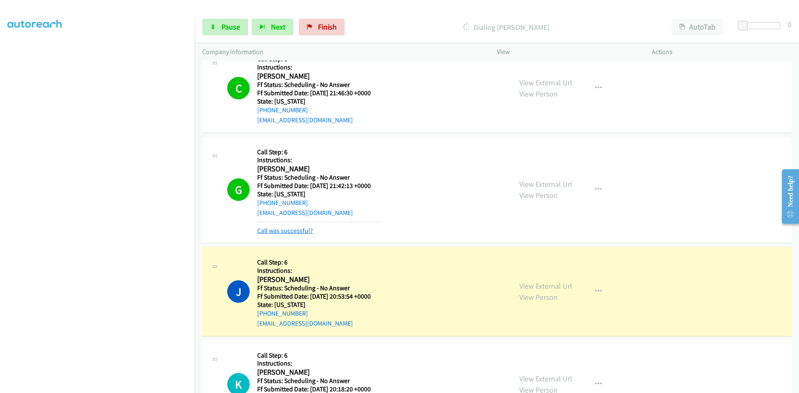
click at [296, 231] on link "Call was successful?" at bounding box center [285, 231] width 56 height 8
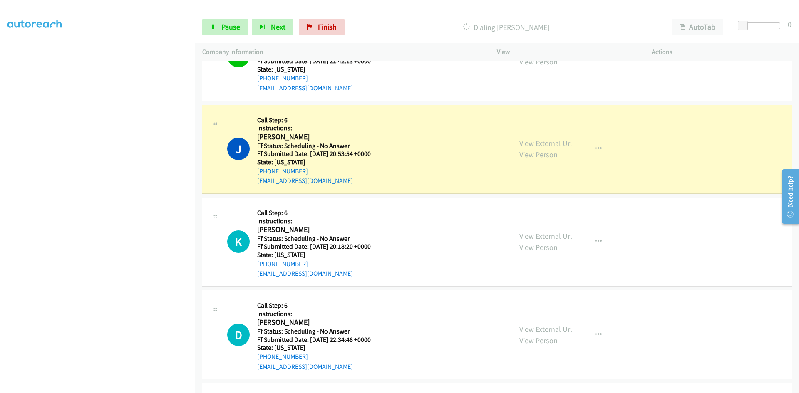
scroll to position [1123, 0]
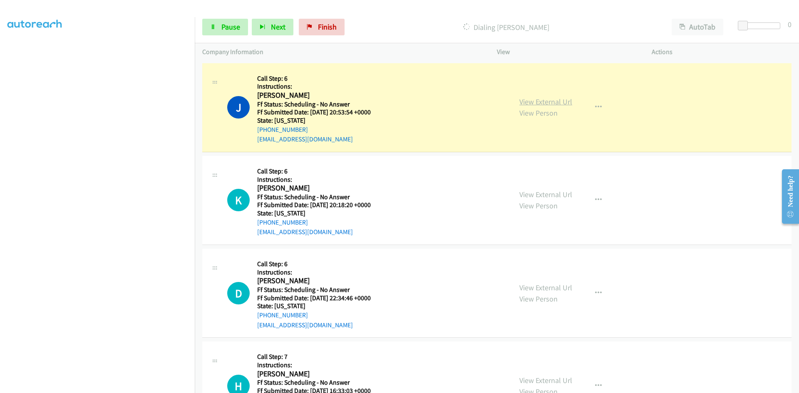
click at [568, 104] on link "View External Url" at bounding box center [545, 102] width 53 height 10
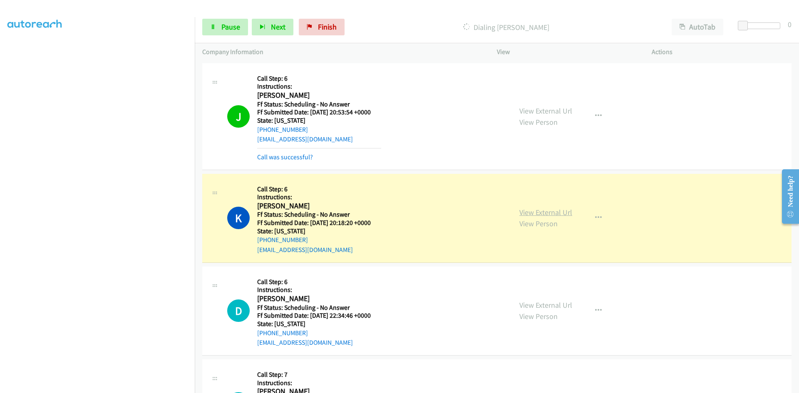
click at [542, 213] on link "View External Url" at bounding box center [545, 213] width 53 height 10
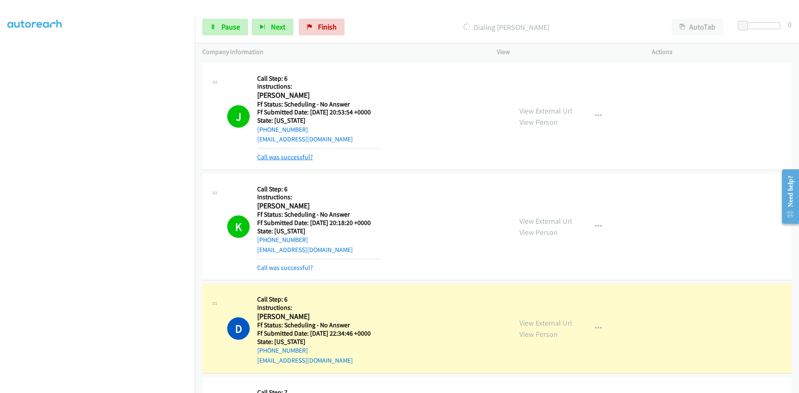
click at [297, 158] on link "Call was successful?" at bounding box center [285, 157] width 56 height 8
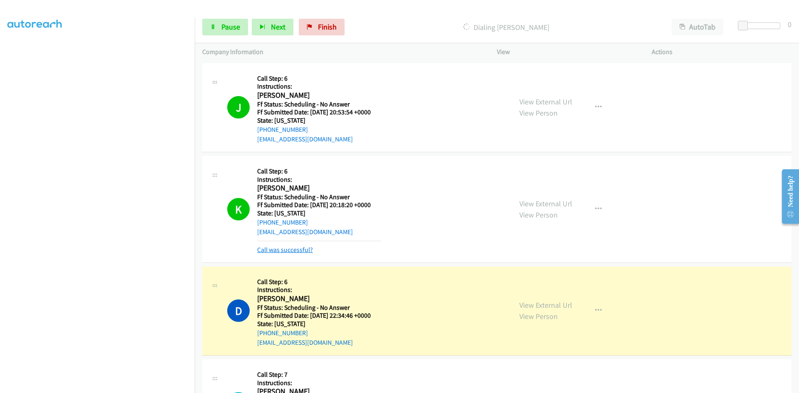
click at [301, 251] on link "Call was successful?" at bounding box center [285, 250] width 56 height 8
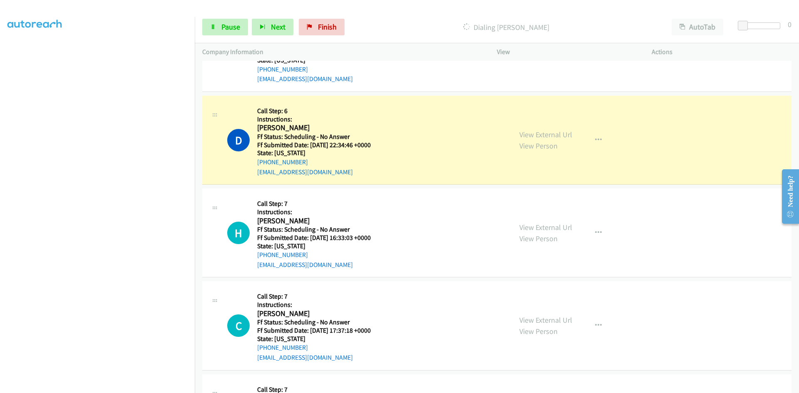
scroll to position [1289, 0]
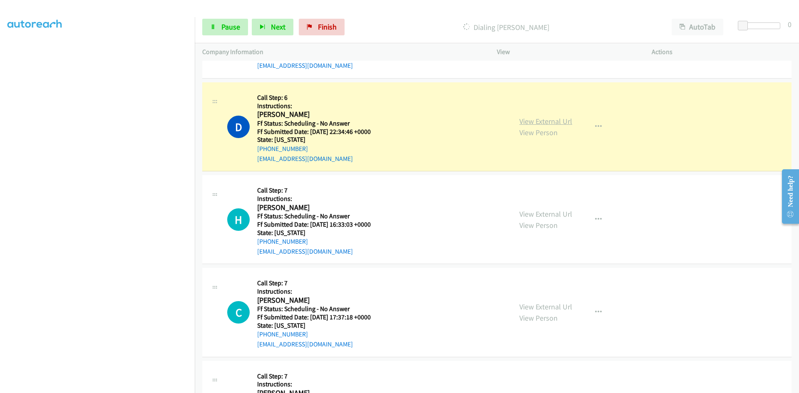
click at [556, 123] on link "View External Url" at bounding box center [545, 121] width 53 height 10
click at [559, 123] on link "View External Url" at bounding box center [545, 121] width 53 height 10
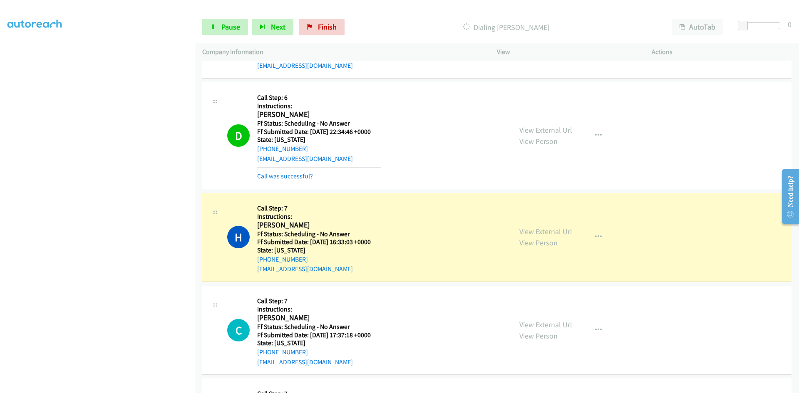
click at [292, 179] on link "Call was successful?" at bounding box center [285, 176] width 56 height 8
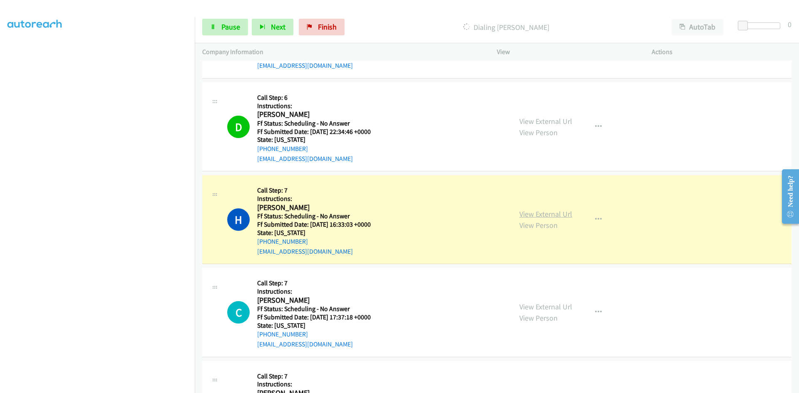
click at [529, 213] on link "View External Url" at bounding box center [545, 214] width 53 height 10
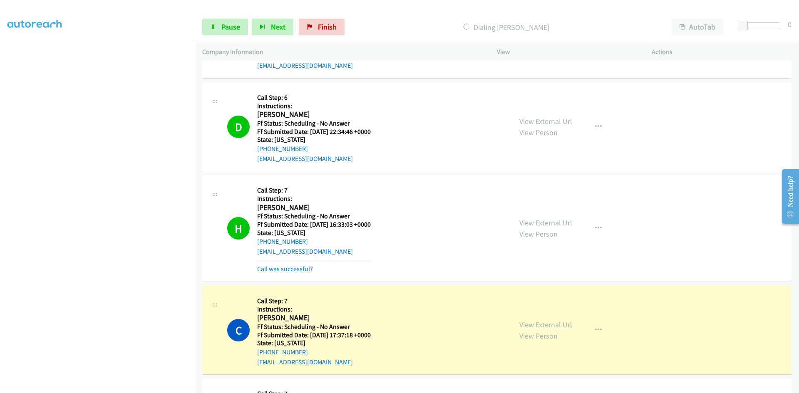
click at [535, 324] on link "View External Url" at bounding box center [545, 325] width 53 height 10
click at [279, 271] on link "Call was successful?" at bounding box center [285, 269] width 56 height 8
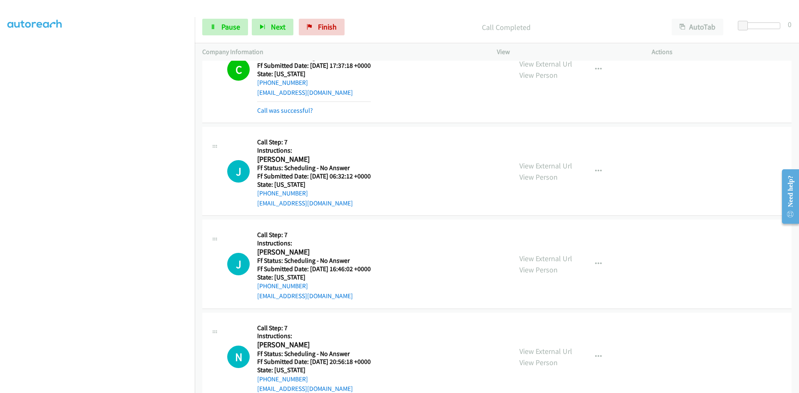
scroll to position [1548, 0]
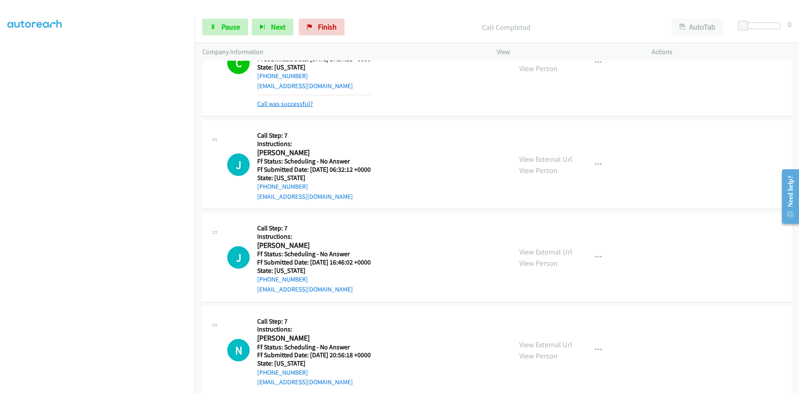
click at [310, 106] on link "Call was successful?" at bounding box center [285, 104] width 56 height 8
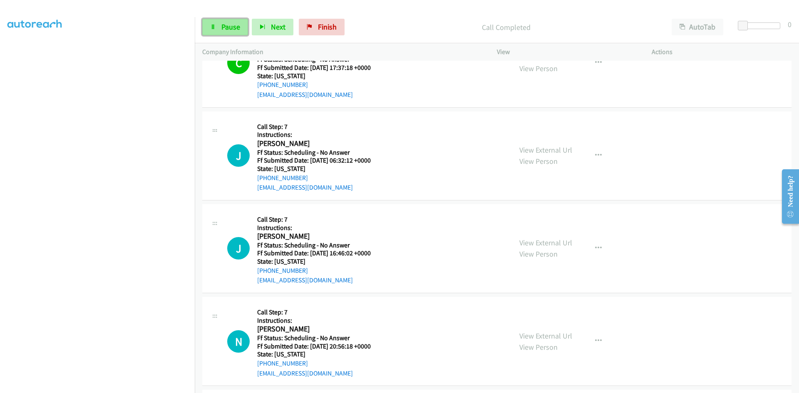
click at [231, 25] on span "Pause" at bounding box center [230, 27] width 19 height 10
click at [230, 22] on link "Start Calls" at bounding box center [231, 27] width 59 height 17
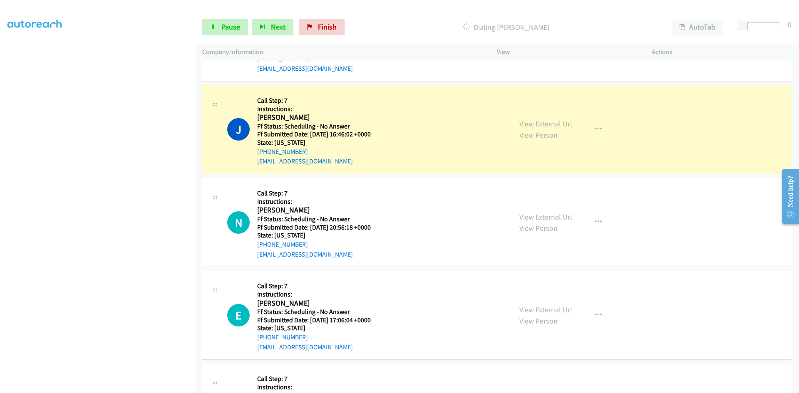
scroll to position [1664, 0]
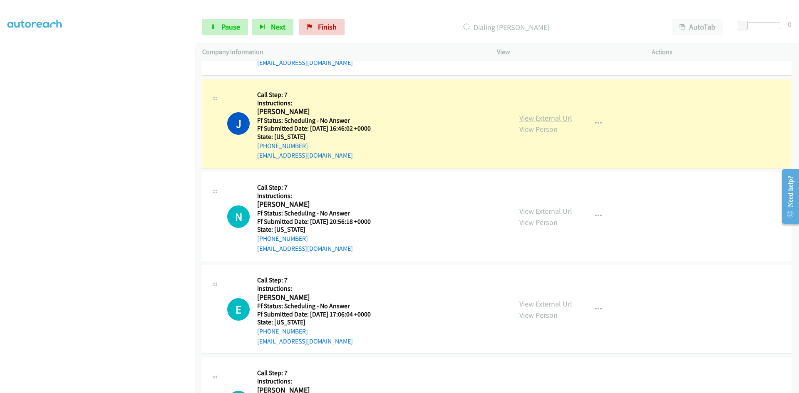
click at [551, 116] on link "View External Url" at bounding box center [545, 118] width 53 height 10
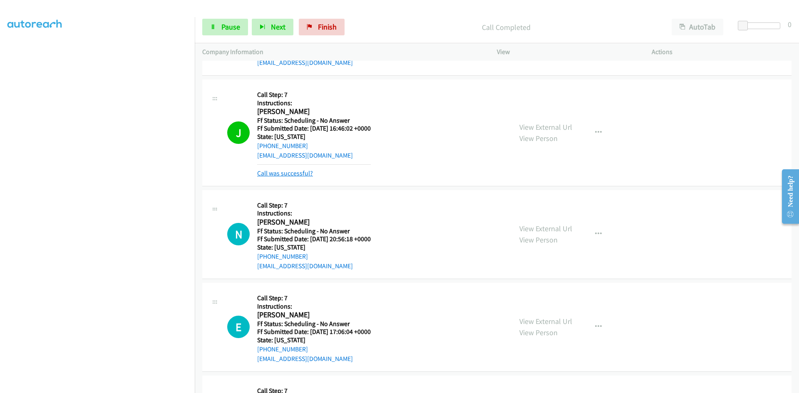
click at [284, 170] on link "Call was successful?" at bounding box center [285, 173] width 56 height 8
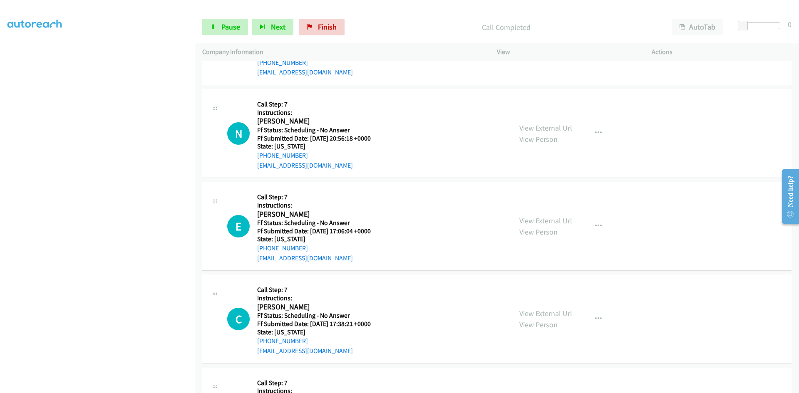
scroll to position [1789, 0]
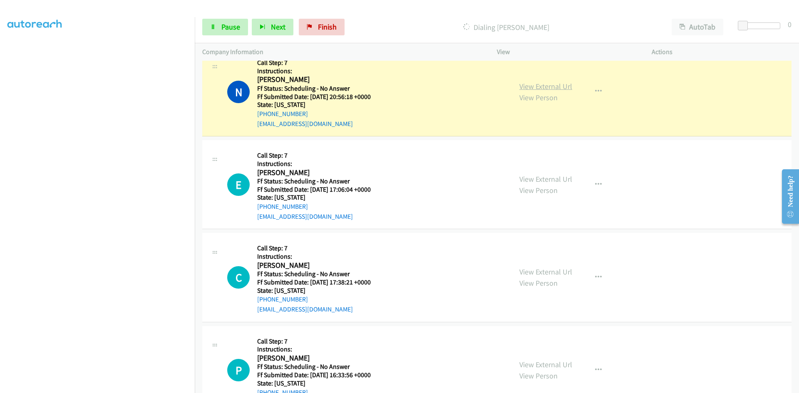
click at [555, 83] on link "View External Url" at bounding box center [545, 87] width 53 height 10
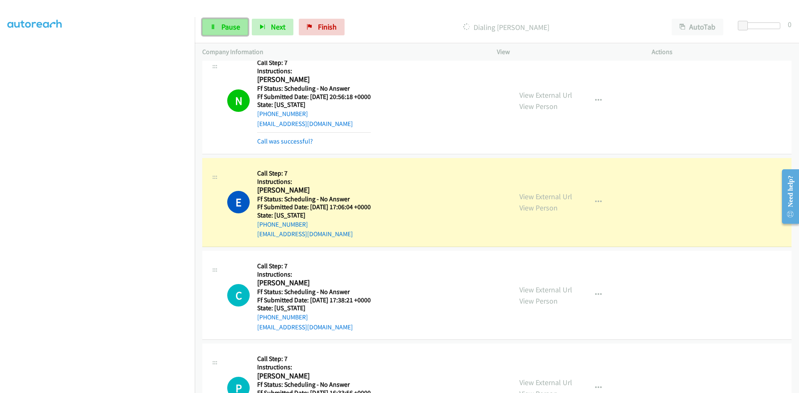
click at [222, 26] on span "Pause" at bounding box center [230, 27] width 19 height 10
click at [296, 140] on link "Call was successful?" at bounding box center [285, 141] width 56 height 8
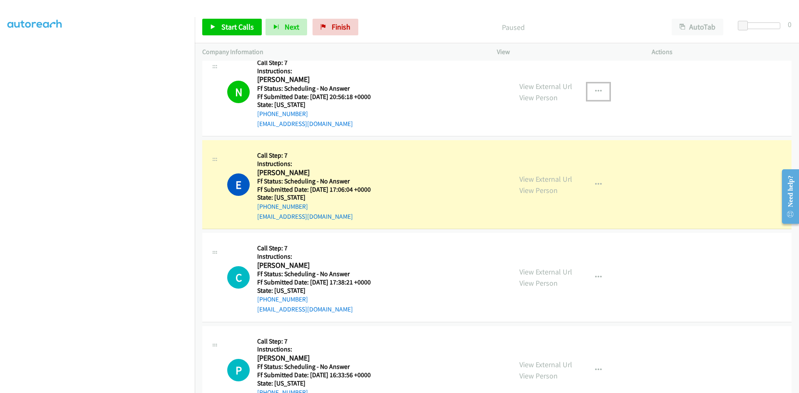
click at [598, 92] on button "button" at bounding box center [598, 91] width 22 height 17
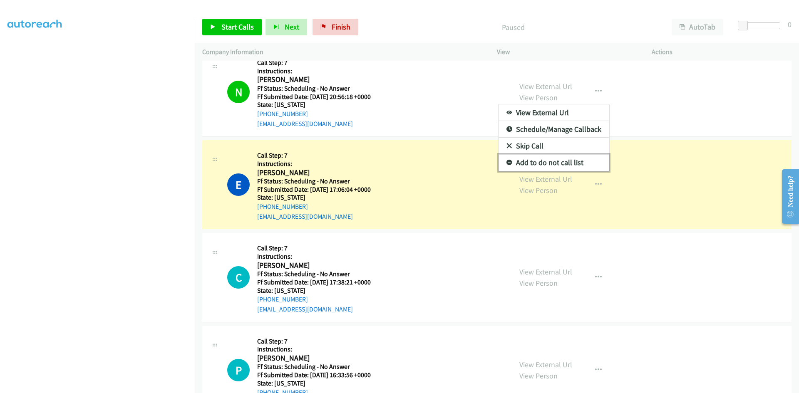
click at [573, 162] on link "Add to do not call list" at bounding box center [553, 162] width 111 height 17
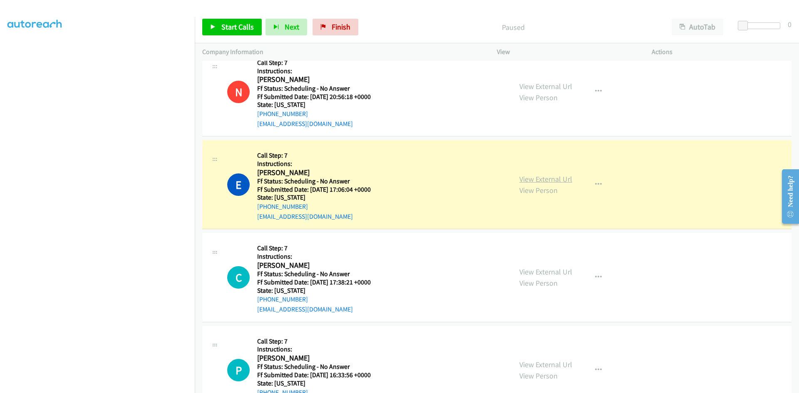
click at [542, 179] on link "View External Url" at bounding box center [545, 179] width 53 height 10
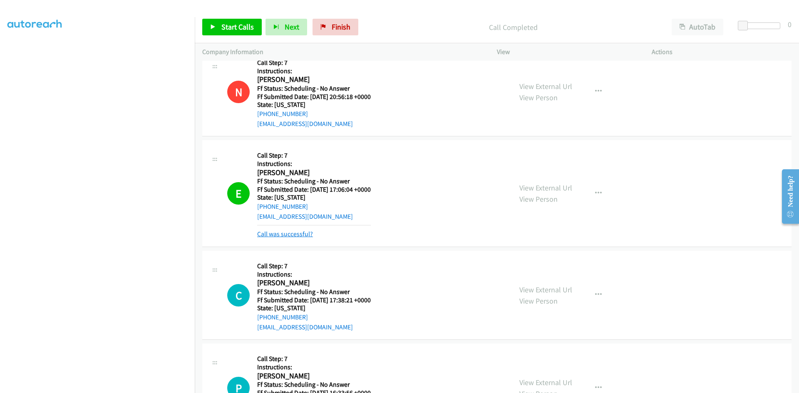
click at [281, 236] on link "Call was successful?" at bounding box center [285, 234] width 56 height 8
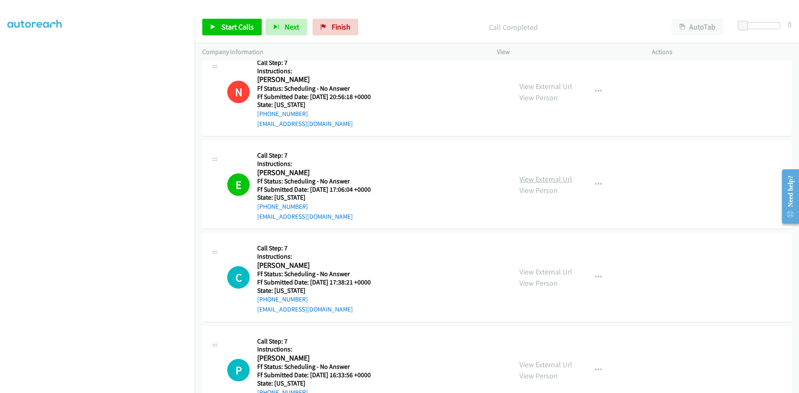
click at [566, 179] on link "View External Url" at bounding box center [545, 179] width 53 height 10
click at [232, 27] on span "Start Calls" at bounding box center [237, 27] width 32 height 10
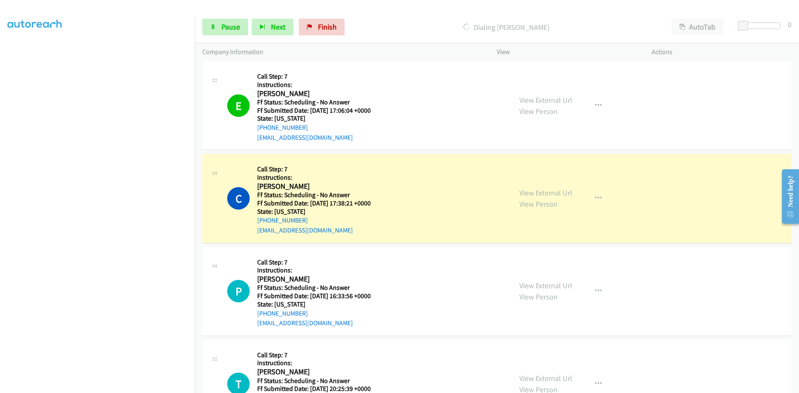
scroll to position [1872, 0]
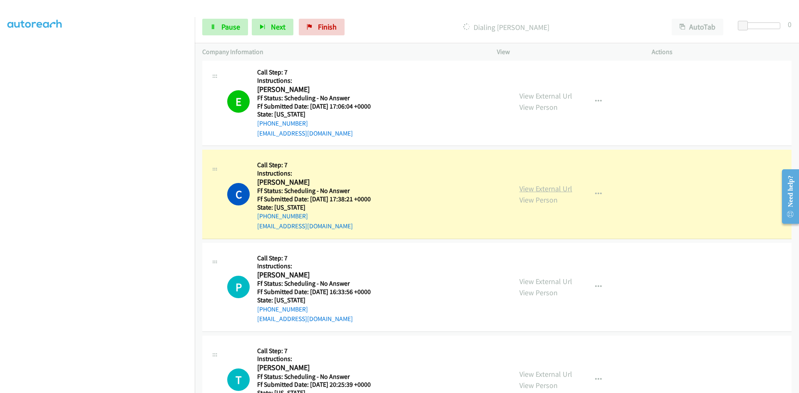
click at [542, 189] on link "View External Url" at bounding box center [545, 189] width 53 height 10
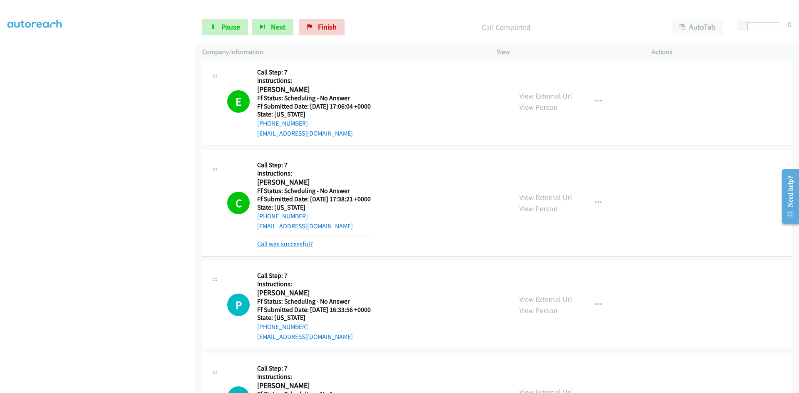
click at [271, 243] on link "Call was successful?" at bounding box center [285, 244] width 56 height 8
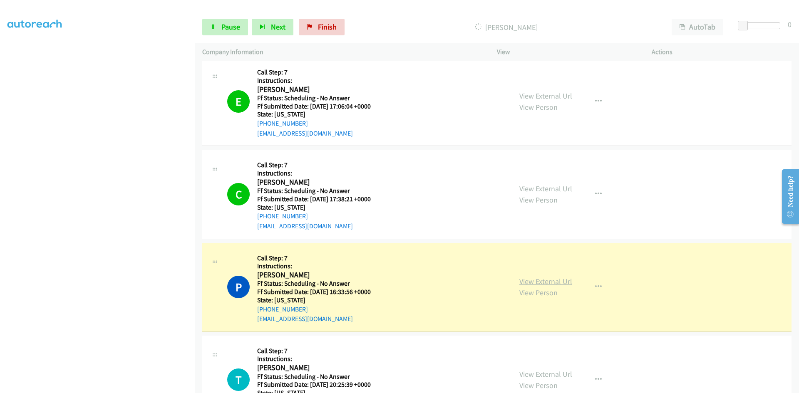
click at [543, 282] on link "View External Url" at bounding box center [545, 282] width 53 height 10
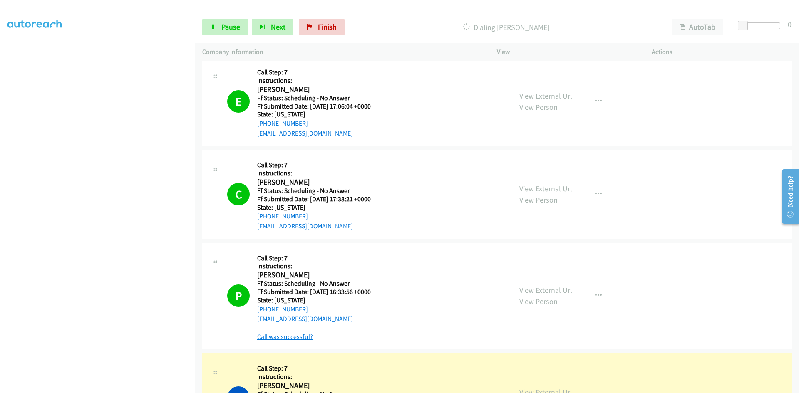
click at [277, 336] on link "Call was successful?" at bounding box center [285, 337] width 56 height 8
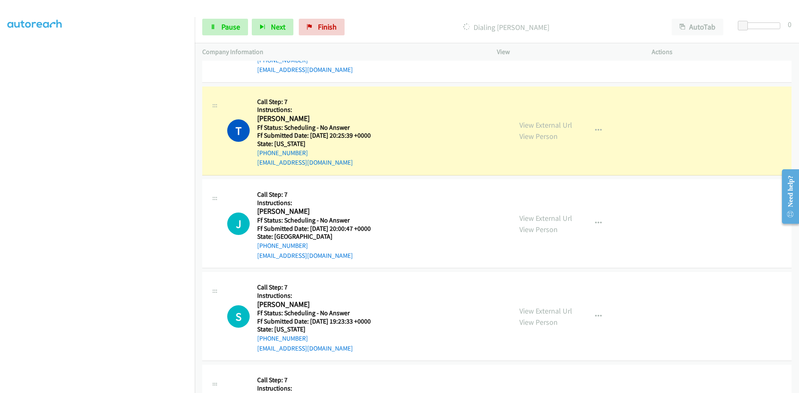
scroll to position [2121, 0]
click at [542, 127] on link "View External Url" at bounding box center [545, 125] width 53 height 10
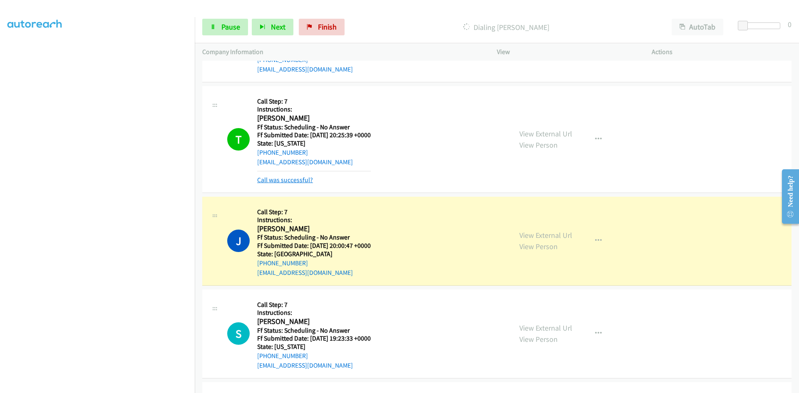
click at [305, 180] on link "Call was successful?" at bounding box center [285, 180] width 56 height 8
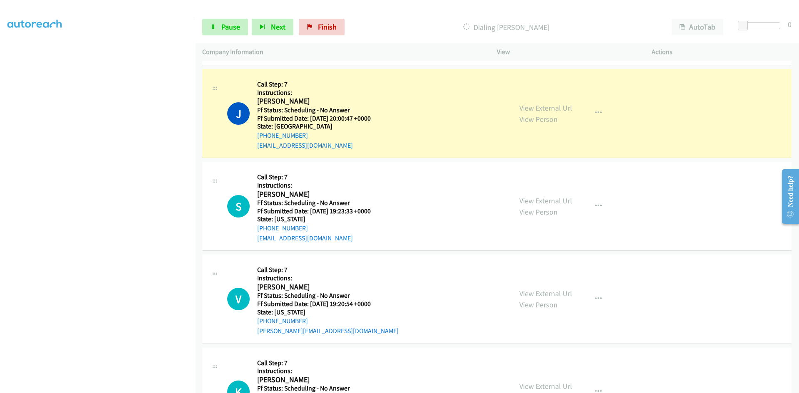
scroll to position [2246, 0]
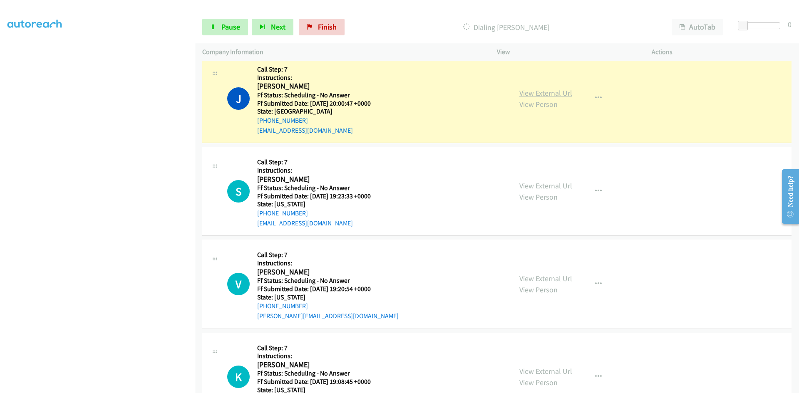
click at [526, 93] on link "View External Url" at bounding box center [545, 93] width 53 height 10
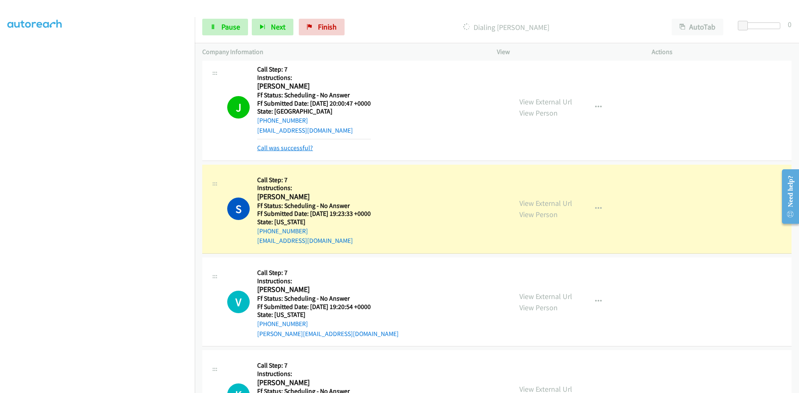
click at [280, 148] on link "Call was successful?" at bounding box center [285, 148] width 56 height 8
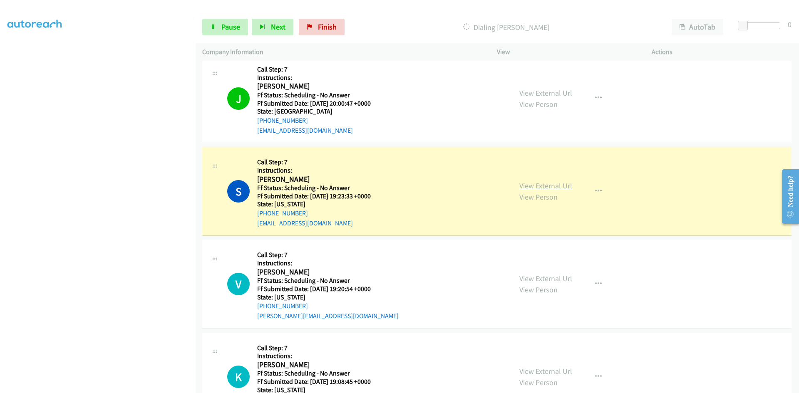
click at [541, 183] on link "View External Url" at bounding box center [545, 186] width 53 height 10
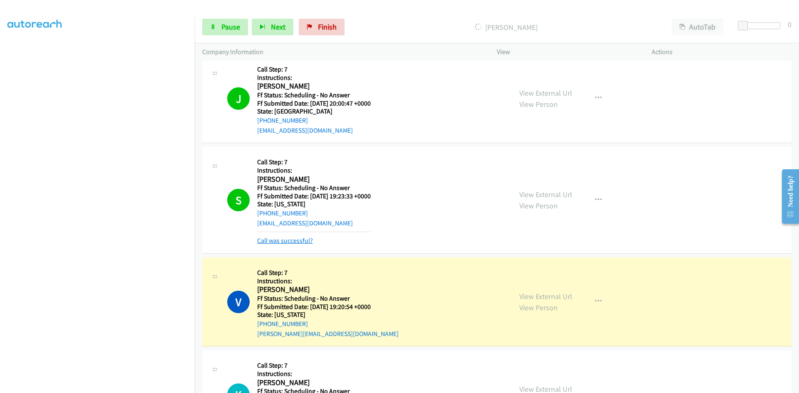
click at [302, 241] on link "Call was successful?" at bounding box center [285, 241] width 56 height 8
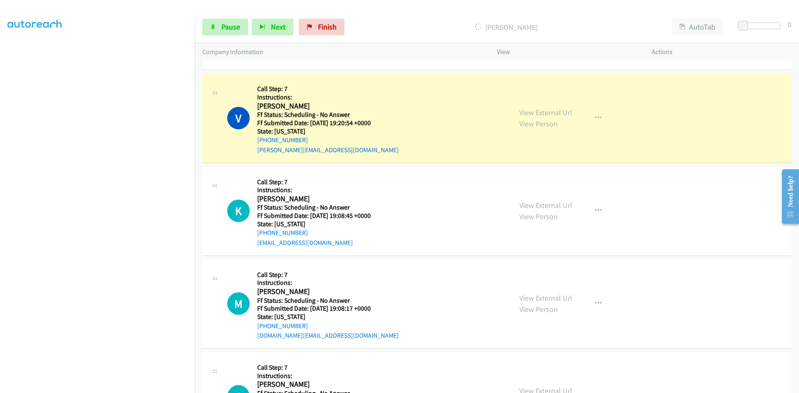
scroll to position [2412, 0]
click at [426, 55] on p "Company Information" at bounding box center [342, 52] width 280 height 10
click at [539, 115] on link "View External Url" at bounding box center [545, 112] width 53 height 10
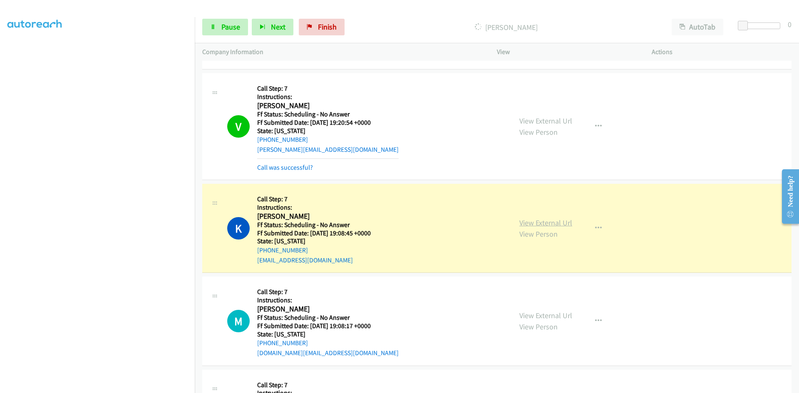
click at [552, 225] on link "View External Url" at bounding box center [545, 223] width 53 height 10
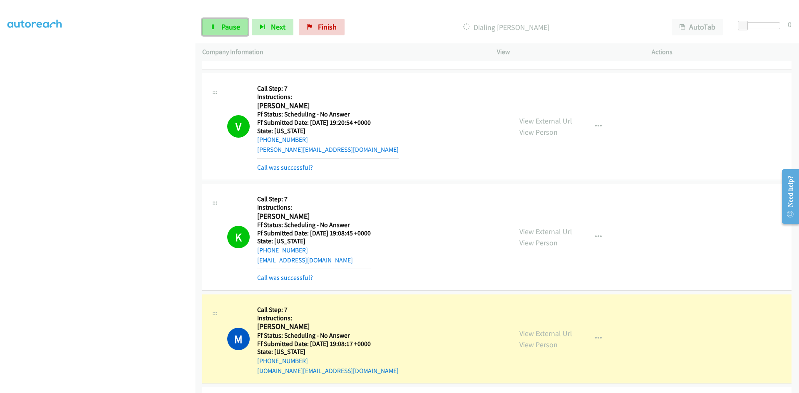
click at [235, 28] on span "Pause" at bounding box center [230, 27] width 19 height 10
click at [559, 122] on link "View External Url" at bounding box center [545, 121] width 53 height 10
click at [542, 336] on link "View External Url" at bounding box center [545, 334] width 53 height 10
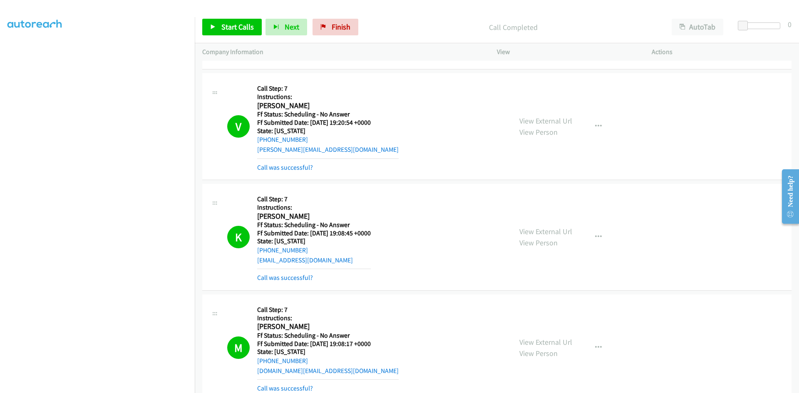
scroll to position [2496, 0]
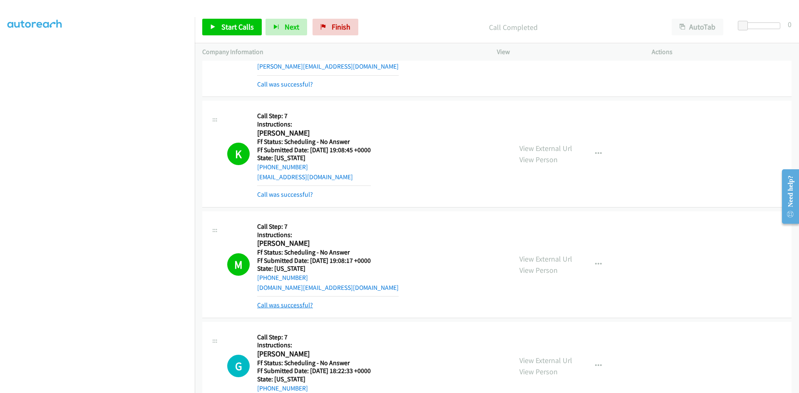
click at [293, 303] on link "Call was successful?" at bounding box center [285, 305] width 56 height 8
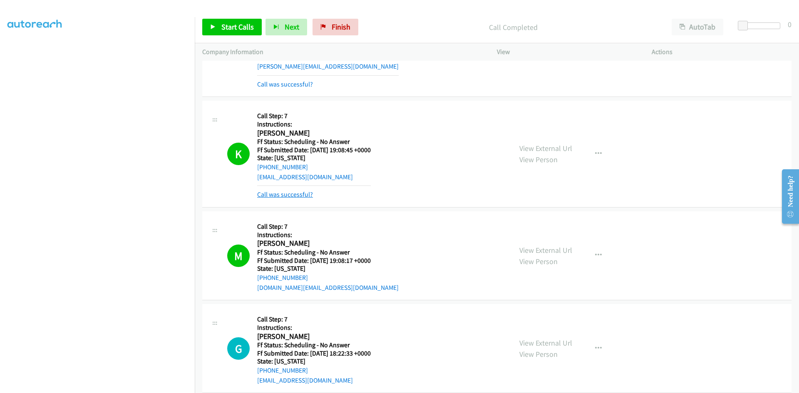
click at [297, 192] on link "Call was successful?" at bounding box center [285, 194] width 56 height 8
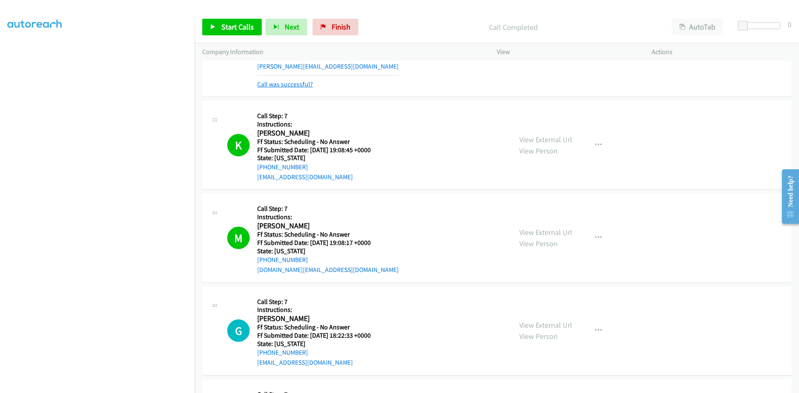
click at [295, 81] on link "Call was successful?" at bounding box center [285, 84] width 56 height 8
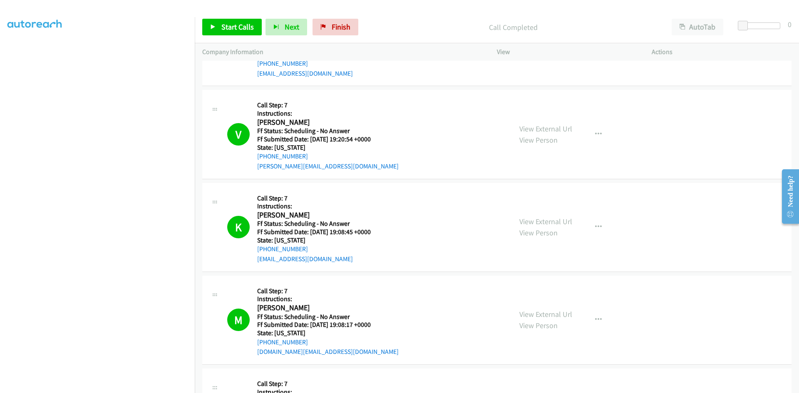
scroll to position [2371, 0]
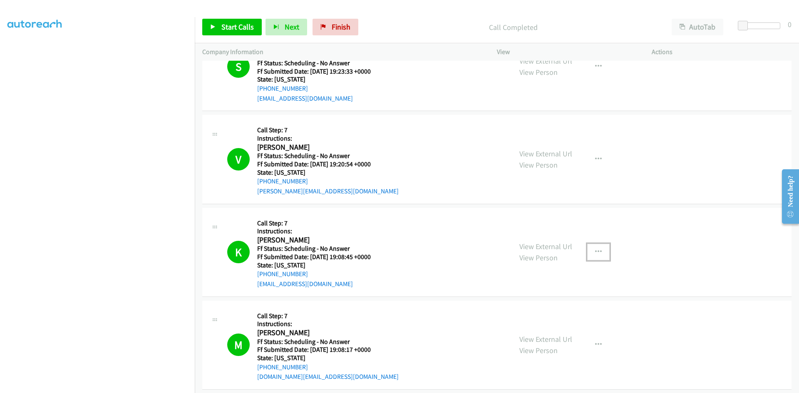
click at [597, 249] on icon "button" at bounding box center [598, 252] width 7 height 7
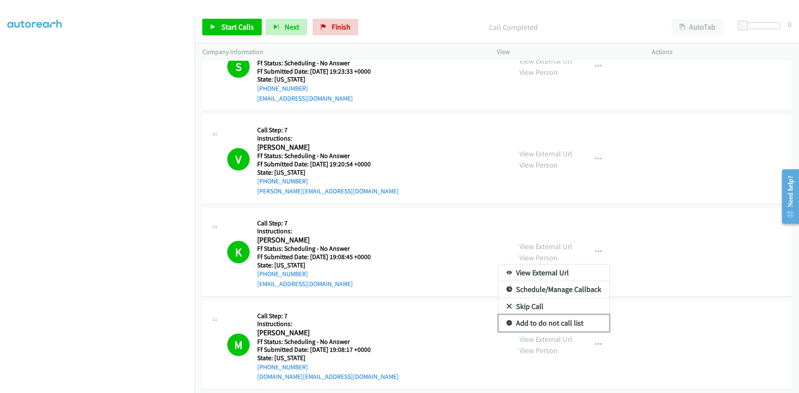
click at [547, 321] on link "Add to do not call list" at bounding box center [553, 323] width 111 height 17
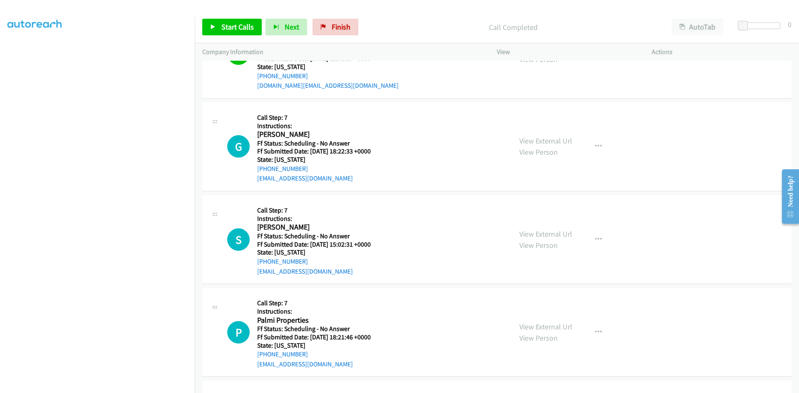
scroll to position [2704, 0]
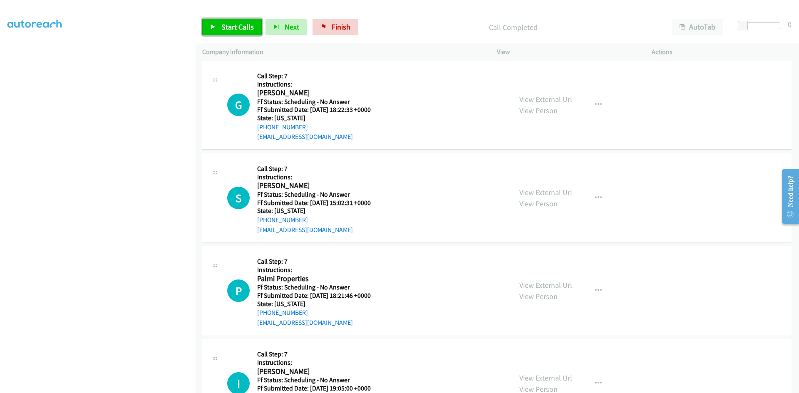
click at [231, 27] on span "Start Calls" at bounding box center [237, 27] width 32 height 10
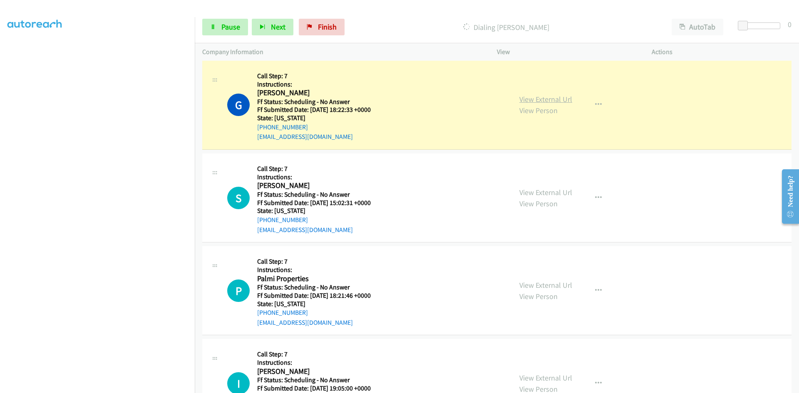
click at [546, 99] on link "View External Url" at bounding box center [545, 99] width 53 height 10
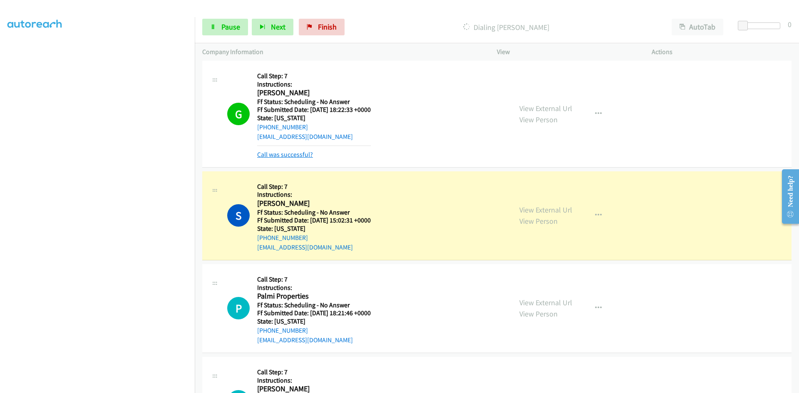
click at [293, 152] on link "Call was successful?" at bounding box center [285, 155] width 56 height 8
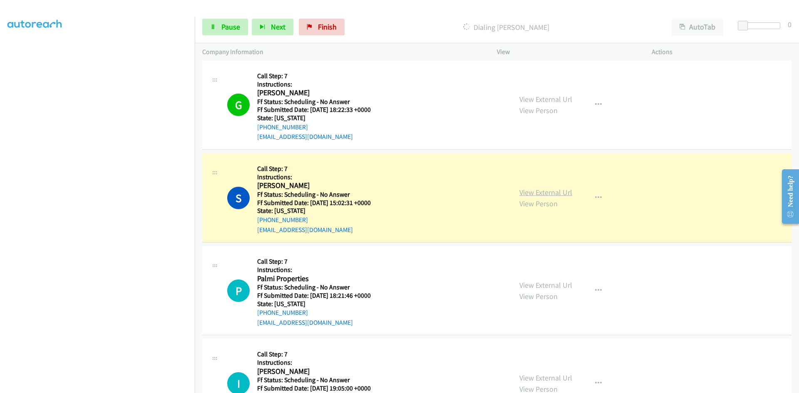
click at [557, 189] on link "View External Url" at bounding box center [545, 193] width 53 height 10
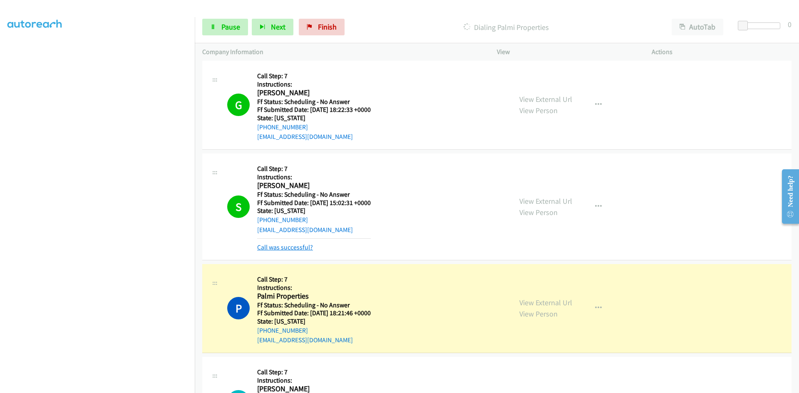
click at [309, 244] on link "Call was successful?" at bounding box center [285, 247] width 56 height 8
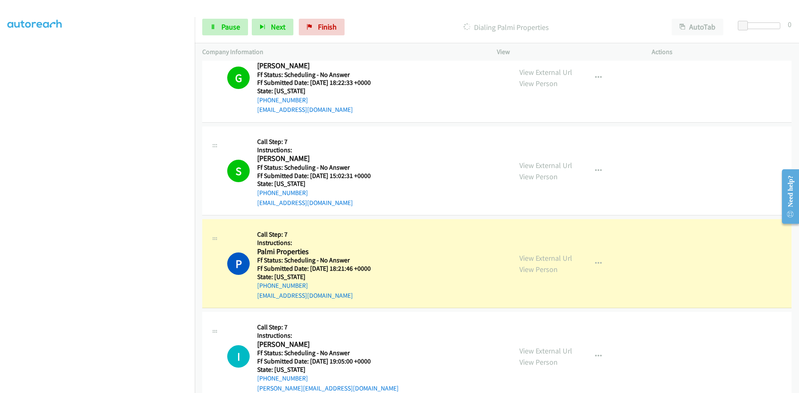
scroll to position [2787, 0]
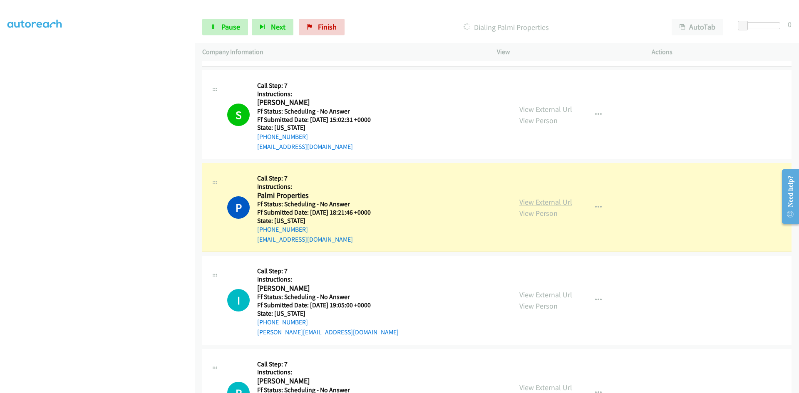
click at [560, 201] on link "View External Url" at bounding box center [545, 202] width 53 height 10
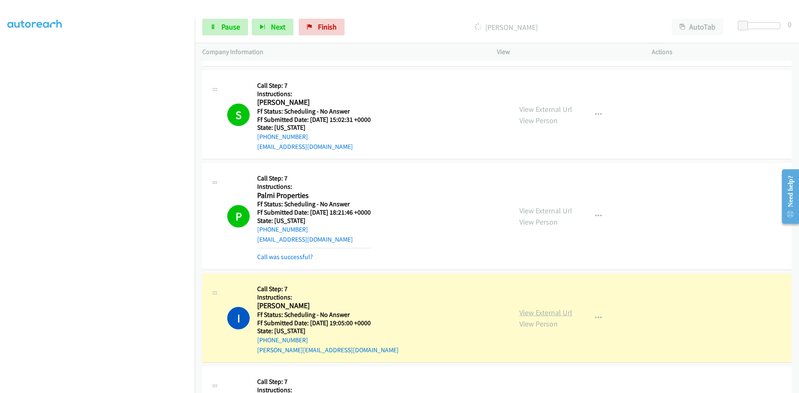
click at [527, 312] on link "View External Url" at bounding box center [545, 313] width 53 height 10
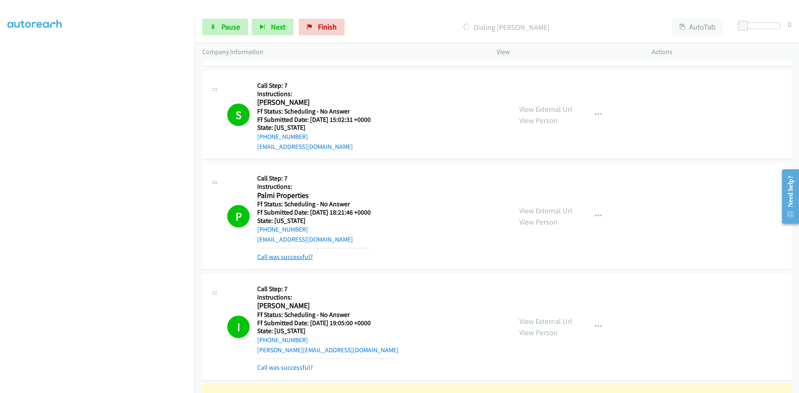
click at [282, 258] on link "Call was successful?" at bounding box center [285, 257] width 56 height 8
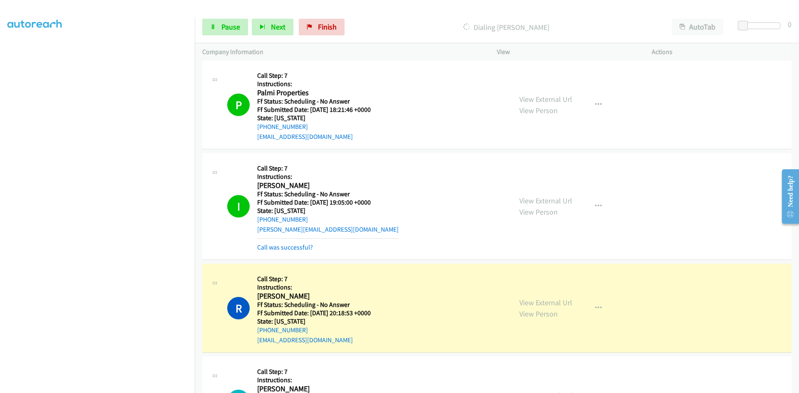
scroll to position [2912, 0]
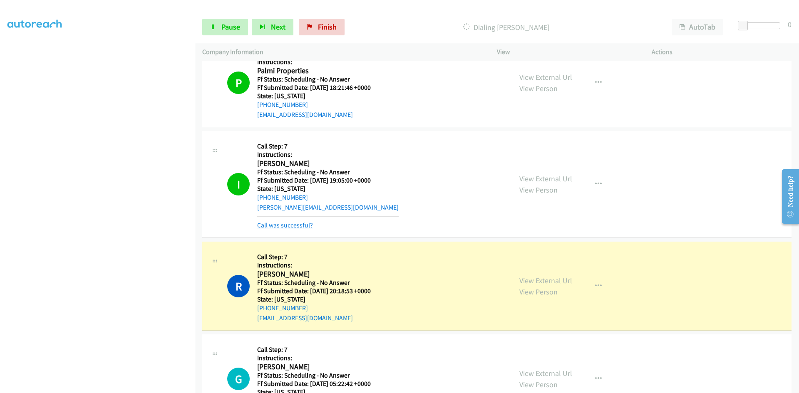
click at [288, 223] on link "Call was successful?" at bounding box center [285, 225] width 56 height 8
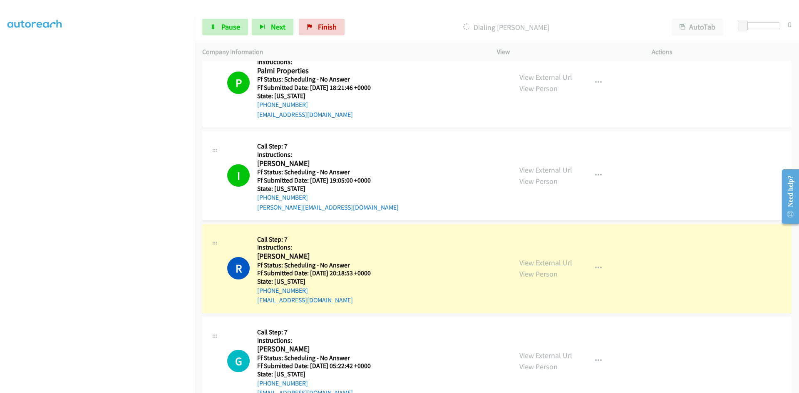
click at [536, 263] on link "View External Url" at bounding box center [545, 263] width 53 height 10
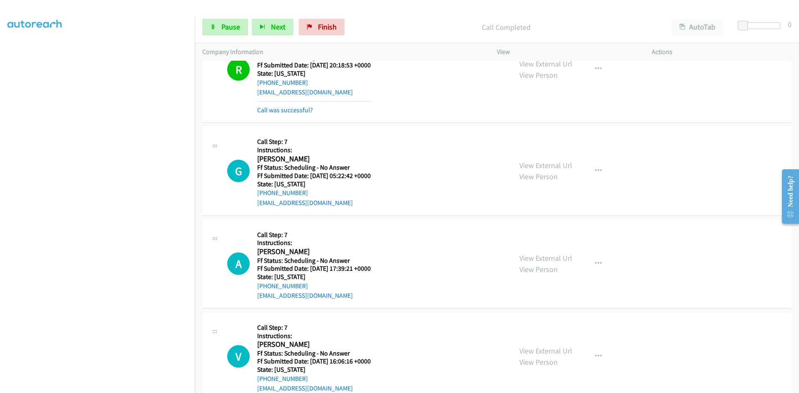
scroll to position [3129, 0]
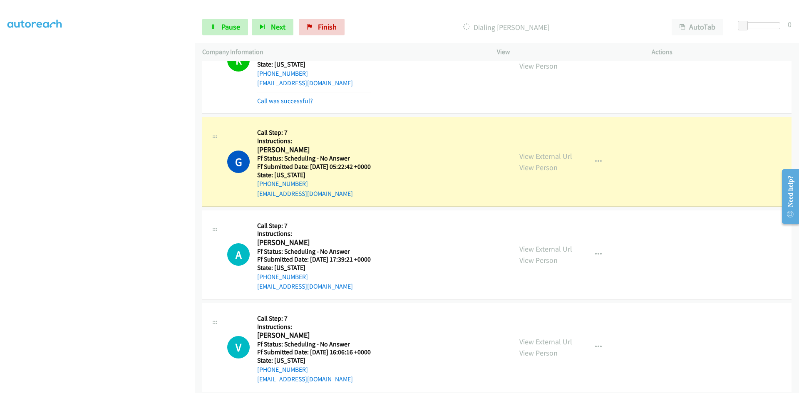
click at [283, 96] on div "Call was successful?" at bounding box center [314, 101] width 114 height 10
click at [297, 100] on link "Call was successful?" at bounding box center [285, 101] width 56 height 8
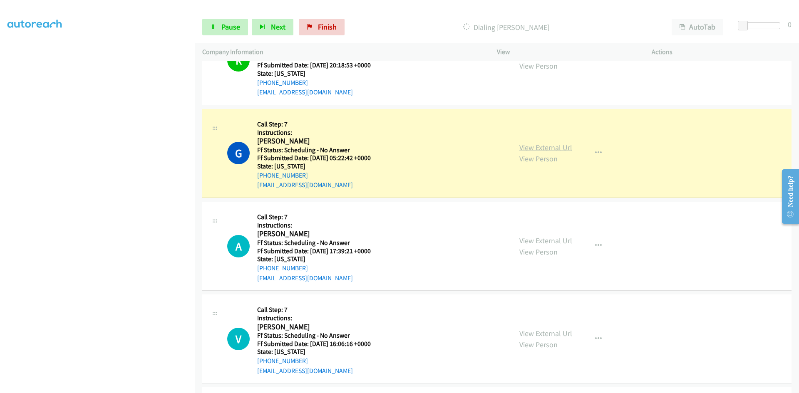
click at [525, 148] on link "View External Url" at bounding box center [545, 148] width 53 height 10
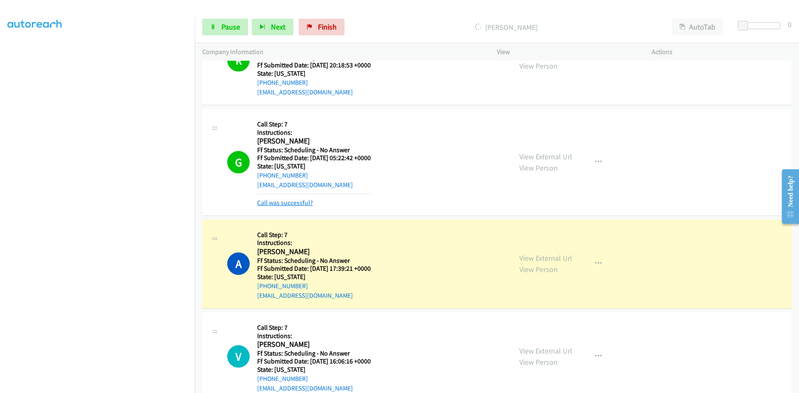
click at [296, 203] on link "Call was successful?" at bounding box center [285, 203] width 56 height 8
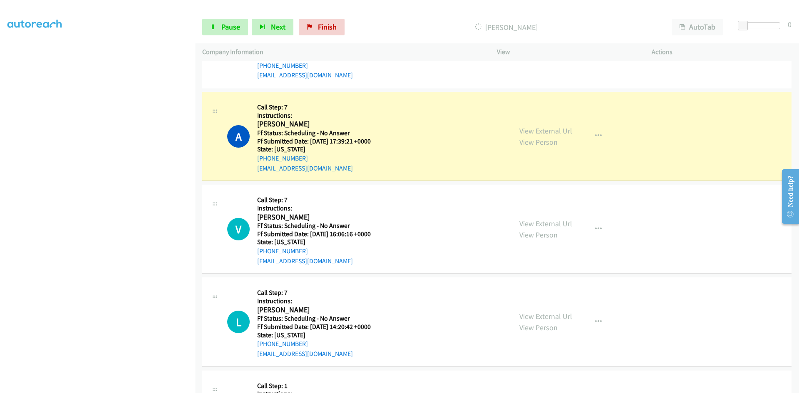
scroll to position [3244, 0]
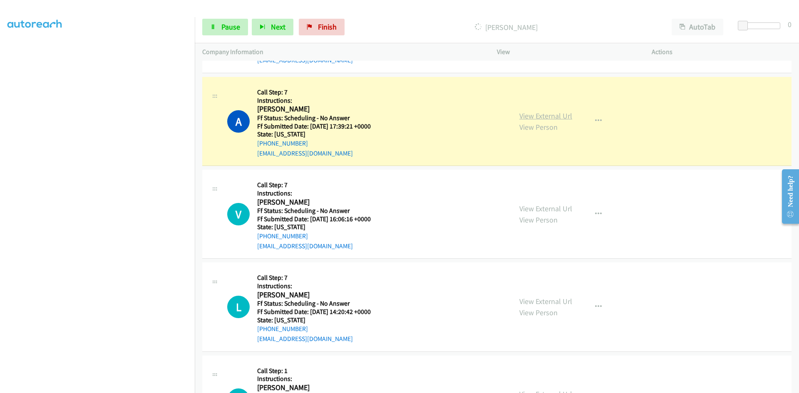
click at [530, 115] on link "View External Url" at bounding box center [545, 116] width 53 height 10
click at [530, 116] on link "View External Url" at bounding box center [545, 116] width 53 height 10
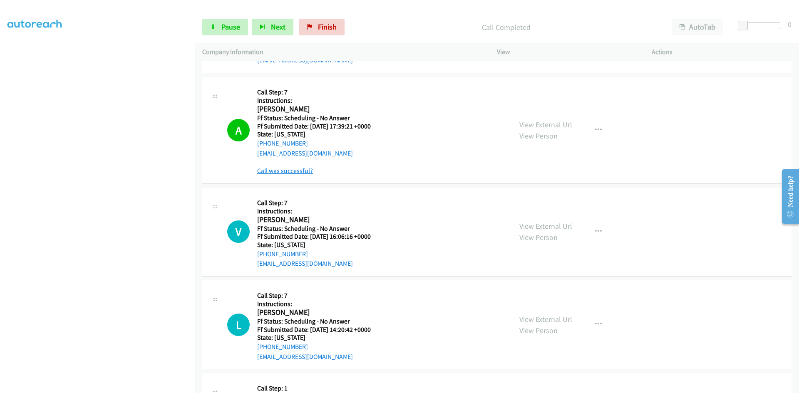
click at [290, 170] on link "Call was successful?" at bounding box center [285, 171] width 56 height 8
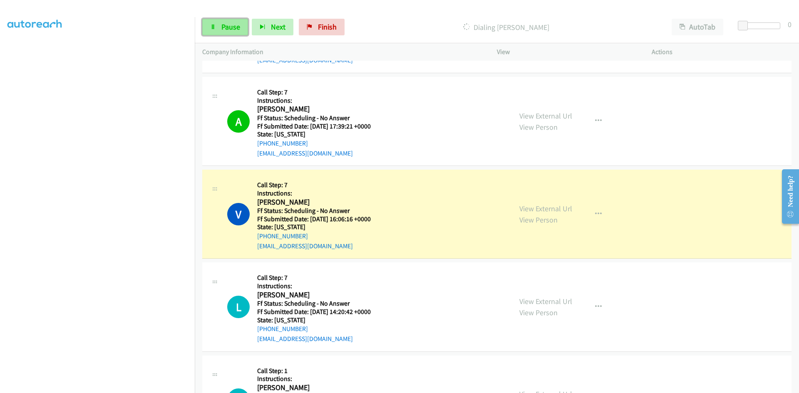
click at [225, 30] on span "Pause" at bounding box center [230, 27] width 19 height 10
click at [550, 209] on link "View External Url" at bounding box center [545, 209] width 53 height 10
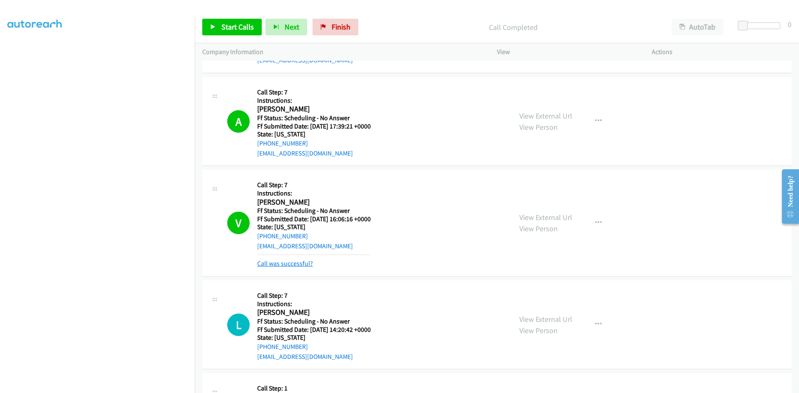
click at [294, 263] on link "Call was successful?" at bounding box center [285, 264] width 56 height 8
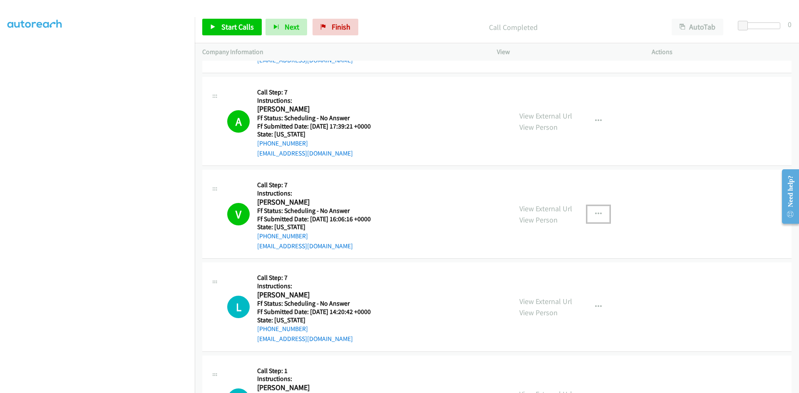
click at [600, 212] on button "button" at bounding box center [598, 214] width 22 height 17
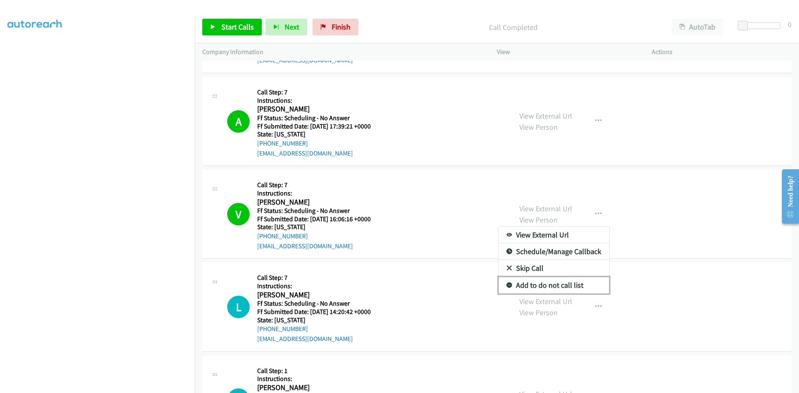
click at [553, 285] on link "Add to do not call list" at bounding box center [553, 285] width 111 height 17
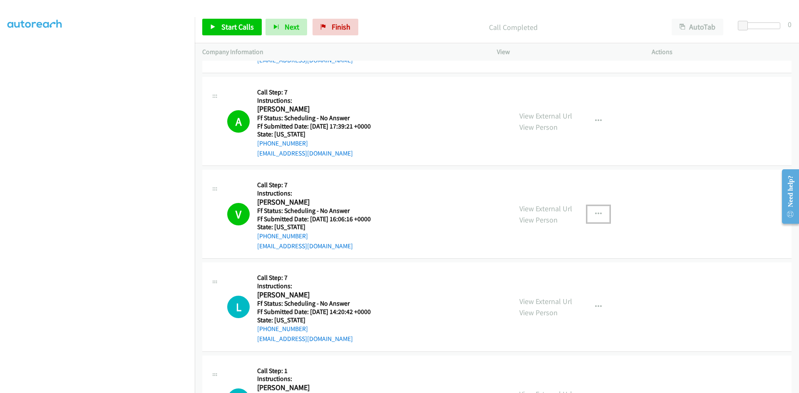
click at [601, 212] on button "button" at bounding box center [598, 214] width 22 height 17
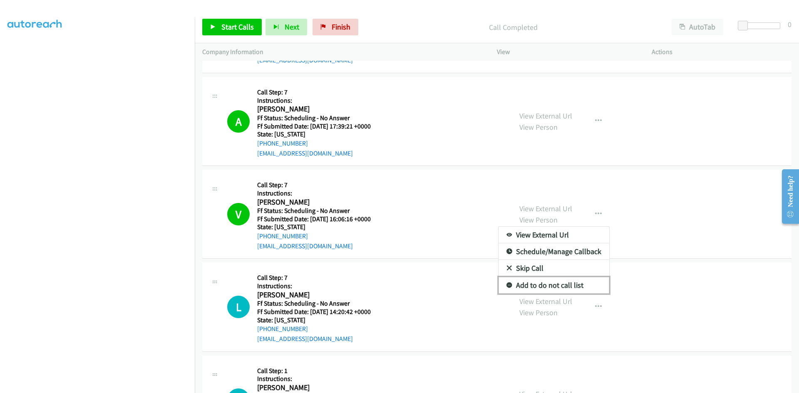
click at [522, 285] on link "Add to do not call list" at bounding box center [553, 285] width 111 height 17
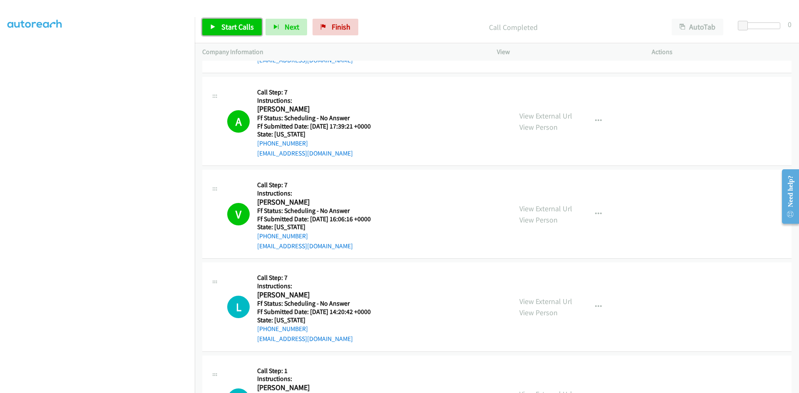
click at [239, 28] on span "Start Calls" at bounding box center [237, 27] width 32 height 10
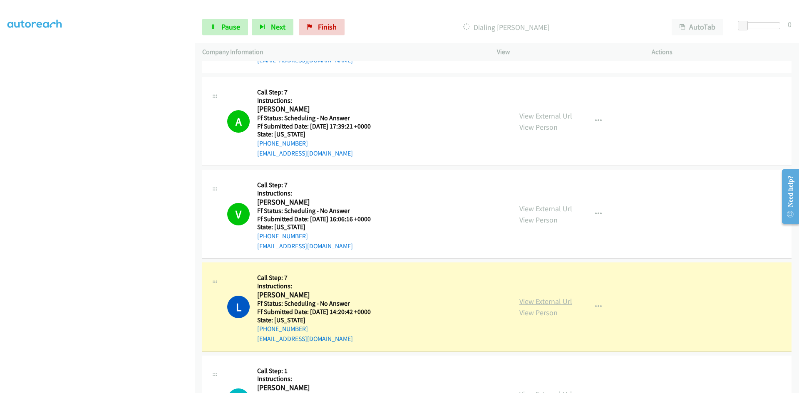
click at [547, 302] on link "View External Url" at bounding box center [545, 302] width 53 height 10
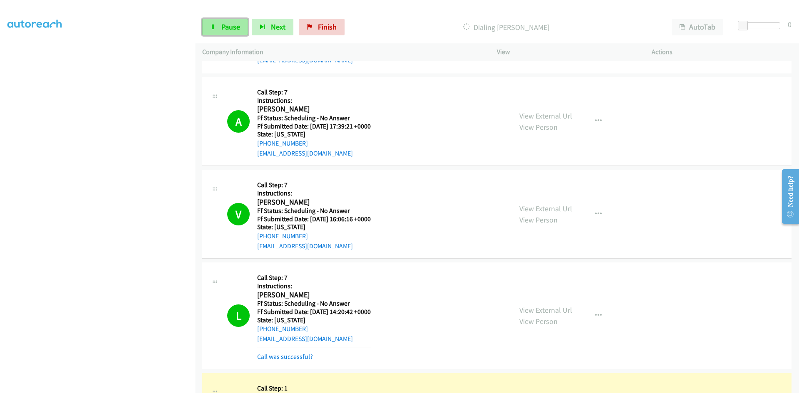
click at [216, 24] on link "Pause" at bounding box center [225, 27] width 46 height 17
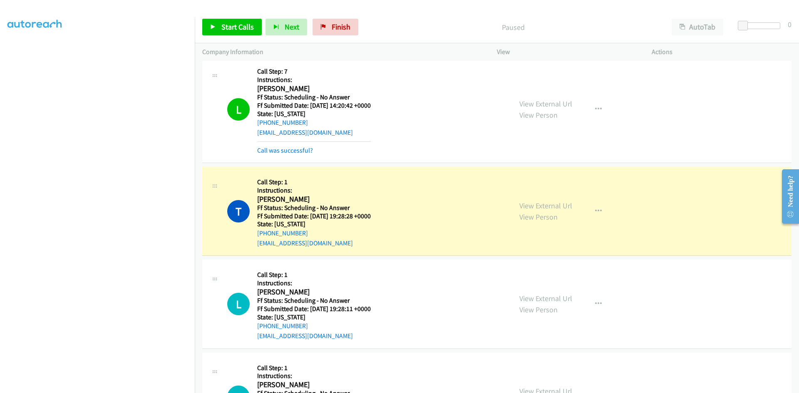
scroll to position [3452, 0]
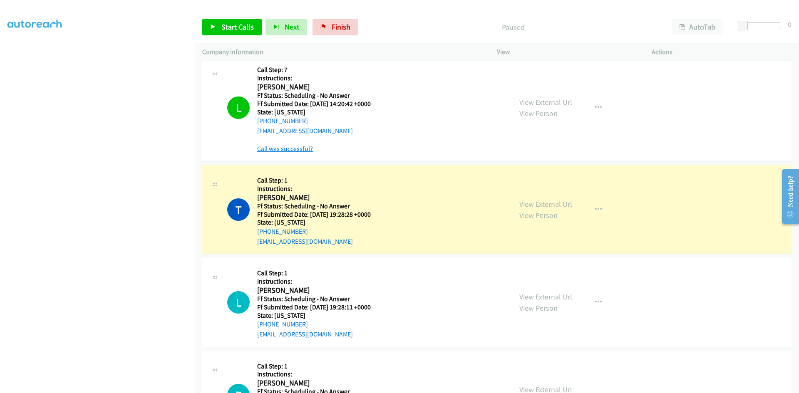
click at [299, 146] on link "Call was successful?" at bounding box center [285, 149] width 56 height 8
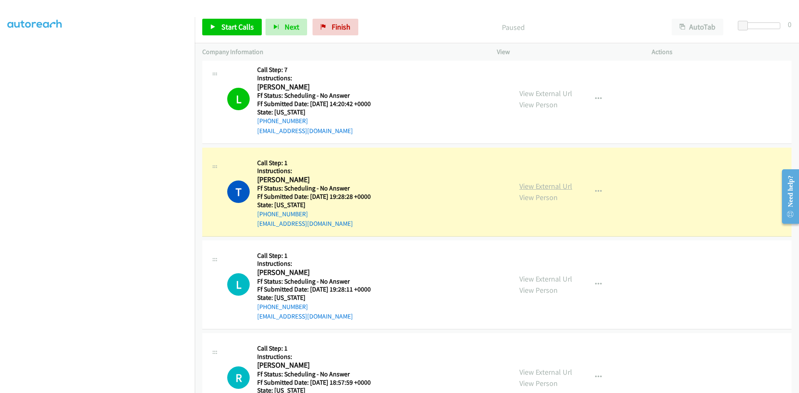
click at [557, 189] on link "View External Url" at bounding box center [545, 186] width 53 height 10
